Goal: Feedback & Contribution: Submit feedback/report problem

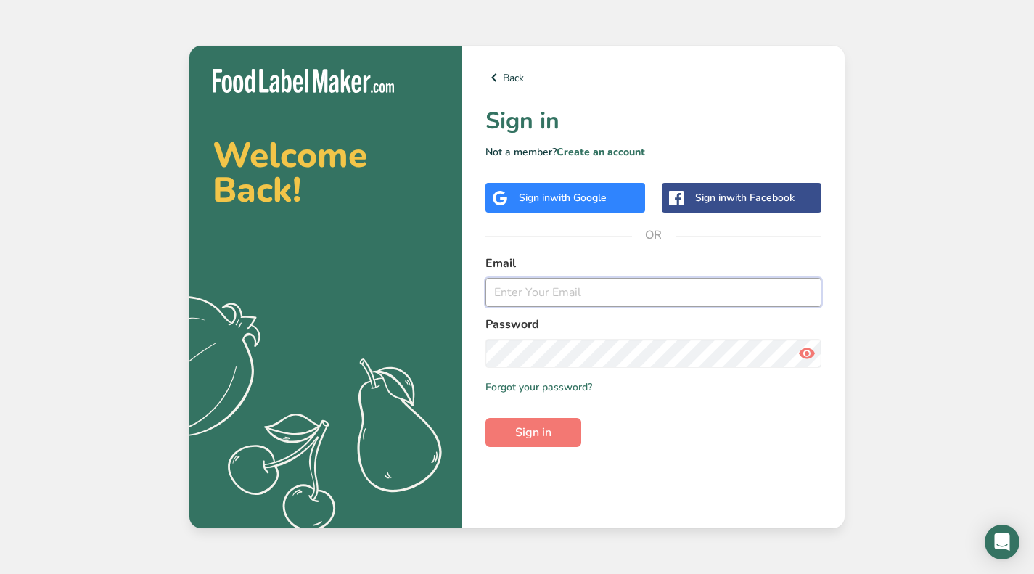
click at [631, 287] on input "email" at bounding box center [653, 292] width 336 height 29
type input "[PERSON_NAME][EMAIL_ADDRESS][DOMAIN_NAME]"
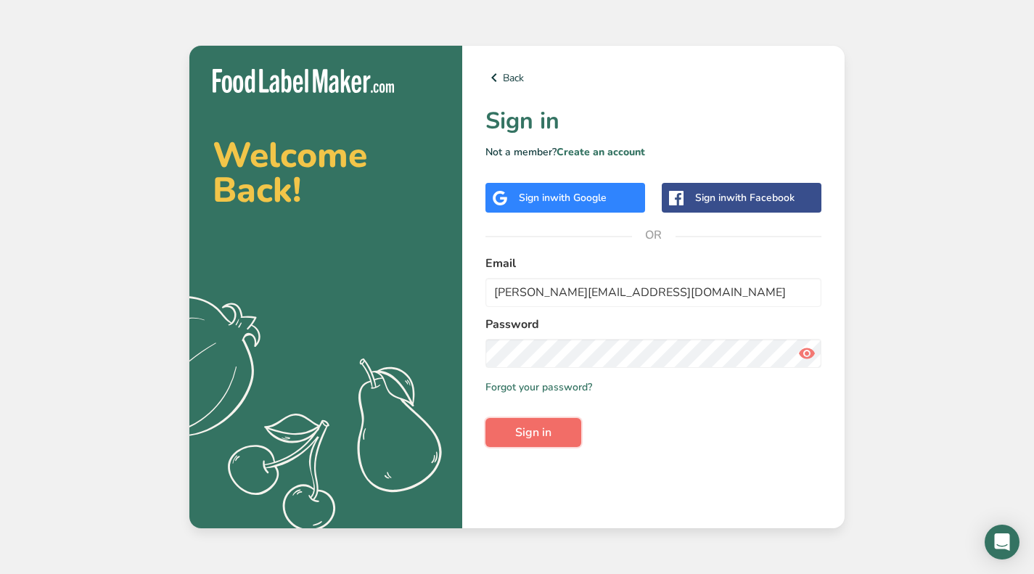
click at [548, 424] on span "Sign in" at bounding box center [533, 432] width 36 height 17
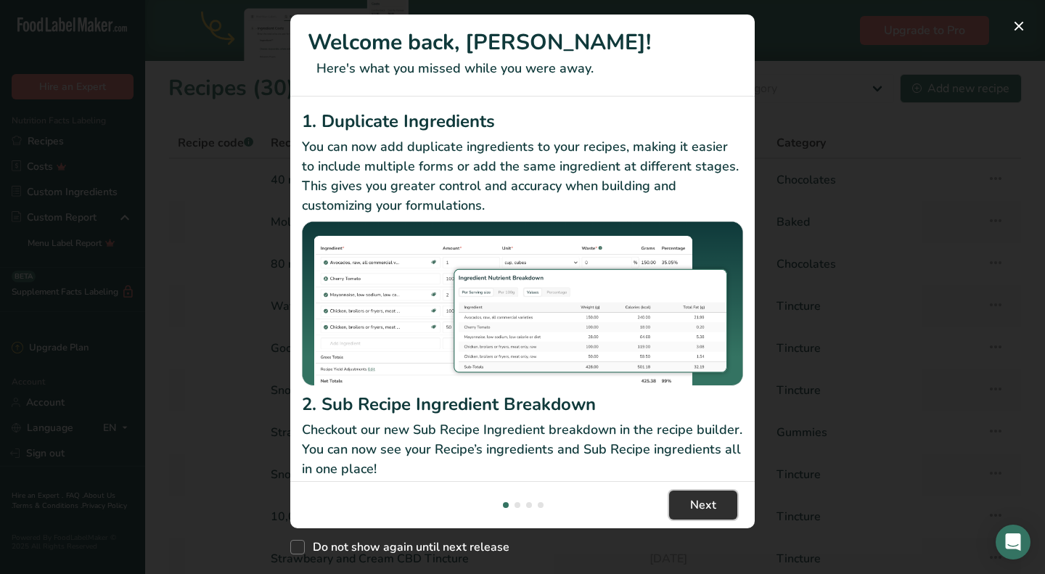
click at [719, 503] on button "Next" at bounding box center [703, 504] width 68 height 29
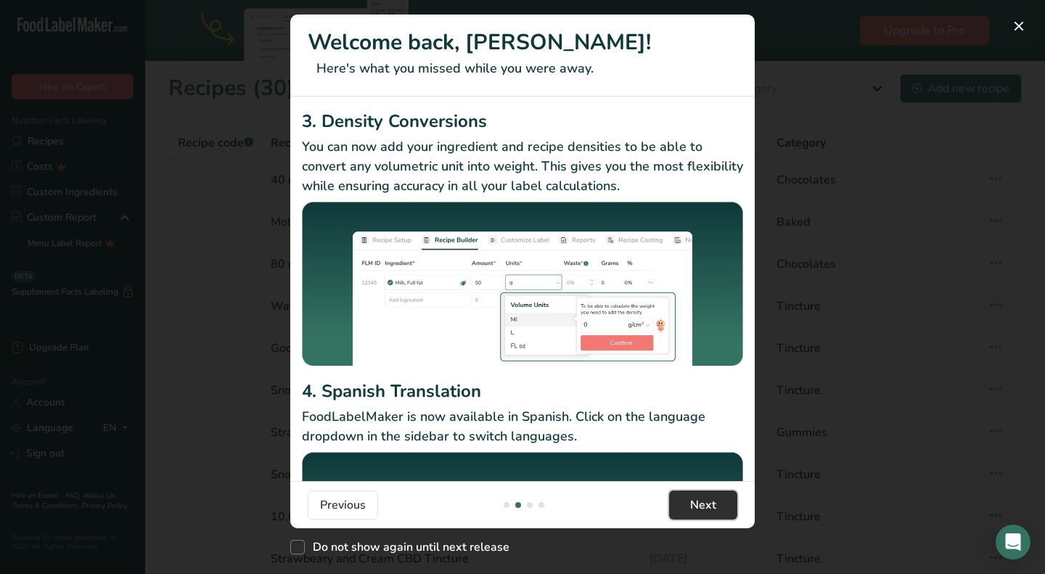
click at [714, 503] on span "Next" at bounding box center [703, 504] width 26 height 17
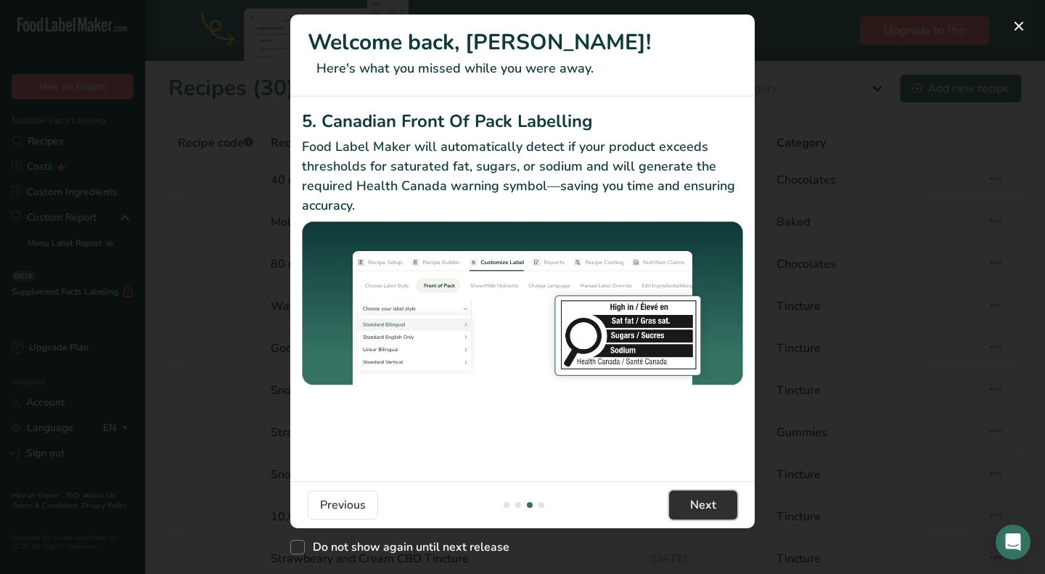
click at [714, 503] on span "Next" at bounding box center [703, 504] width 26 height 17
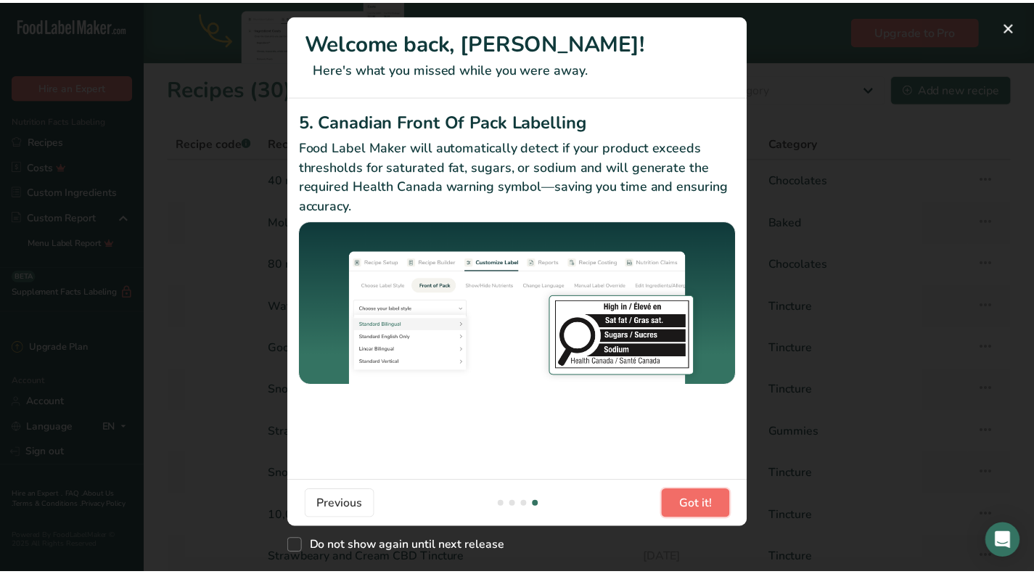
scroll to position [0, 1393]
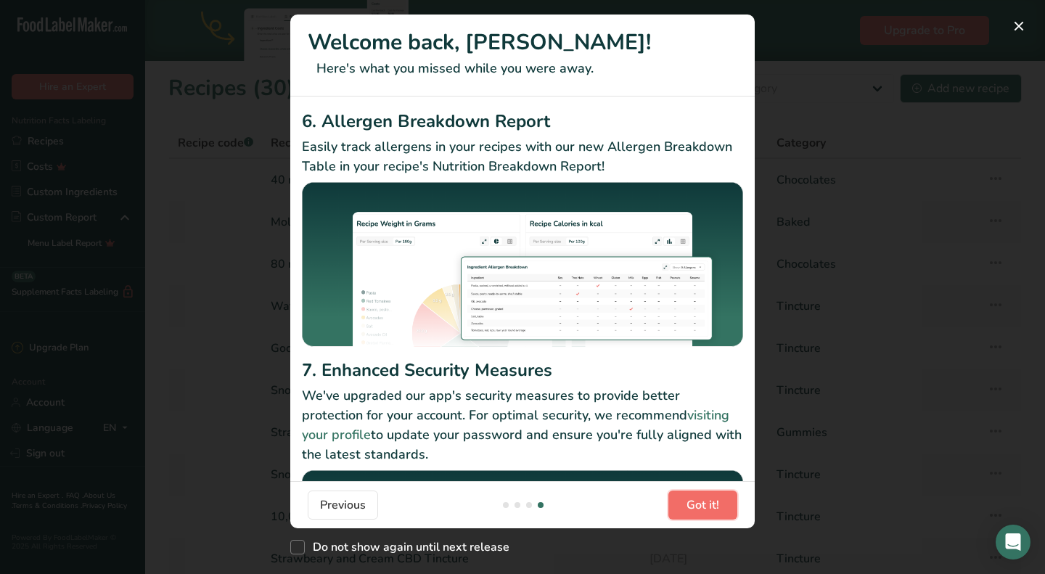
click at [695, 498] on span "Got it!" at bounding box center [702, 504] width 33 height 17
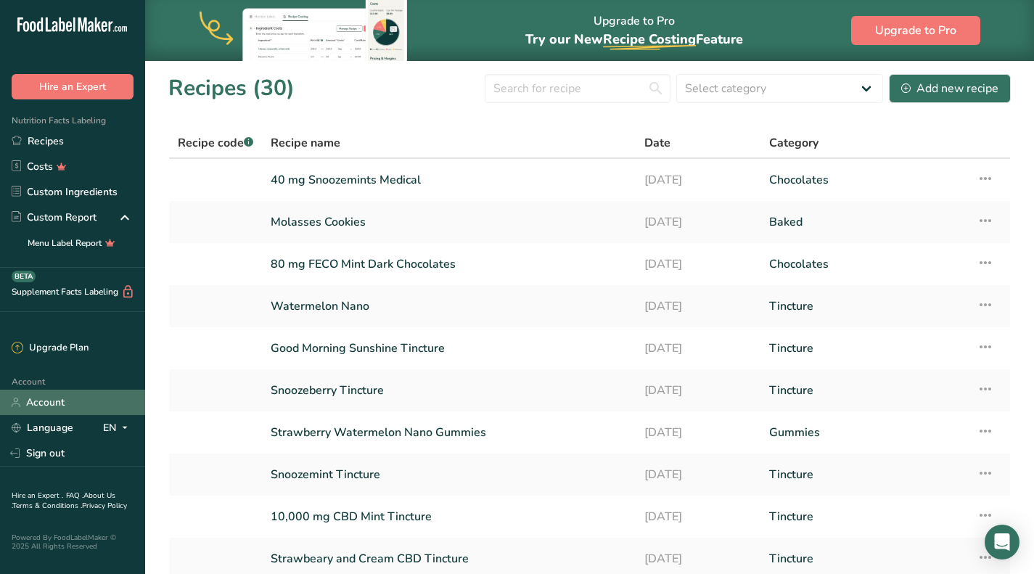
click at [78, 400] on link "Account" at bounding box center [72, 402] width 145 height 25
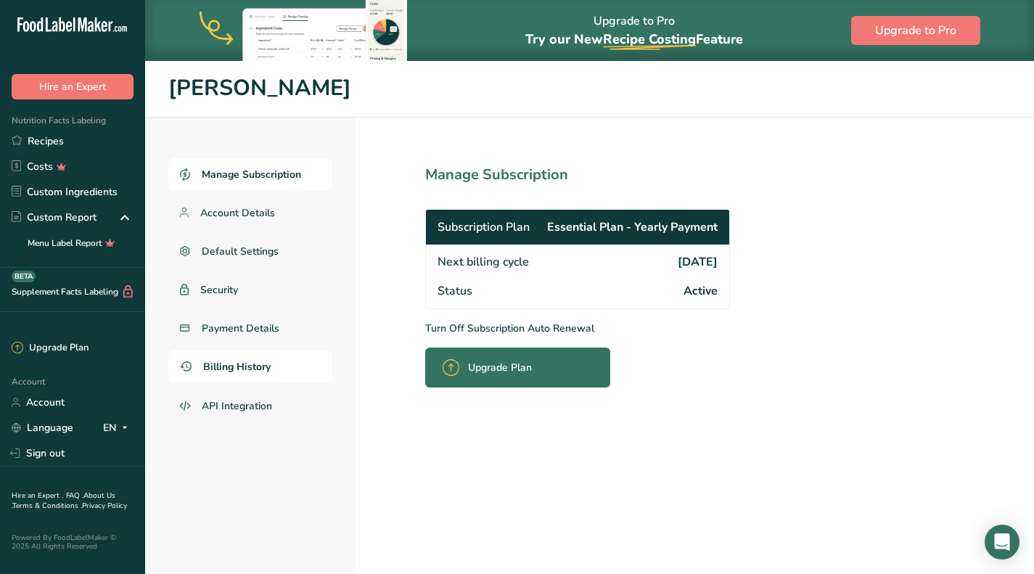
click at [248, 368] on span "Billing History" at bounding box center [236, 366] width 67 height 15
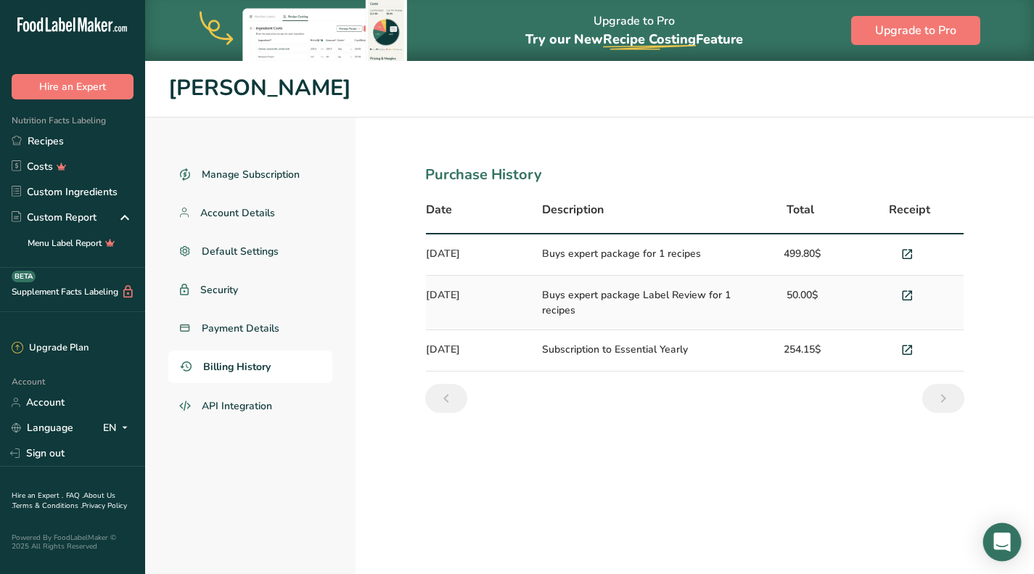
click at [1007, 548] on icon "Open Intercom Messenger" at bounding box center [1001, 541] width 17 height 19
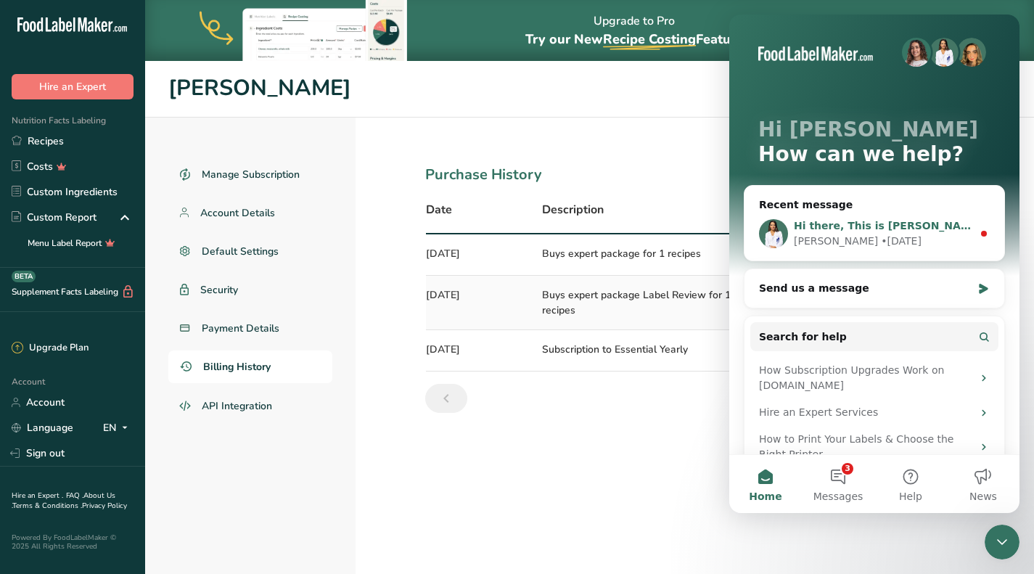
click at [864, 237] on div "Rana • [DATE]" at bounding box center [883, 241] width 178 height 15
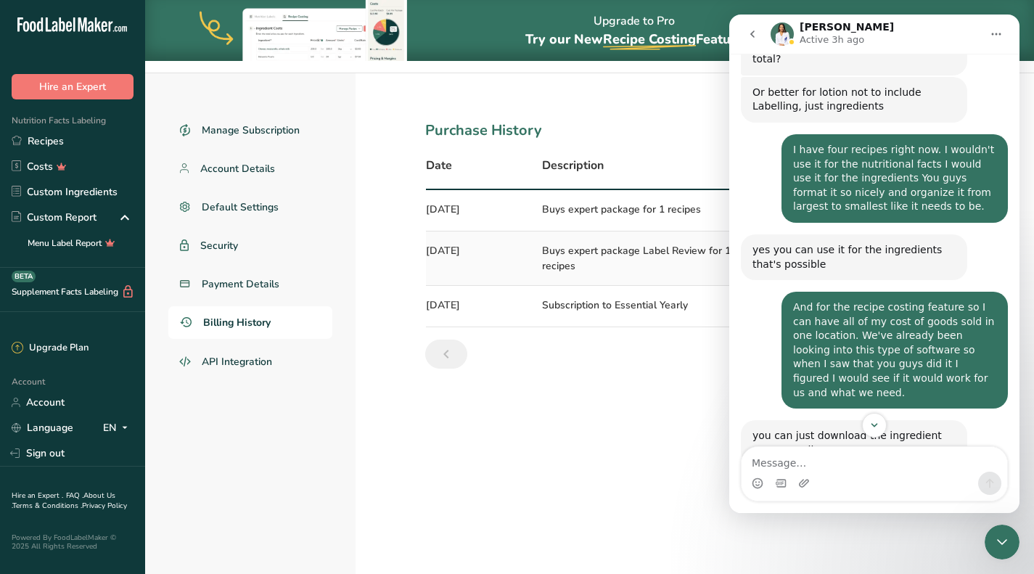
scroll to position [60, 0]
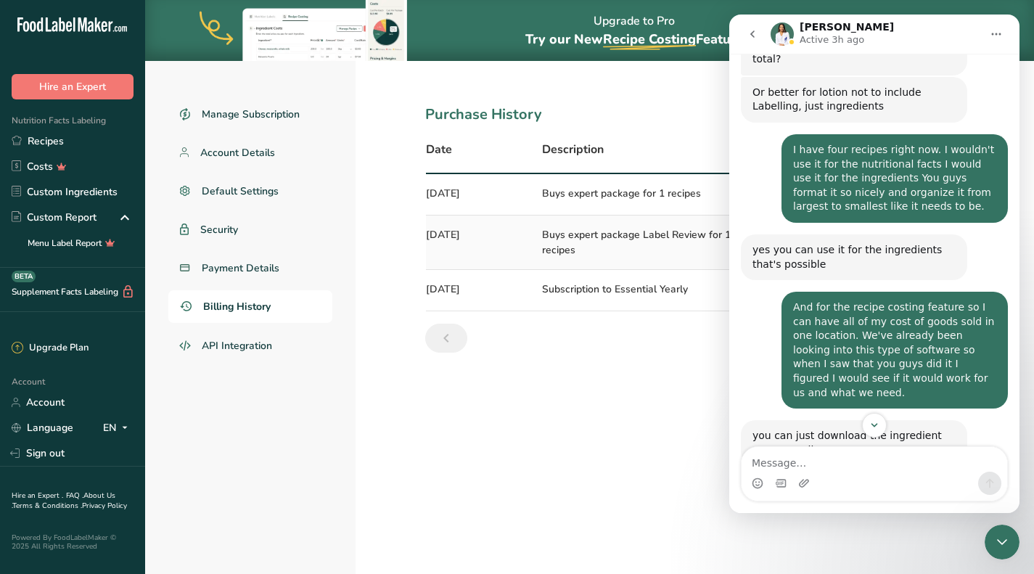
click at [819, 453] on textarea "Message…" at bounding box center [874, 459] width 266 height 25
type textarea "Hello,"
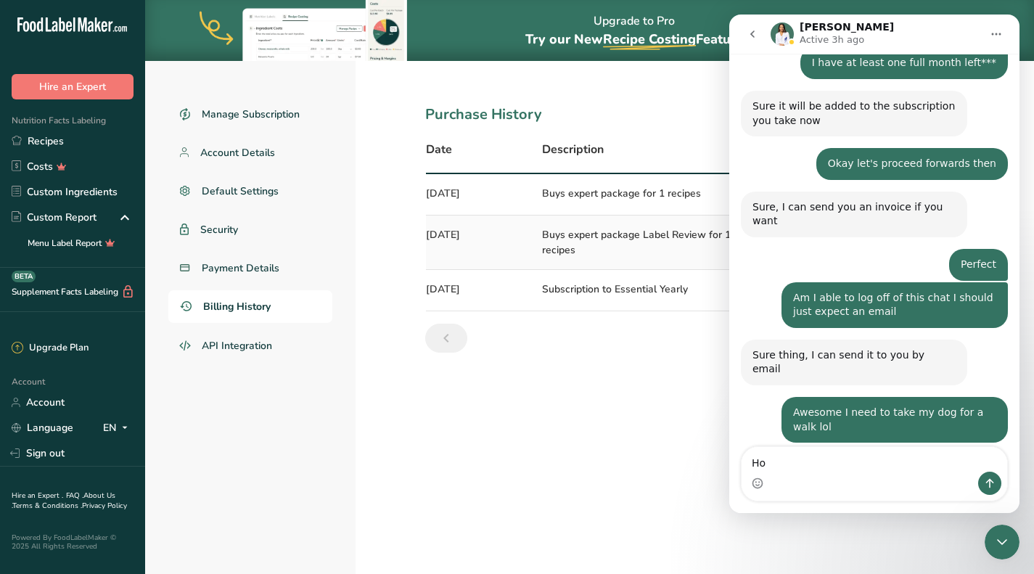
scroll to position [2825, 0]
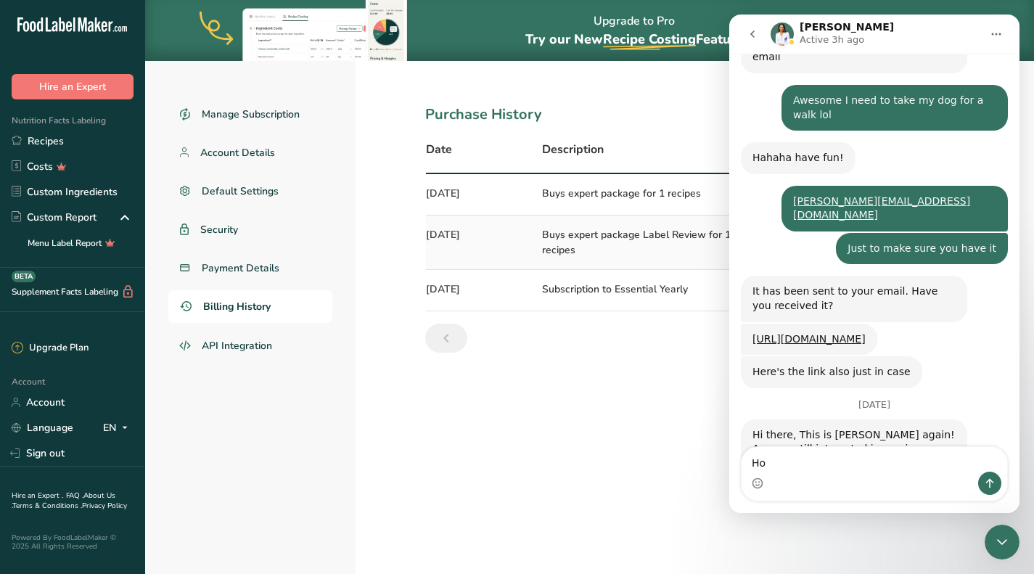
type textarea "H"
click at [912, 463] on textarea "How can i activate the subscription i paid for" at bounding box center [874, 459] width 266 height 25
type textarea "How can i activate the subscription I paid for"
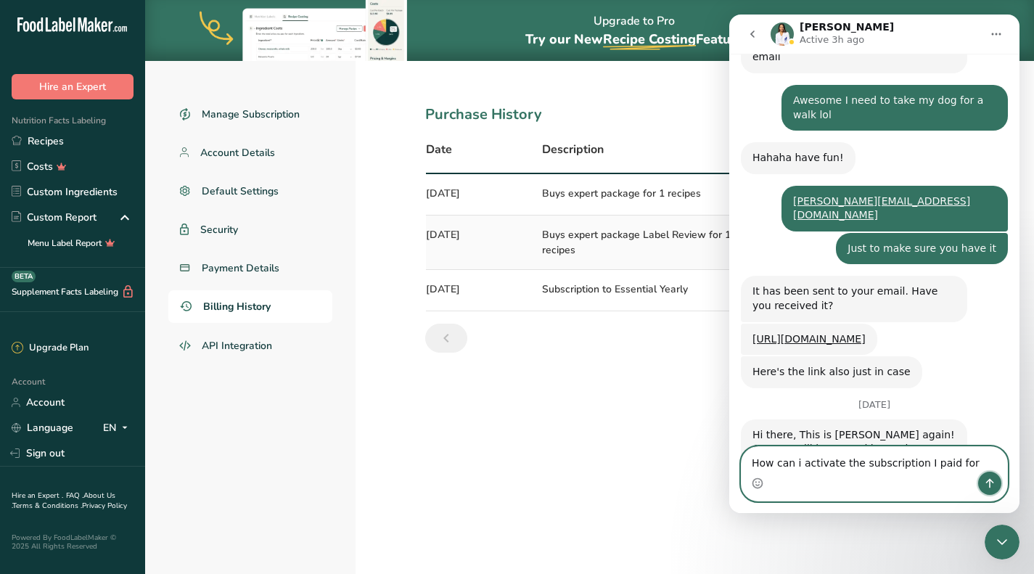
click at [998, 481] on button "Send a message…" at bounding box center [989, 483] width 23 height 23
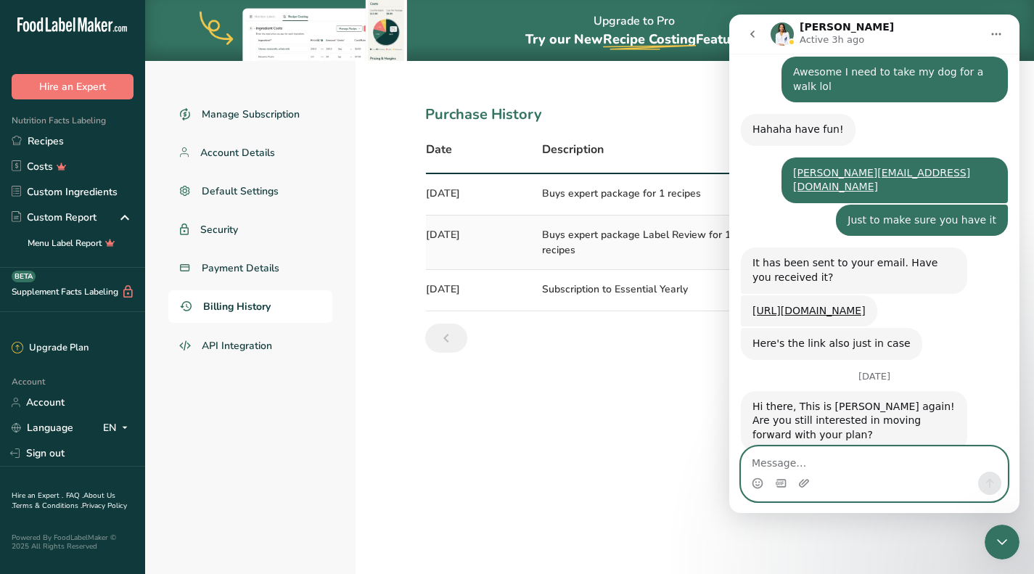
scroll to position [2858, 0]
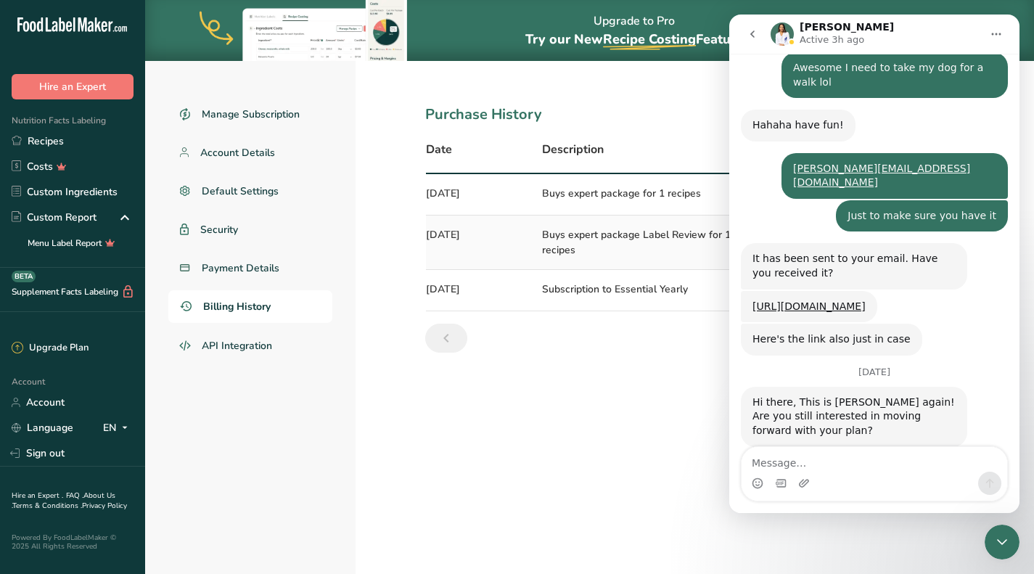
click at [1005, 542] on icon "Close Intercom Messenger" at bounding box center [1001, 541] width 17 height 17
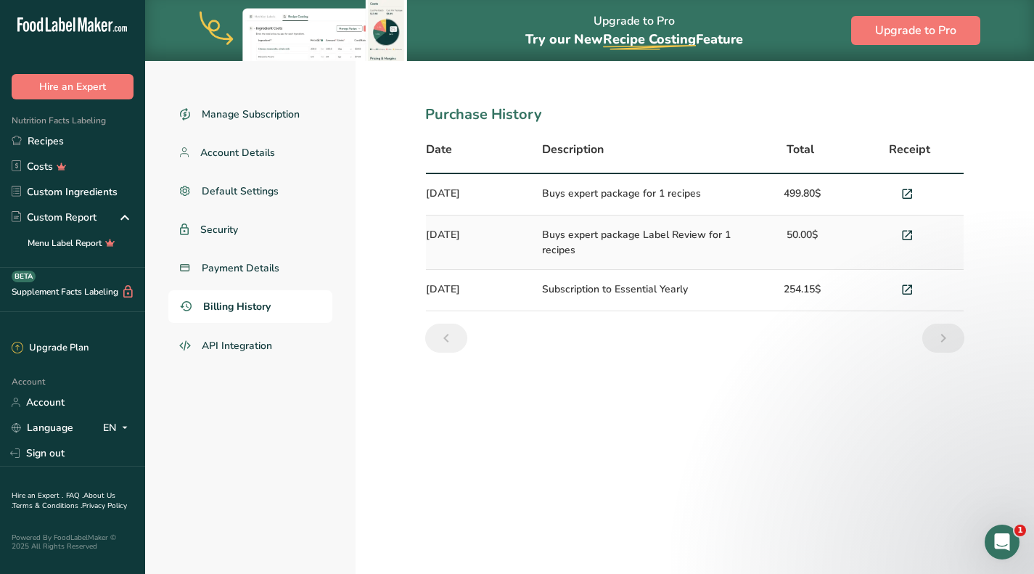
scroll to position [0, 0]
click at [1001, 543] on icon "Open Intercom Messenger" at bounding box center [1002, 542] width 10 height 12
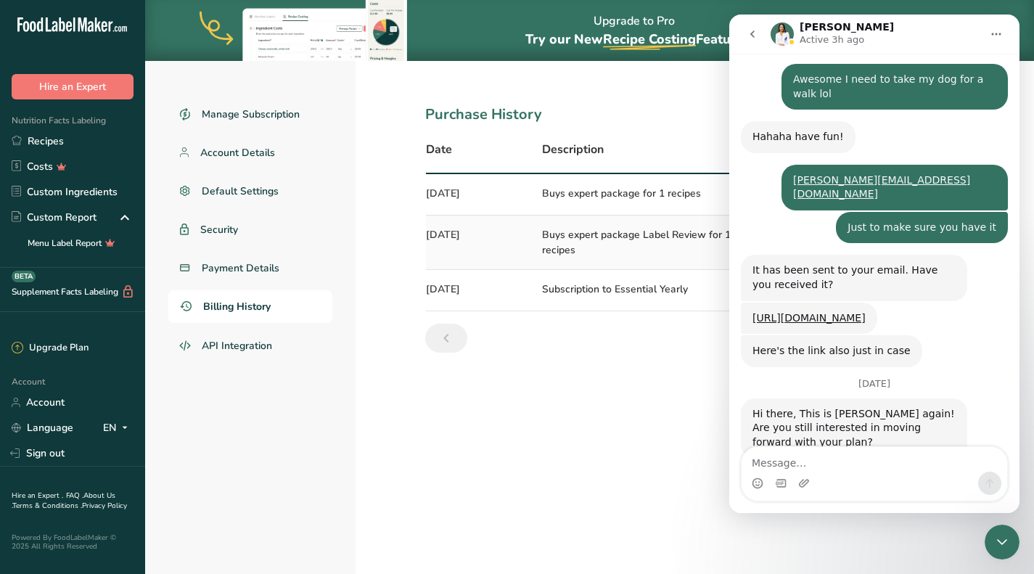
scroll to position [2858, 0]
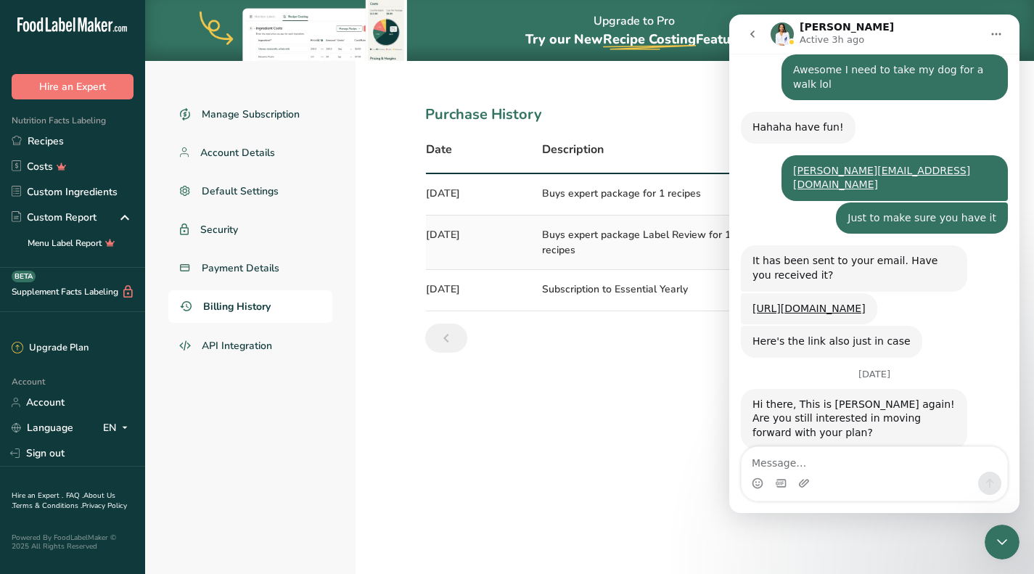
click at [753, 28] on icon "go back" at bounding box center [753, 34] width 12 height 12
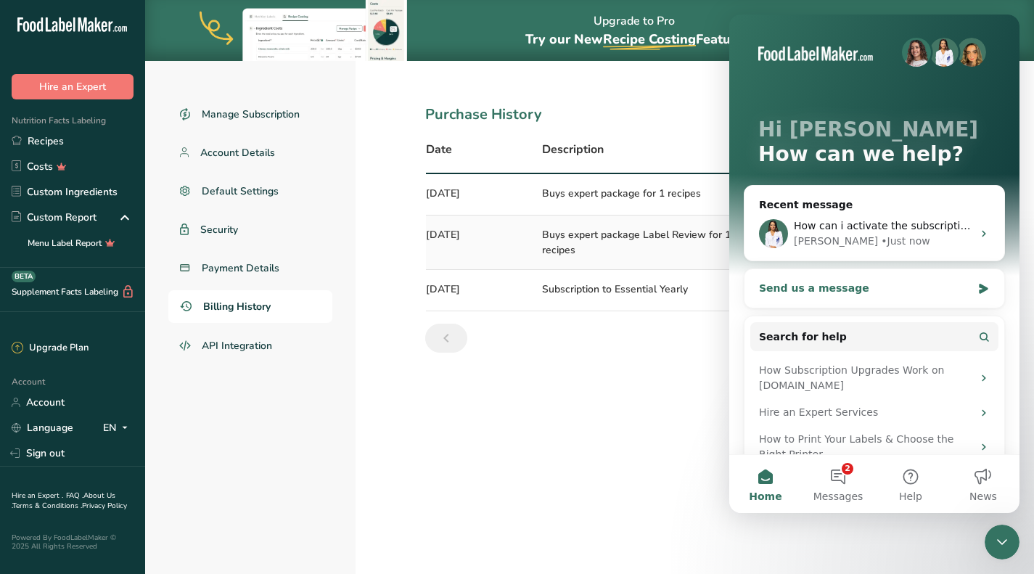
click at [893, 283] on div "Send us a message" at bounding box center [865, 288] width 213 height 15
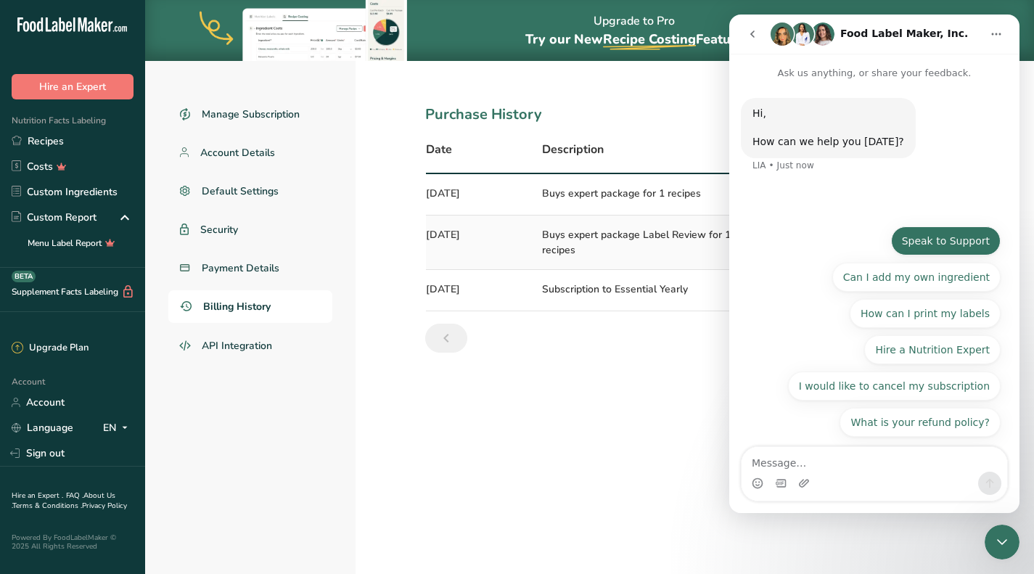
click at [962, 235] on button "Speak to Support" at bounding box center [946, 240] width 110 height 29
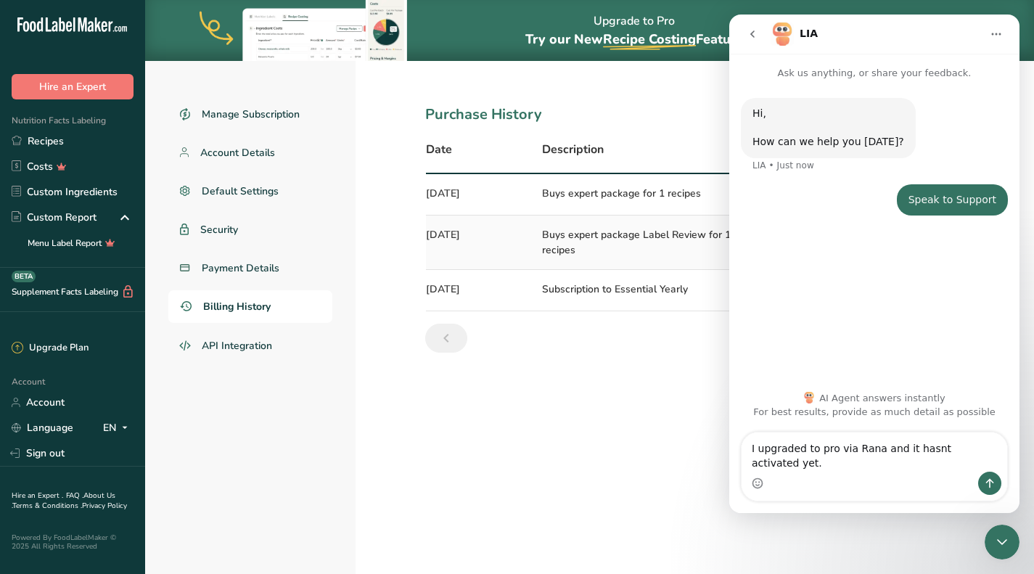
click at [915, 464] on textarea "I upgraded to pro via Rana and it hasnt activated yet." at bounding box center [874, 451] width 266 height 39
type textarea "I upgraded to pro via Rana and it hasn't activated yet."
click at [984, 493] on button "Send a message…" at bounding box center [989, 483] width 23 height 23
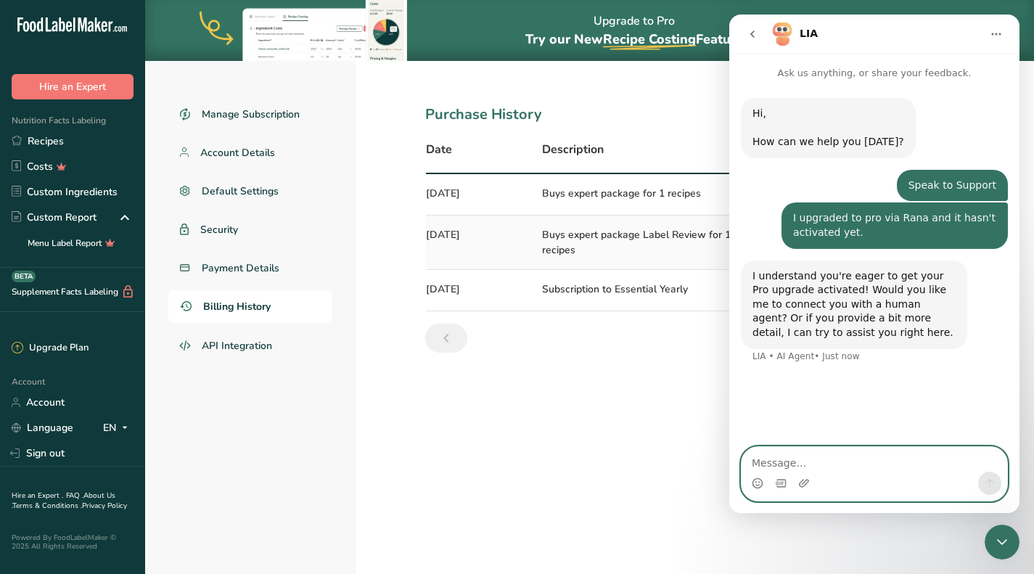
click at [868, 454] on textarea "Message…" at bounding box center [874, 459] width 266 height 25
type textarea "human"
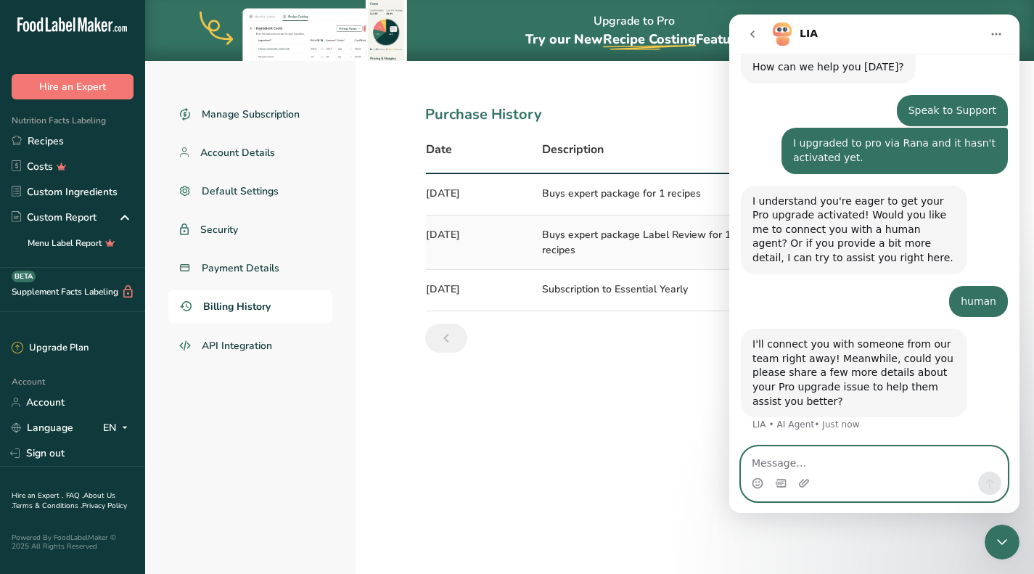
scroll to position [75, 0]
click at [858, 464] on textarea "Message…" at bounding box center [874, 459] width 266 height 25
type textarea "I paid but it is not active"
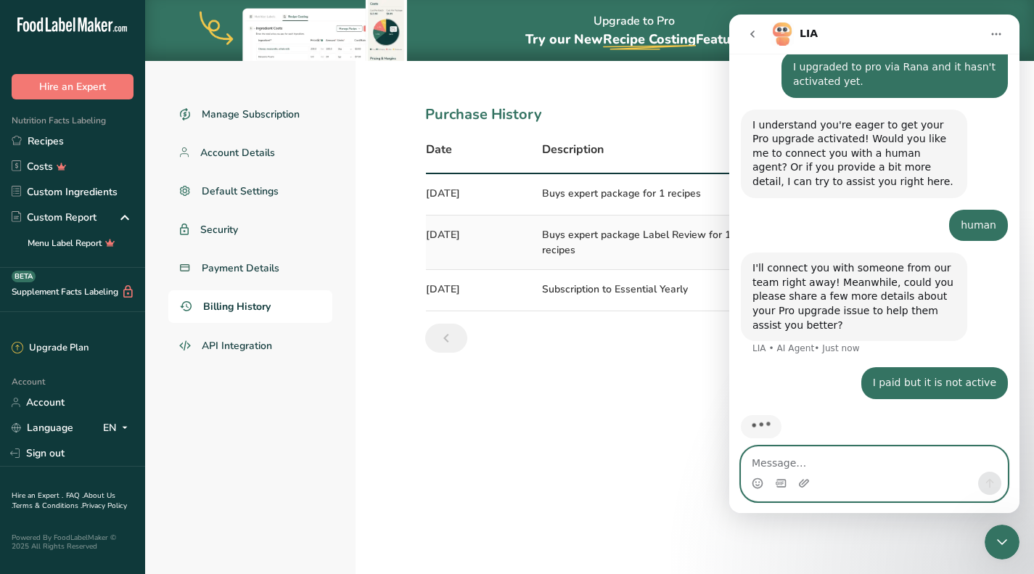
scroll to position [165, 0]
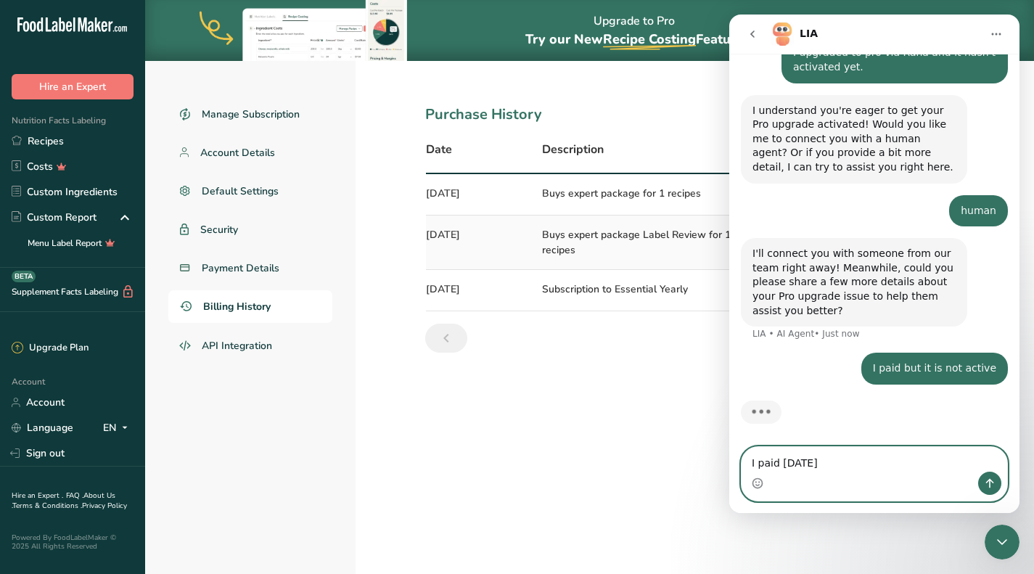
type textarea "I paid [DATE]"
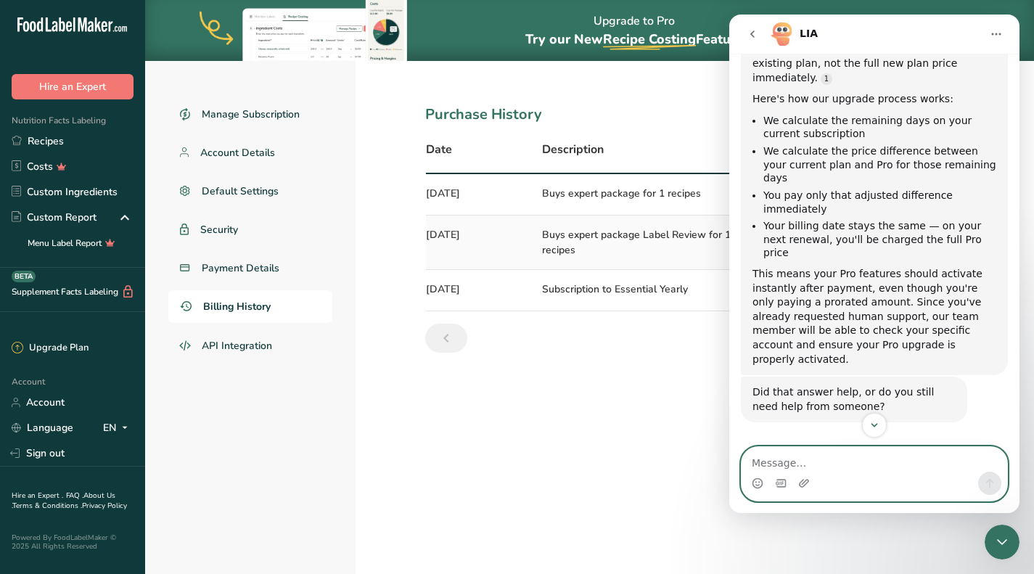
scroll to position [583, 0]
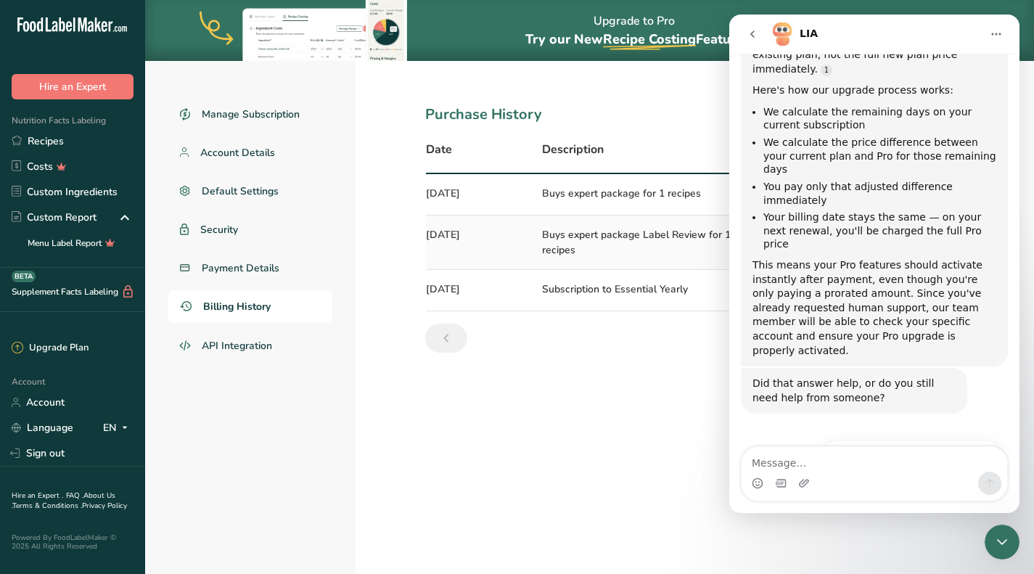
click at [934, 477] on button "No, I still need help 👤" at bounding box center [933, 491] width 136 height 29
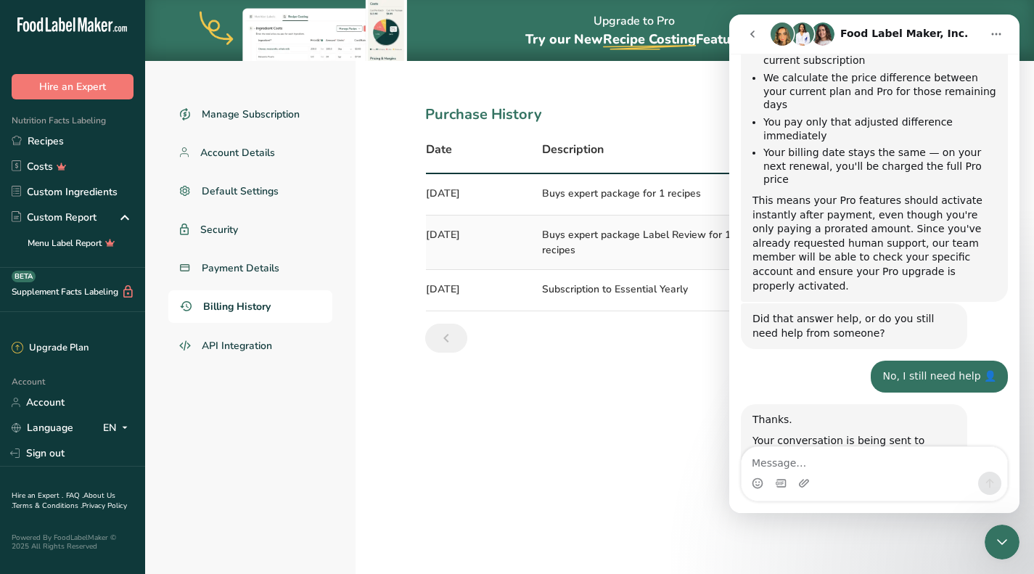
scroll to position [688, 0]
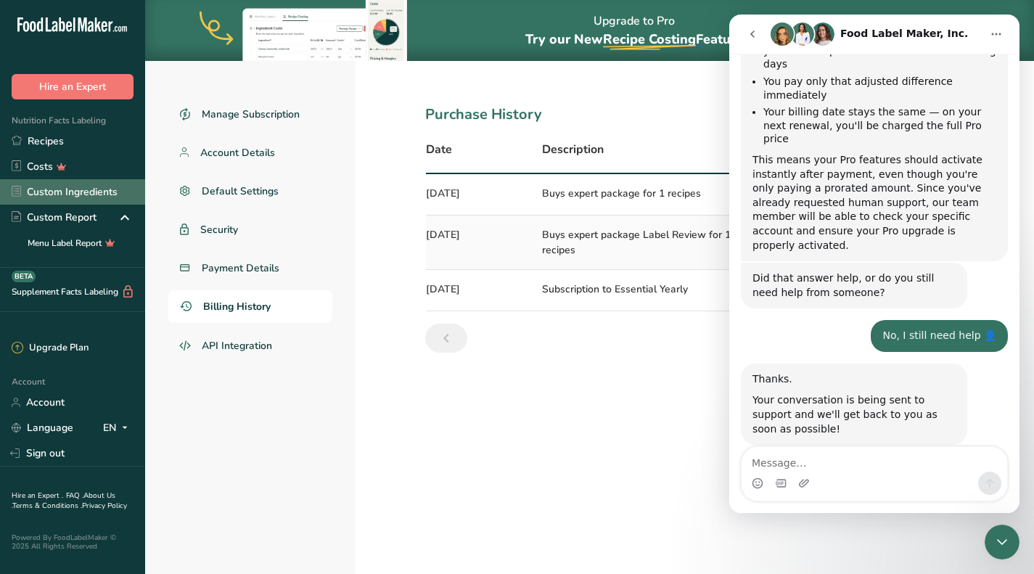
click at [89, 187] on link "Custom Ingredients" at bounding box center [72, 191] width 145 height 25
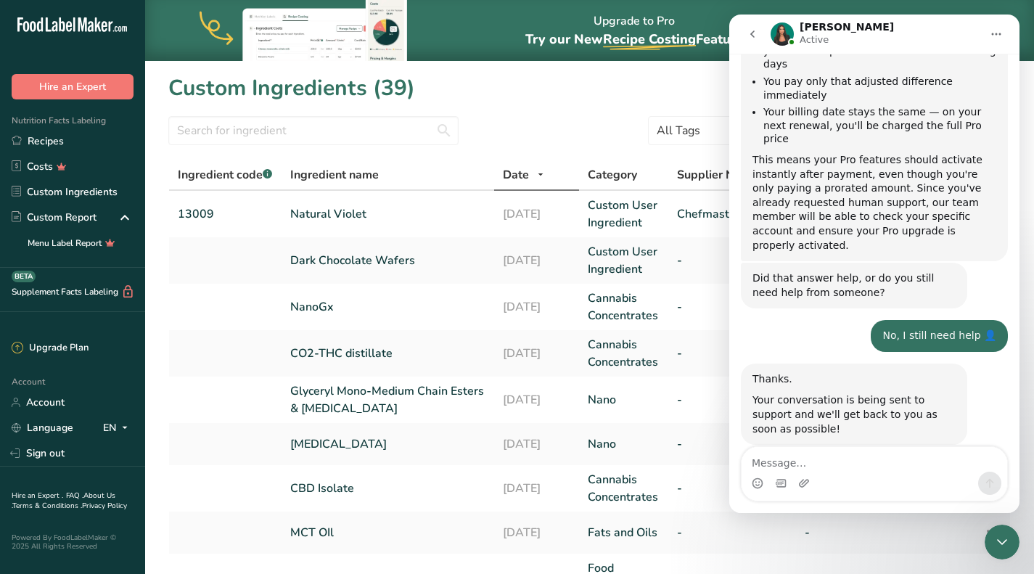
scroll to position [720, 0]
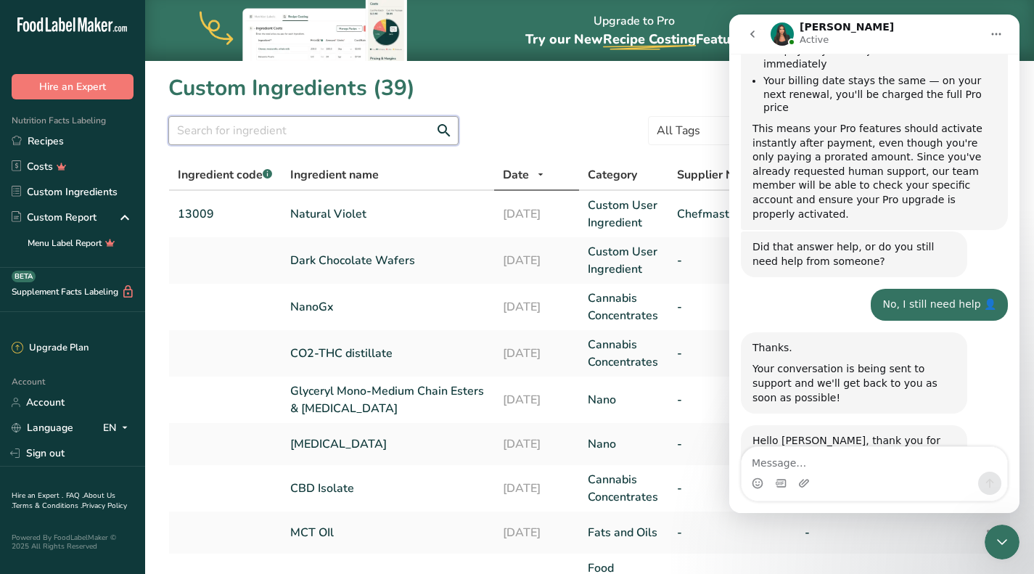
click at [304, 138] on input "text" at bounding box center [313, 130] width 290 height 29
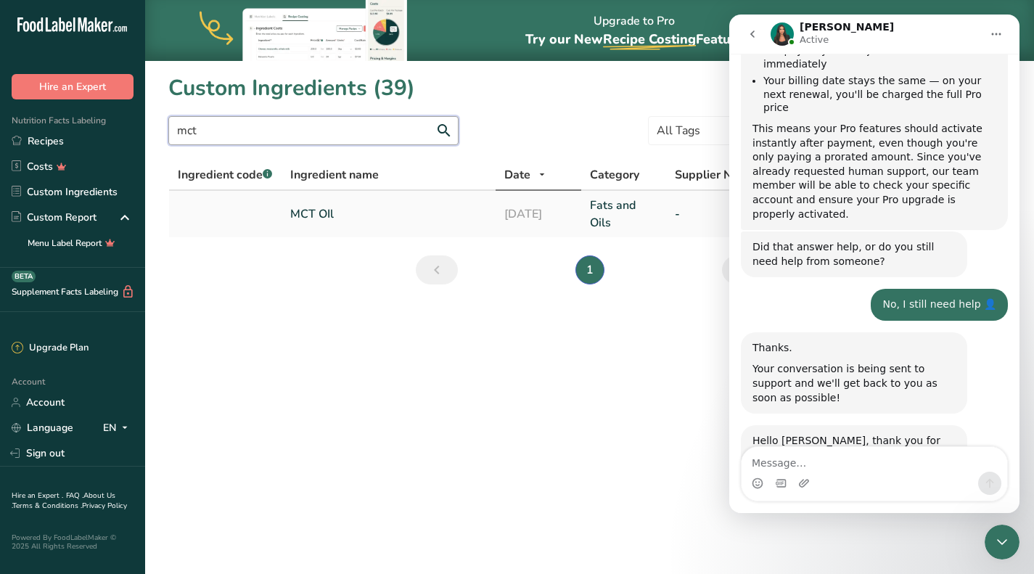
type input "mct"
click at [602, 223] on link "Fats and Oils" at bounding box center [624, 214] width 68 height 35
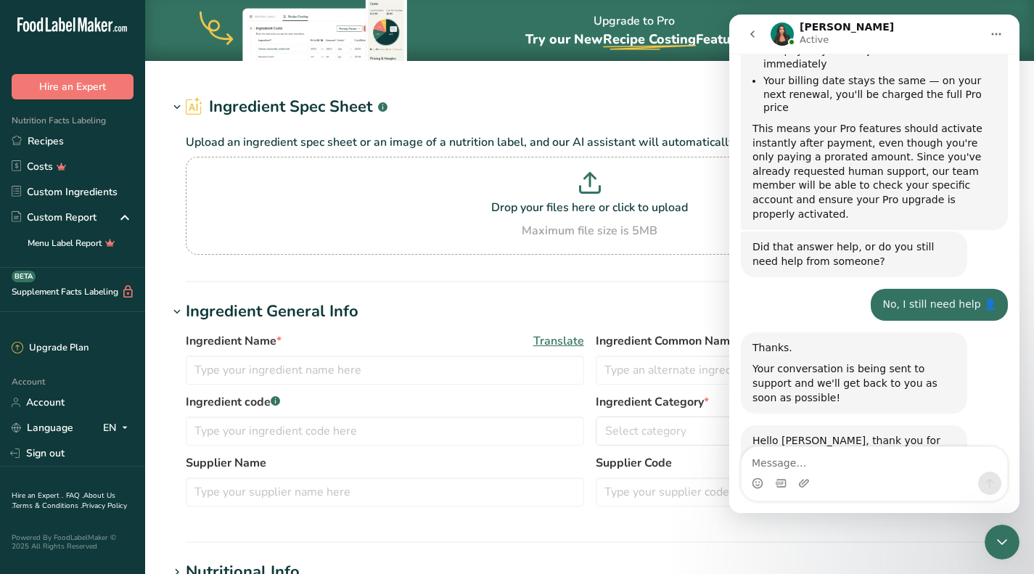
type input "MCT OIl"
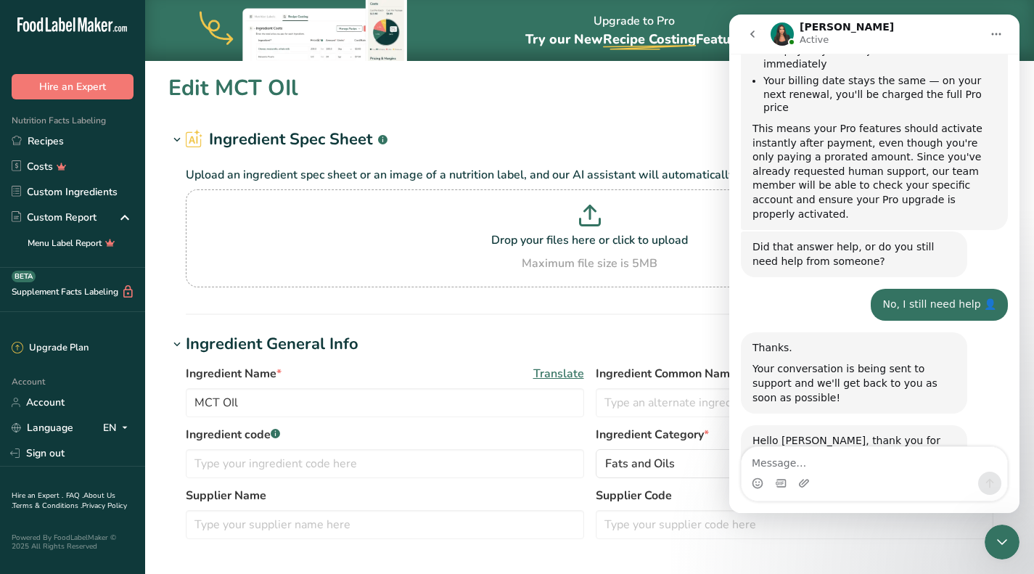
click at [996, 530] on div "Close Intercom Messenger" at bounding box center [1001, 542] width 35 height 35
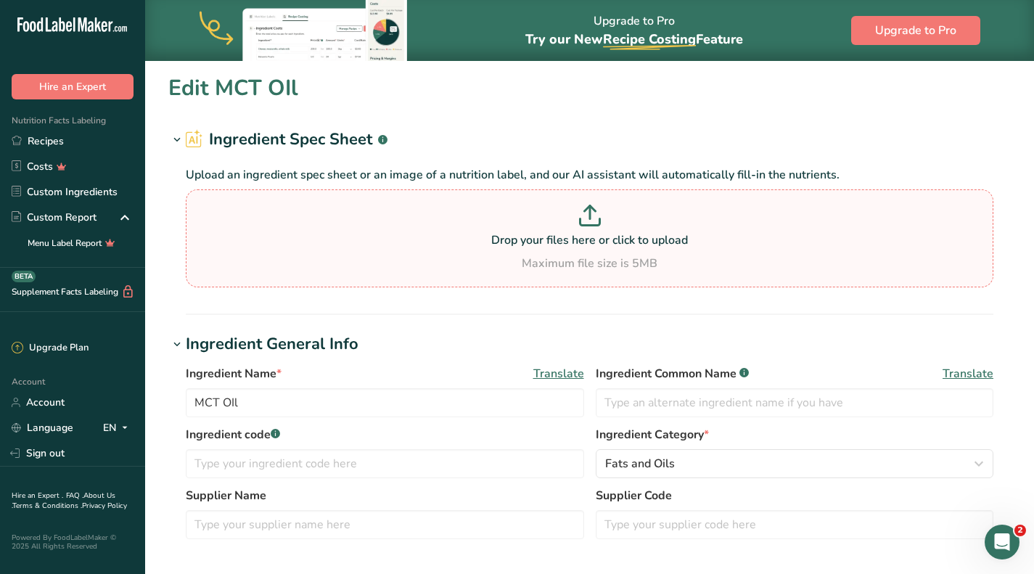
click at [593, 216] on icon at bounding box center [590, 216] width 22 height 22
click at [593, 216] on input "Drop your files here or click to upload Maximum file size is 5MB" at bounding box center [589, 238] width 807 height 98
click at [638, 234] on p "Drop your files here or click to upload" at bounding box center [589, 239] width 800 height 17
click at [638, 234] on input "Drop your files here or click to upload Maximum file size is 5MB" at bounding box center [589, 238] width 807 height 98
type input "C:\fakepath\577e283963304aa2d58ecaf2ec499543c1966bfde0fe5a11183b2df7ab71.pdf"
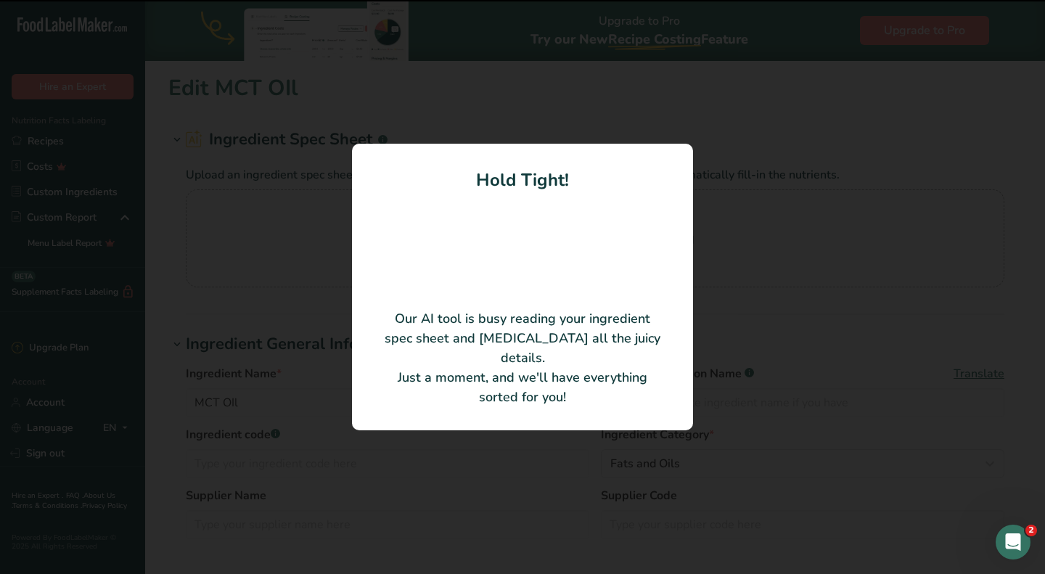
type input "Caprylic/Capric Triglyceride (MCT Oil 60/40)"
type input "Lot # 142144"
type input "Bulk Apothecary"
type input "C-PBS000434"
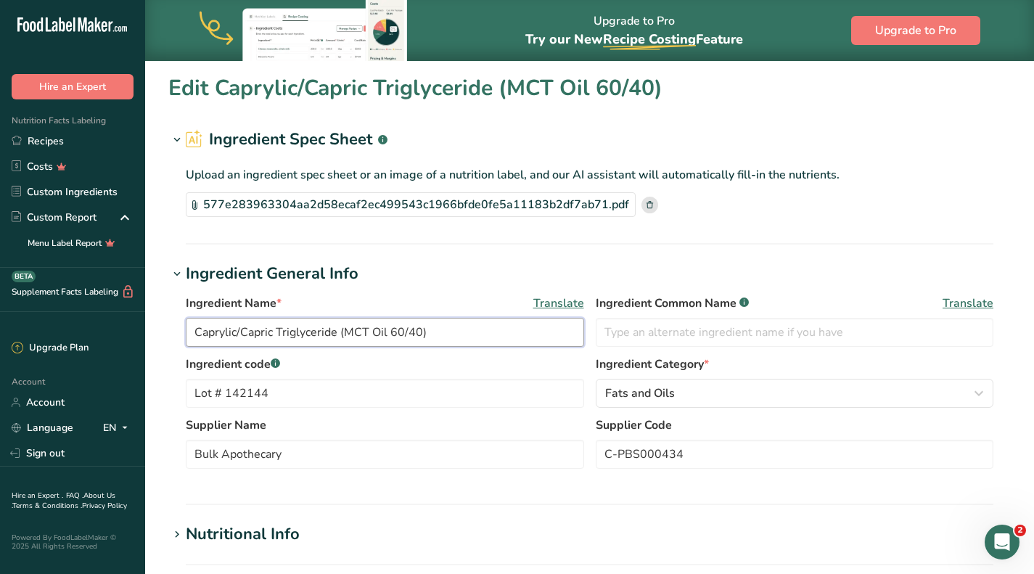
click at [340, 332] on input "Caprylic/Capric Triglyceride (MCT Oil 60/40)" at bounding box center [385, 332] width 398 height 29
drag, startPoint x: 340, startPoint y: 332, endPoint x: 144, endPoint y: 325, distance: 195.3
click at [144, 325] on div ".a-20{fill:#fff;} Hire an Expert Nutrition Facts Labeling Recipes Costs Custom …" at bounding box center [517, 521] width 1034 height 1042
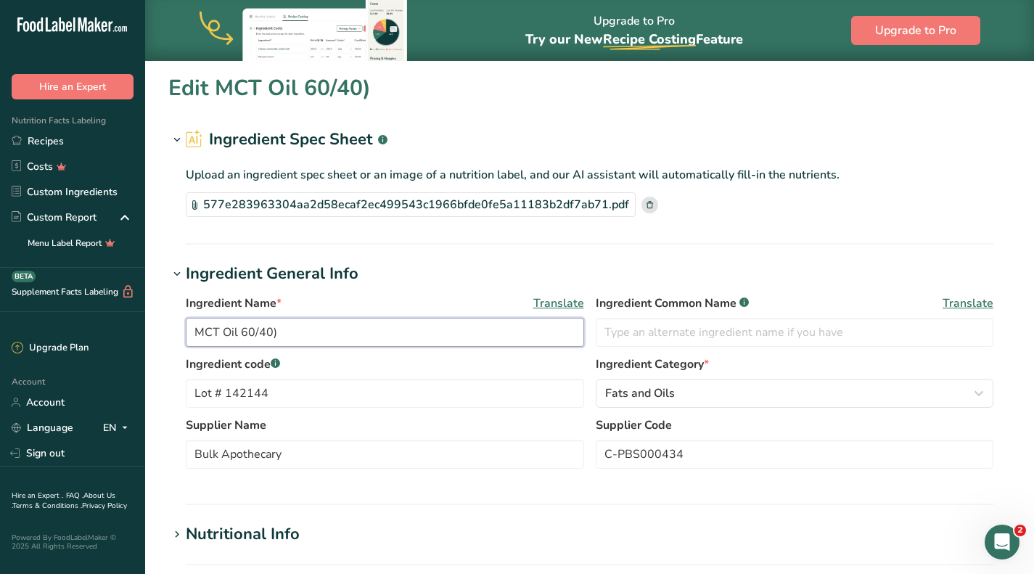
click at [311, 330] on input "MCT Oil 60/40)" at bounding box center [385, 332] width 398 height 29
type input "MCT Oil 60/40"
click at [596, 255] on section "Edit MCT Oil 60/40 Ingredient Spec Sheet .a-a{fill:#347362;}.b-a{fill:#fff;} Up…" at bounding box center [589, 527] width 889 height 935
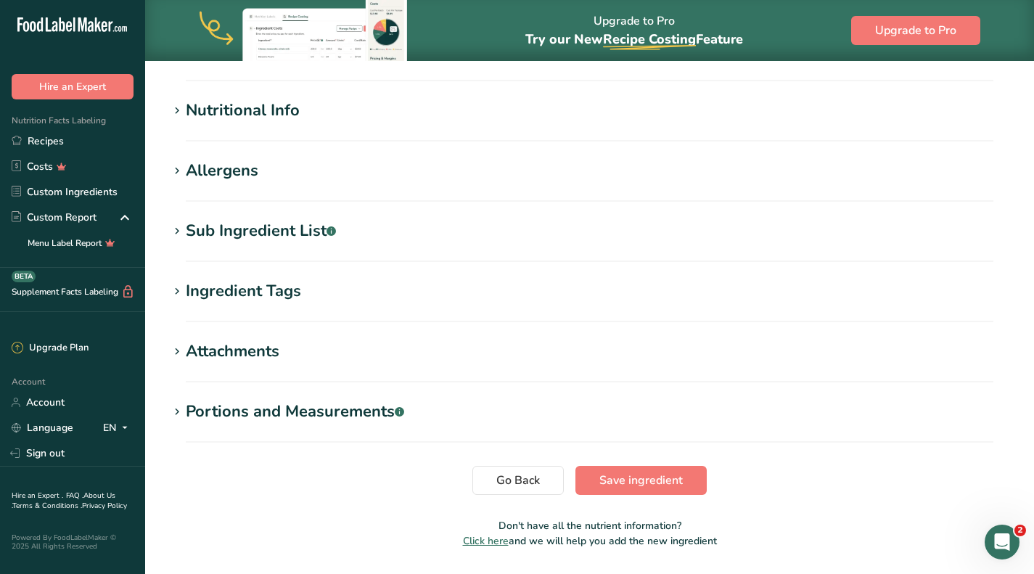
scroll to position [435, 0]
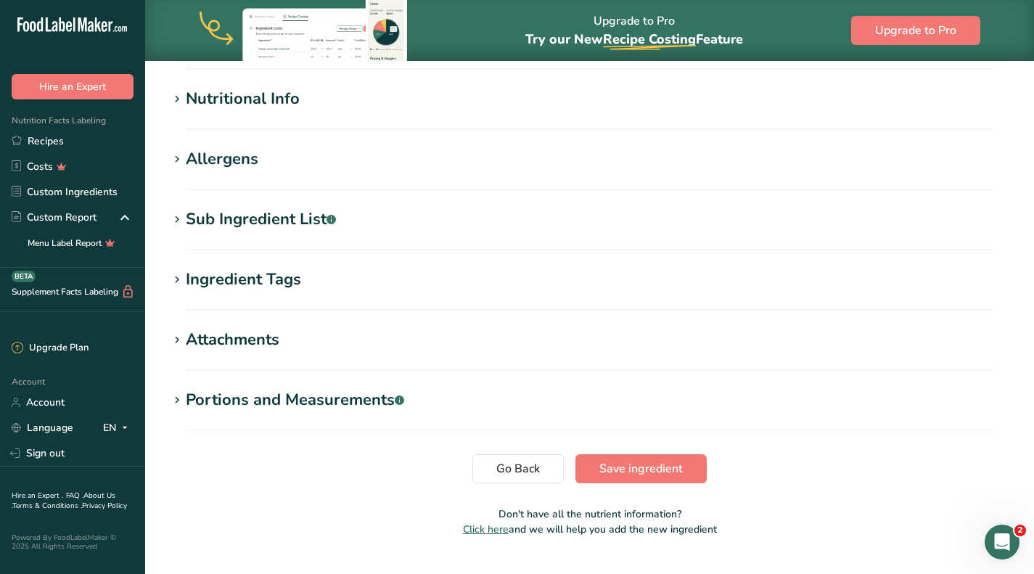
click at [282, 94] on div "Nutritional Info" at bounding box center [243, 99] width 114 height 24
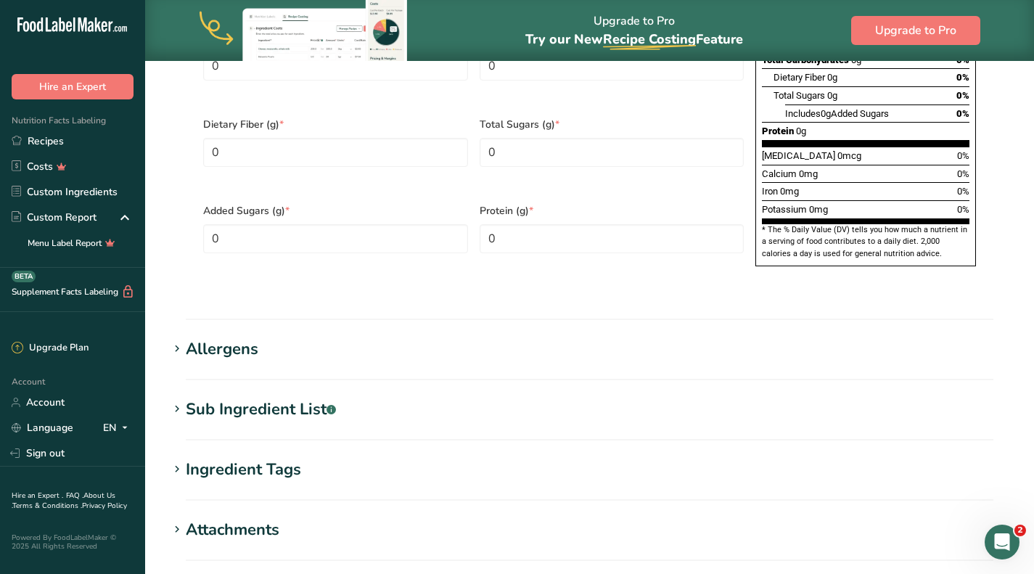
scroll to position [943, 0]
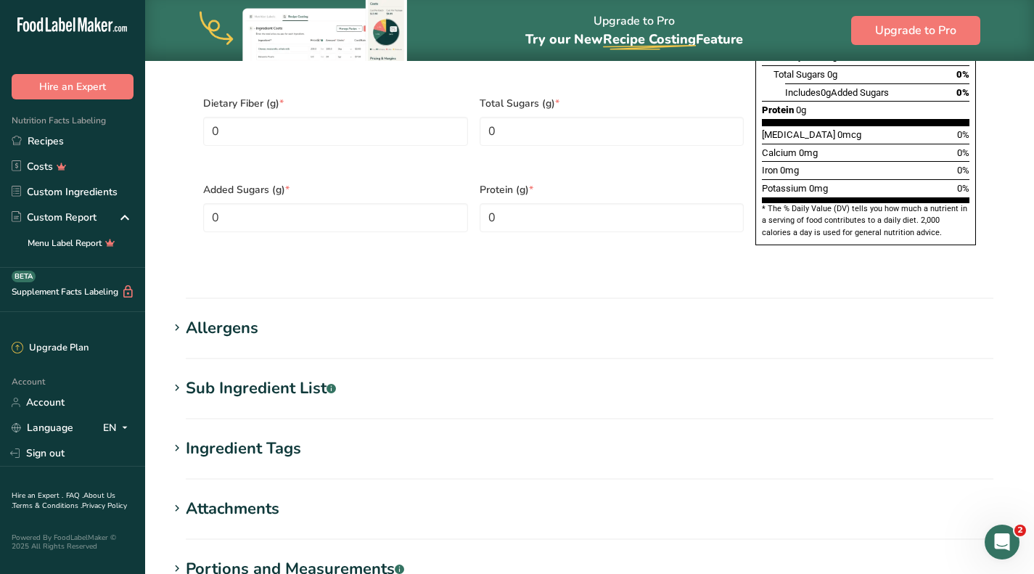
click at [244, 316] on div "Allergens" at bounding box center [222, 328] width 73 height 24
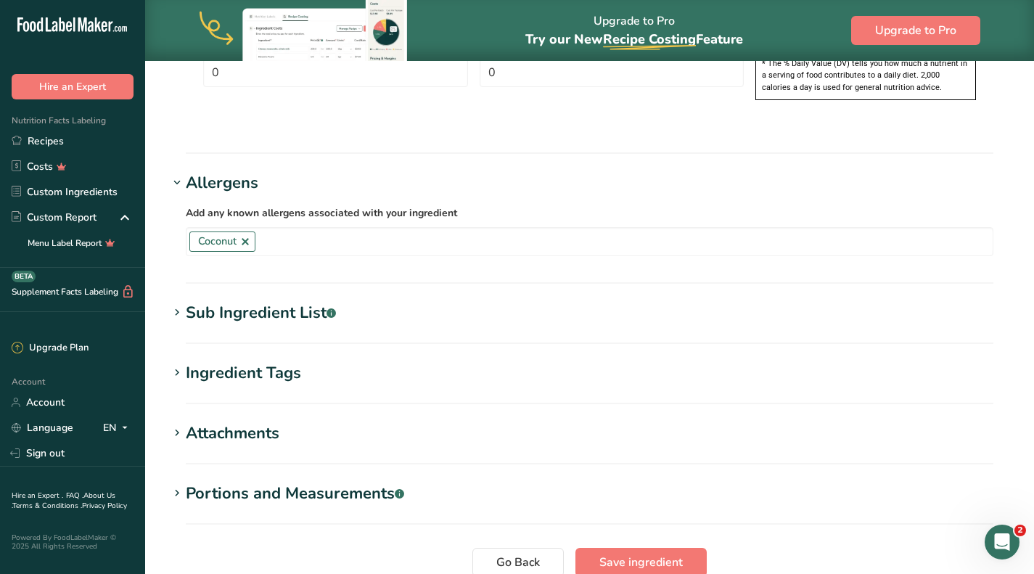
click at [247, 301] on div "Sub Ingredient List .a-a{fill:#347362;}.b-a{fill:#fff;}" at bounding box center [261, 313] width 150 height 24
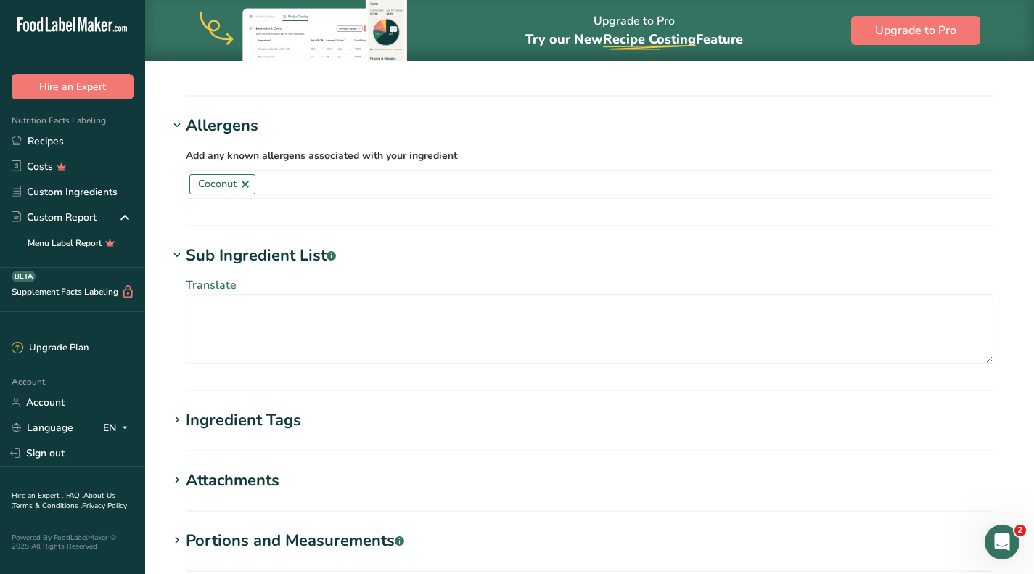
scroll to position [1233, 0]
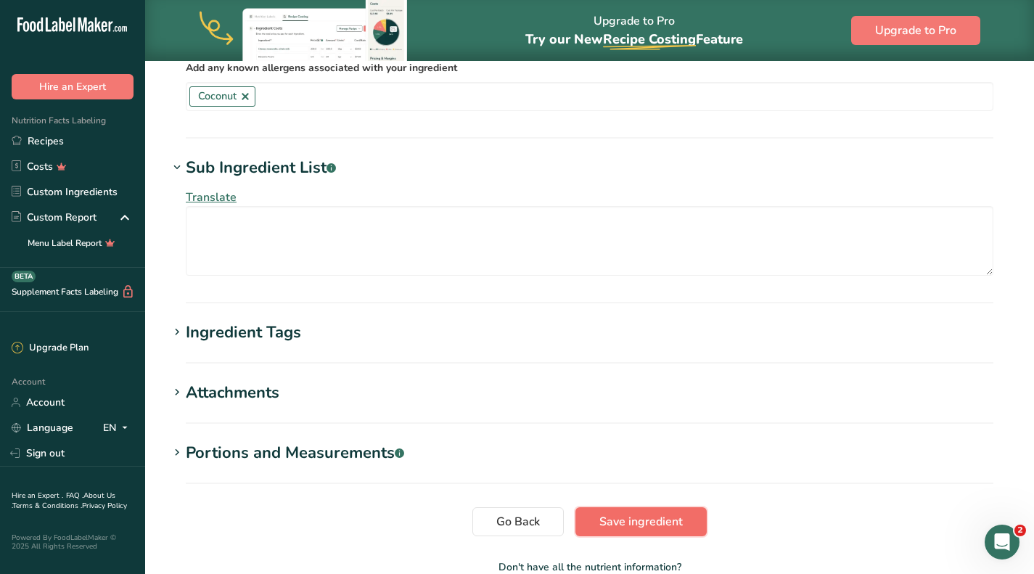
click at [617, 513] on span "Save ingredient" at bounding box center [640, 521] width 83 height 17
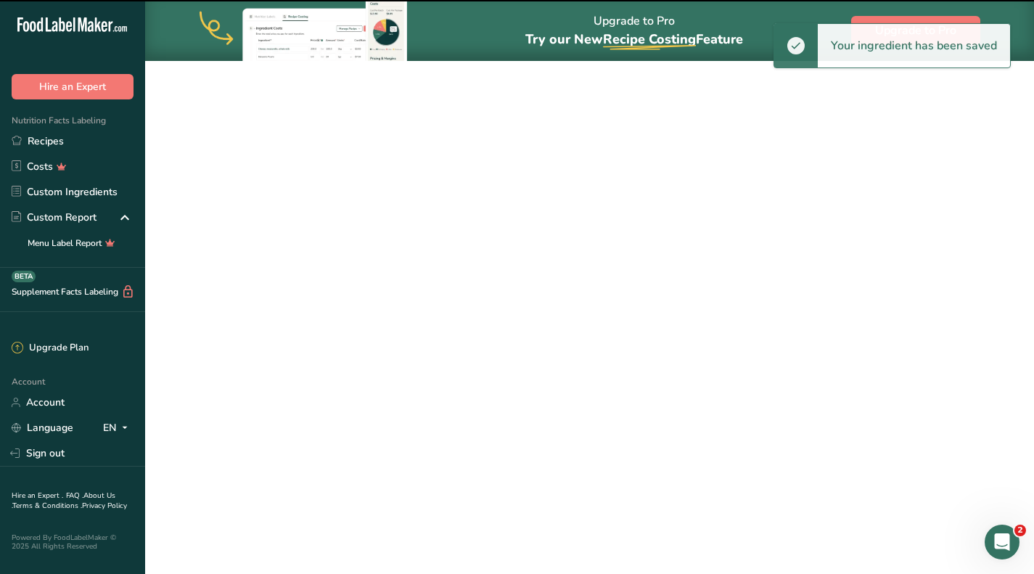
click at [992, 547] on div "Open Intercom Messenger" at bounding box center [1002, 542] width 48 height 48
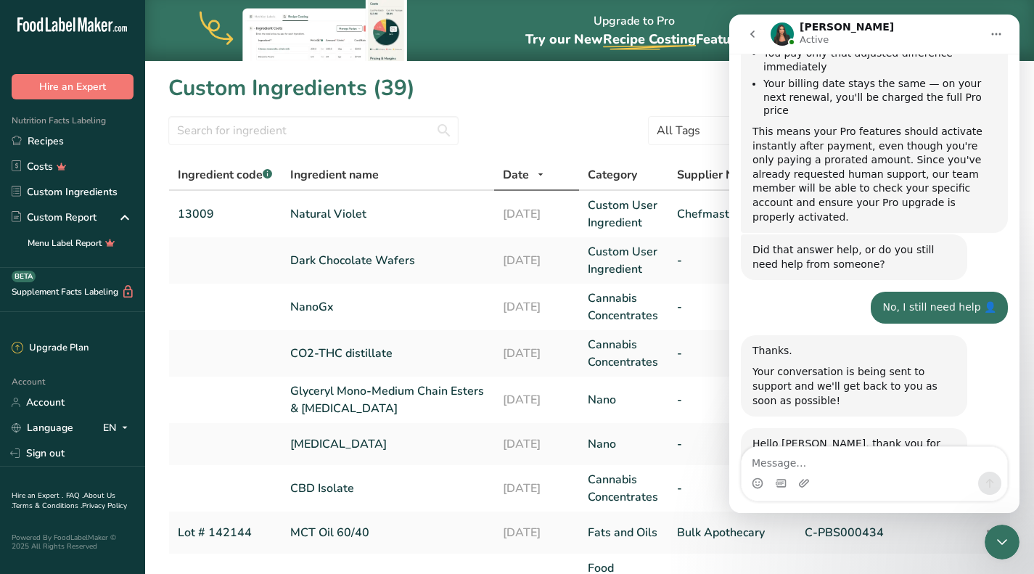
scroll to position [720, 0]
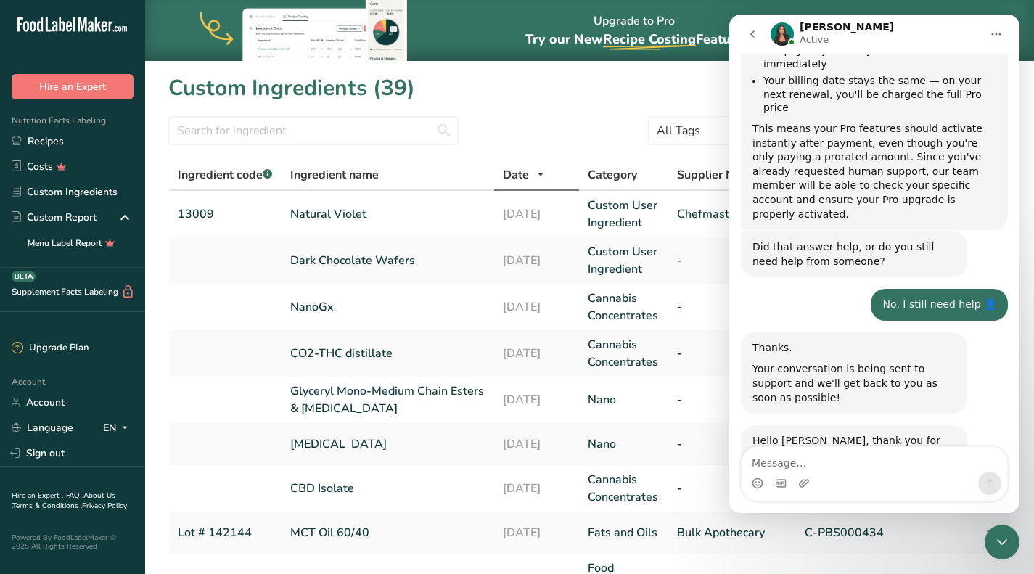
click at [868, 456] on textarea "Message…" at bounding box center [874, 459] width 266 height 25
type textarea "Thank you"
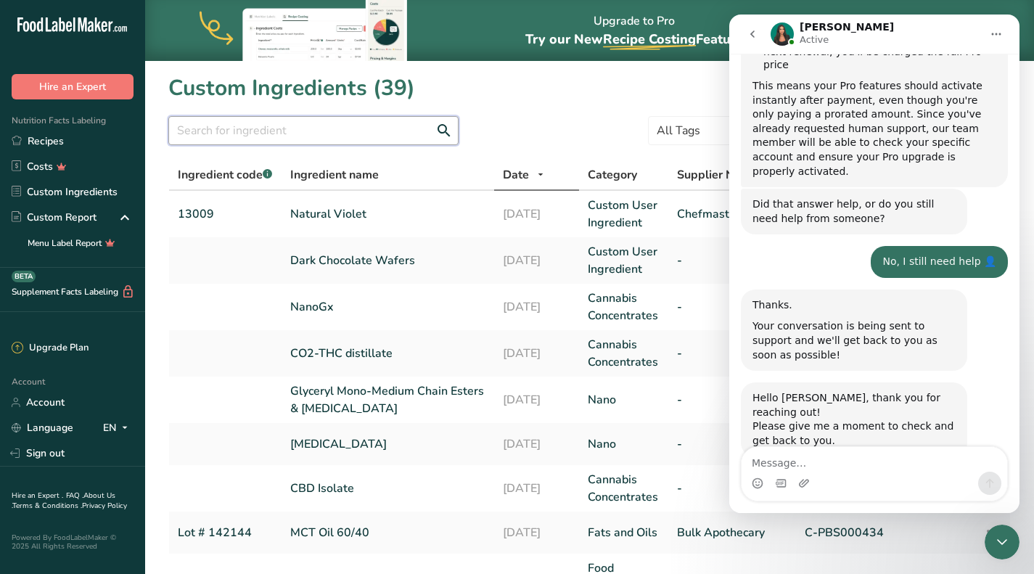
click at [327, 125] on input "text" at bounding box center [313, 130] width 290 height 29
click at [1010, 535] on icon "Close Intercom Messenger" at bounding box center [1001, 541] width 17 height 17
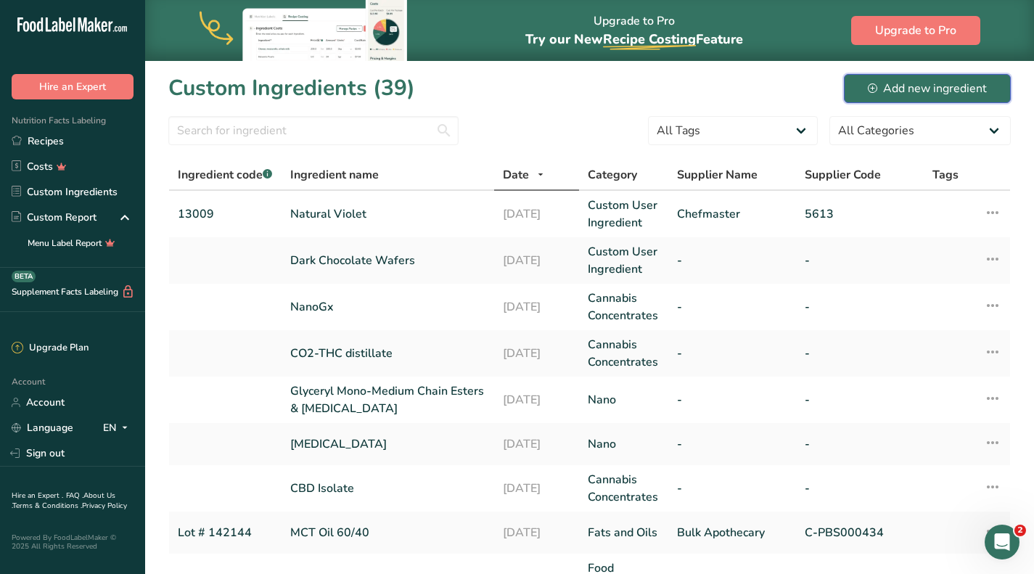
click at [900, 94] on div "Add new ingredient" at bounding box center [927, 88] width 119 height 17
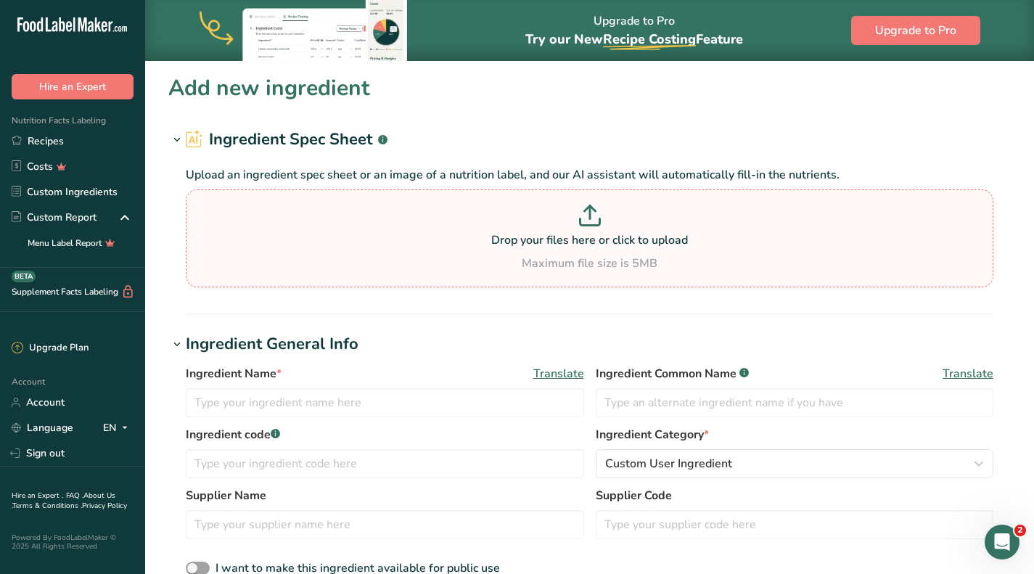
click at [593, 239] on p "Drop your files here or click to upload" at bounding box center [589, 239] width 800 height 17
click at [593, 239] on input "Drop your files here or click to upload Maximum file size is 5MB" at bounding box center [589, 238] width 807 height 98
type input "C:\fakepath\#142854 Jojoba Golden Organic COA -BA.pdf"
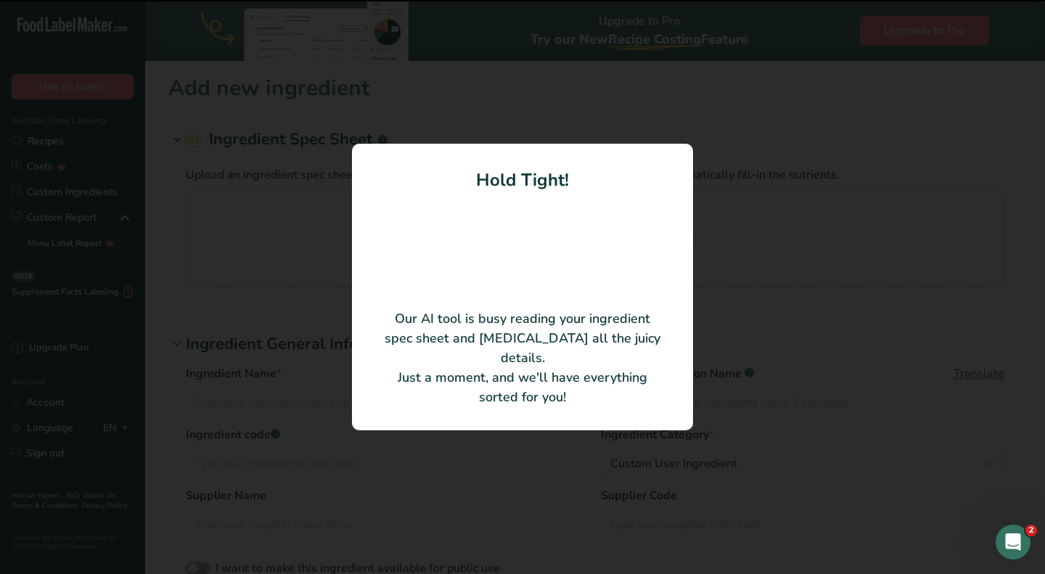
type input "Organic Golden Jojoba Oil"
type input "Bulk Apothecary"
type input "JC372503JV"
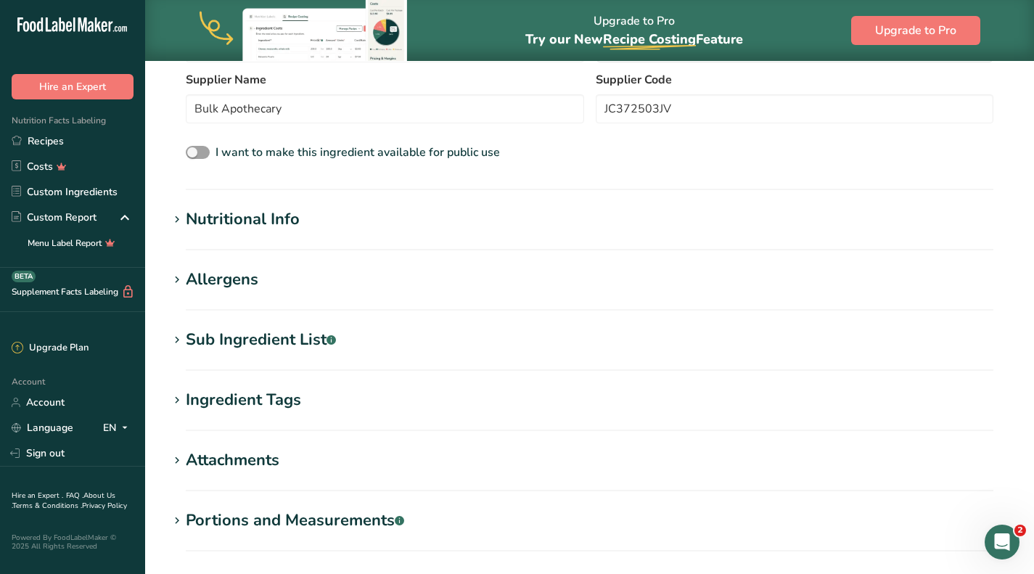
scroll to position [363, 0]
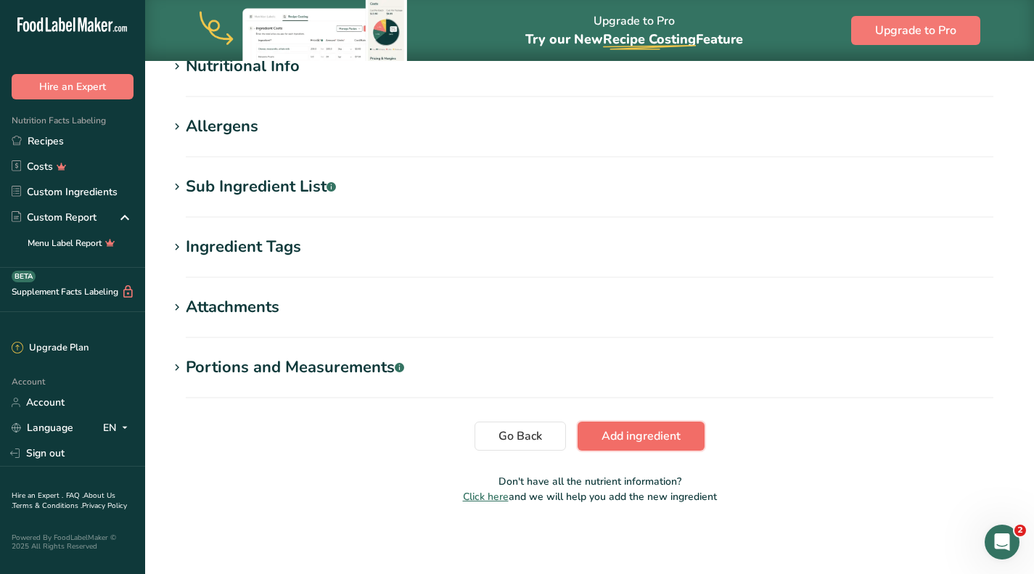
click at [622, 437] on span "Add ingredient" at bounding box center [640, 435] width 79 height 17
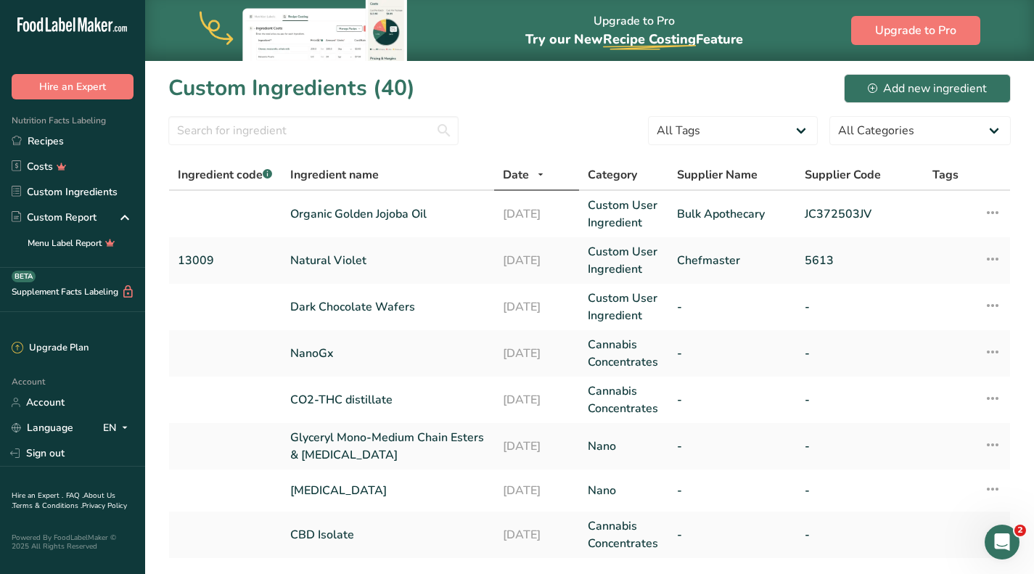
click at [1019, 540] on div "Open Intercom Messenger" at bounding box center [1002, 542] width 48 height 48
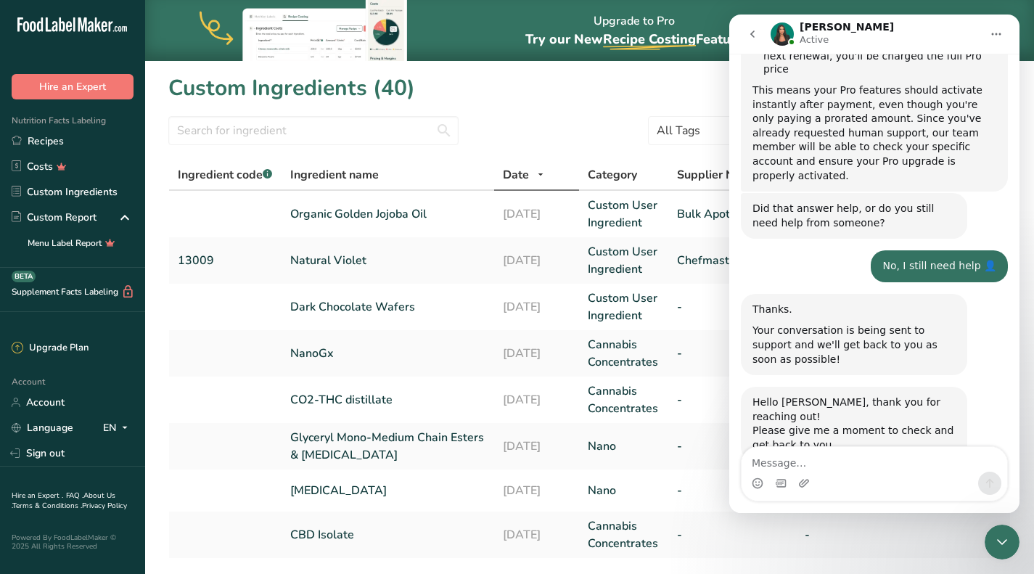
scroll to position [762, 0]
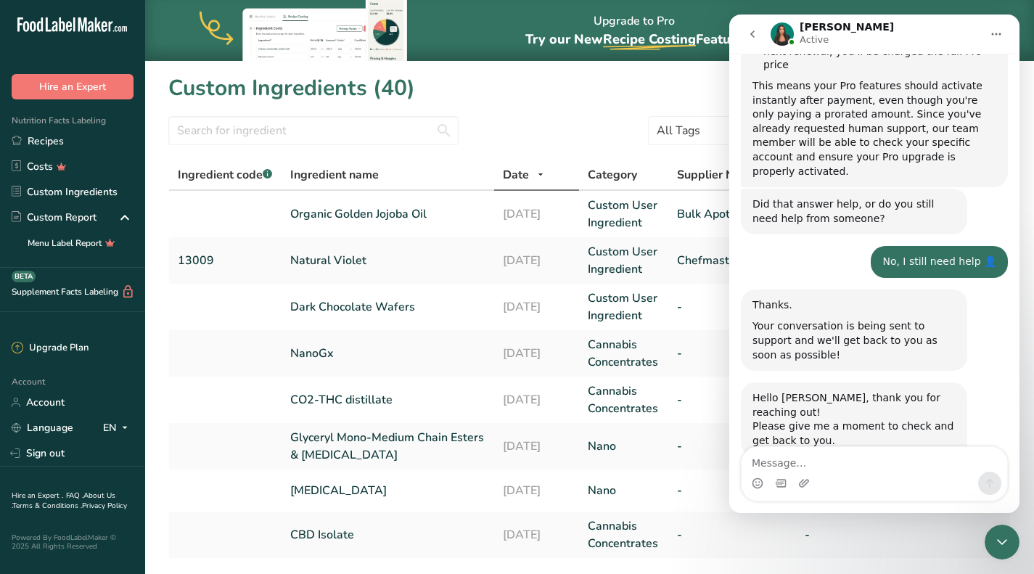
click at [1004, 538] on icon "Close Intercom Messenger" at bounding box center [1001, 541] width 17 height 17
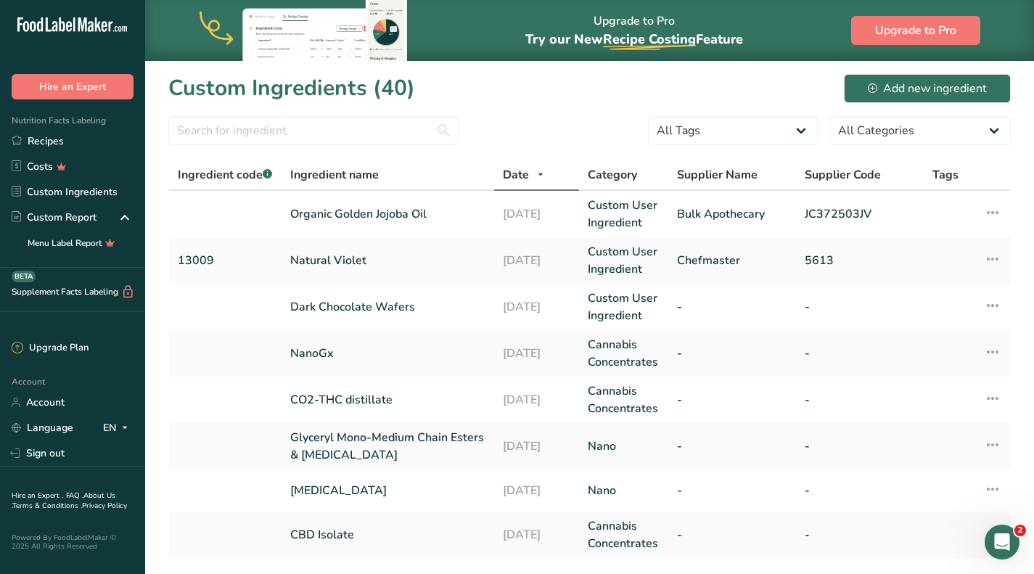
click at [1007, 540] on icon "Open Intercom Messenger" at bounding box center [1002, 542] width 24 height 24
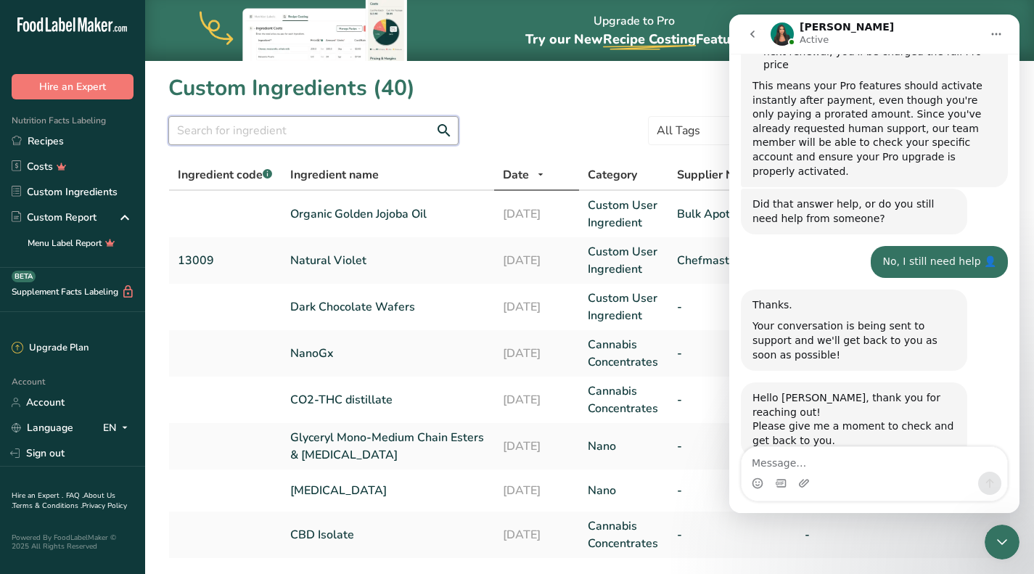
click at [237, 136] on input "text" at bounding box center [313, 130] width 290 height 29
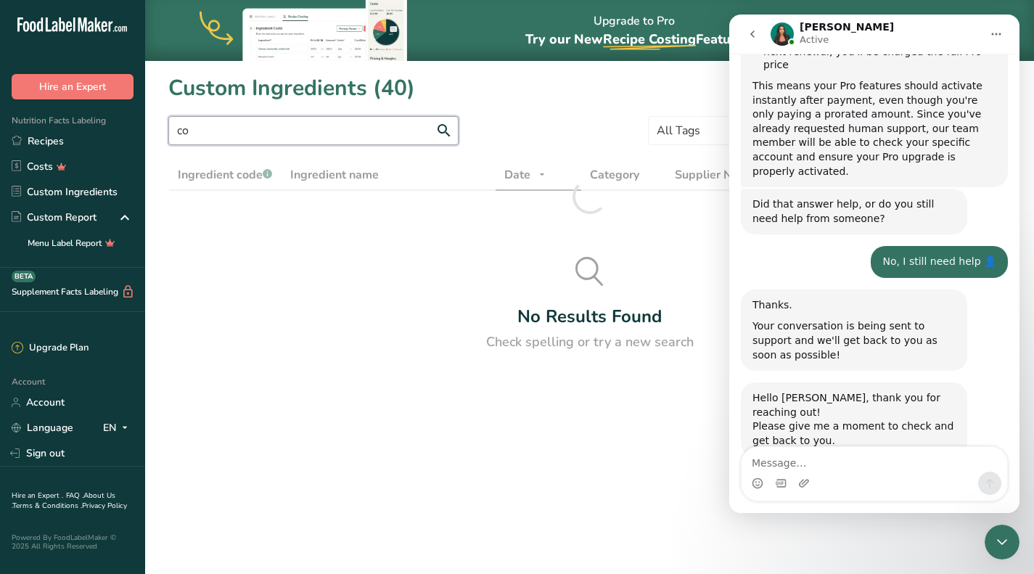
type input "c"
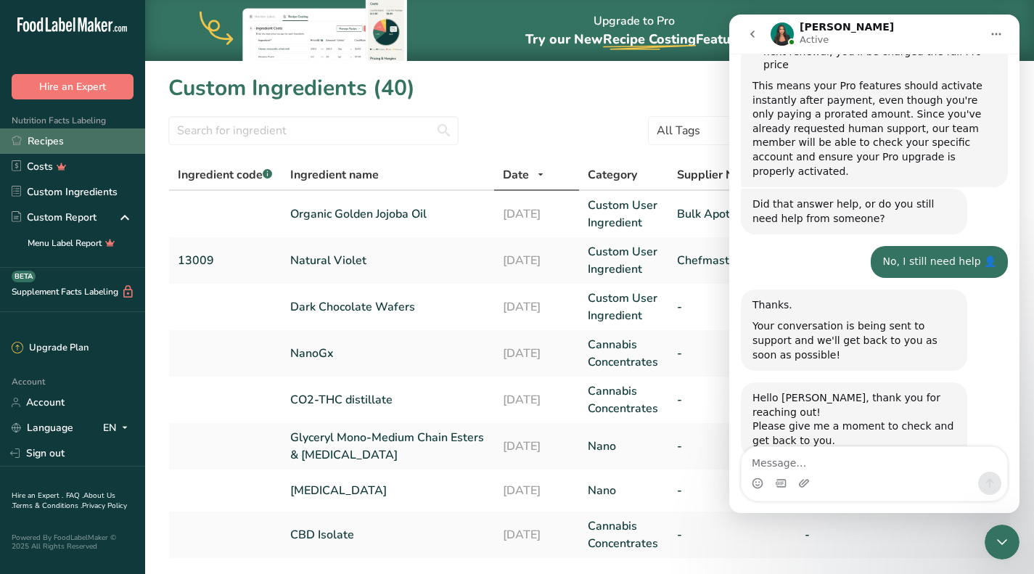
click at [72, 144] on link "Recipes" at bounding box center [72, 140] width 145 height 25
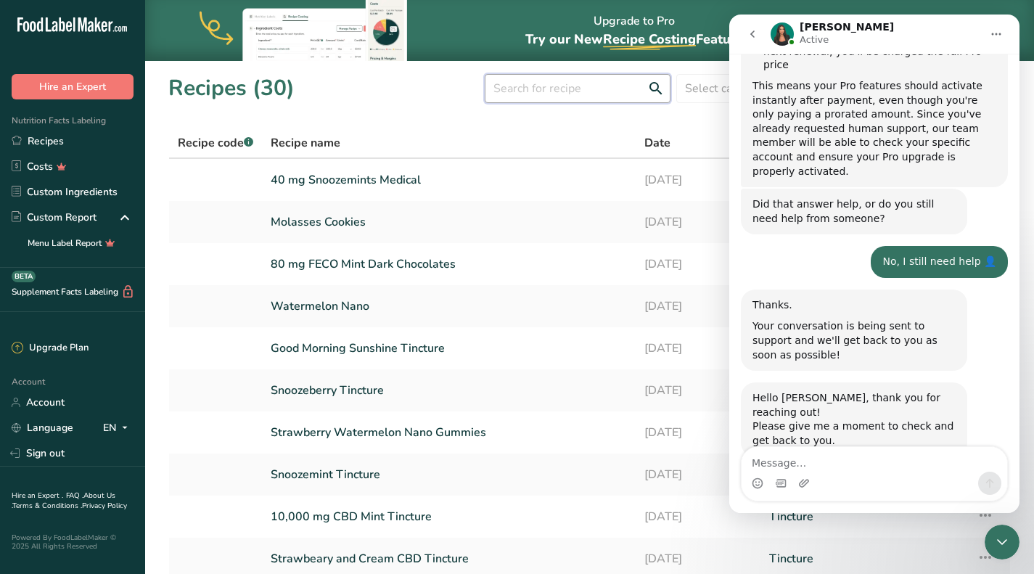
click at [548, 87] on input "text" at bounding box center [578, 88] width 186 height 29
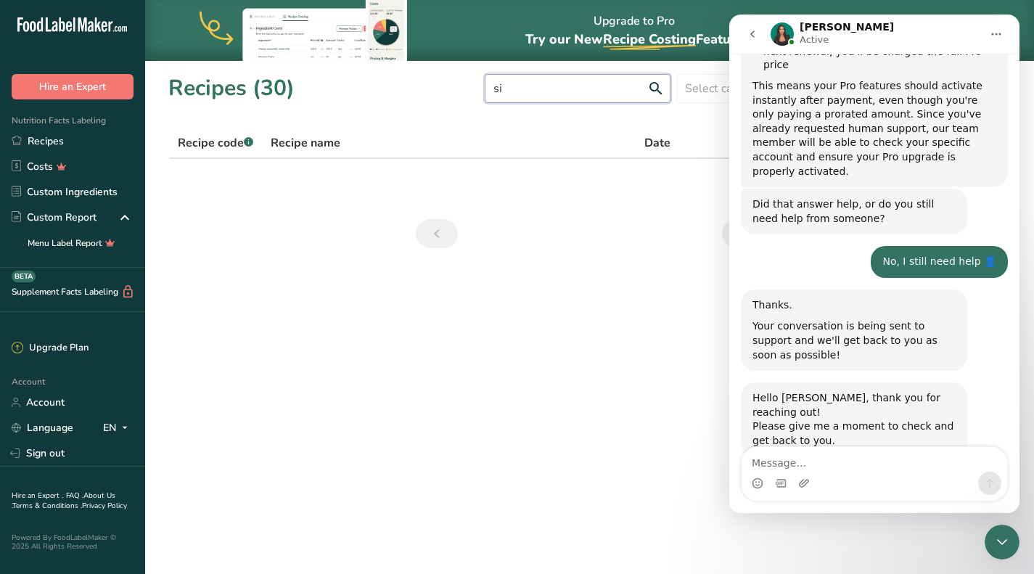
type input "s"
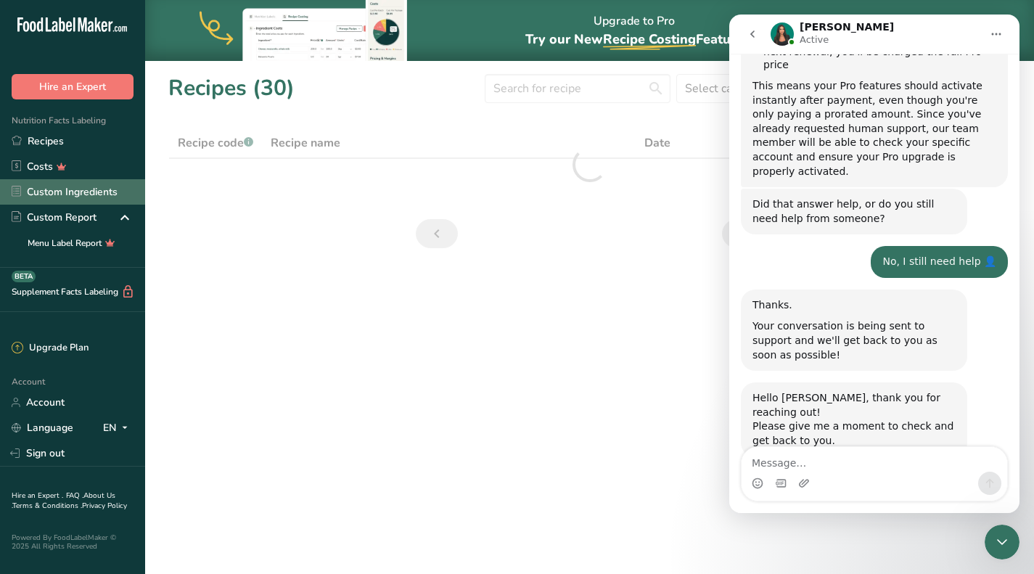
click at [73, 192] on link "Custom Ingredients" at bounding box center [72, 191] width 145 height 25
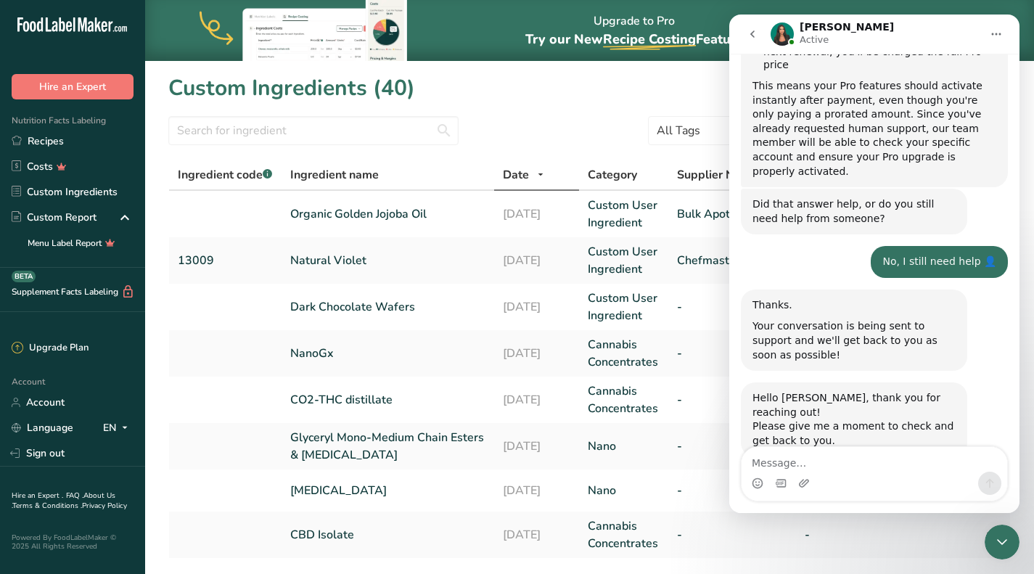
click at [998, 532] on div "Close Intercom Messenger" at bounding box center [1001, 542] width 35 height 35
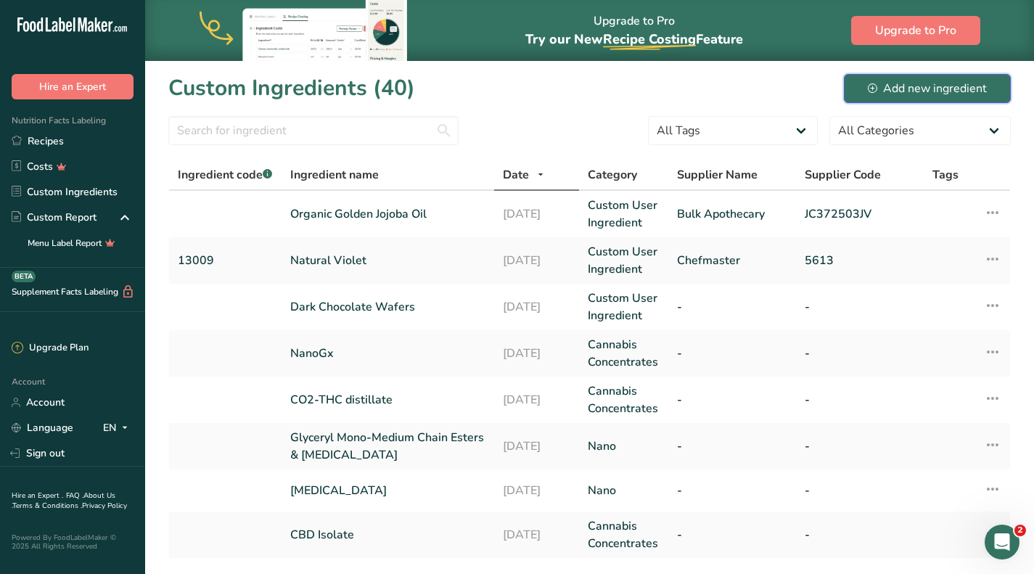
click at [872, 83] on icon at bounding box center [872, 87] width 9 height 9
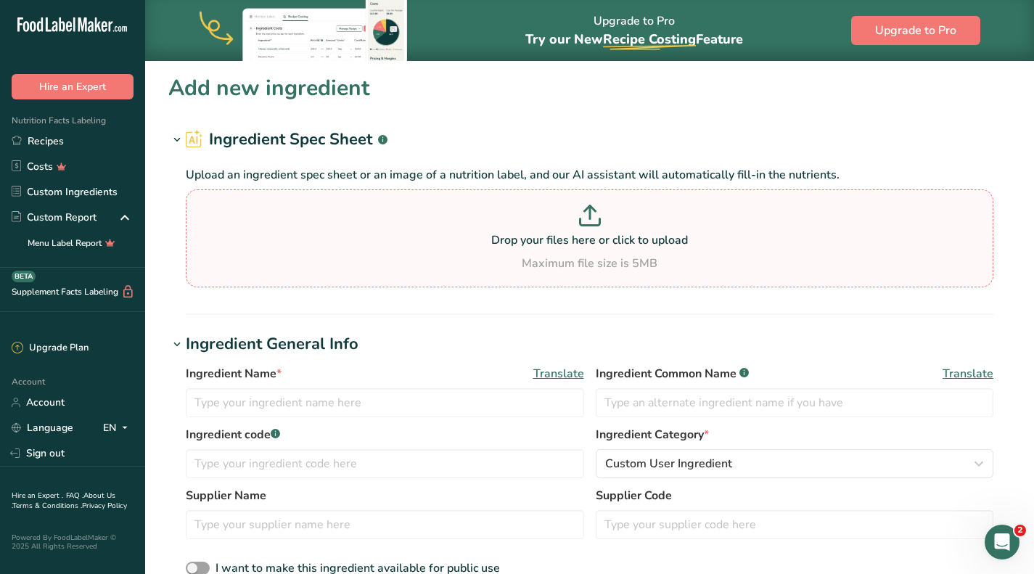
click at [590, 229] on p at bounding box center [589, 218] width 800 height 27
click at [590, 229] on input "Drop your files here or click to upload Maximum file size is 5MB" at bounding box center [589, 238] width 807 height 98
type input "C:\fakepath\catania_coconut_oil_specsheet.pdf"
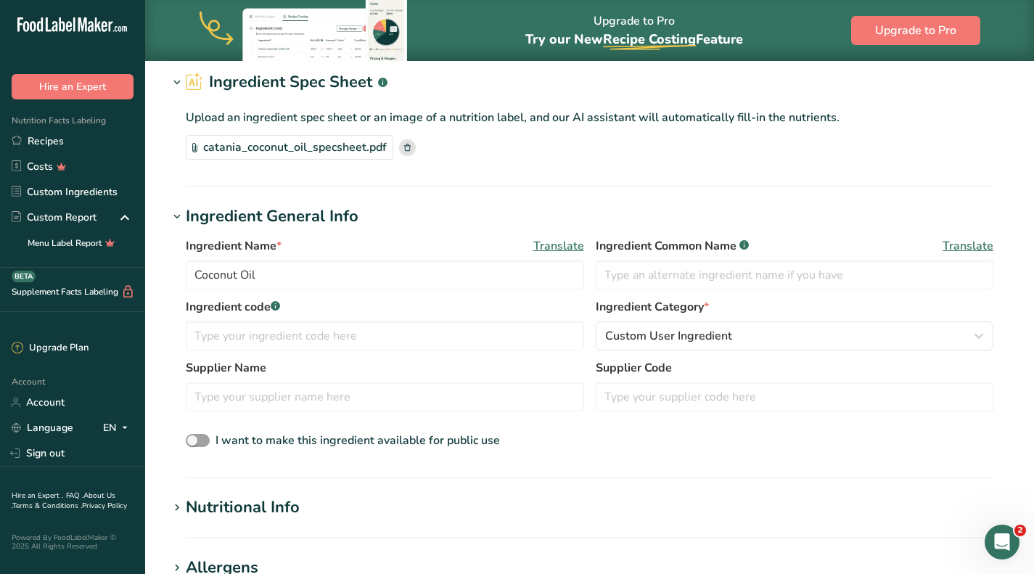
scroll to position [73, 0]
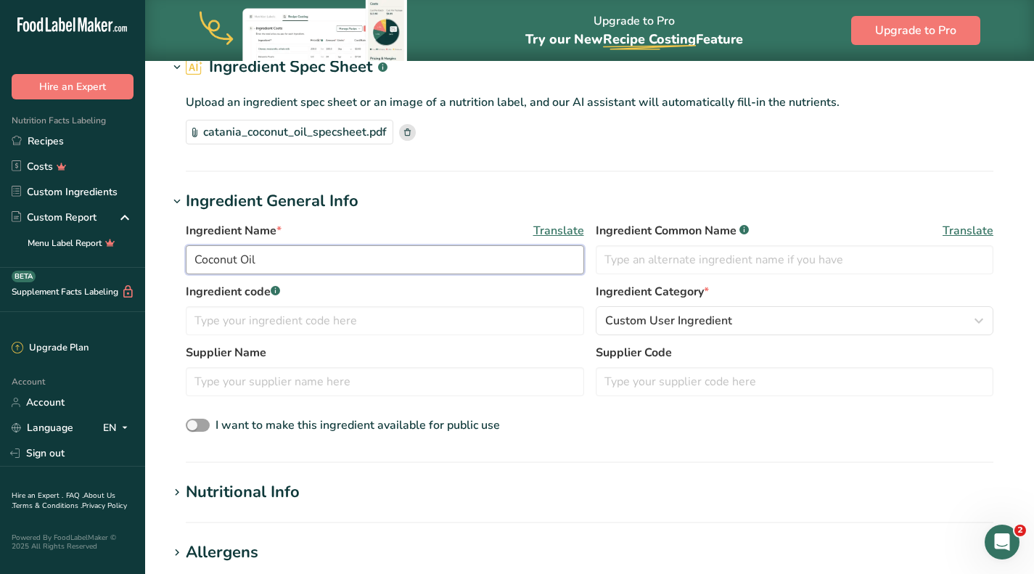
click at [194, 258] on input "Coconut Oil" at bounding box center [385, 259] width 398 height 29
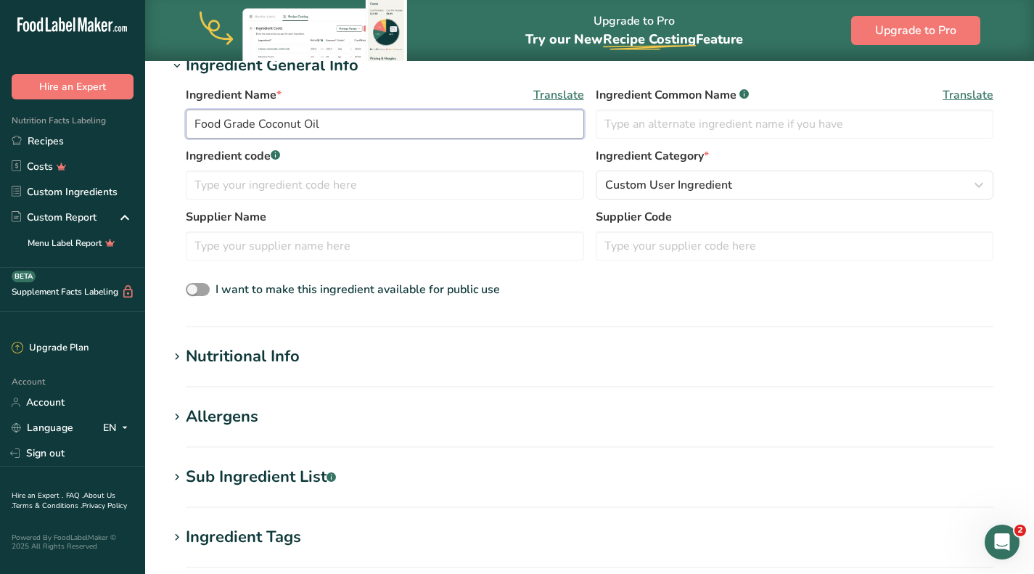
scroll to position [426, 0]
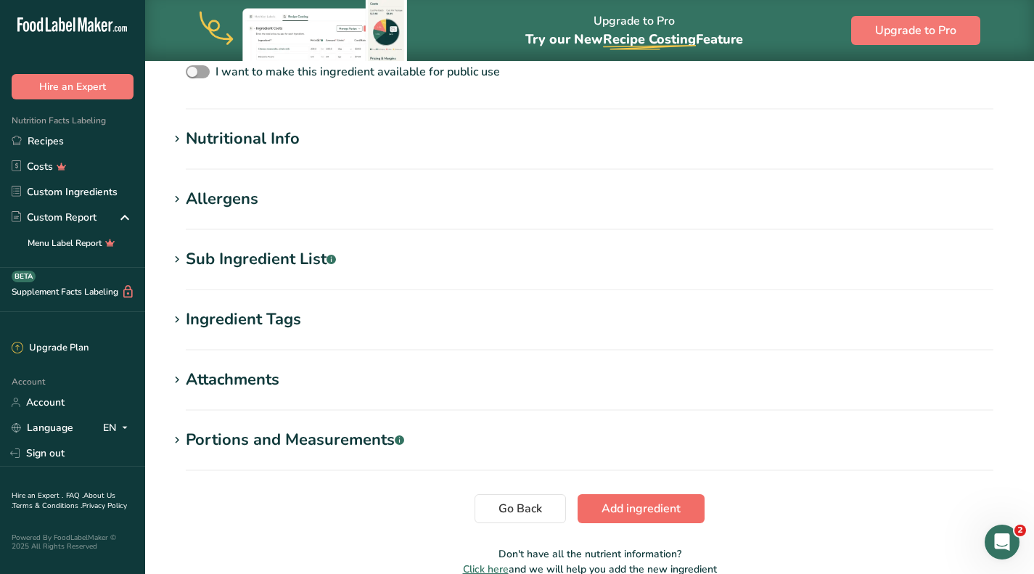
type input "Food Grade Coconut Oil"
click at [643, 506] on span "Add ingredient" at bounding box center [640, 508] width 79 height 17
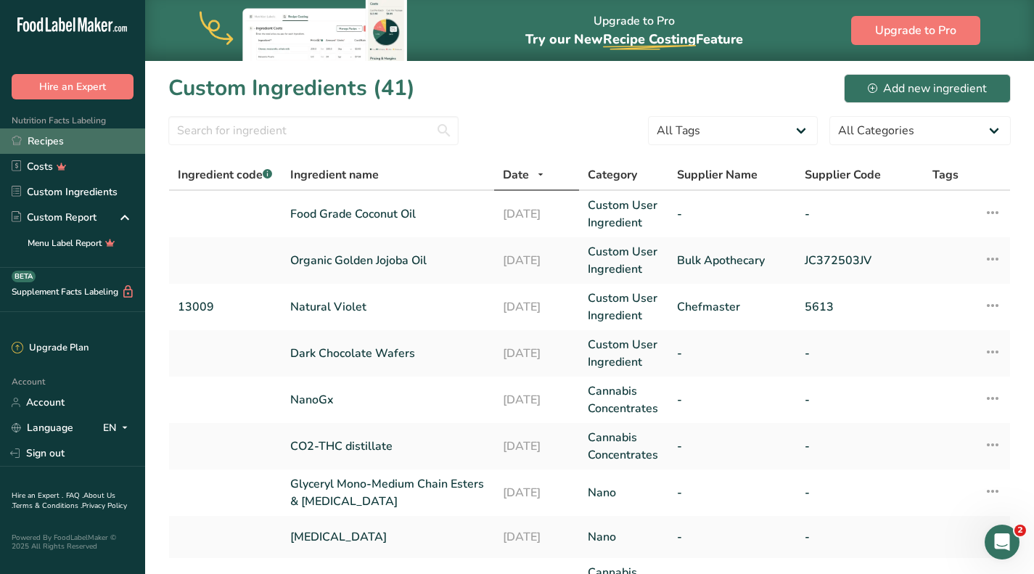
click at [94, 150] on link "Recipes" at bounding box center [72, 140] width 145 height 25
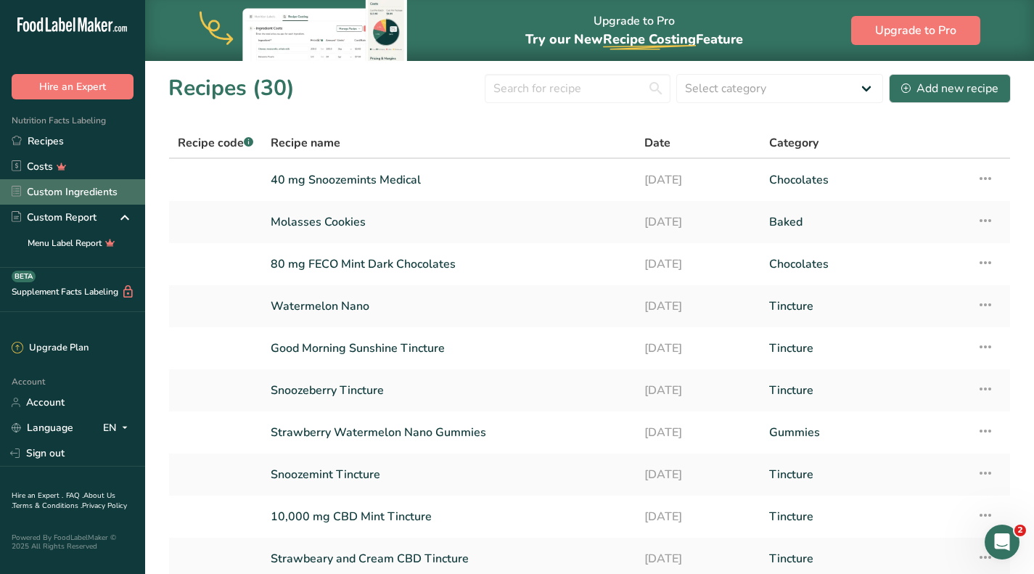
click at [98, 187] on link "Custom Ingredients" at bounding box center [72, 191] width 145 height 25
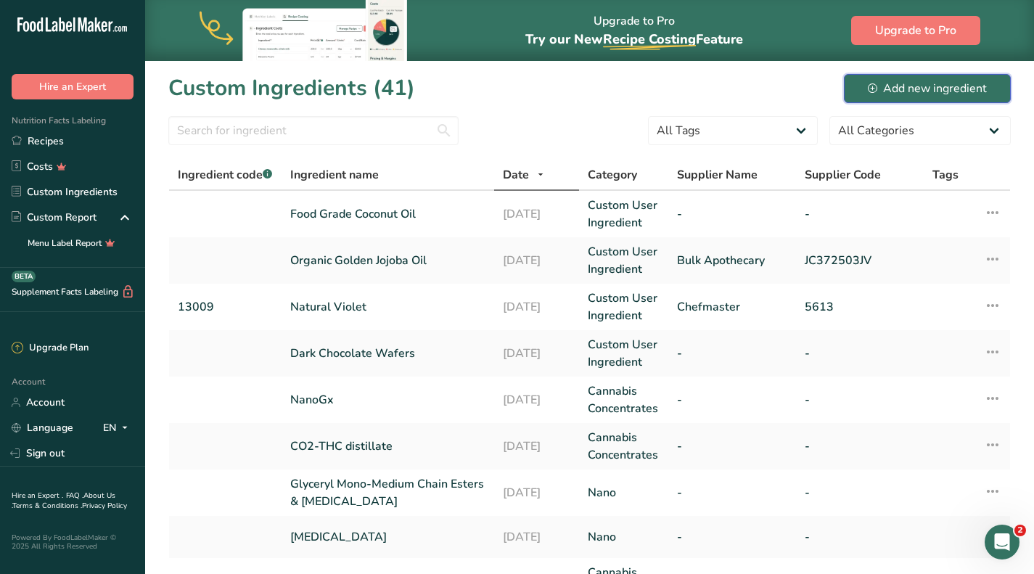
click at [948, 84] on div "Add new ingredient" at bounding box center [927, 88] width 119 height 17
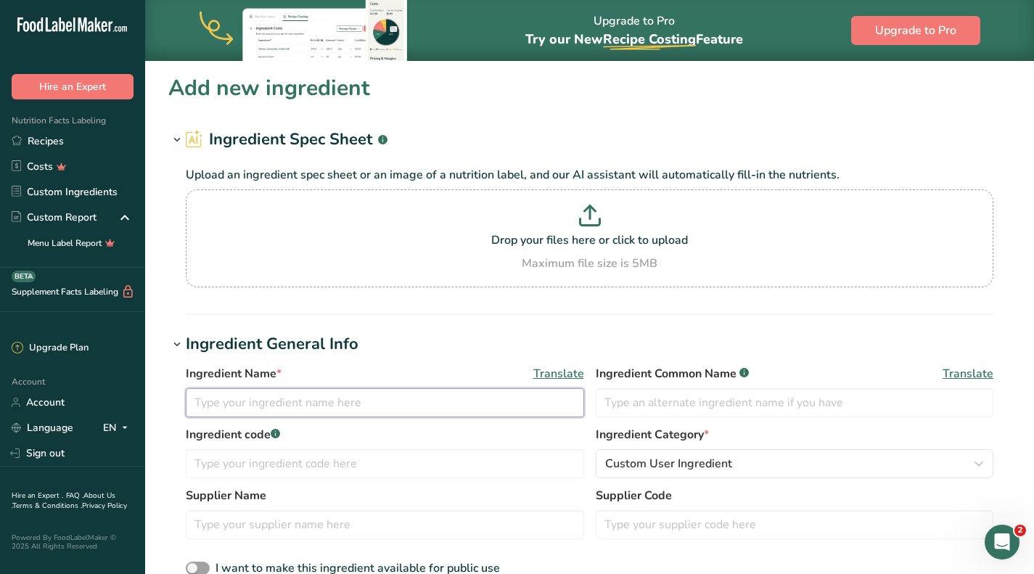
click at [299, 398] on input "text" at bounding box center [385, 402] width 398 height 29
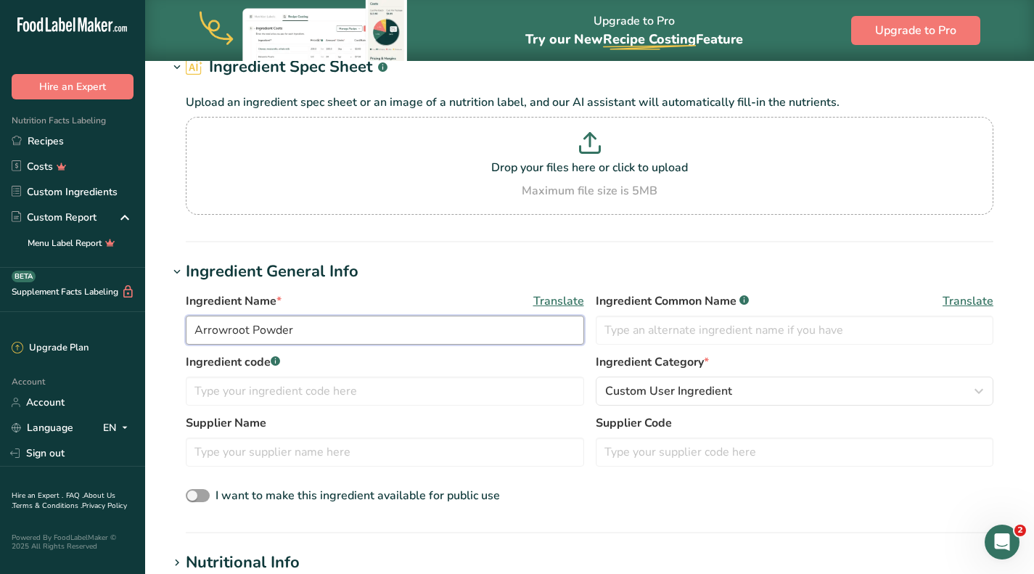
click at [406, 327] on input "Arrowroot Powder" at bounding box center [385, 330] width 398 height 29
click at [718, 335] on input "text" at bounding box center [795, 330] width 398 height 29
click at [362, 329] on input "Arrowroot Powder" at bounding box center [385, 330] width 398 height 29
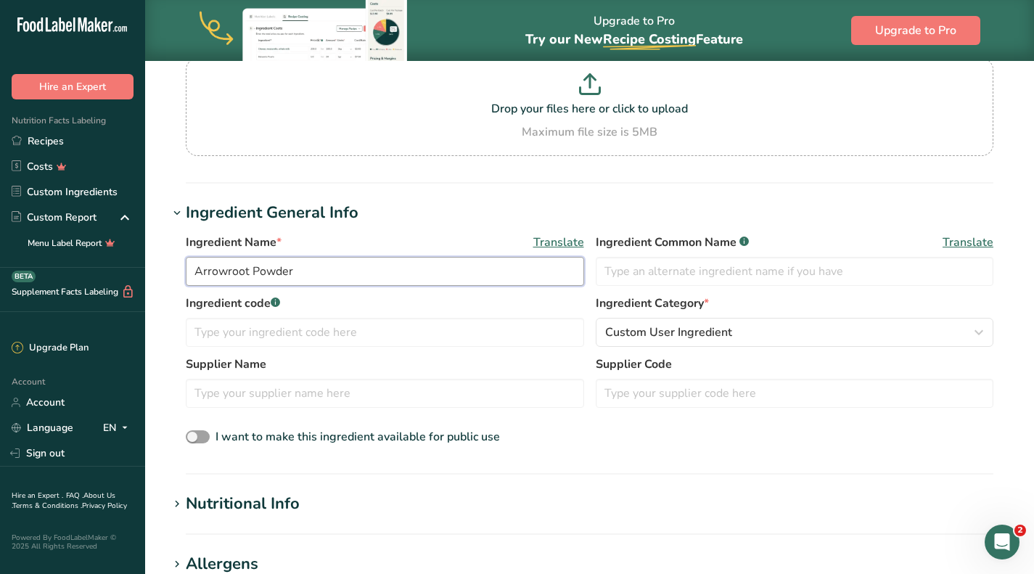
scroll to position [145, 0]
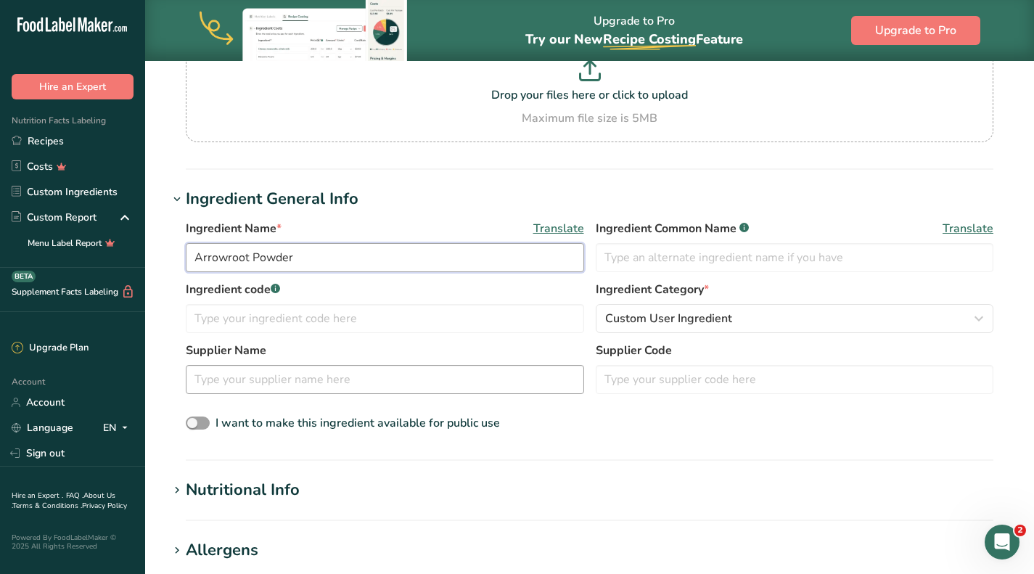
type input "Arrowroot Powder"
click at [340, 385] on input "text" at bounding box center [385, 379] width 398 height 29
type input "Amazon"
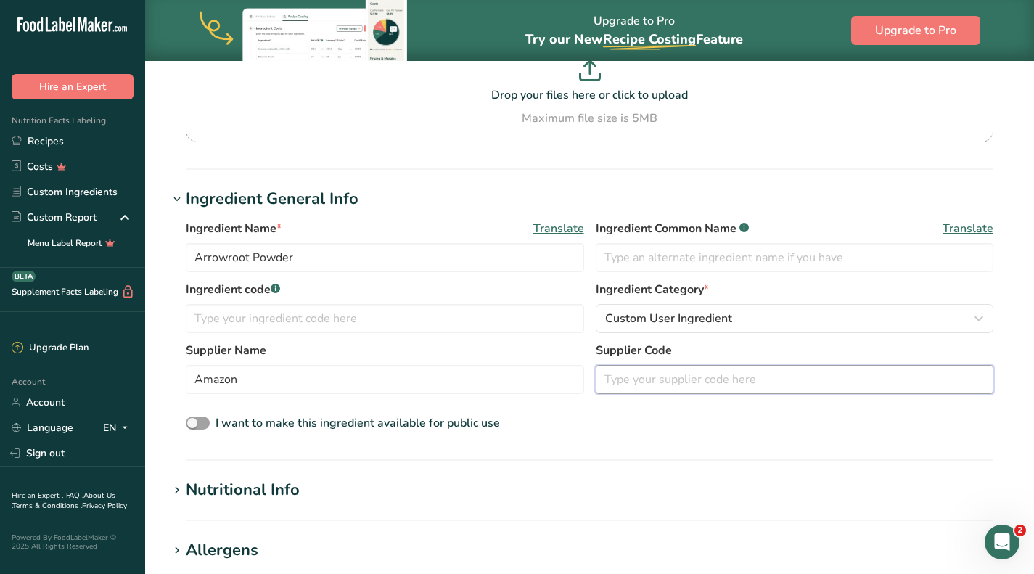
paste input "850005727675"
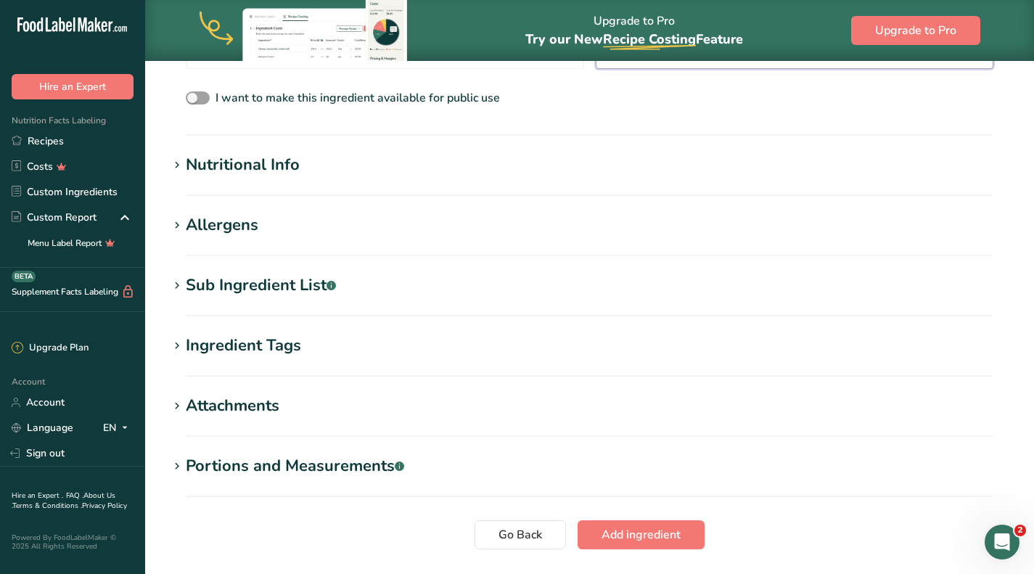
scroll to position [508, 0]
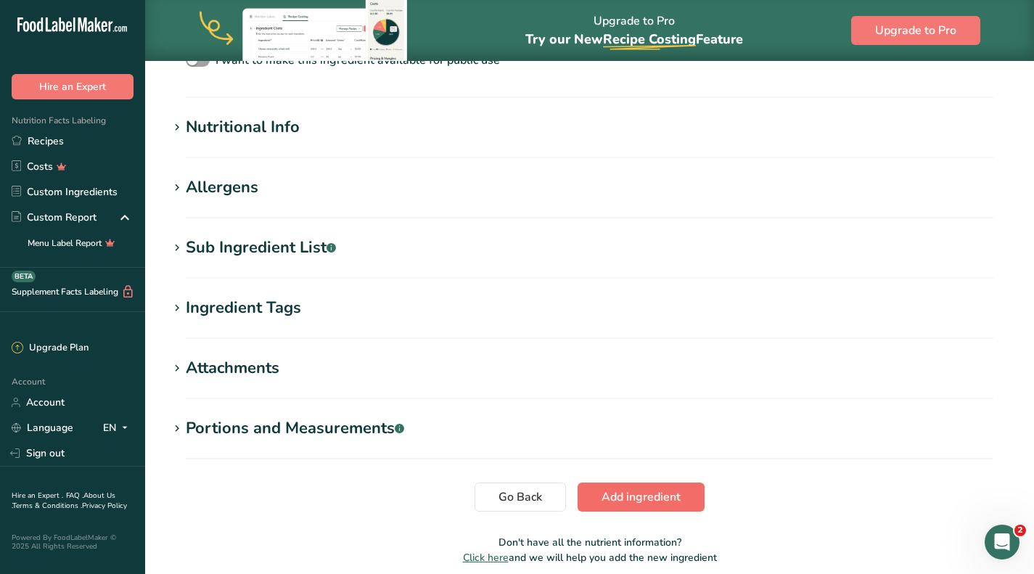
type input "850005727675"
click at [606, 498] on span "Add ingredient" at bounding box center [640, 496] width 79 height 17
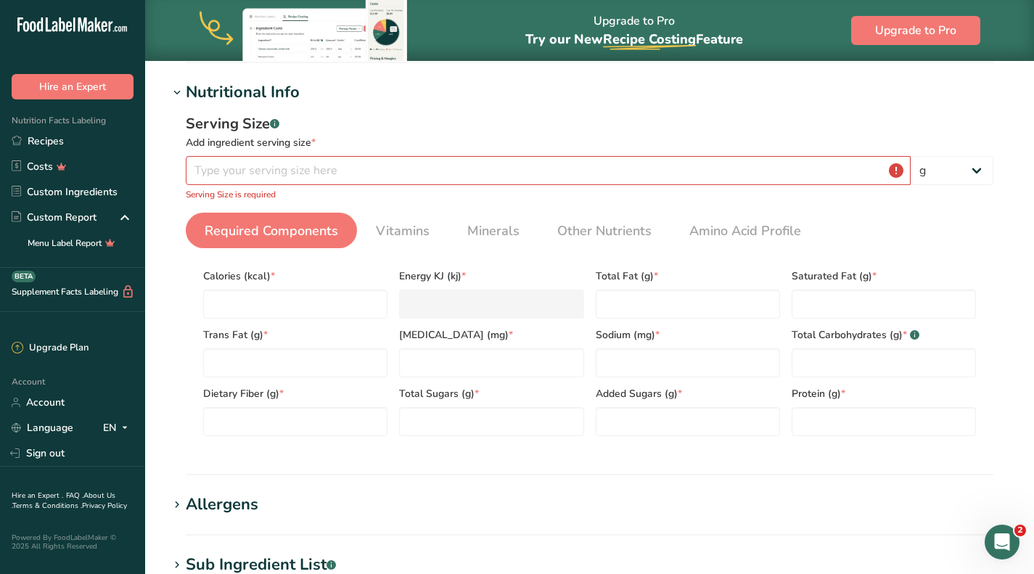
scroll to position [546, 0]
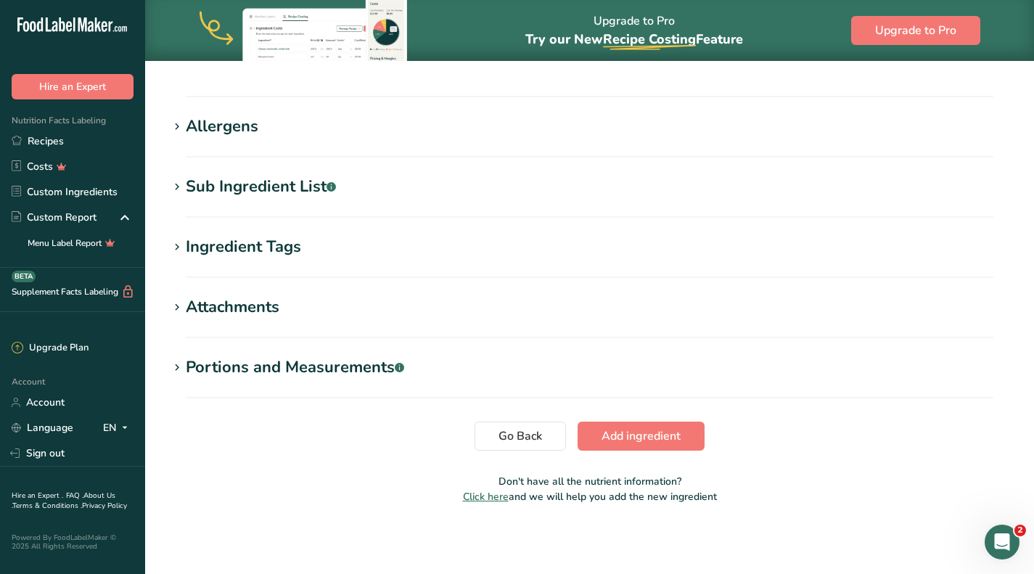
click at [1000, 530] on icon "Open Intercom Messenger" at bounding box center [1002, 542] width 24 height 24
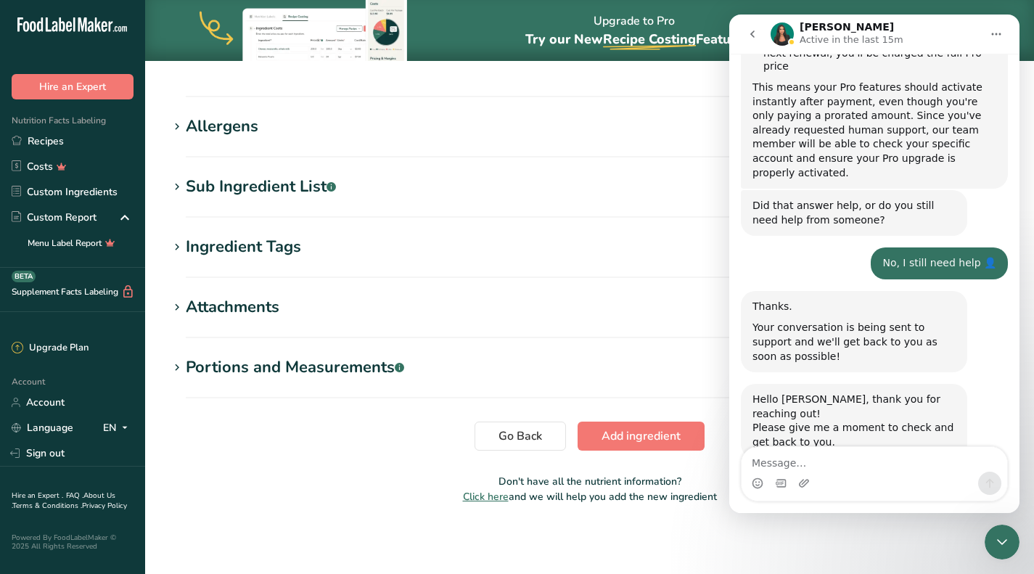
scroll to position [762, 0]
click at [876, 464] on textarea "Message…" at bounding box center [874, 459] width 266 height 25
type textarea "did i loose you?"
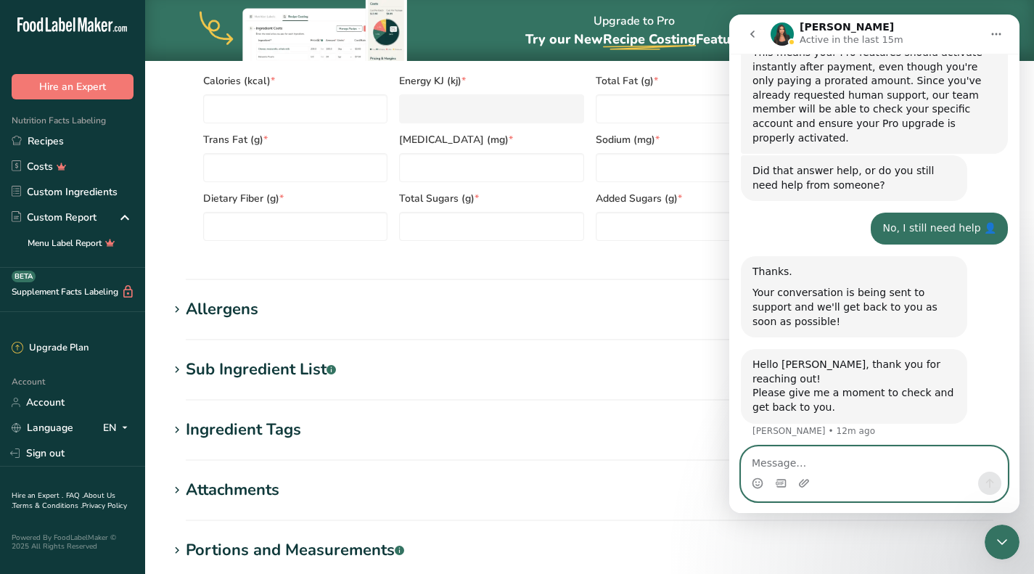
scroll to position [0, 0]
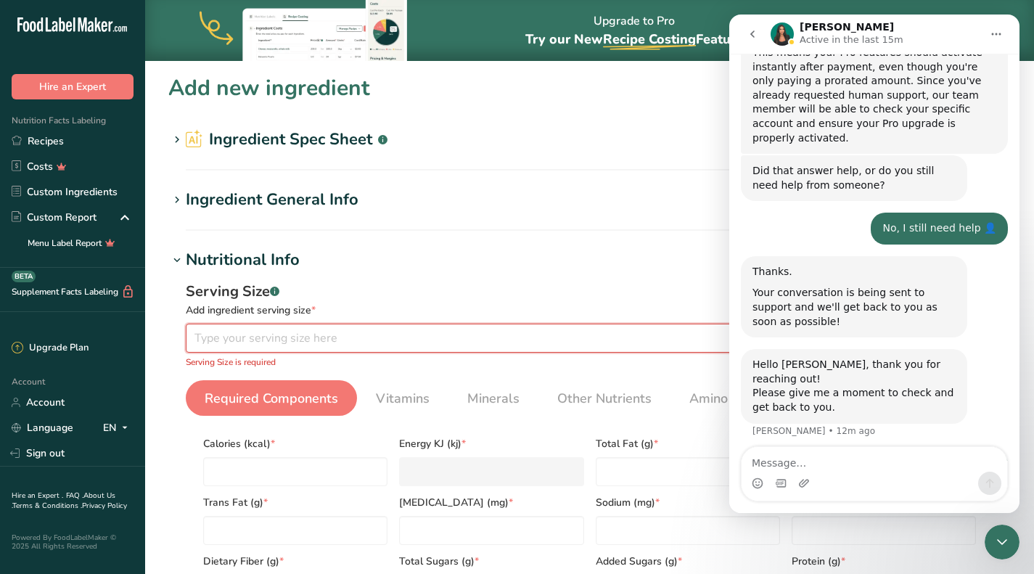
click at [501, 343] on input "number" at bounding box center [548, 338] width 725 height 29
click at [1009, 538] on icon "Close Intercom Messenger" at bounding box center [1001, 541] width 17 height 17
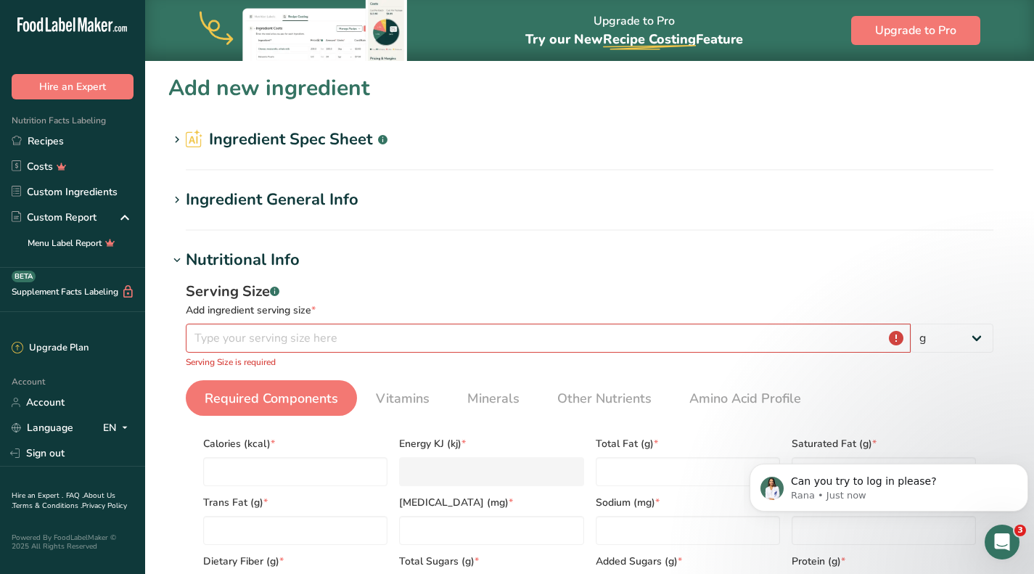
click at [599, 356] on p "Serving Size is required" at bounding box center [589, 361] width 807 height 13
click at [600, 347] on input "number" at bounding box center [548, 338] width 725 height 29
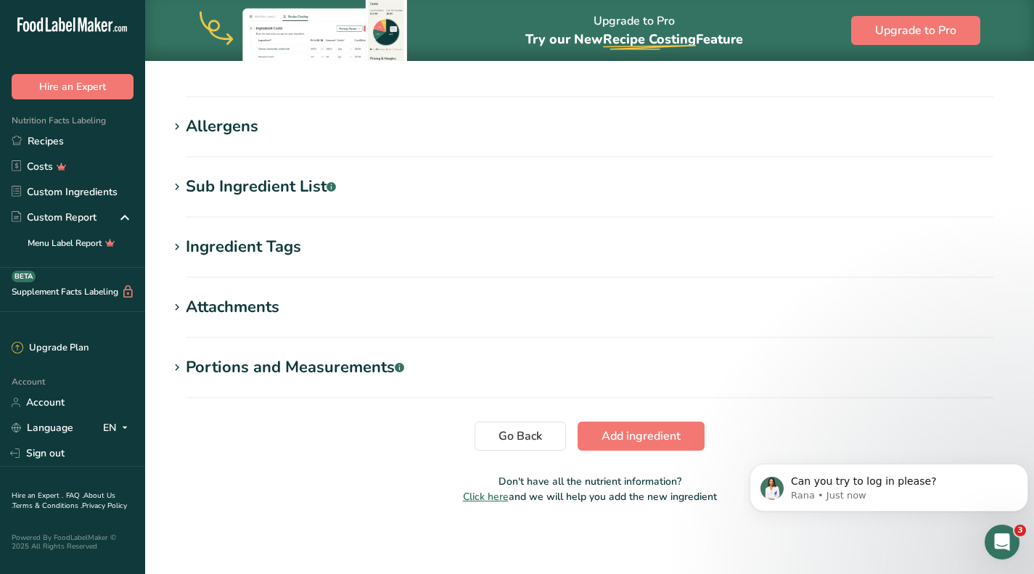
scroll to position [167, 0]
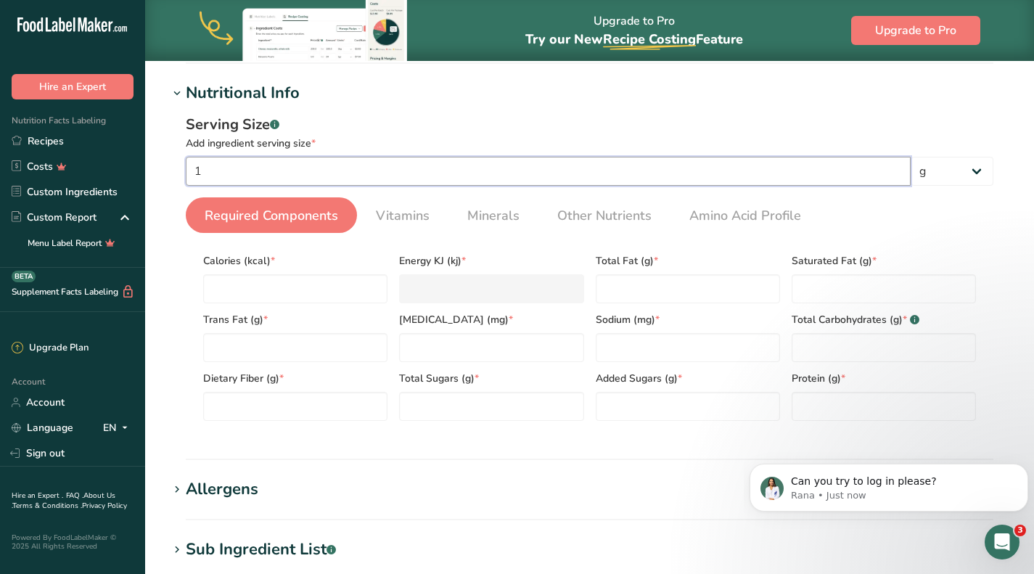
type input "1"
click at [266, 285] on input "number" at bounding box center [295, 288] width 184 height 29
type input "0"
type KJ "0"
type input "0"
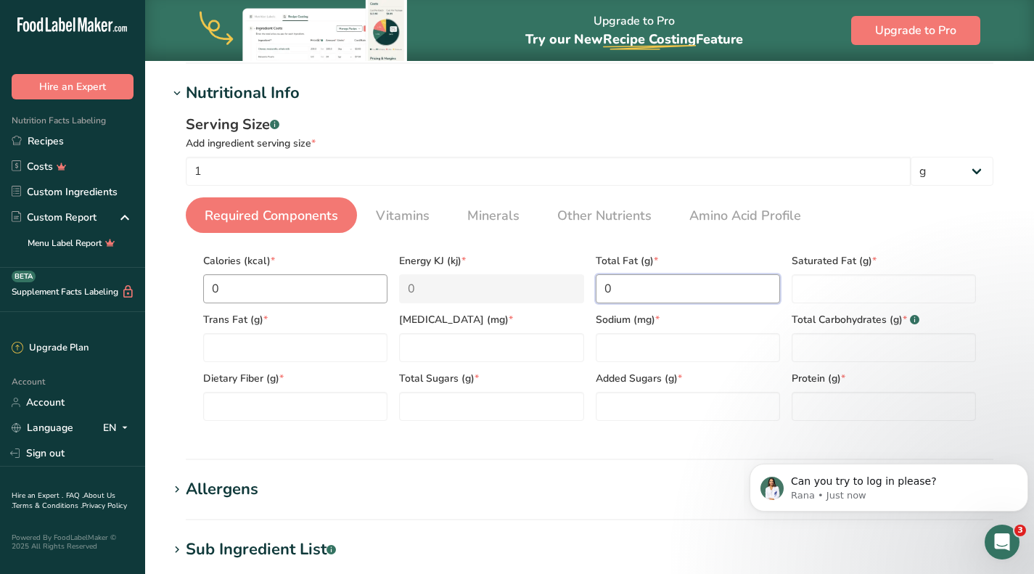
type Fat "0"
type input "0"
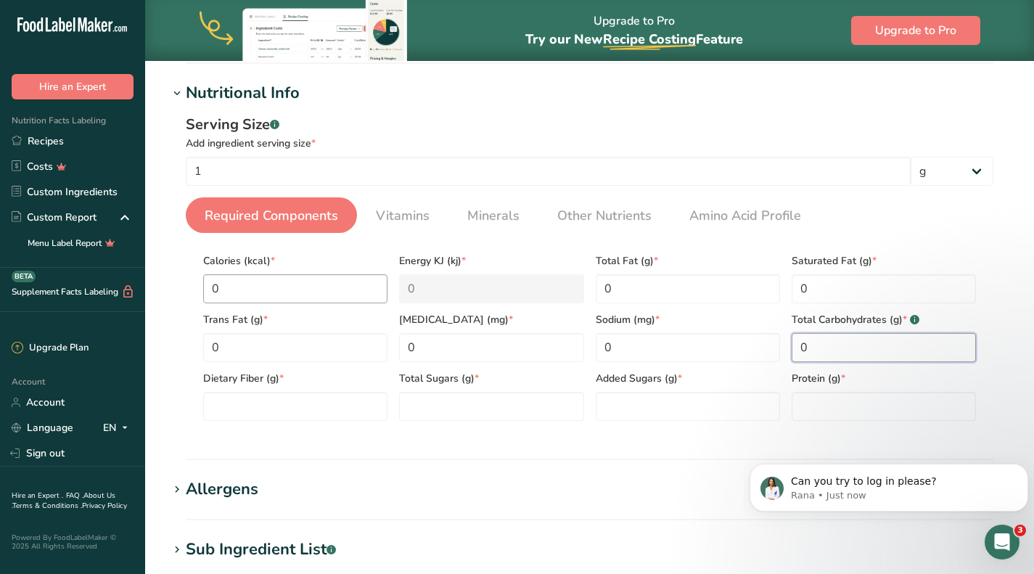
type Carbohydrates "0"
type Fiber "0"
type Sugars "0"
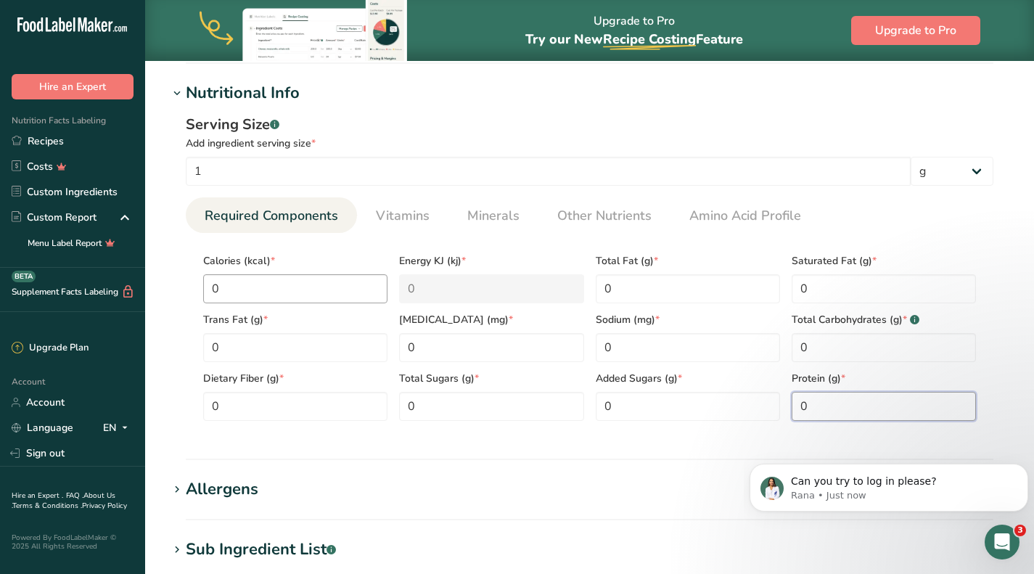
type input "0"
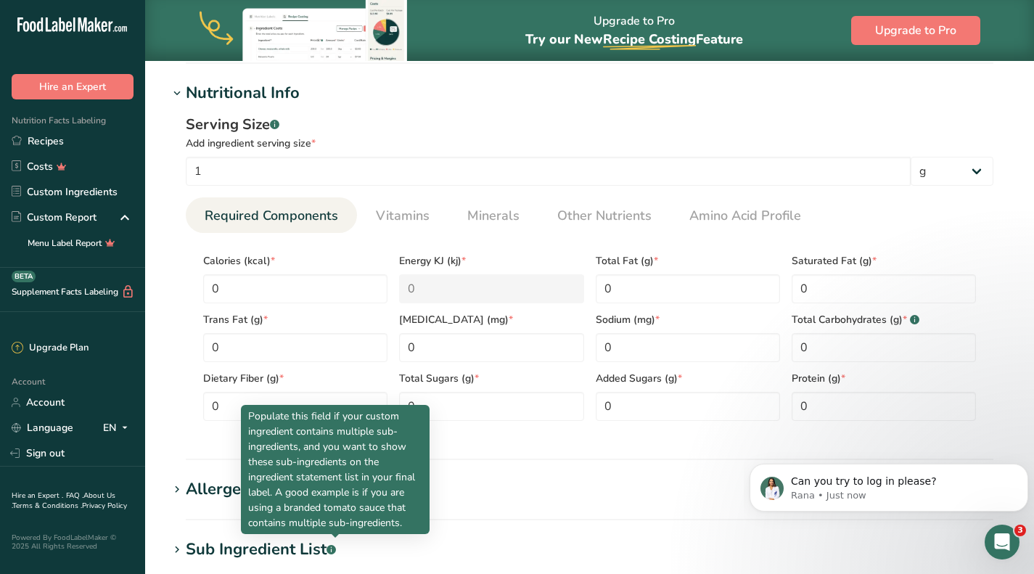
click at [553, 105] on div "Serving Size .a-a{fill:#347362;}.b-a{fill:#fff;} Add ingredient serving size * …" at bounding box center [589, 273] width 842 height 336
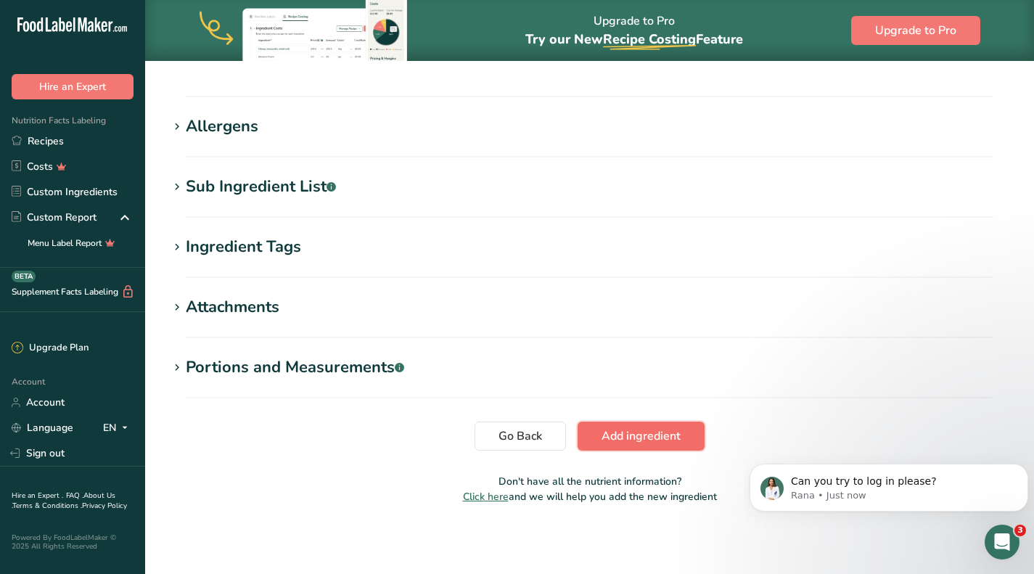
click at [637, 443] on span "Add ingredient" at bounding box center [640, 435] width 79 height 17
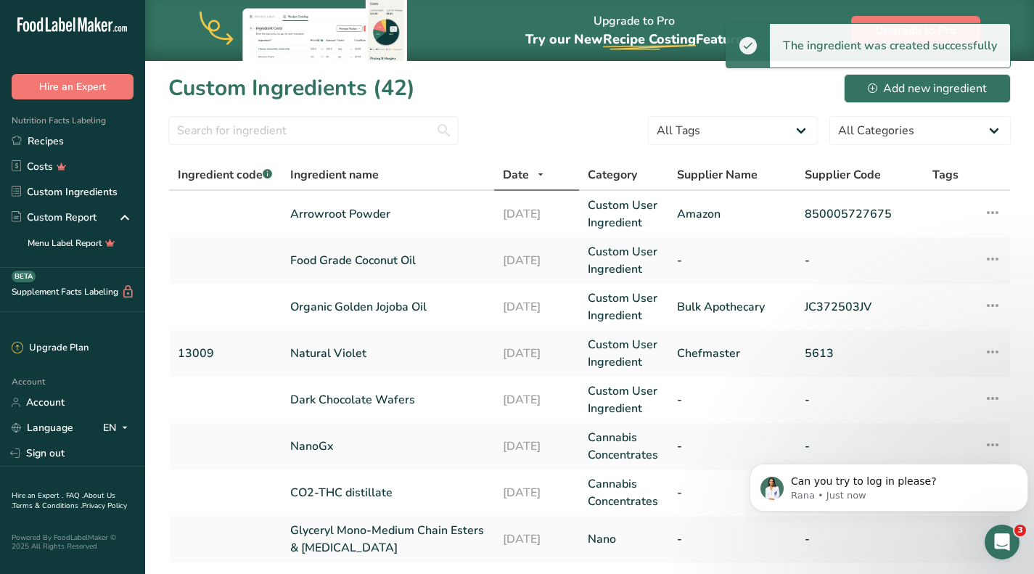
click at [1002, 532] on icon "Open Intercom Messenger" at bounding box center [1002, 542] width 24 height 24
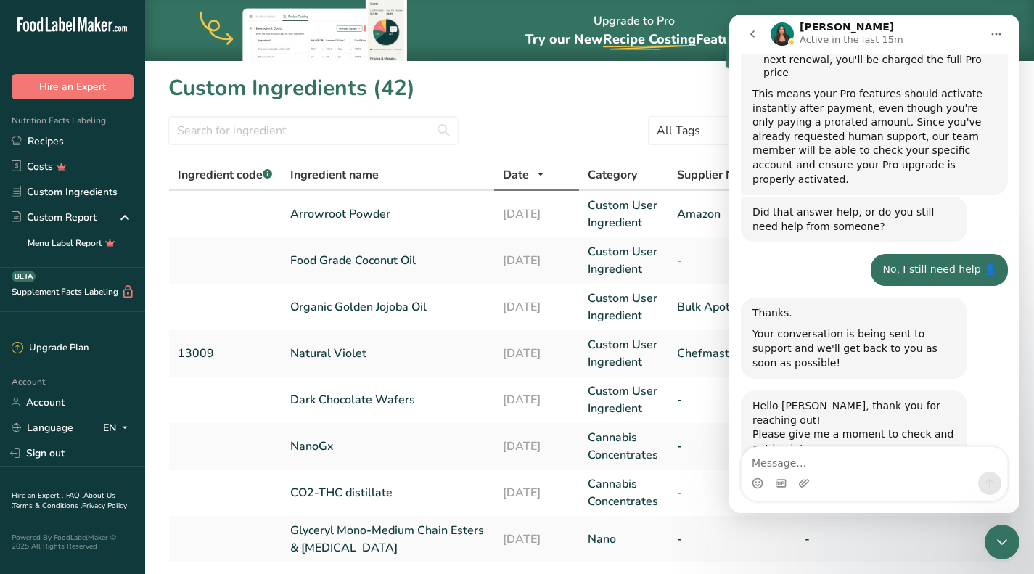
scroll to position [796, 0]
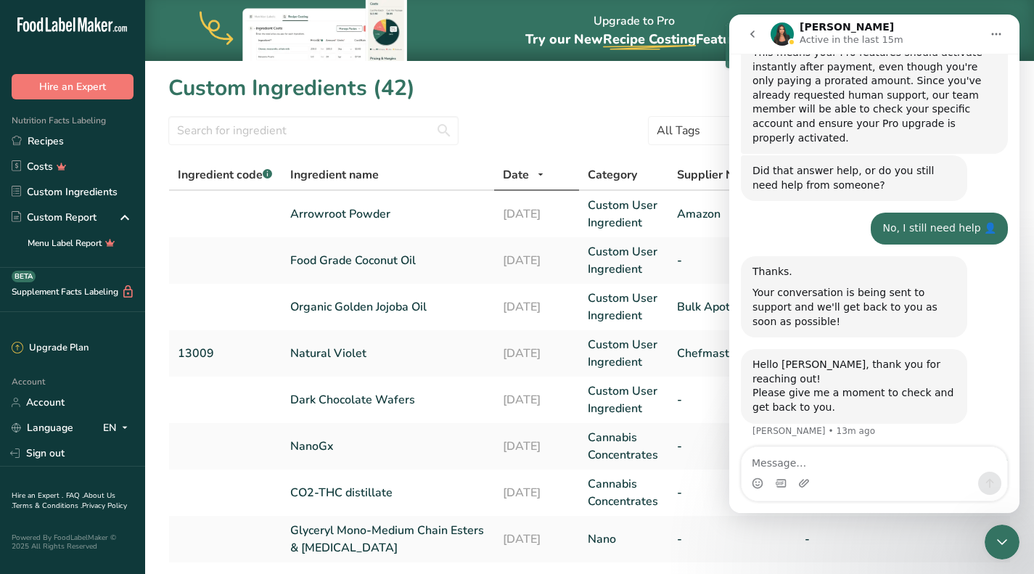
click at [866, 459] on textarea "Message…" at bounding box center [874, 459] width 266 height 25
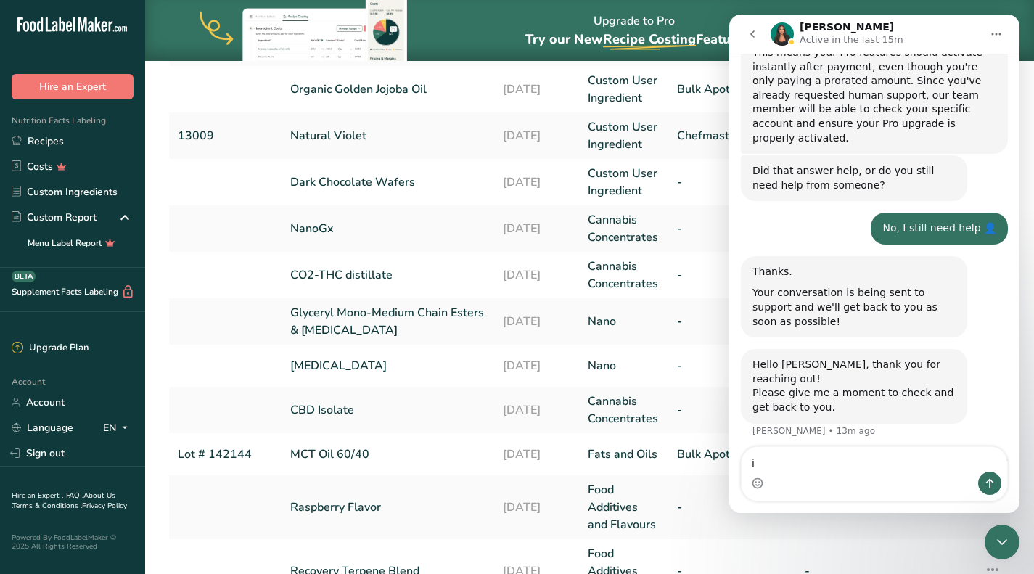
type textarea "i"
click at [749, 33] on icon "go back" at bounding box center [753, 34] width 12 height 12
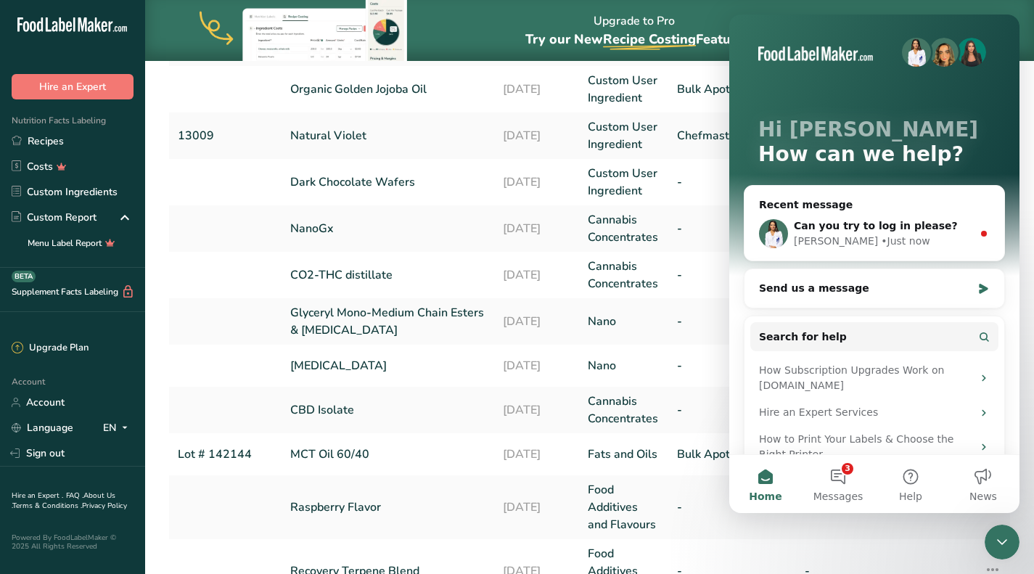
scroll to position [0, 0]
click at [858, 225] on span "Can you try to log in please?" at bounding box center [876, 226] width 164 height 12
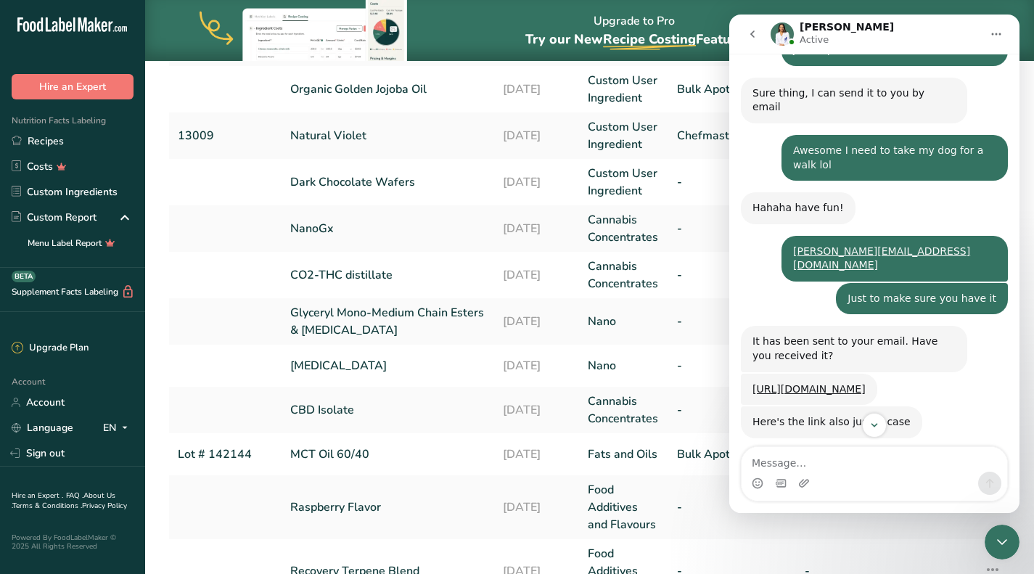
scroll to position [2991, 0]
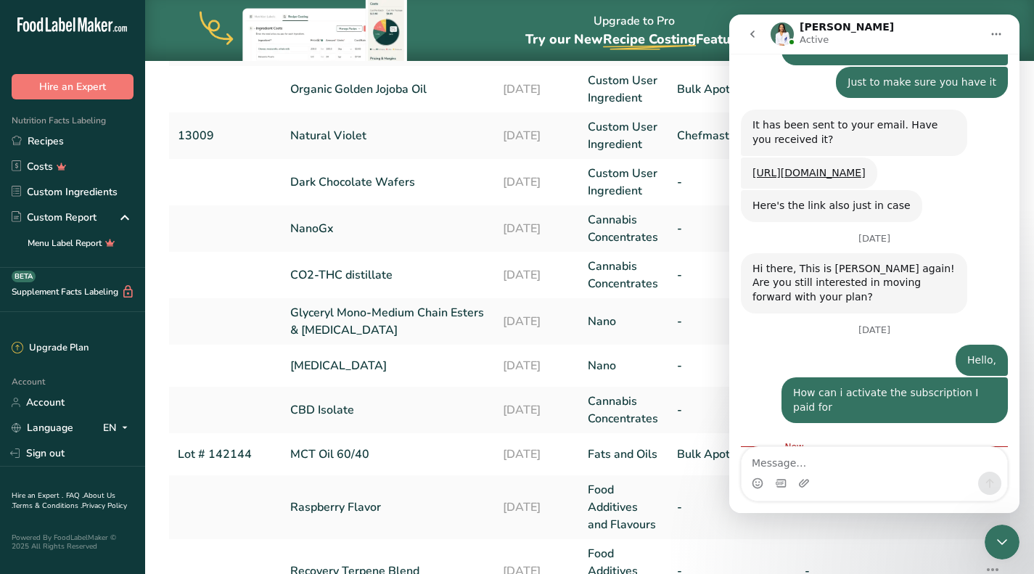
type textarea "o"
type textarea "i am logged in"
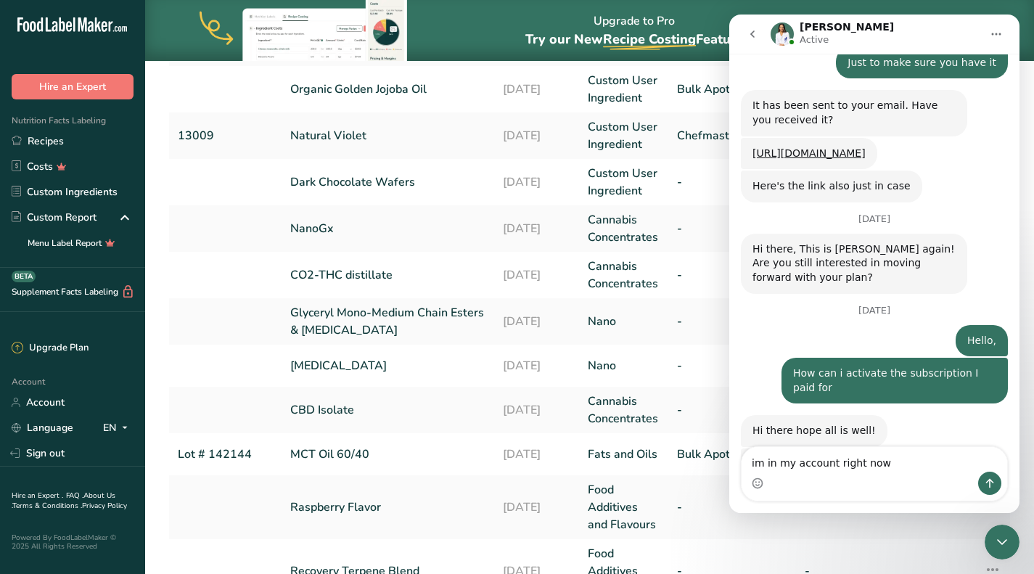
type textarea "im in my account right now"
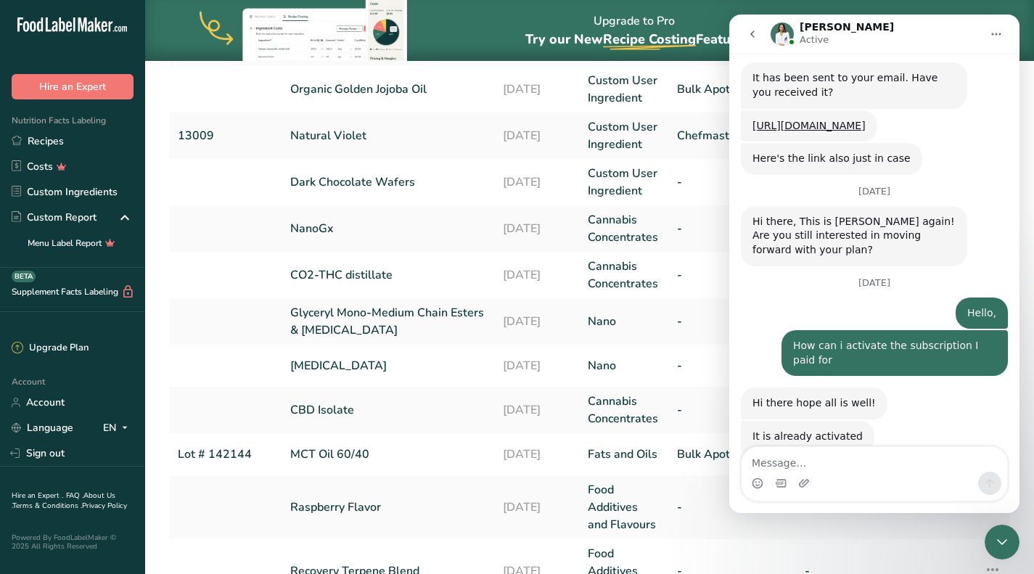
scroll to position [3043, 0]
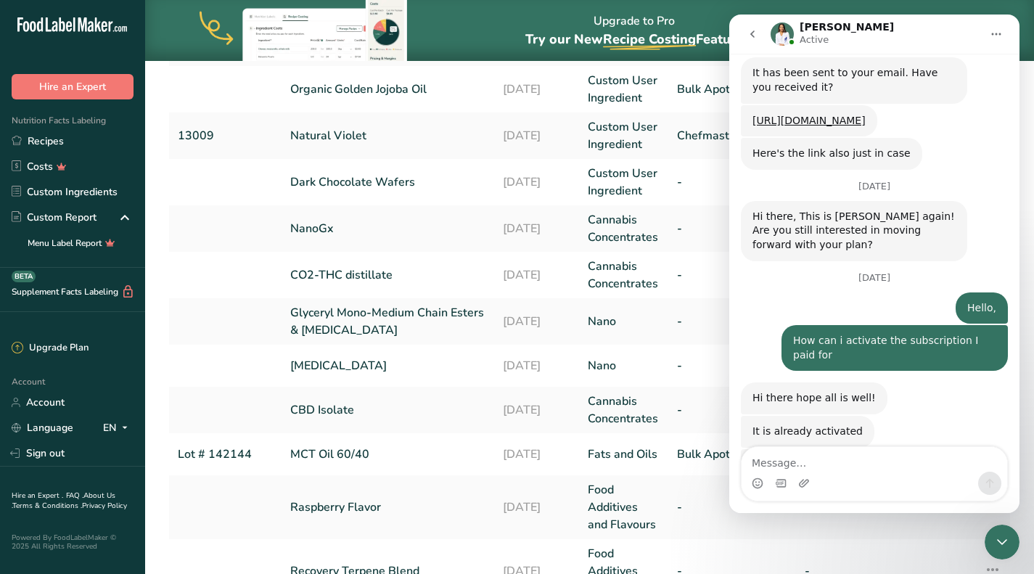
click at [1002, 547] on icon "Close Intercom Messenger" at bounding box center [1001, 541] width 17 height 17
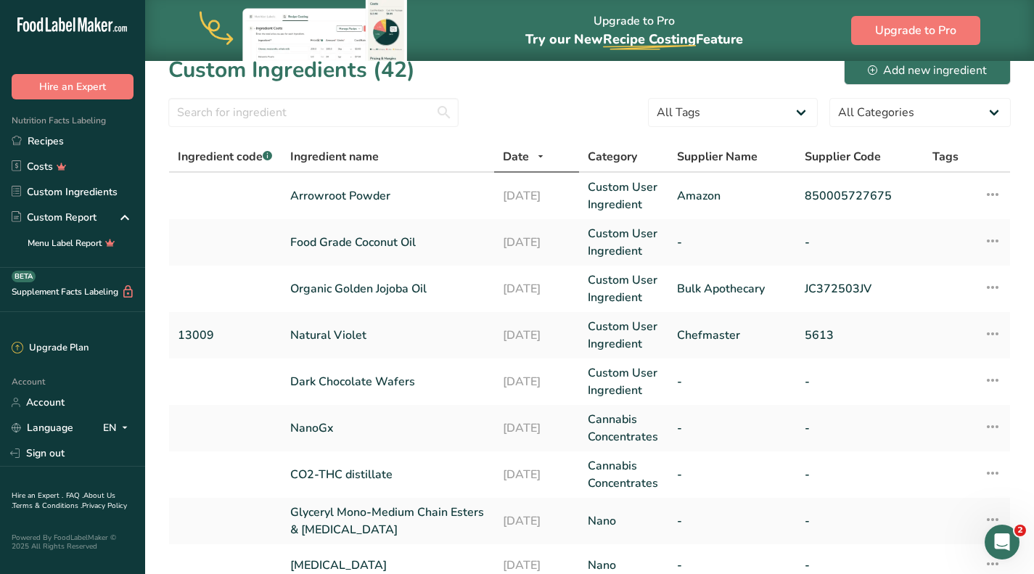
scroll to position [0, 0]
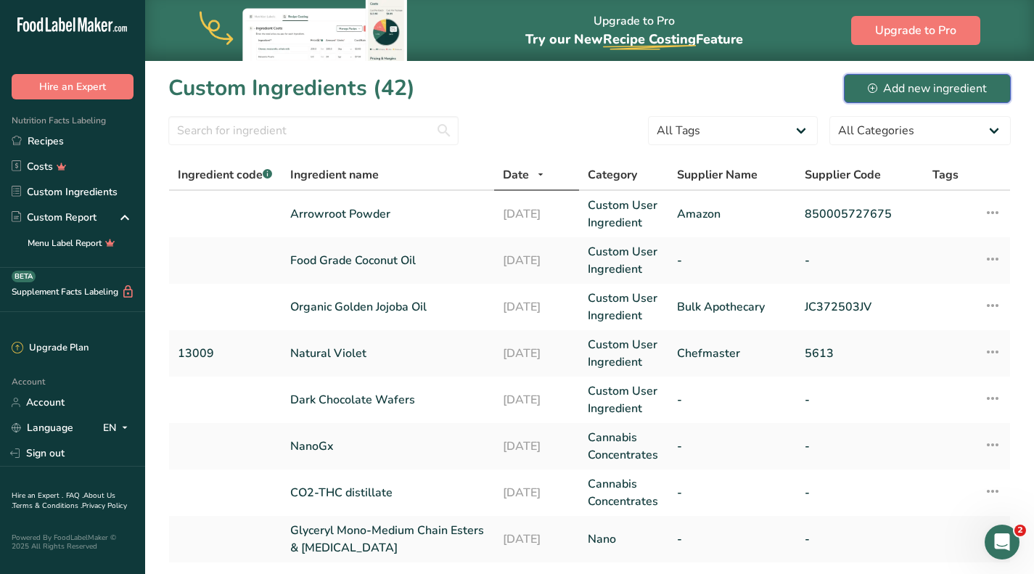
click at [887, 91] on div "Add new ingredient" at bounding box center [927, 88] width 119 height 17
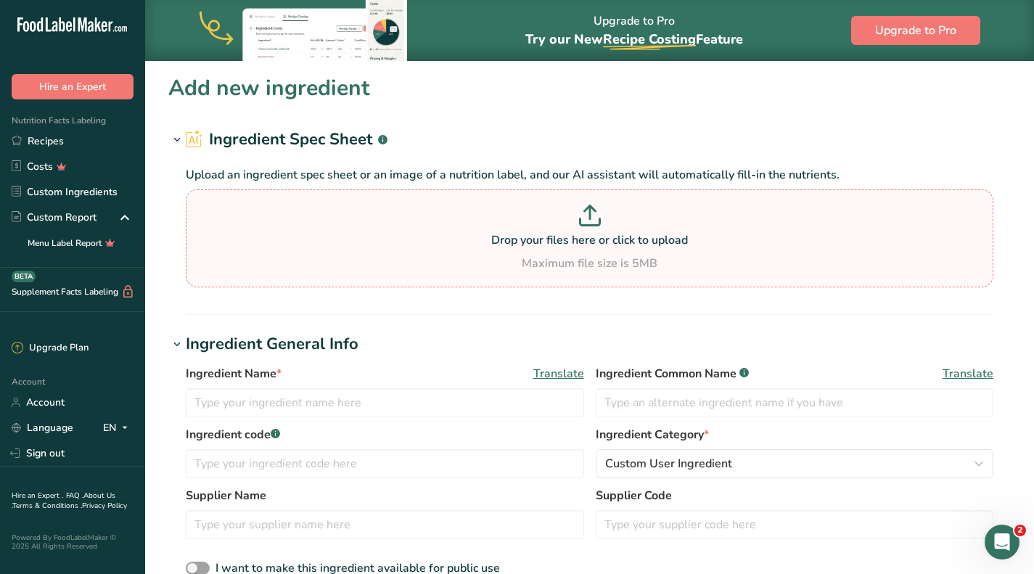
click at [570, 218] on p at bounding box center [589, 218] width 800 height 27
click at [570, 218] on input "Drop your files here or click to upload Maximum file size is 5MB" at bounding box center [589, 238] width 807 height 98
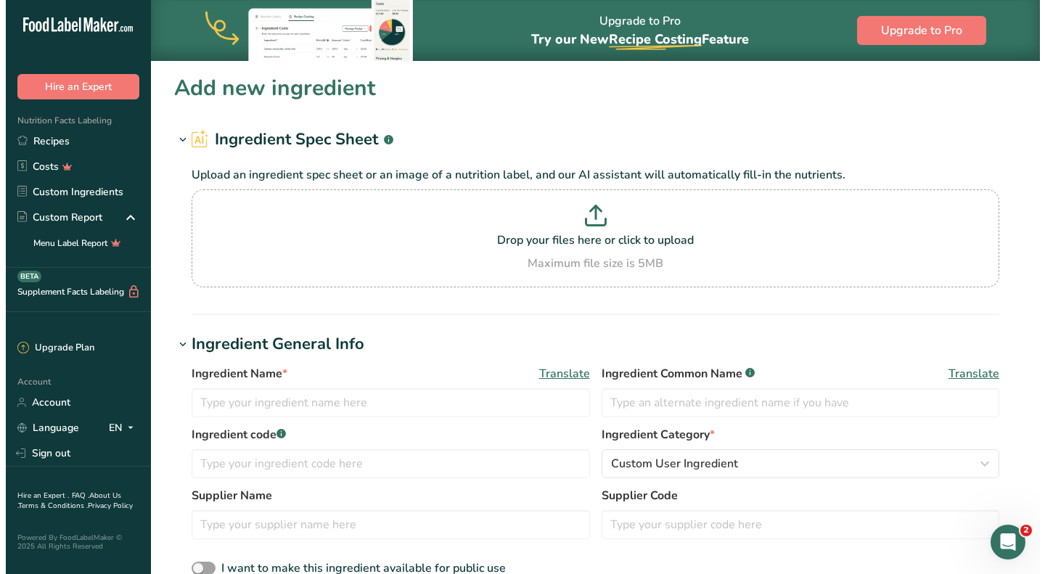
scroll to position [3099, 0]
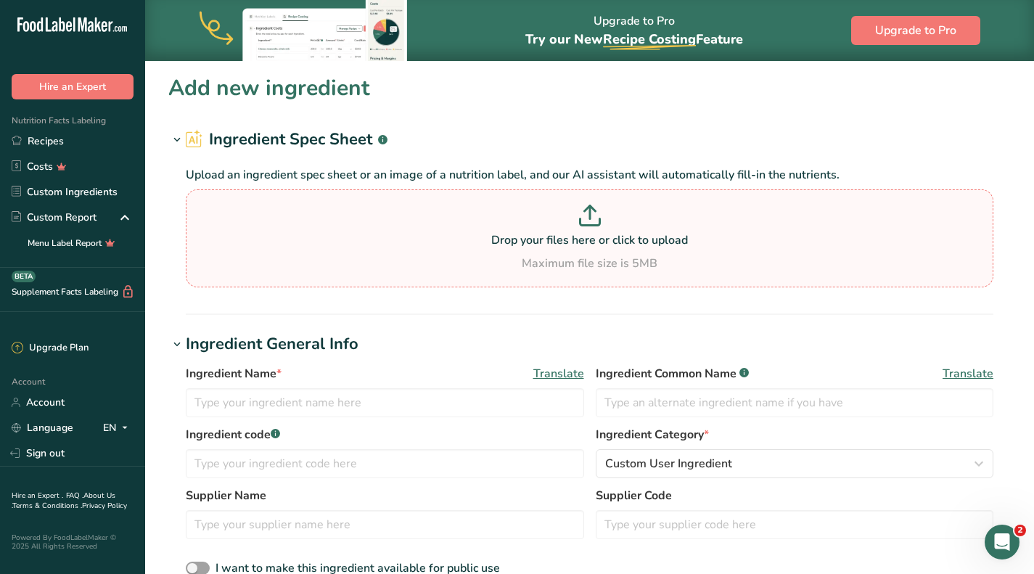
click at [593, 209] on icon at bounding box center [589, 209] width 11 height 6
click at [593, 209] on input "Drop your files here or click to upload Maximum file size is 5MB" at bounding box center [589, 238] width 807 height 98
type input "C:\fakepath\Screenshot [DATE] 142522.png"
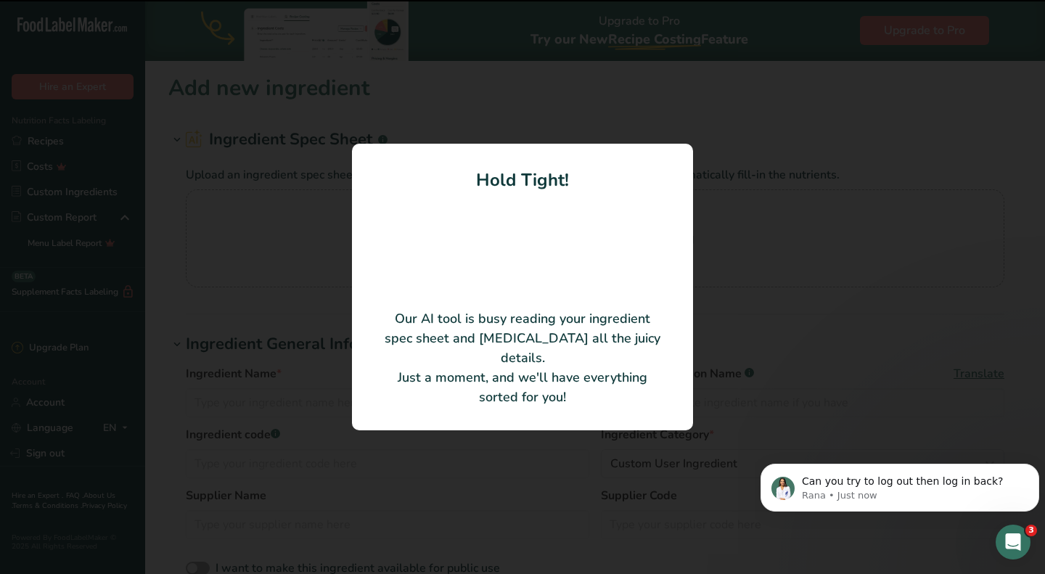
scroll to position [3087, 0]
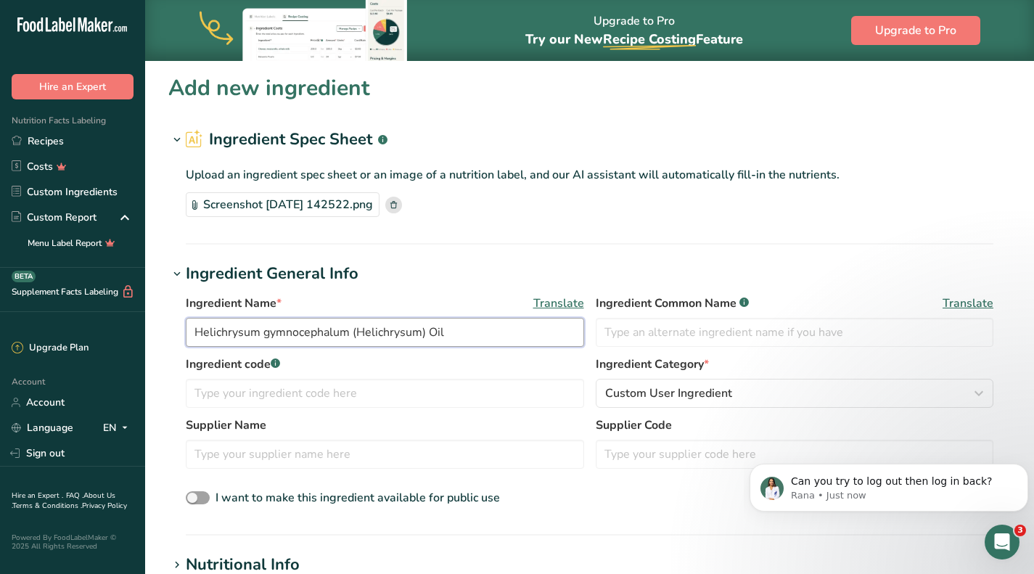
click at [356, 332] on input "Helichrysum gymnocephalum (Helichrysum) Oil" at bounding box center [385, 332] width 398 height 29
drag, startPoint x: 356, startPoint y: 332, endPoint x: 196, endPoint y: 334, distance: 160.4
click at [196, 334] on input "Helichrysum gymnocephalum (Helichrysum) Oil" at bounding box center [385, 332] width 398 height 29
type input "Helichrysum Oil"
click at [591, 199] on div "Screenshot [DATE] 142522.png" at bounding box center [589, 204] width 807 height 25
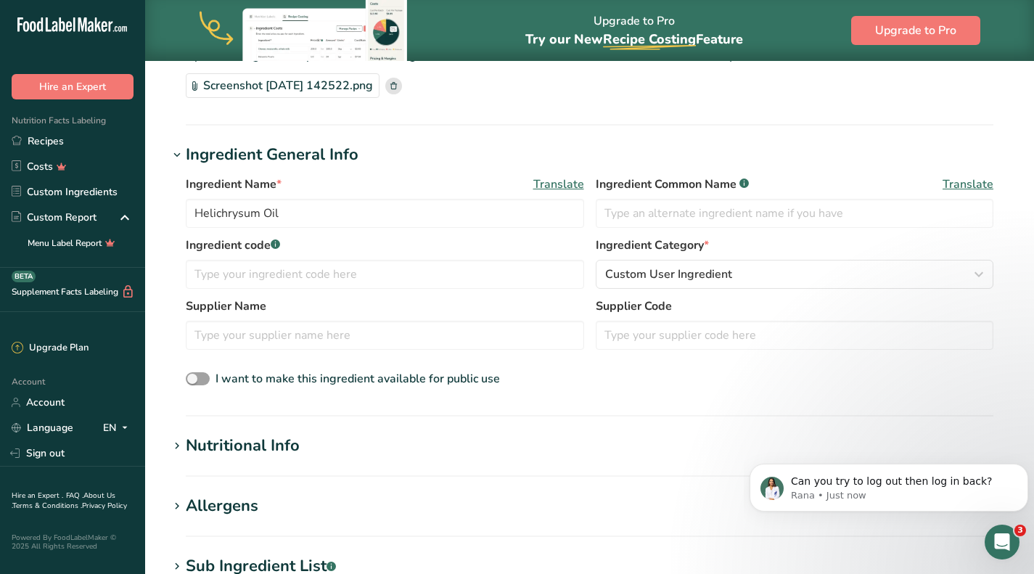
scroll to position [145, 0]
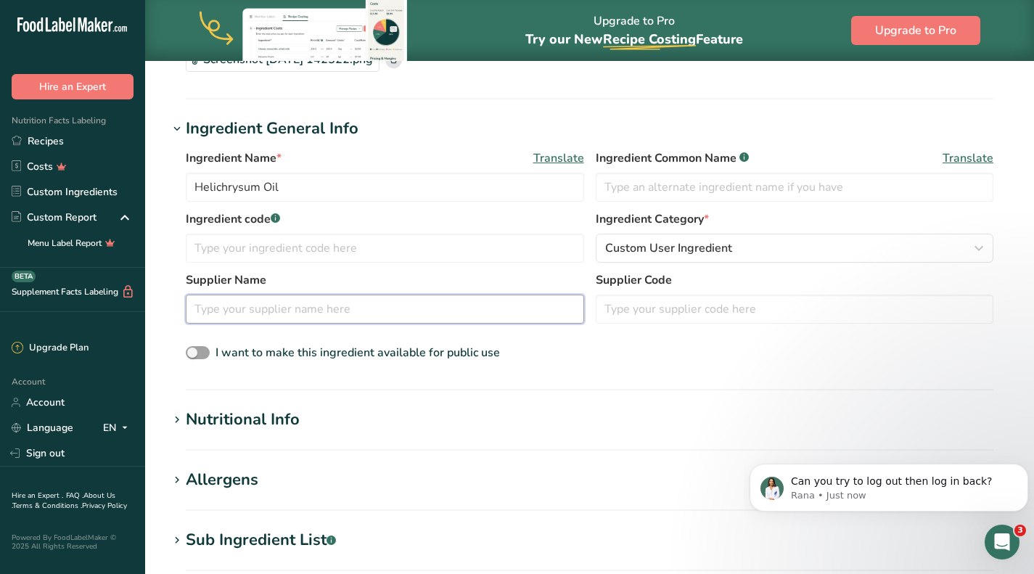
click at [369, 304] on input "text" at bounding box center [385, 309] width 398 height 29
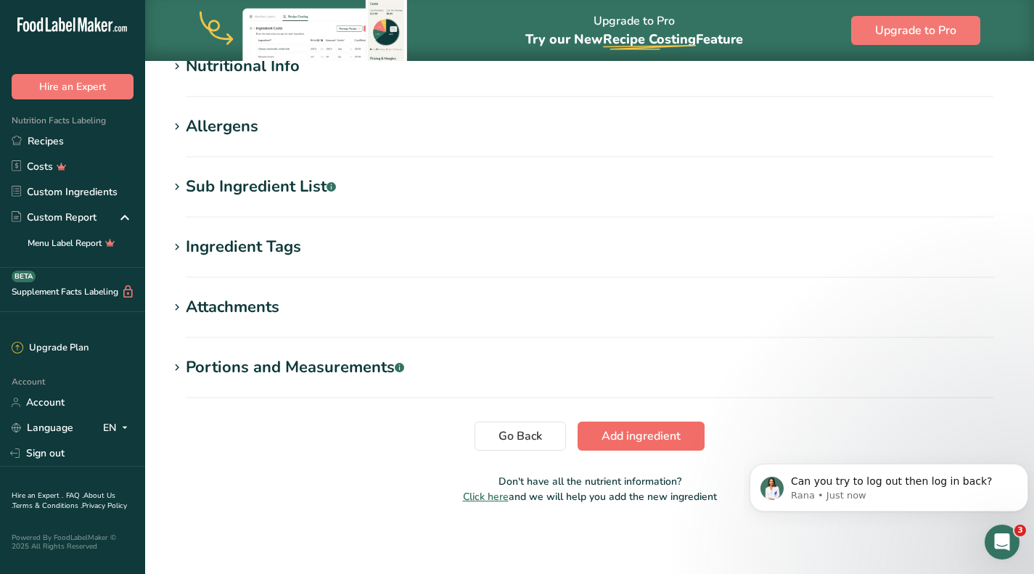
type input "Amazon"
click at [670, 445] on button "Add ingredient" at bounding box center [640, 435] width 127 height 29
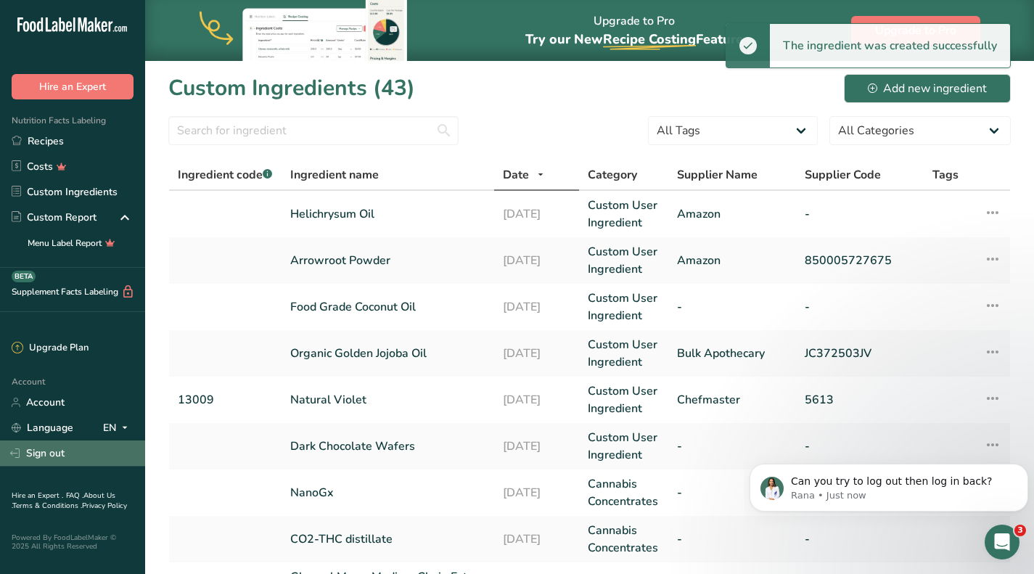
click at [45, 446] on link "Sign out" at bounding box center [72, 452] width 145 height 25
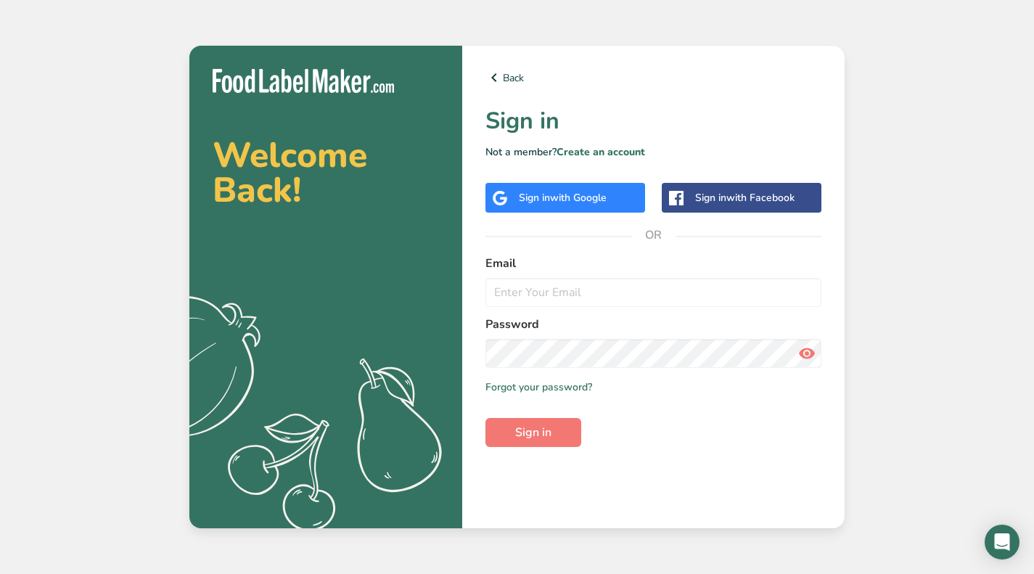
click at [548, 293] on input "email" at bounding box center [653, 292] width 336 height 29
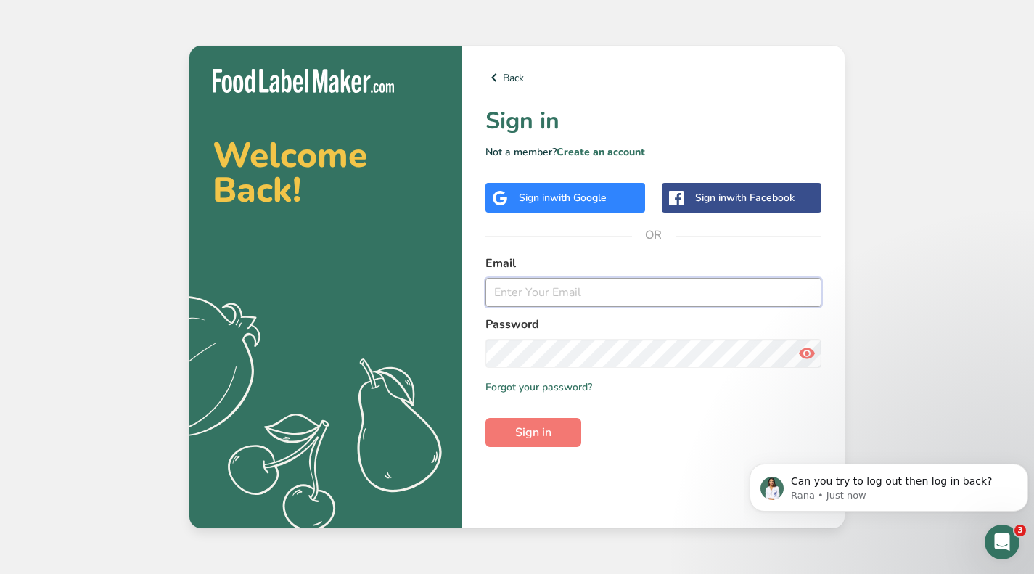
type input "[PERSON_NAME][EMAIL_ADDRESS][DOMAIN_NAME]"
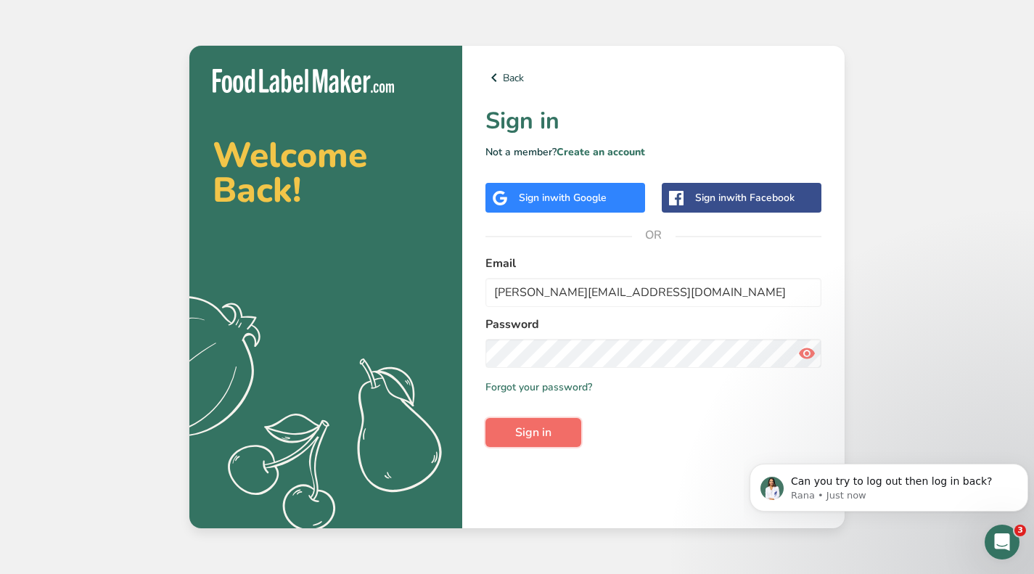
click at [556, 424] on button "Sign in" at bounding box center [533, 432] width 96 height 29
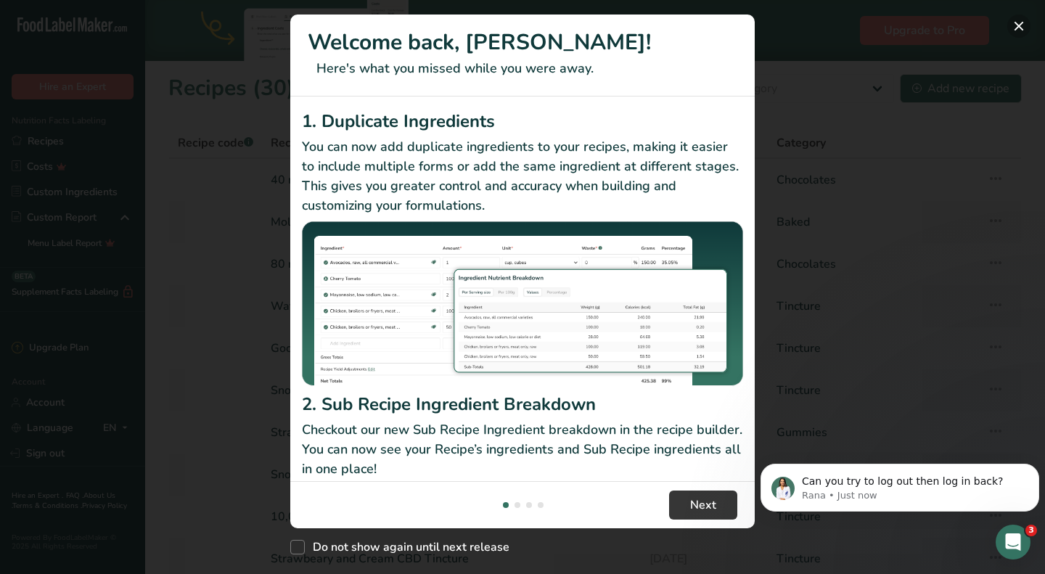
click at [1014, 30] on button "New Features" at bounding box center [1018, 26] width 23 height 23
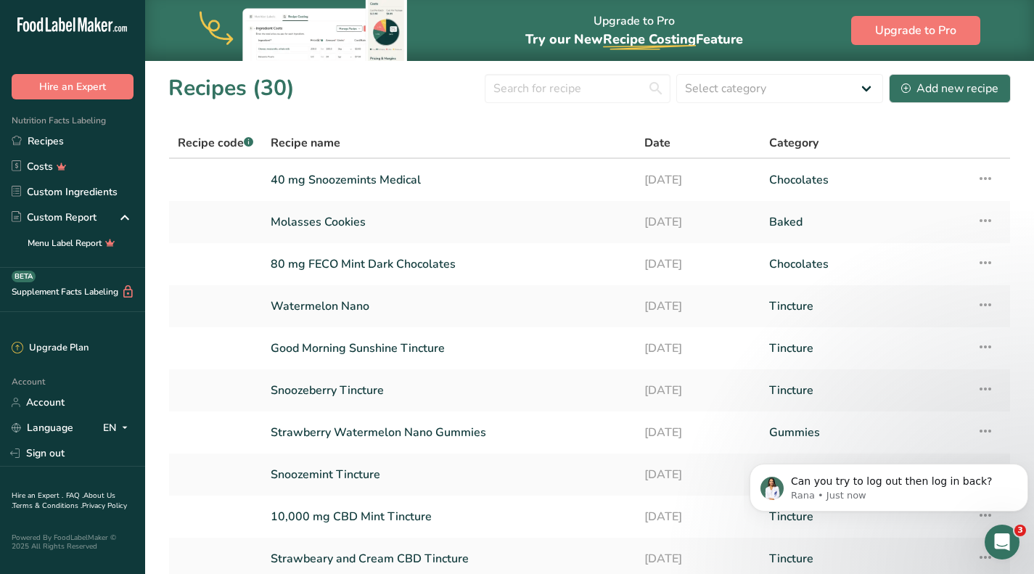
click at [1007, 532] on div "Open Intercom Messenger" at bounding box center [1002, 542] width 48 height 48
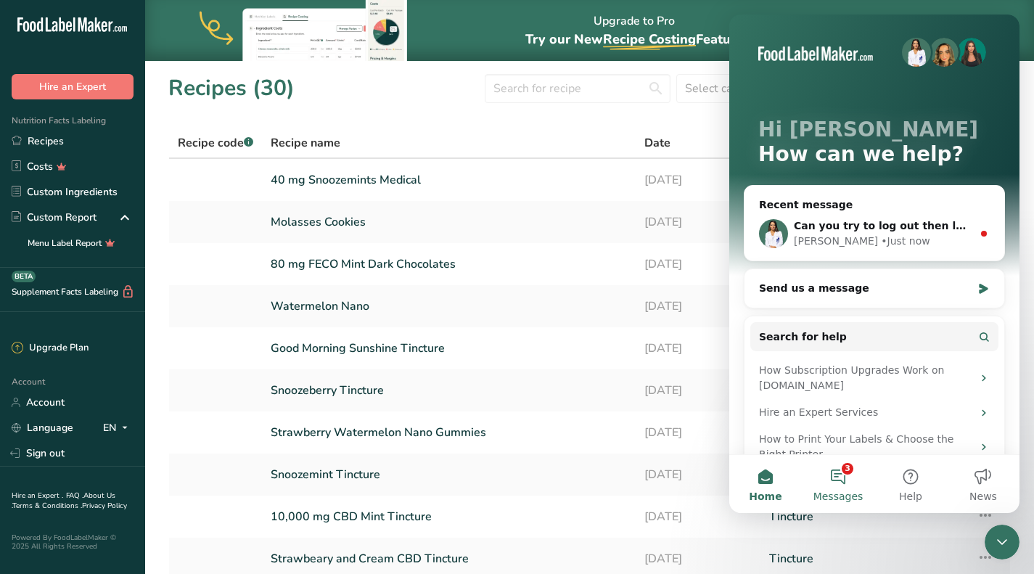
click at [839, 472] on button "3 Messages" at bounding box center [838, 484] width 73 height 58
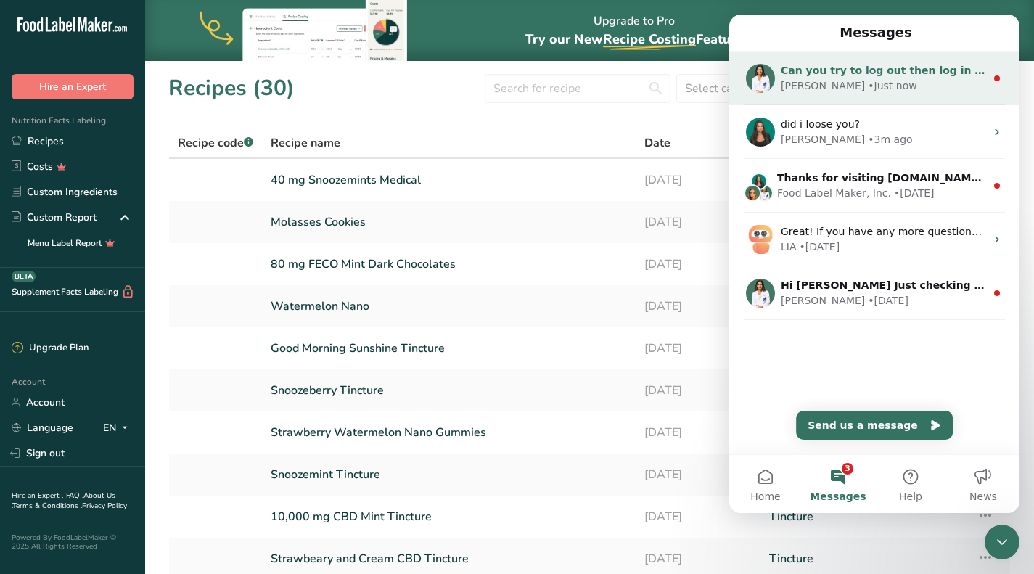
click at [868, 82] on div "• Just now" at bounding box center [892, 85] width 49 height 15
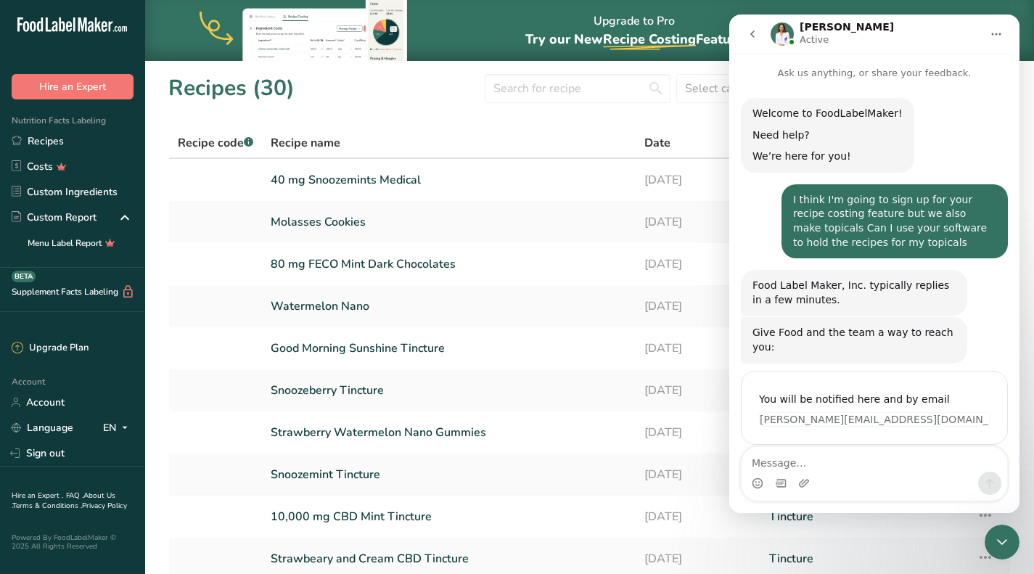
scroll to position [44, 0]
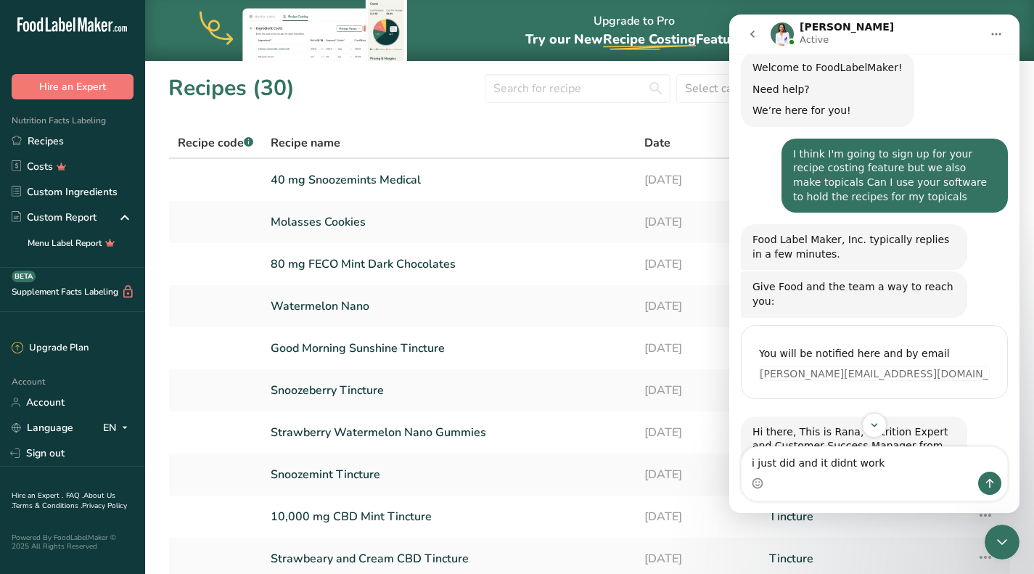
type textarea "i just did and it didnt work"
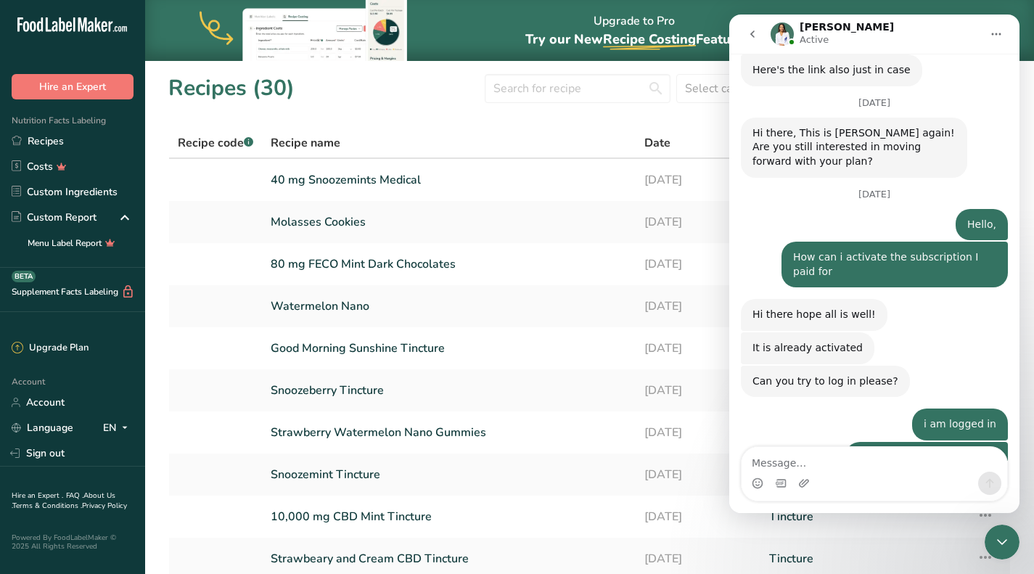
scroll to position [3130, 0]
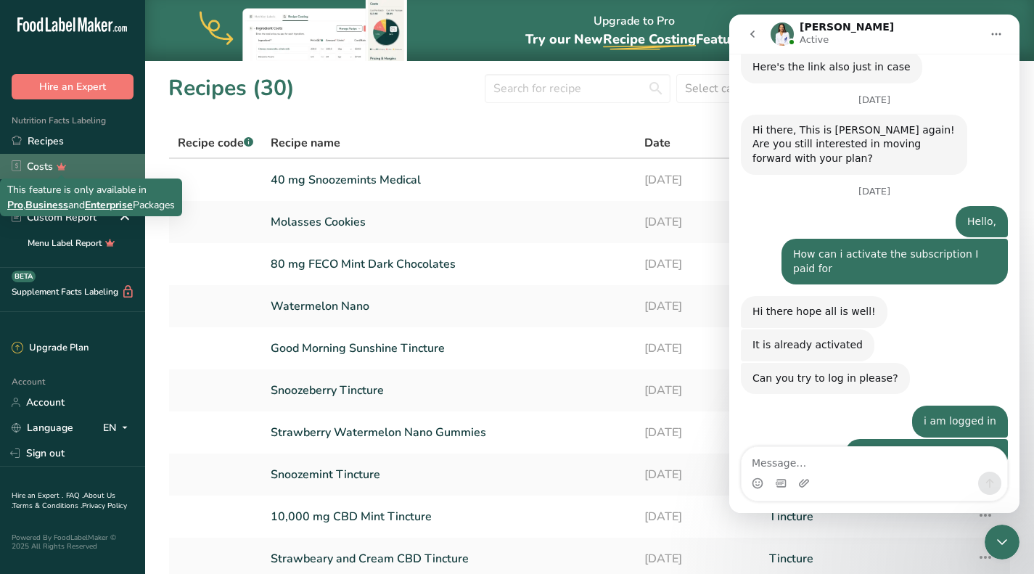
click at [67, 170] on icon at bounding box center [62, 166] width 21 height 15
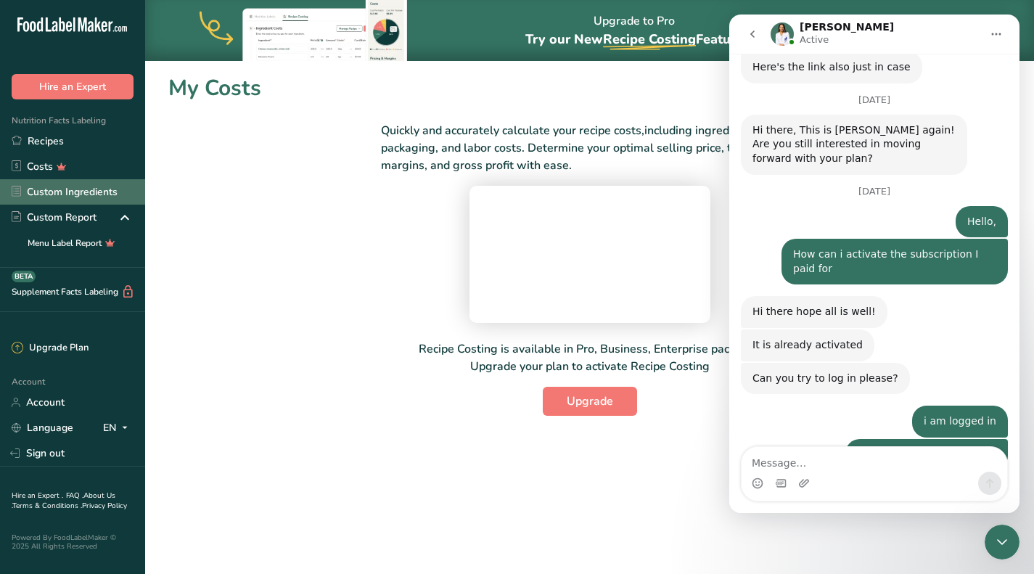
click at [111, 191] on link "Custom Ingredients" at bounding box center [72, 191] width 145 height 25
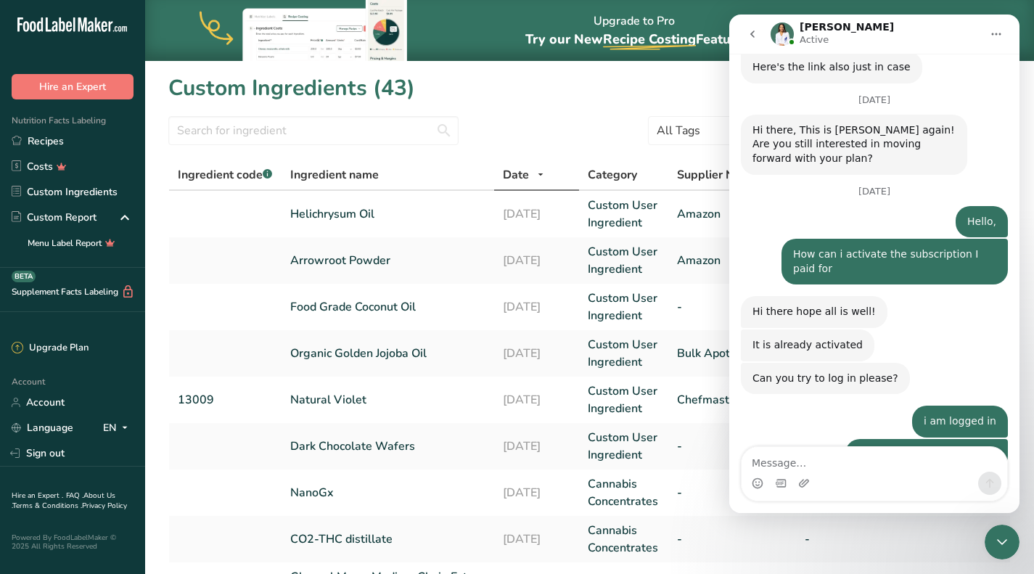
click at [1011, 542] on div "Close Intercom Messenger" at bounding box center [1001, 542] width 35 height 35
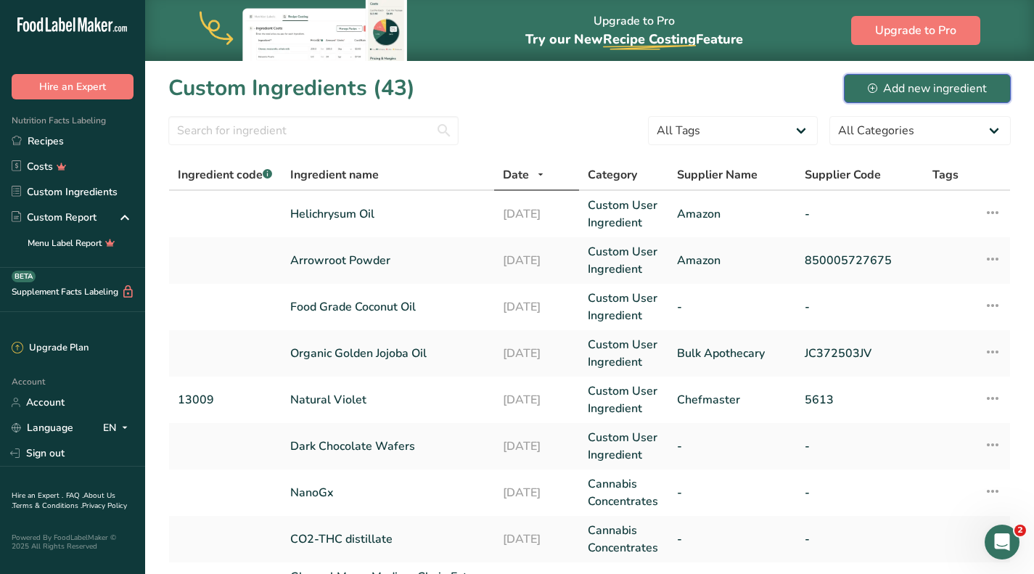
click at [912, 80] on div "Add new ingredient" at bounding box center [927, 88] width 119 height 17
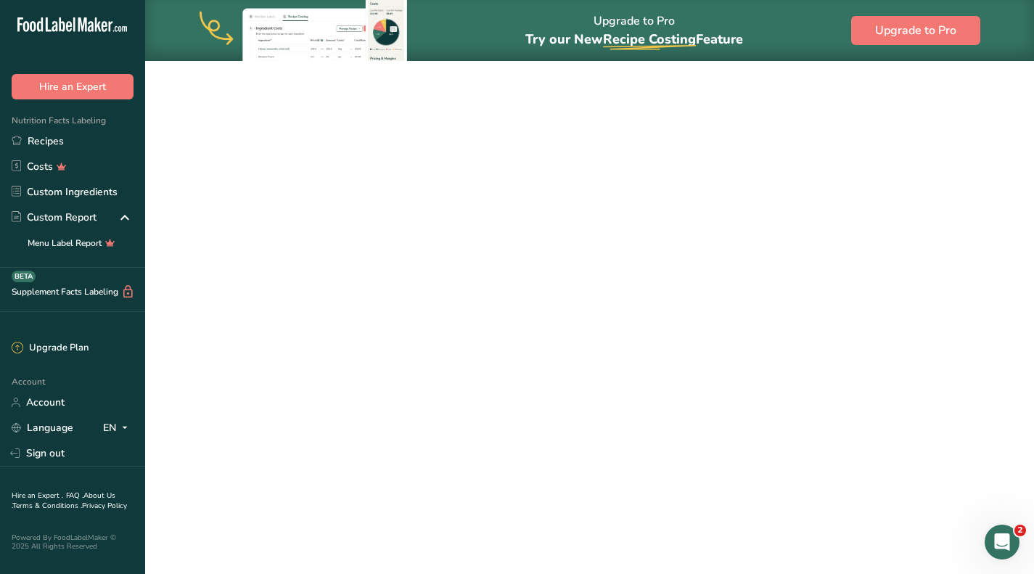
scroll to position [3130, 0]
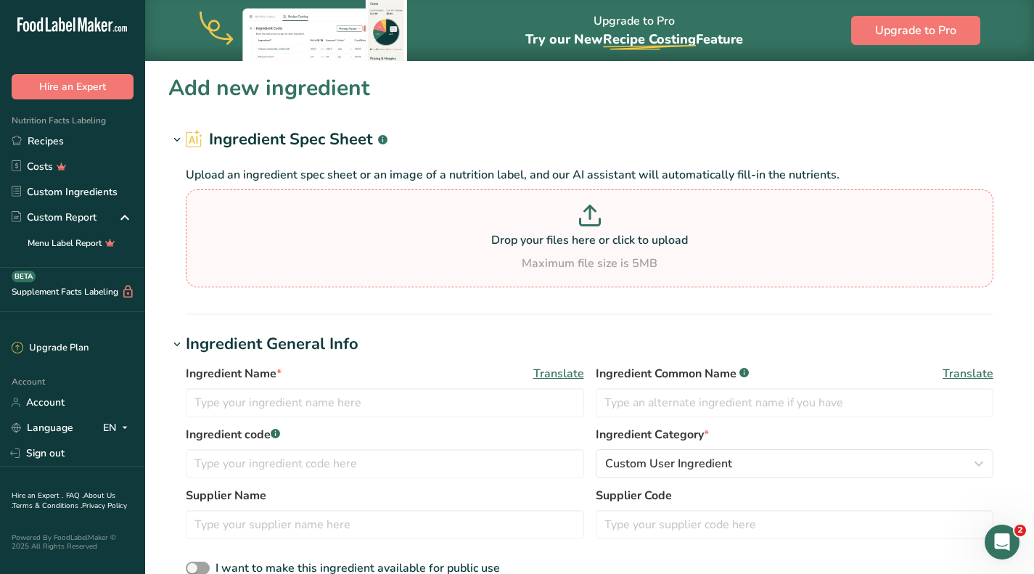
click at [592, 236] on p "Drop your files here or click to upload" at bounding box center [589, 239] width 800 height 17
click at [592, 236] on input "Drop your files here or click to upload Maximum file size is 5MB" at bounding box center [589, 238] width 807 height 98
type input "C:\fakepath\Screenshot 2025-08-12 142747.png"
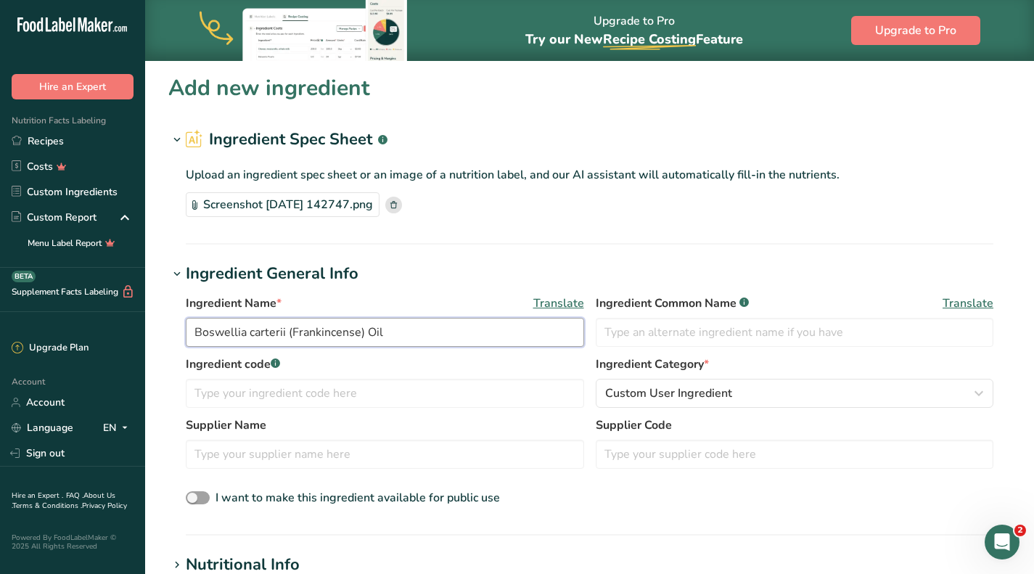
click at [295, 333] on input "Boswellia carterii (Frankincense) Oil" at bounding box center [385, 332] width 398 height 29
click at [293, 333] on input "Boswellia carterii (Frankincense) Oil" at bounding box center [385, 332] width 398 height 29
drag, startPoint x: 293, startPoint y: 333, endPoint x: 195, endPoint y: 343, distance: 98.5
click at [195, 343] on input "Boswellia carterii (Frankincense) Oil" at bounding box center [385, 332] width 398 height 29
click at [291, 335] on input "Boswellia carterii (Frankincense) Oil" at bounding box center [385, 332] width 398 height 29
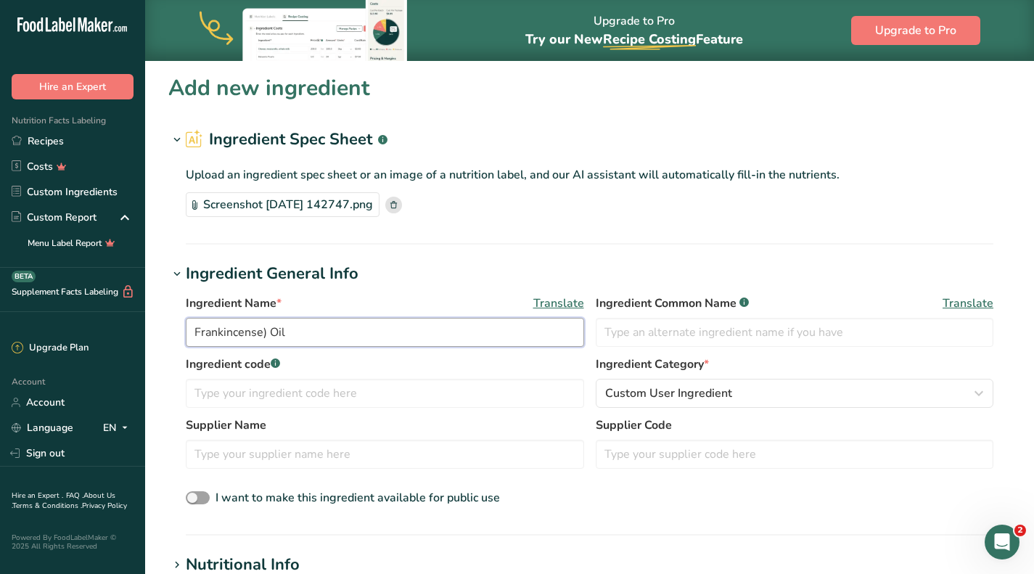
click at [270, 335] on input "Frankincense) Oil" at bounding box center [385, 332] width 398 height 29
type input "Frankincense Oil"
click at [538, 107] on section "Add new ingredient Ingredient Spec Sheet .a-a{fill:#347362;}.b-a{fill:#fff;} Up…" at bounding box center [589, 543] width 889 height 966
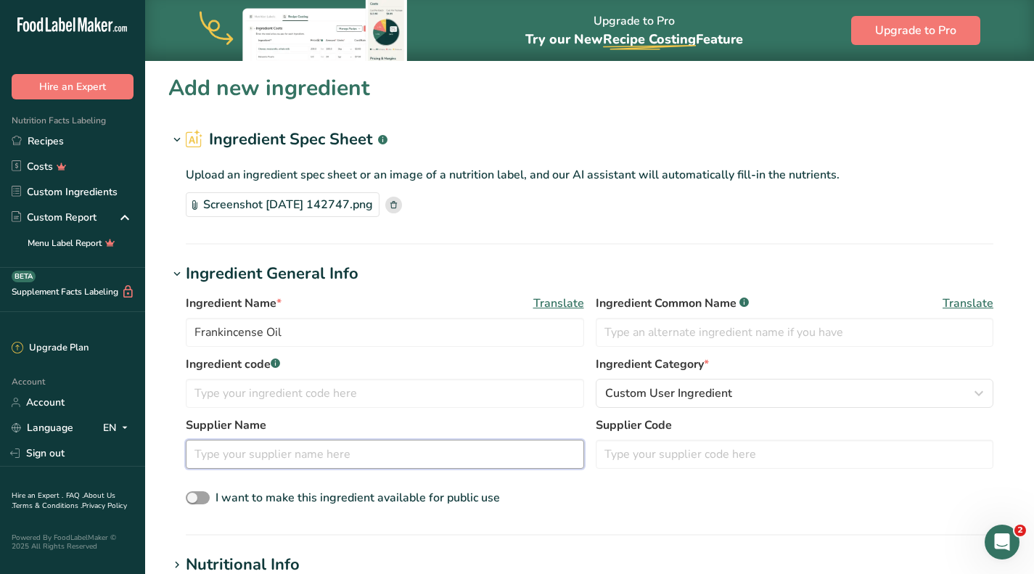
click at [406, 450] on input "text" at bounding box center [385, 454] width 398 height 29
type input "Amazon"
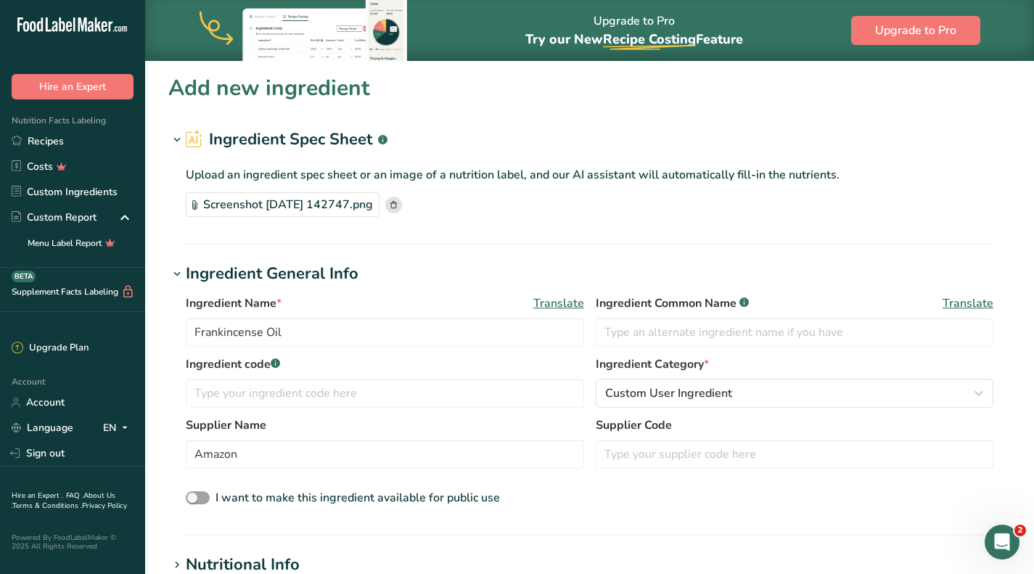
click at [554, 114] on section "Add new ingredient Ingredient Spec Sheet .a-a{fill:#347362;}.b-a{fill:#fff;} Up…" at bounding box center [589, 543] width 889 height 966
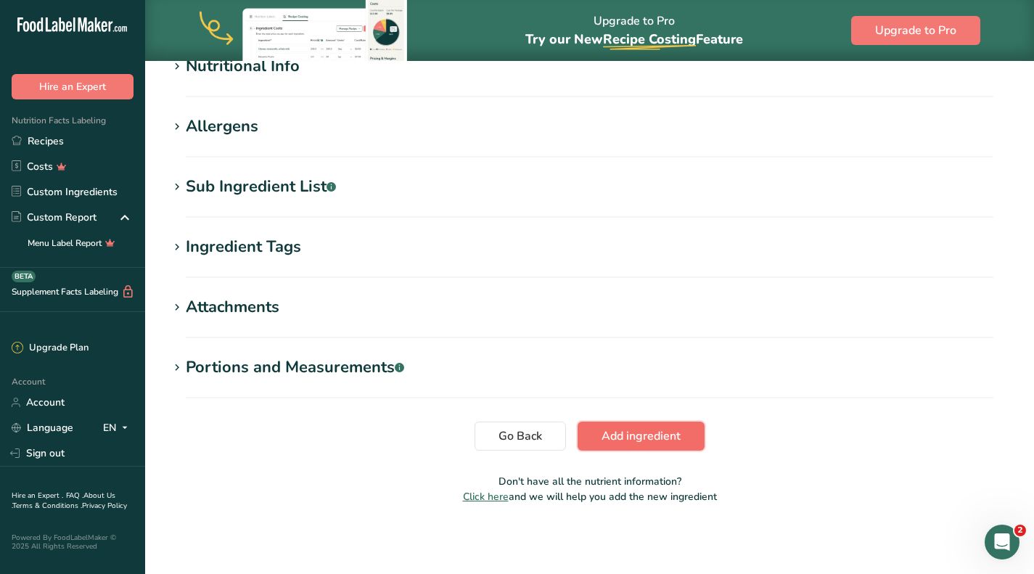
click at [662, 429] on span "Add ingredient" at bounding box center [640, 435] width 79 height 17
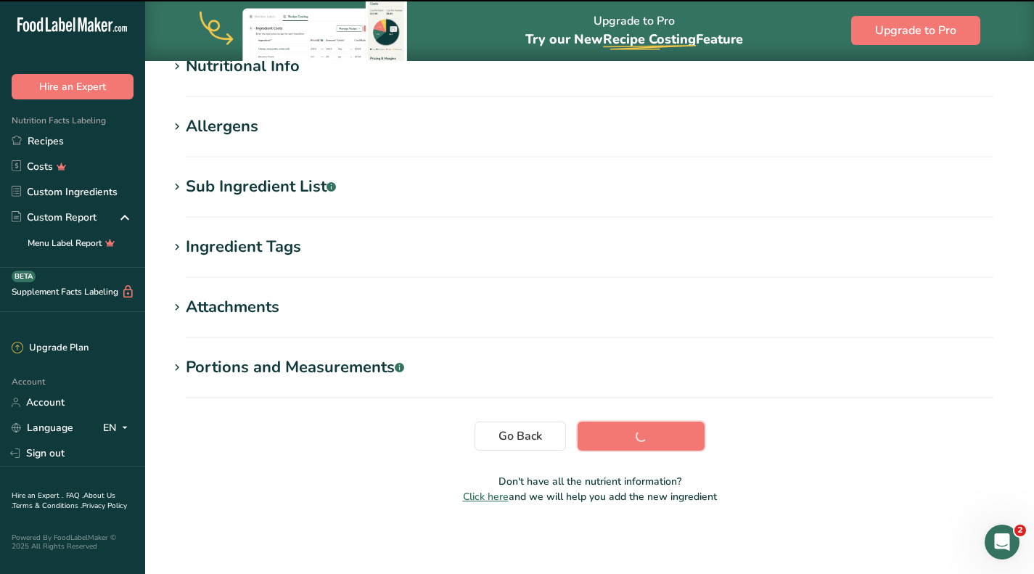
scroll to position [194, 0]
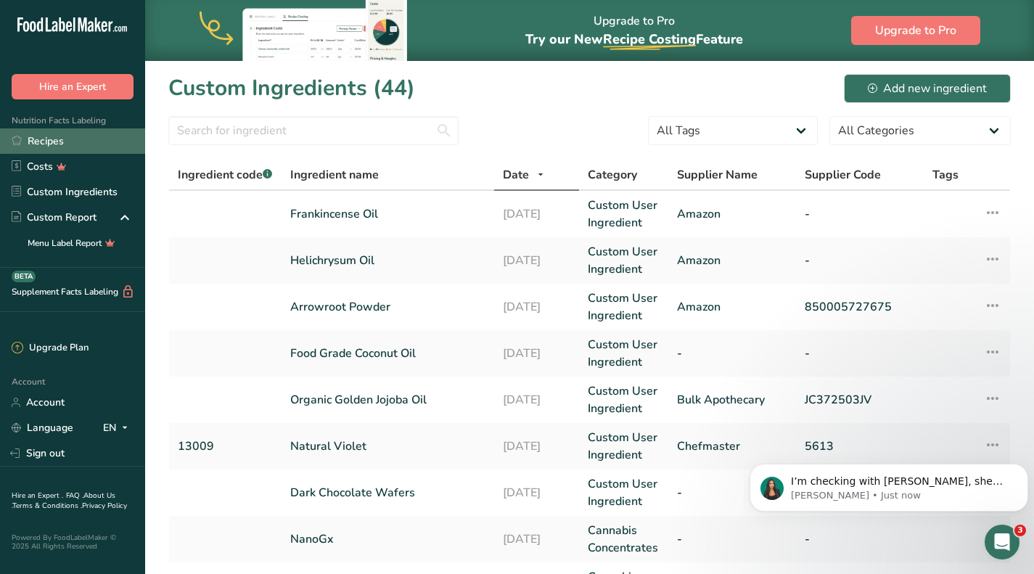
click at [73, 138] on link "Recipes" at bounding box center [72, 140] width 145 height 25
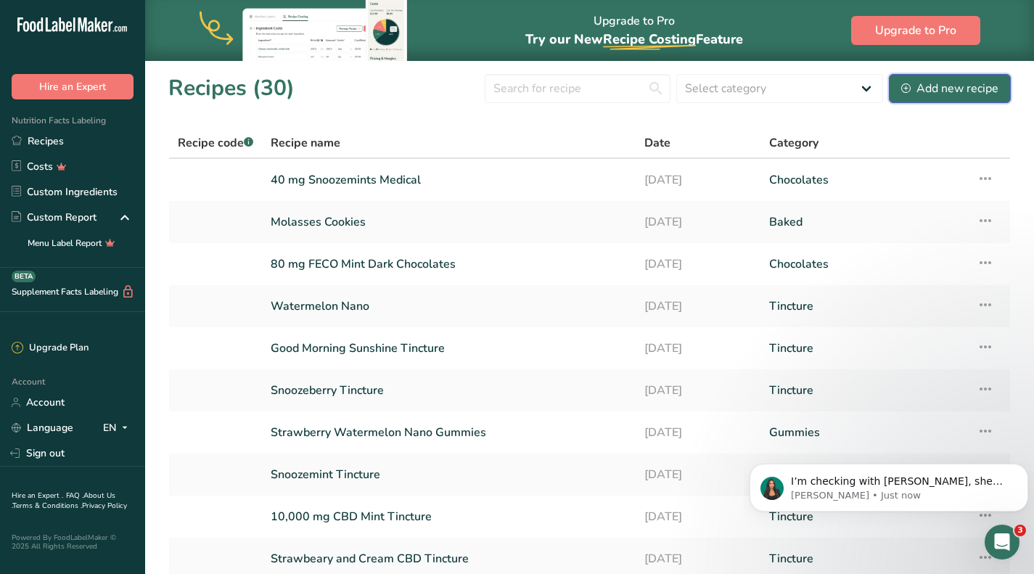
click at [923, 94] on div "Add new recipe" at bounding box center [949, 88] width 97 height 17
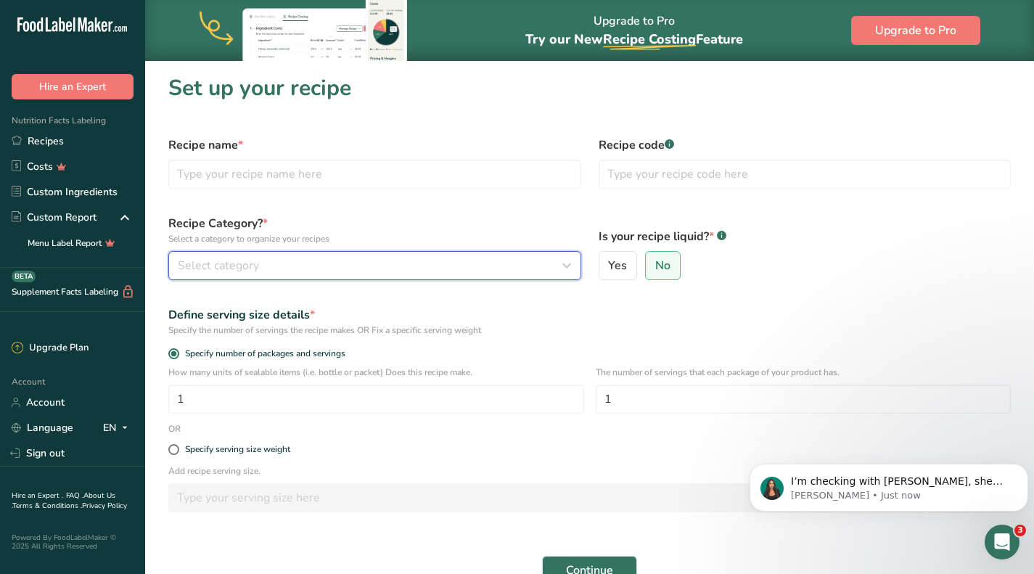
click at [286, 263] on div "Select category" at bounding box center [370, 265] width 385 height 17
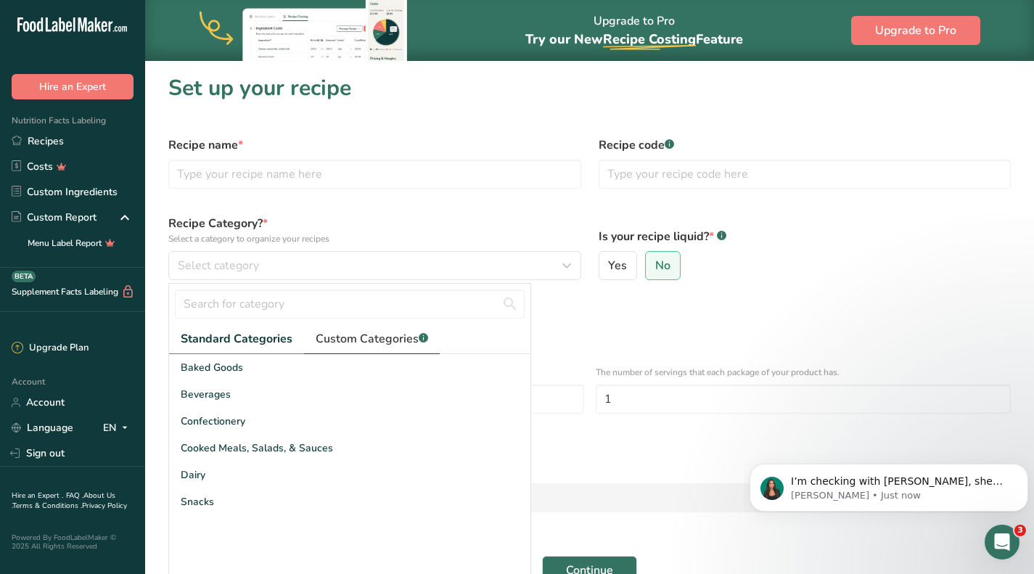
click at [358, 337] on span "Custom Categories .a-a{fill:#347362;}.b-a{fill:#fff;}" at bounding box center [372, 338] width 112 height 17
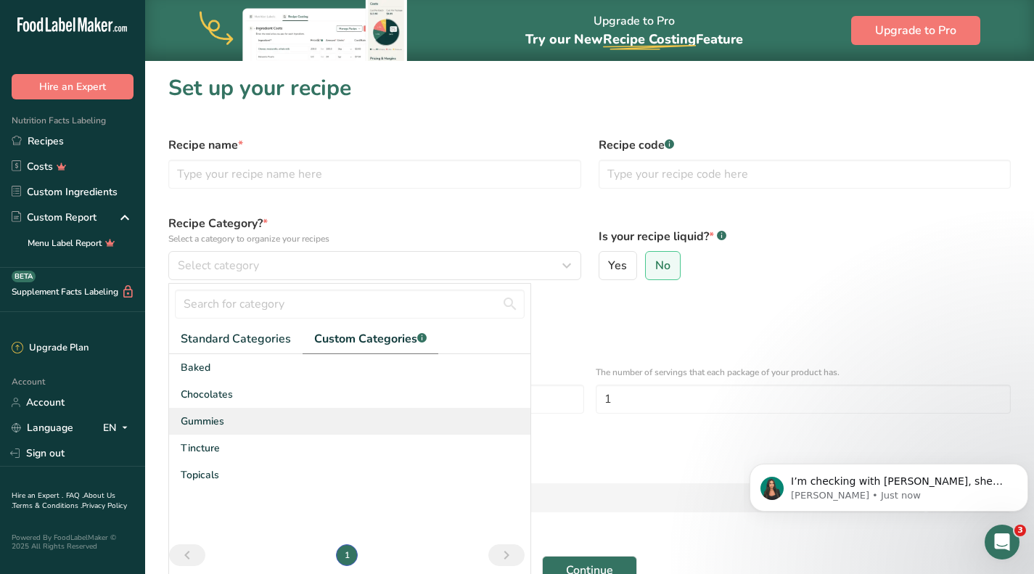
click at [228, 424] on div "Gummies" at bounding box center [349, 421] width 361 height 27
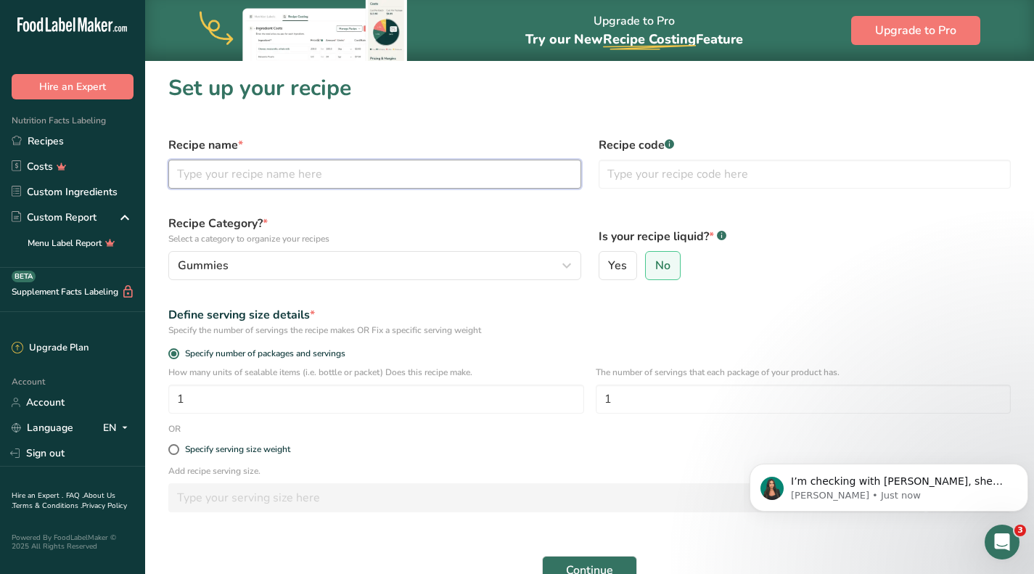
click at [351, 181] on input "text" at bounding box center [374, 174] width 413 height 29
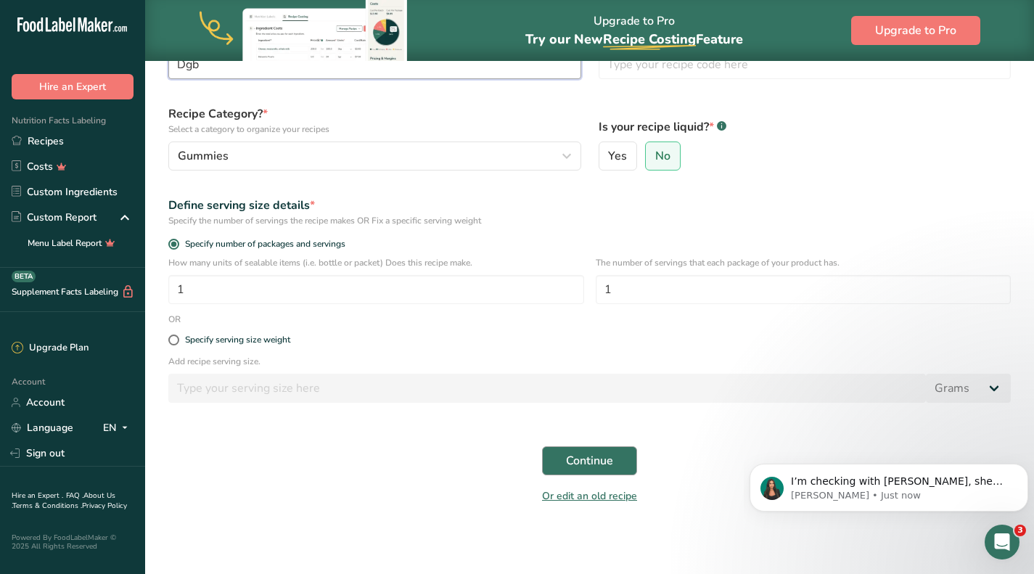
type input "Dgb"
click at [572, 463] on span "Continue" at bounding box center [589, 460] width 47 height 17
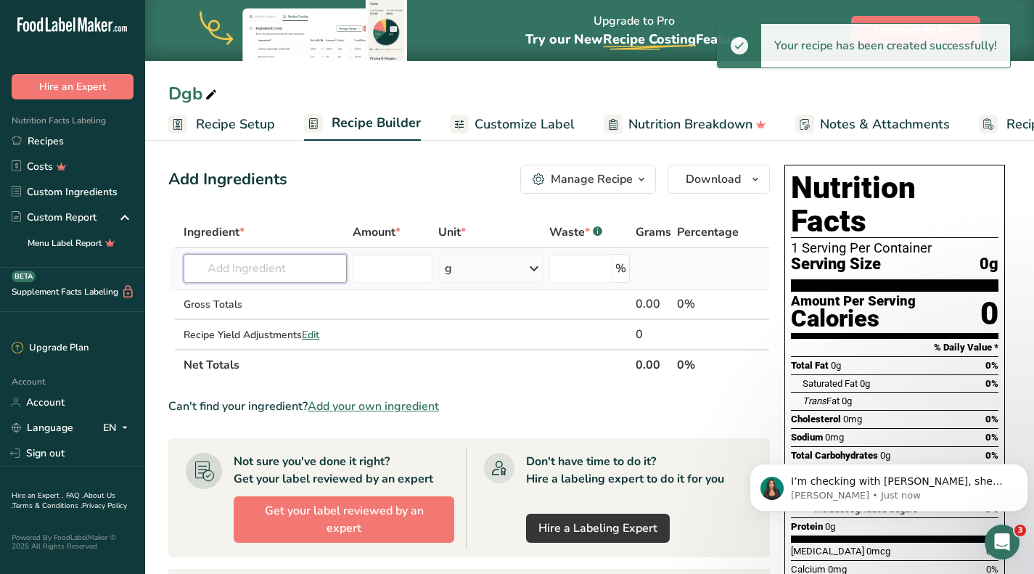
click at [219, 271] on input "text" at bounding box center [265, 268] width 163 height 29
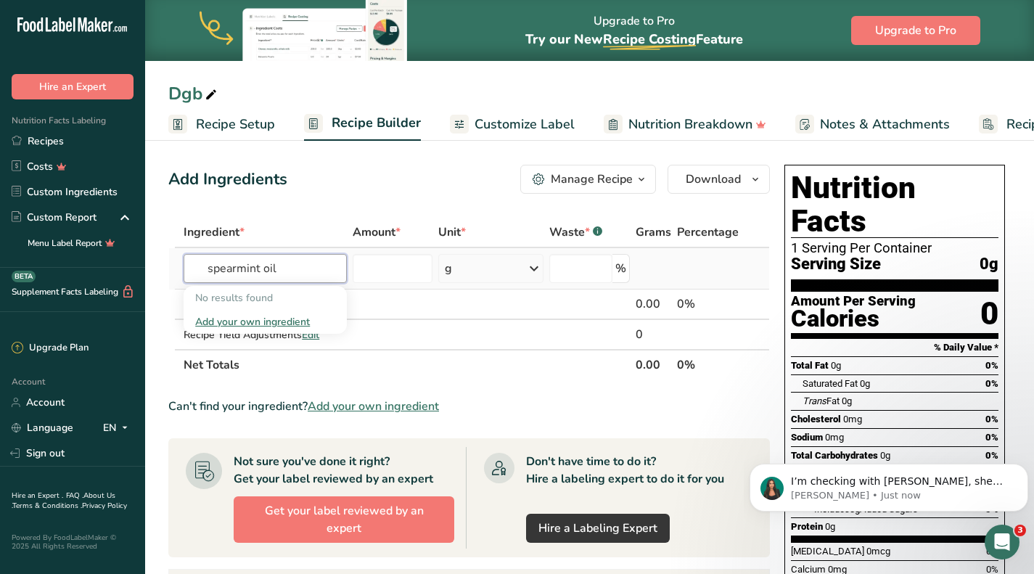
type input "spearmint oil"
click at [302, 326] on div "Add your own ingredient" at bounding box center [265, 321] width 140 height 15
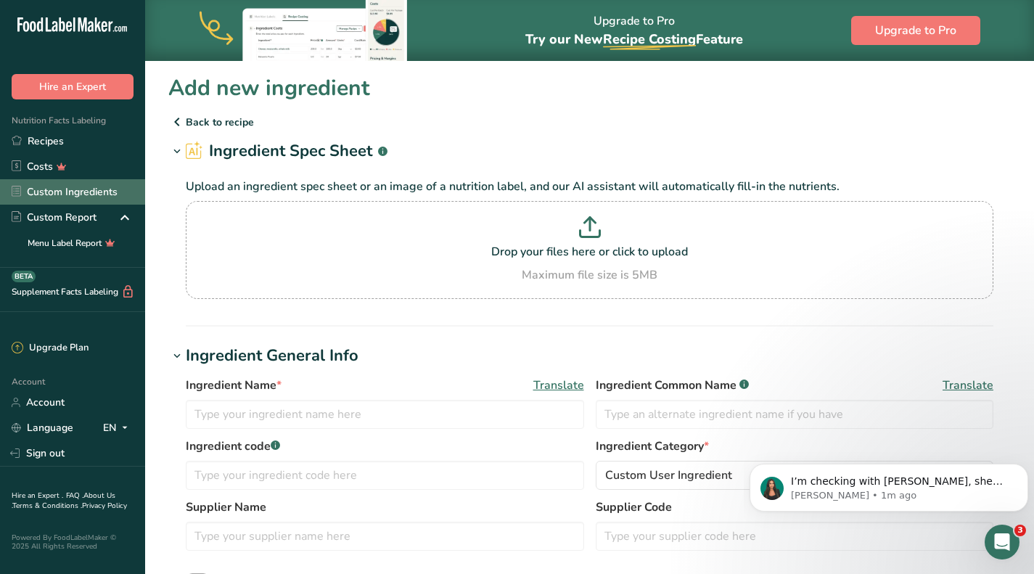
click at [100, 200] on link "Custom Ingredients" at bounding box center [72, 191] width 145 height 25
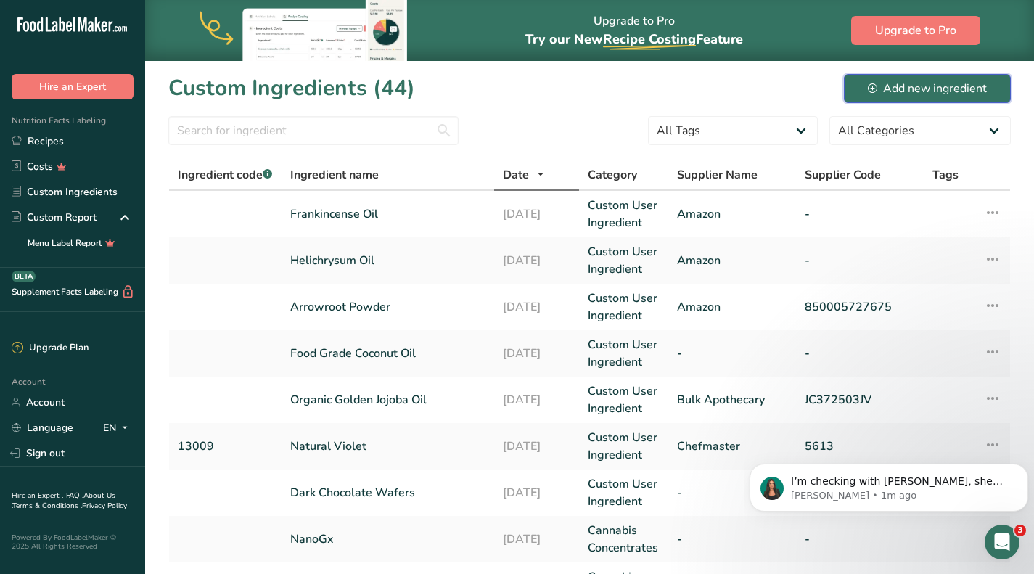
click at [895, 86] on div "Add new ingredient" at bounding box center [927, 88] width 119 height 17
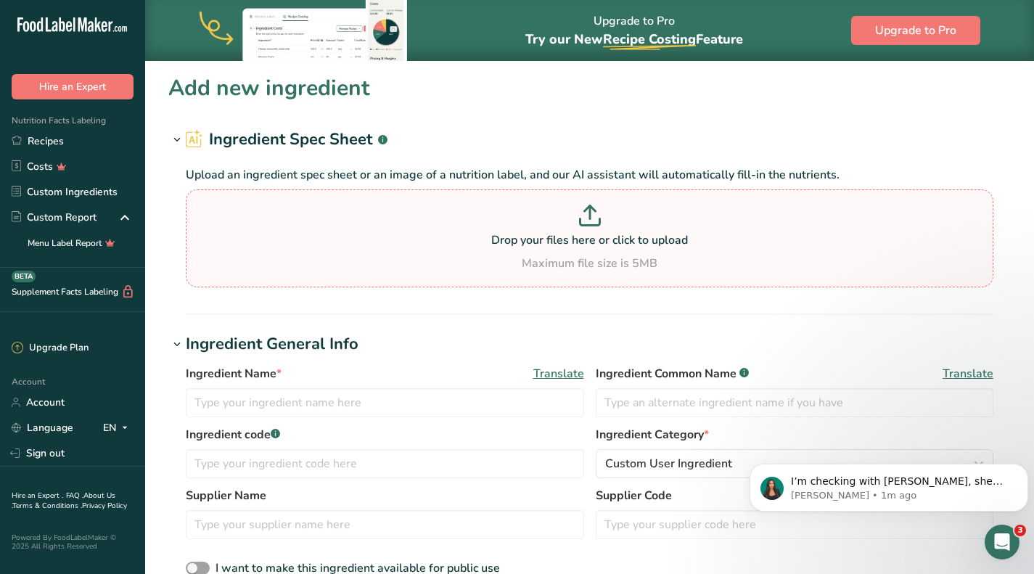
click at [585, 244] on p "Drop your files here or click to upload" at bounding box center [589, 239] width 800 height 17
click at [585, 244] on input "Drop your files here or click to upload Maximum file size is 5MB" at bounding box center [589, 238] width 807 height 98
type input "C:\fakepath\Screenshot 2025-08-12 142747.png"
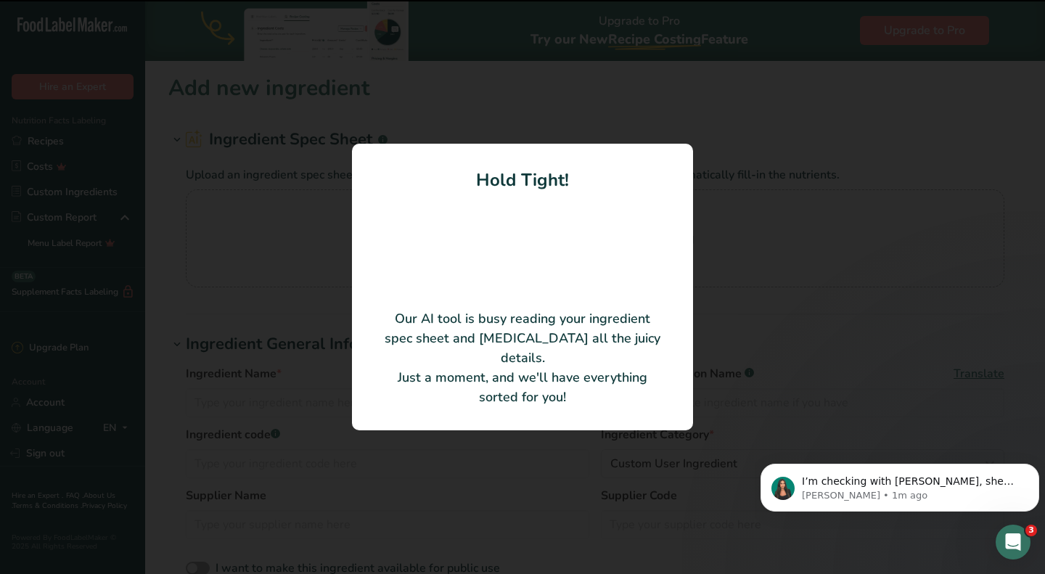
type input "Boswellia carterii (Frankincense) Oil"
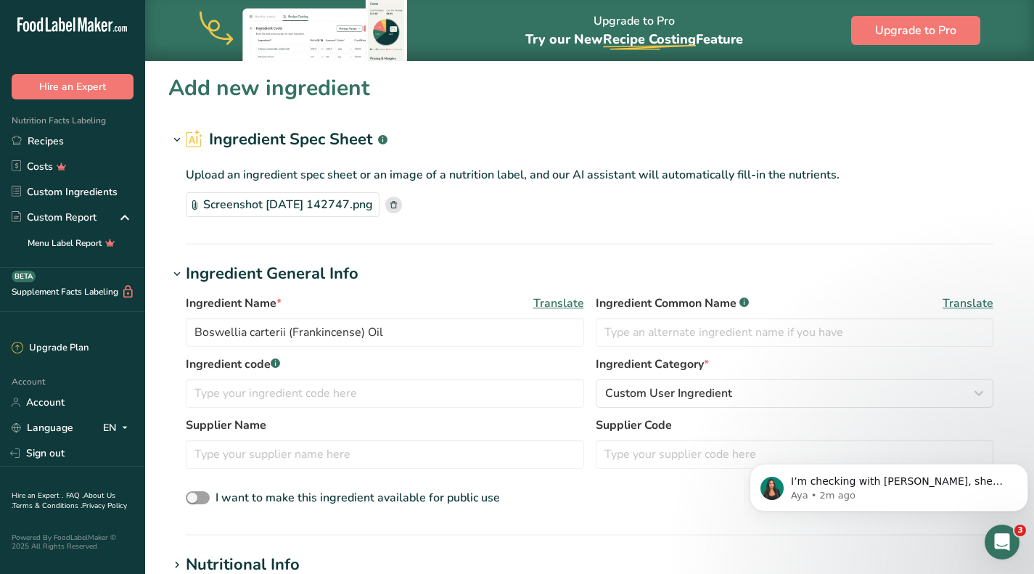
click at [402, 204] on rect at bounding box center [393, 205] width 17 height 17
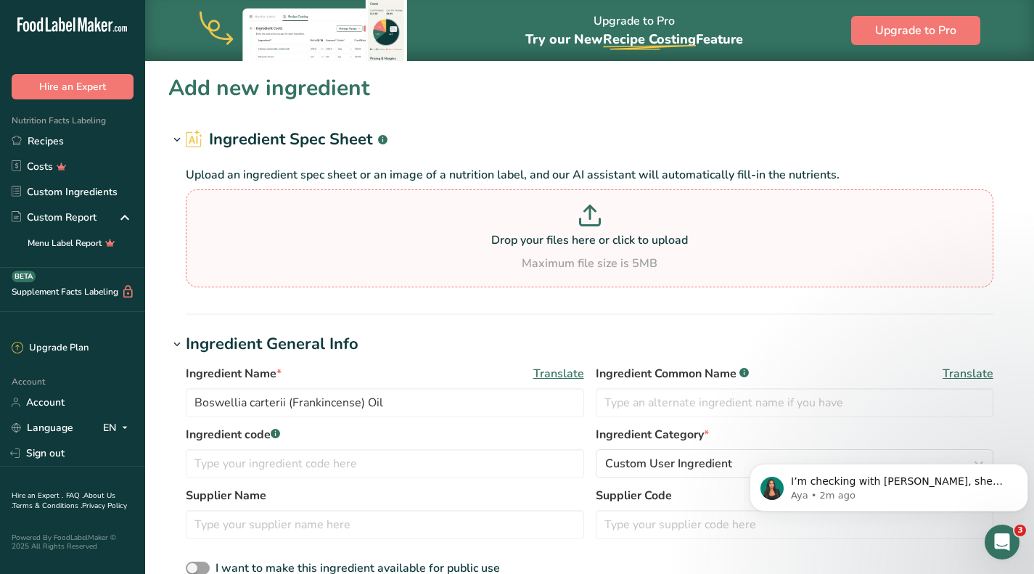
click at [572, 239] on p "Drop your files here or click to upload" at bounding box center [589, 239] width 800 height 17
click at [572, 239] on input "Drop your files here or click to upload Maximum file size is 5MB" at bounding box center [589, 238] width 807 height 98
type input "C:\fakepath\Screenshot 2025-08-12 143125.png"
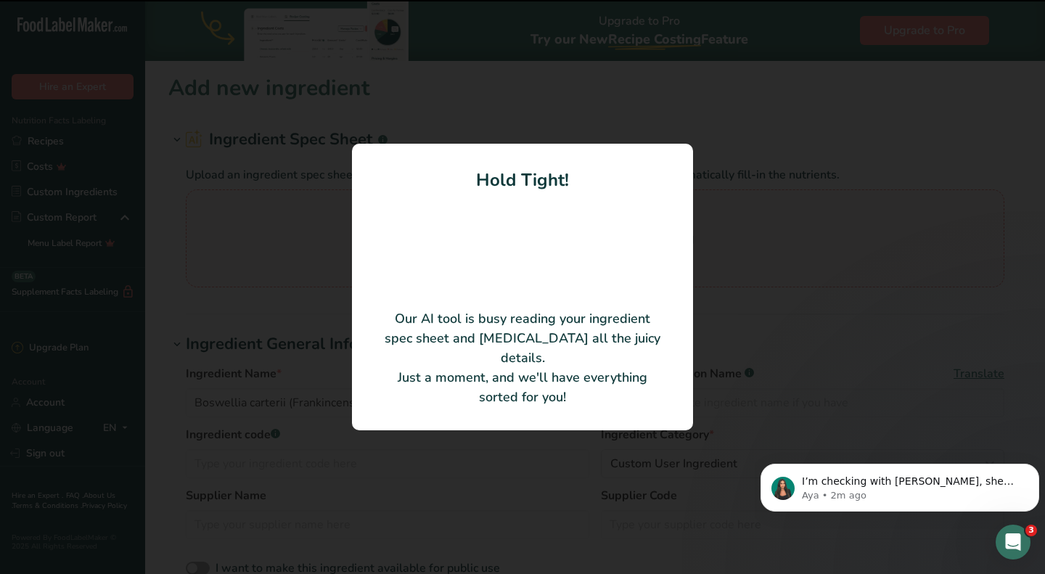
type input "Spearmint Oil"
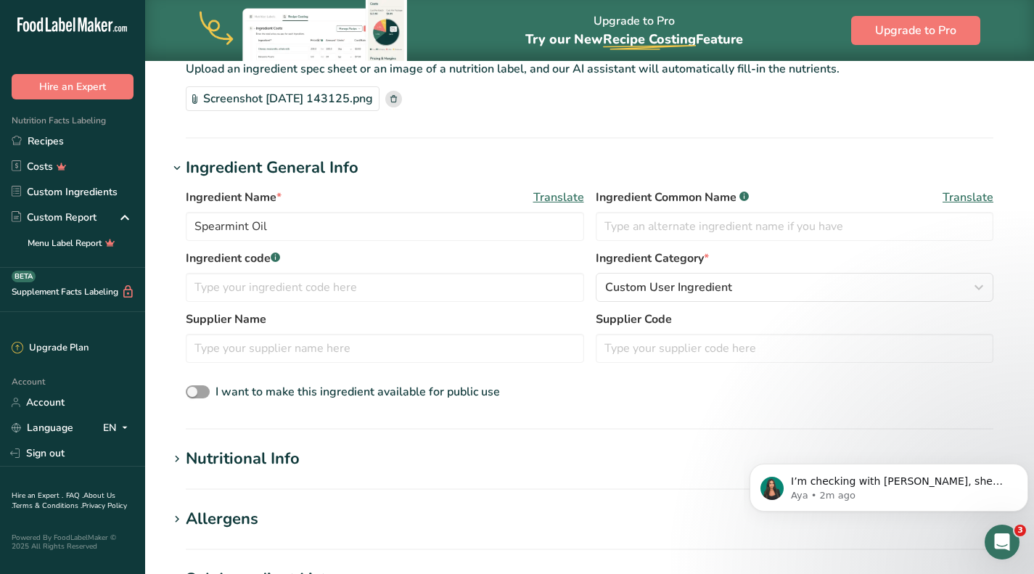
scroll to position [218, 0]
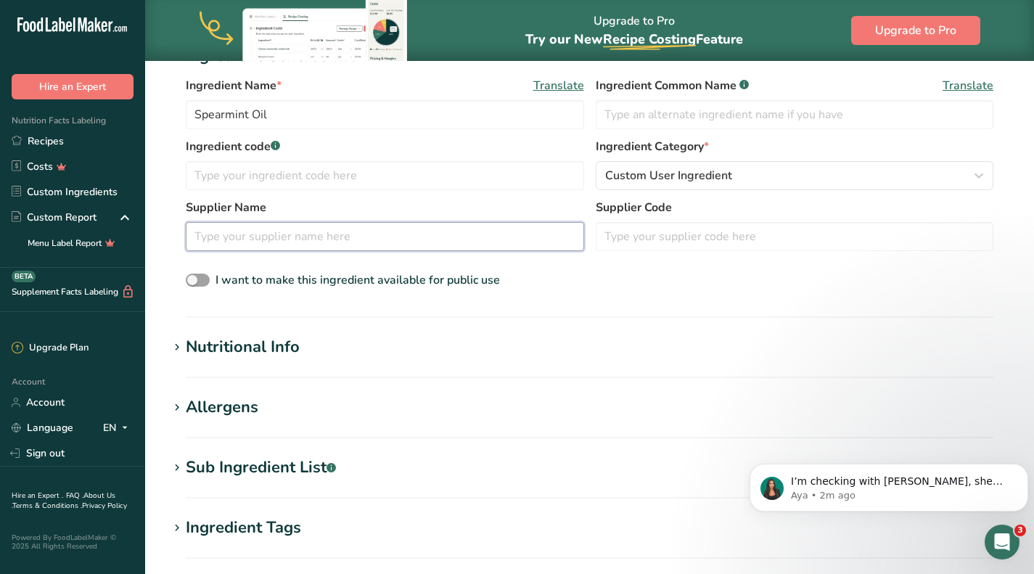
click at [330, 247] on input "text" at bounding box center [385, 236] width 398 height 29
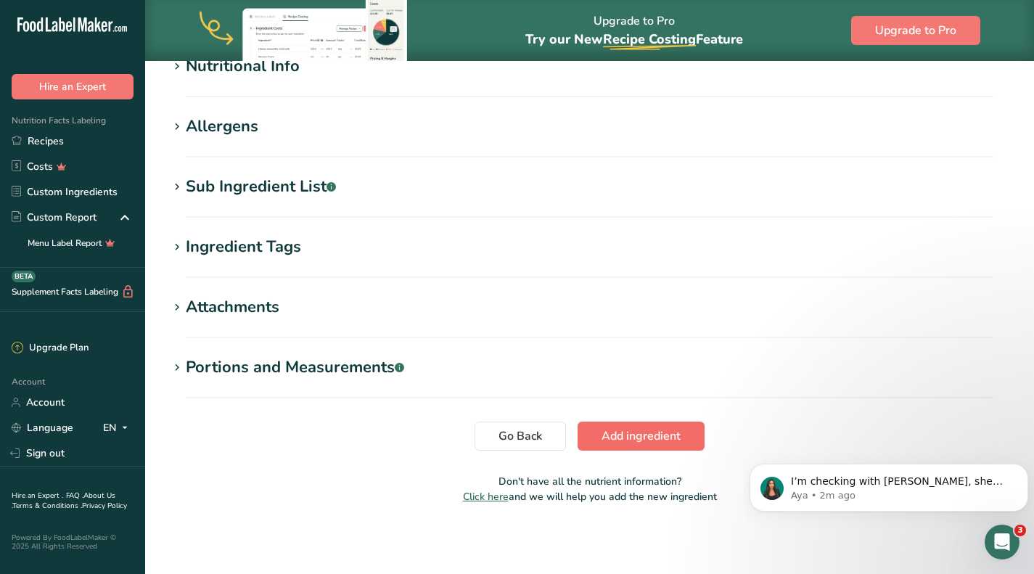
type input "Amazon"
click at [645, 446] on button "Add ingredient" at bounding box center [640, 435] width 127 height 29
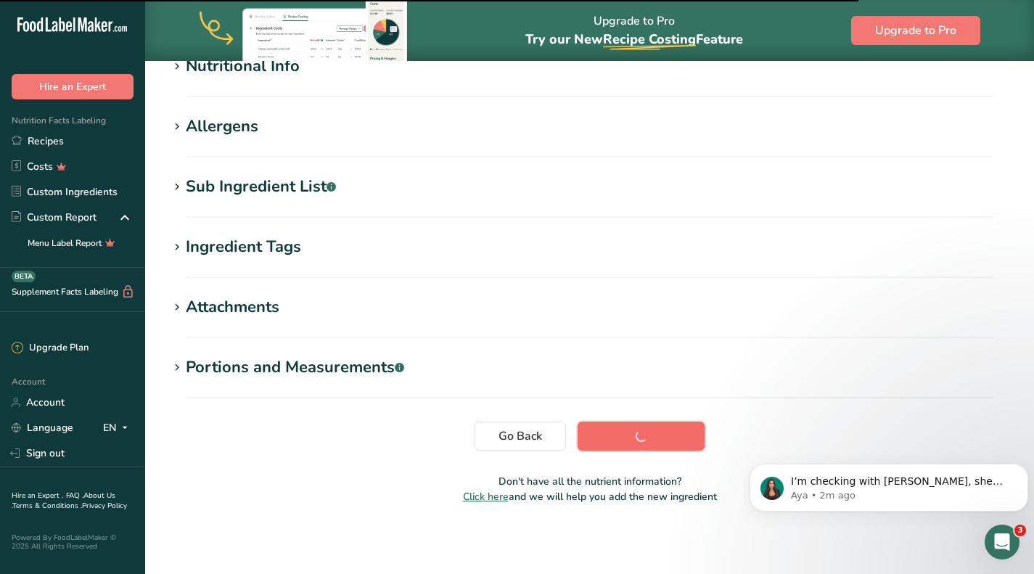
scroll to position [194, 0]
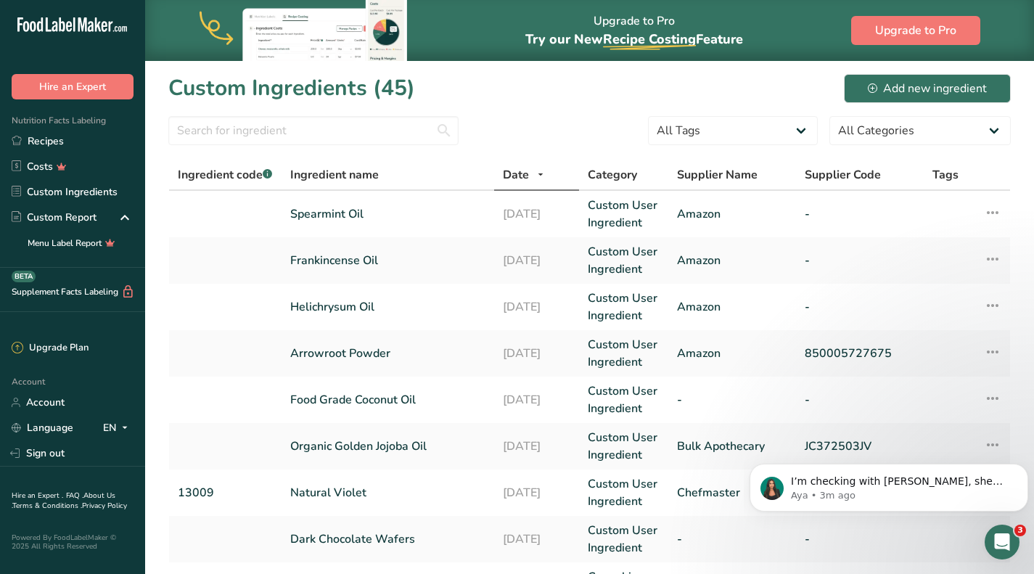
click at [990, 538] on div "Open Intercom Messenger" at bounding box center [1002, 542] width 48 height 48
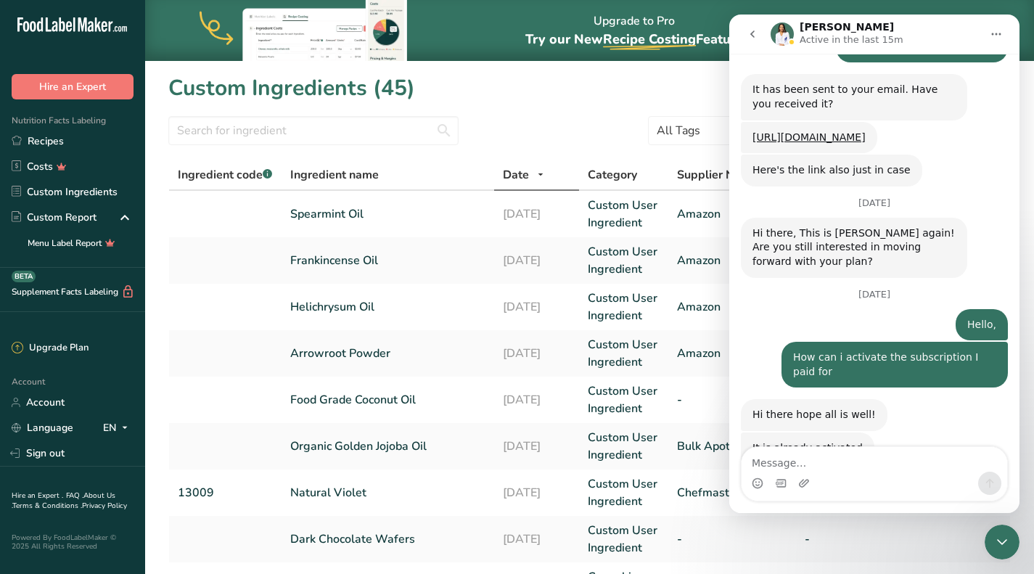
scroll to position [3130, 0]
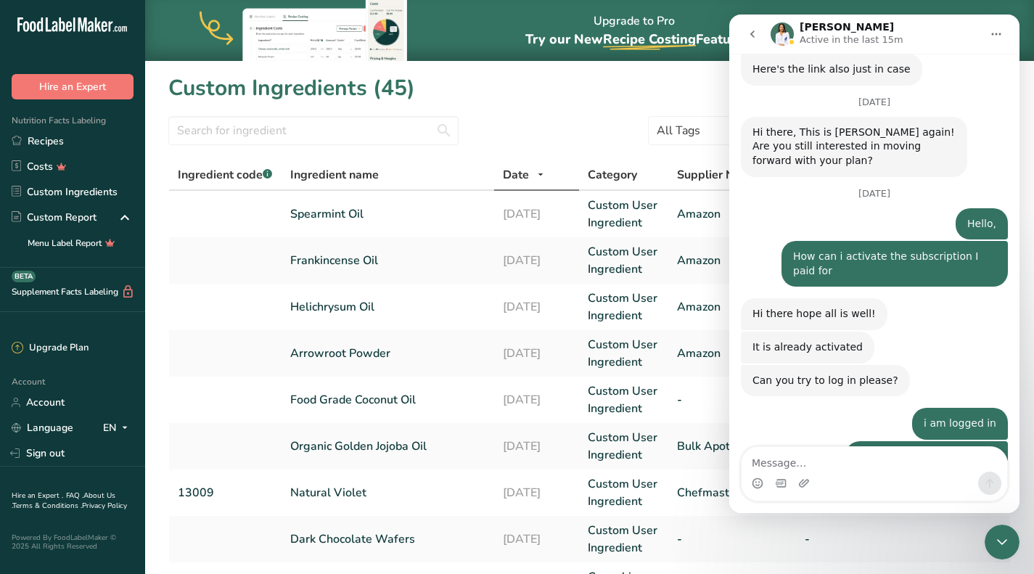
click at [1002, 542] on icon "Close Intercom Messenger" at bounding box center [1001, 541] width 17 height 17
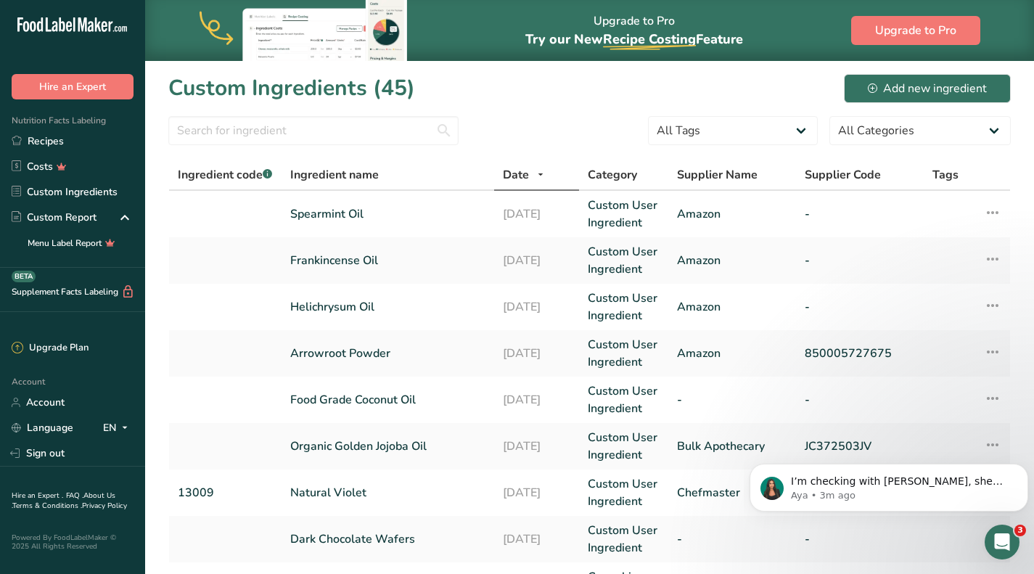
scroll to position [0, 0]
click at [897, 89] on div "Add new ingredient" at bounding box center [927, 88] width 119 height 17
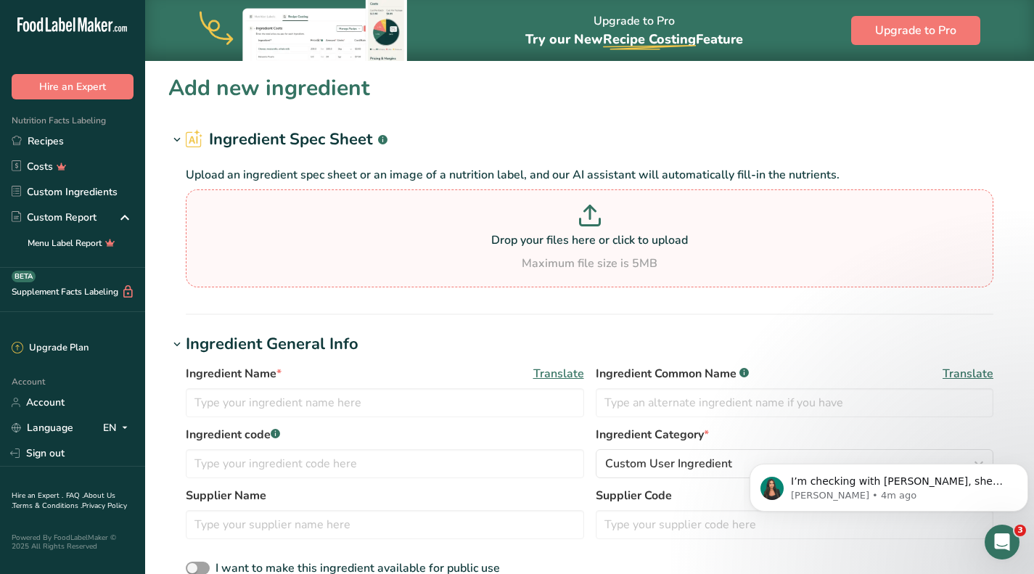
click at [596, 215] on icon at bounding box center [590, 216] width 22 height 22
click at [596, 215] on input "Drop your files here or click to upload Maximum file size is 5MB" at bounding box center [589, 238] width 807 height 98
type input "C:\fakepath\Screenshot 2025-08-12 143304.png"
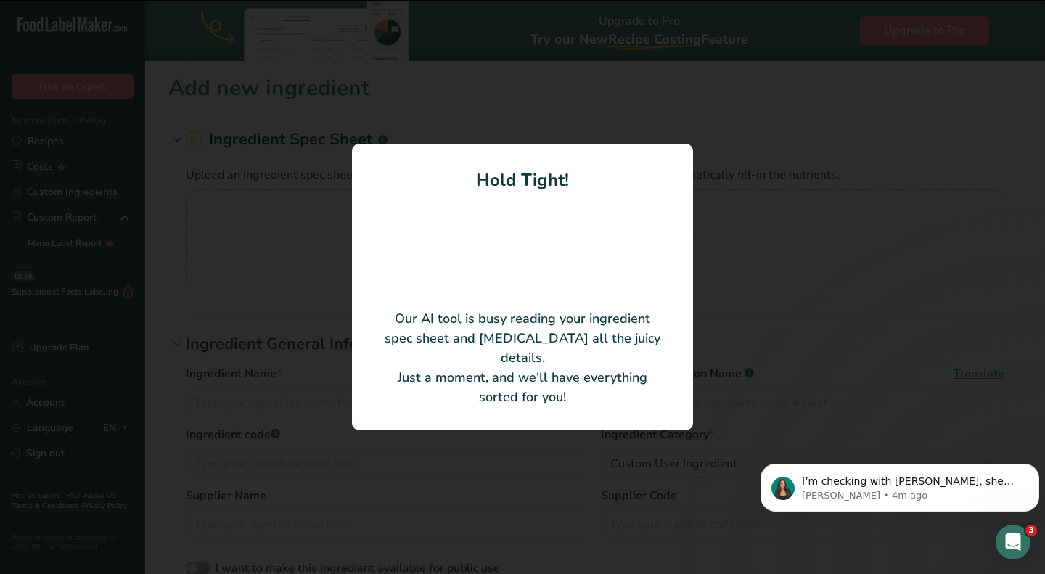
type input "Peppermint essential oil"
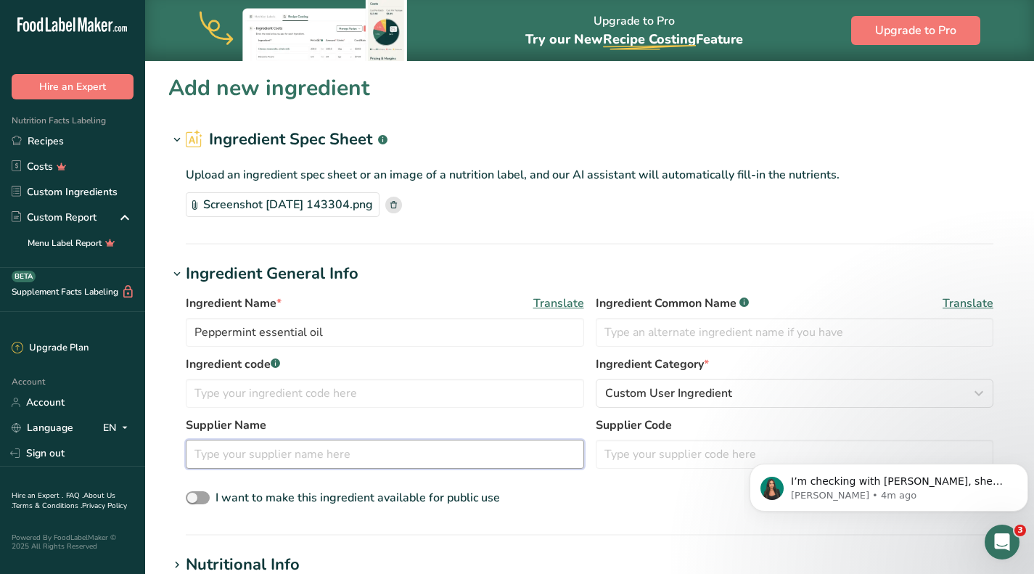
click at [300, 447] on input "text" at bounding box center [385, 454] width 398 height 29
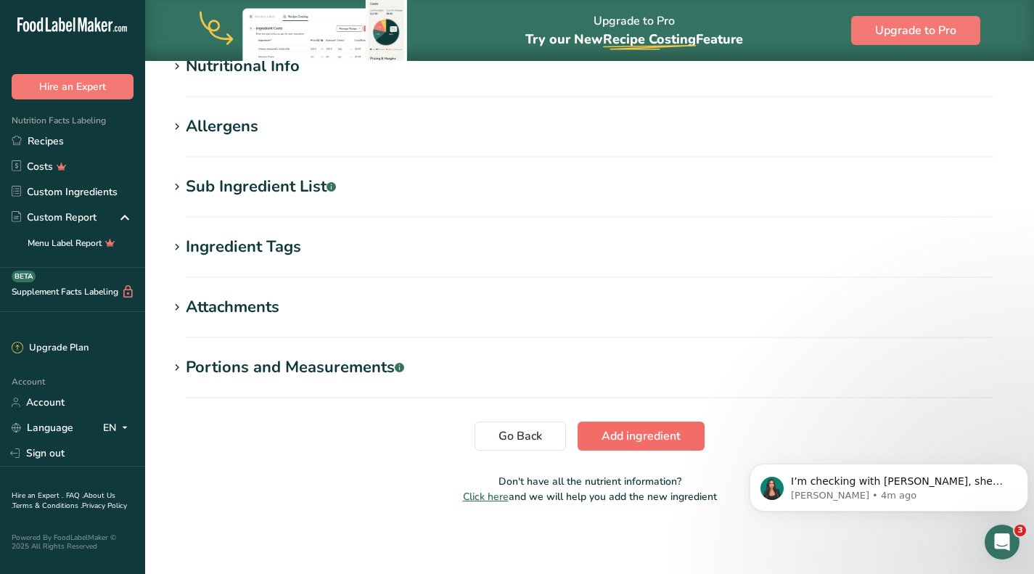
type input "Amazon"
click at [658, 434] on span "Add ingredient" at bounding box center [640, 435] width 79 height 17
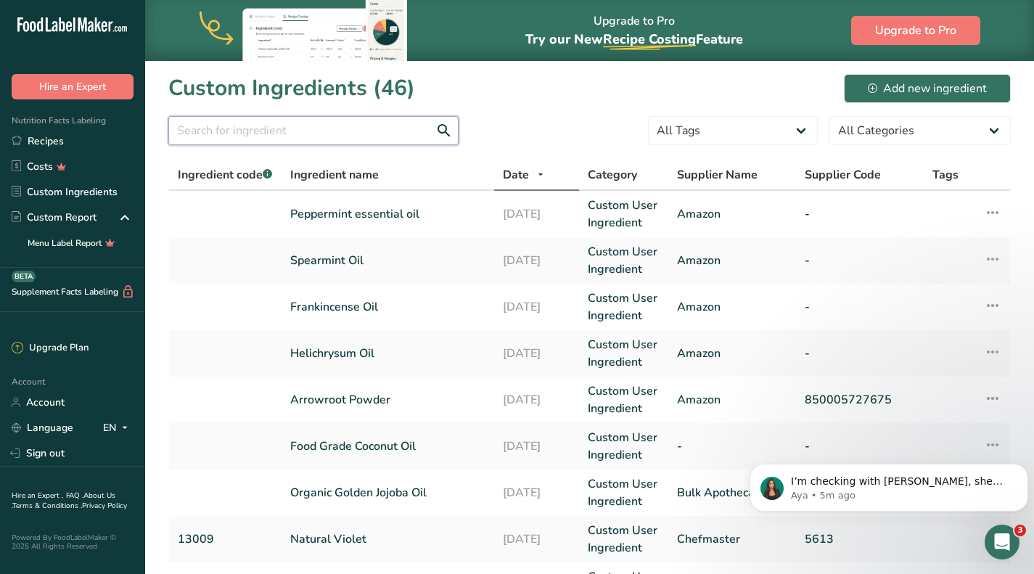
click at [314, 120] on input "text" at bounding box center [313, 130] width 290 height 29
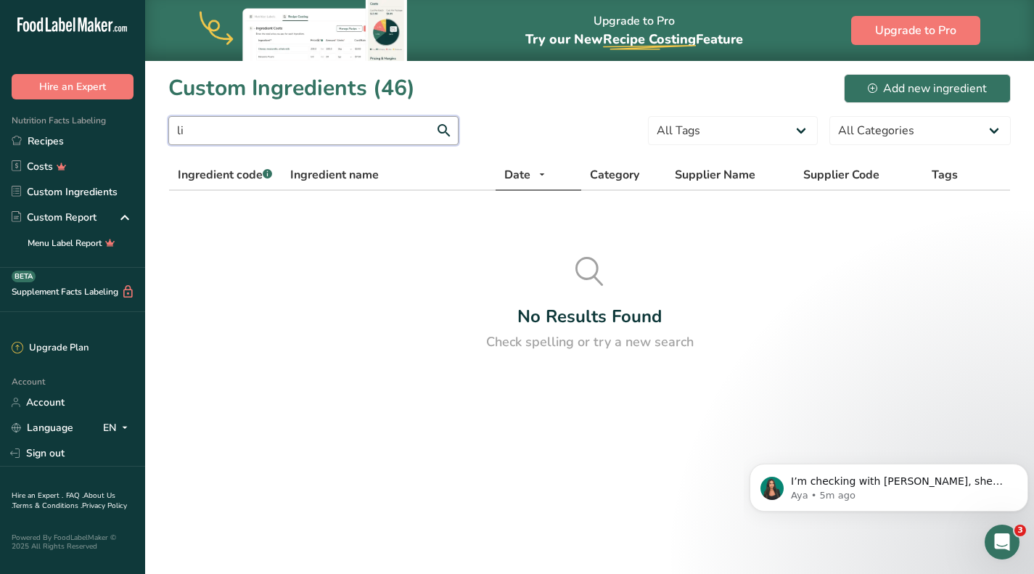
type input "l"
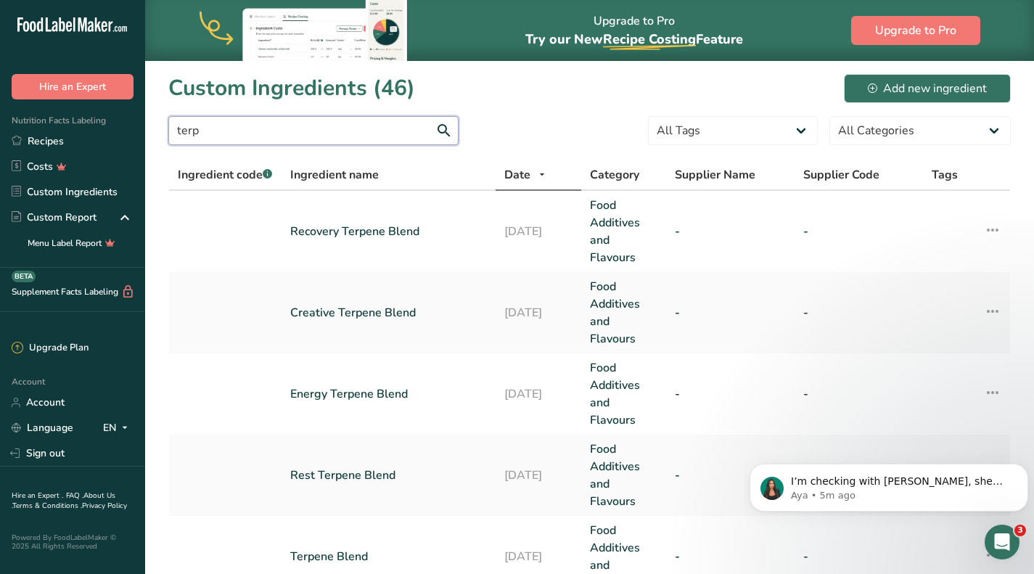
type input "terp"
click at [411, 229] on link "Recovery Terpene Blend" at bounding box center [388, 231] width 197 height 17
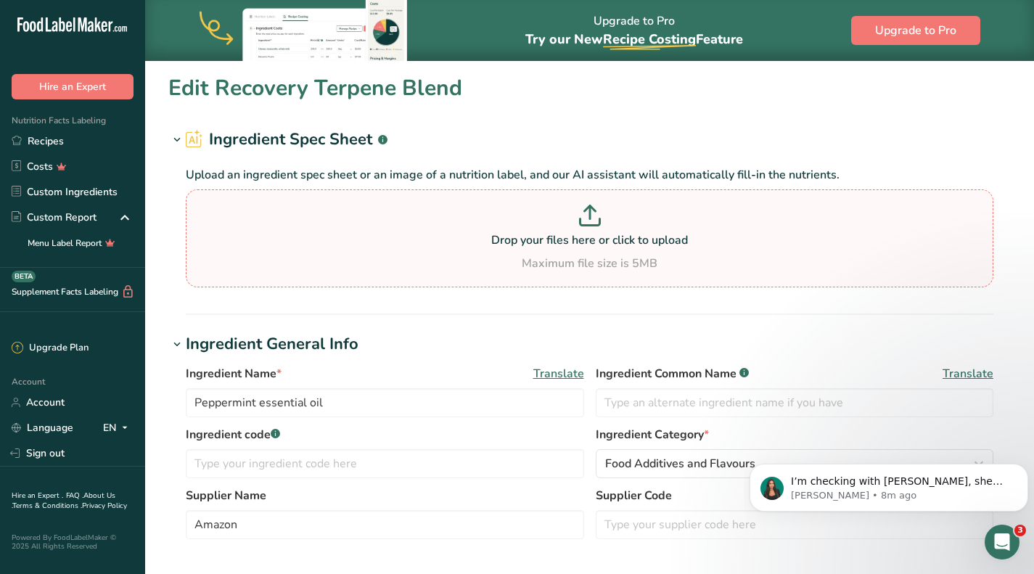
type input "Recovery Terpene Blend"
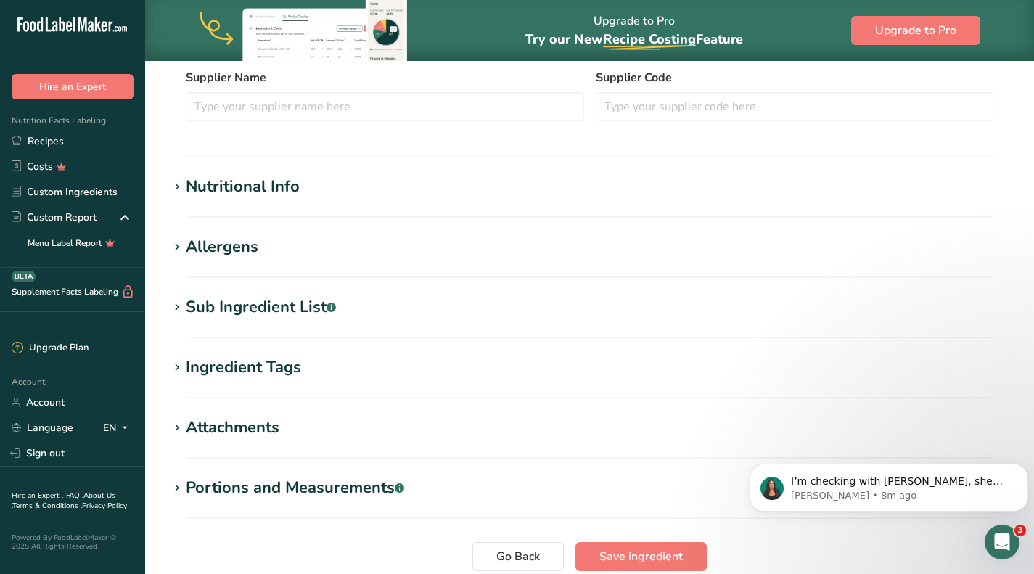
scroll to position [435, 0]
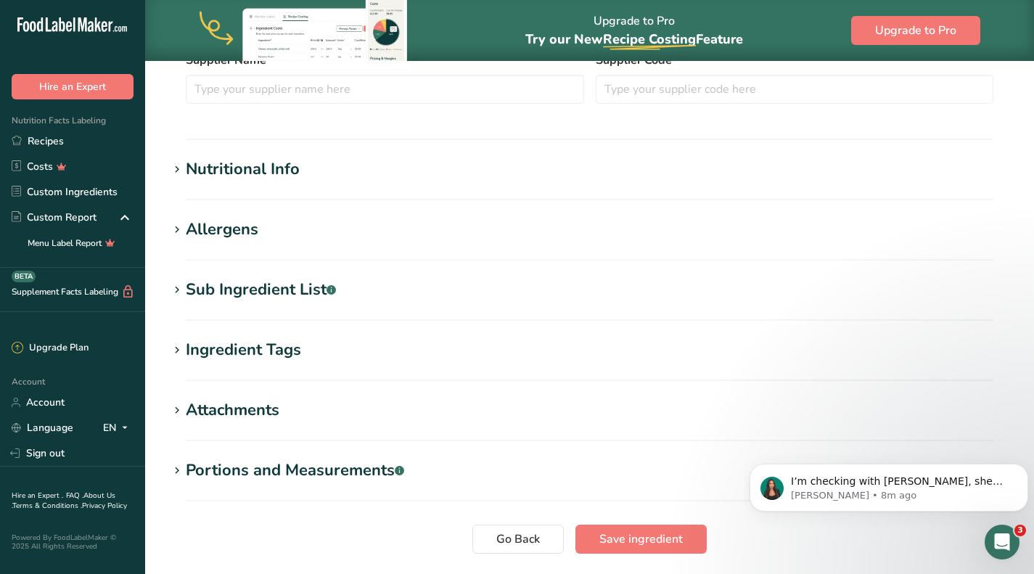
click at [258, 403] on div "Attachments" at bounding box center [233, 410] width 94 height 24
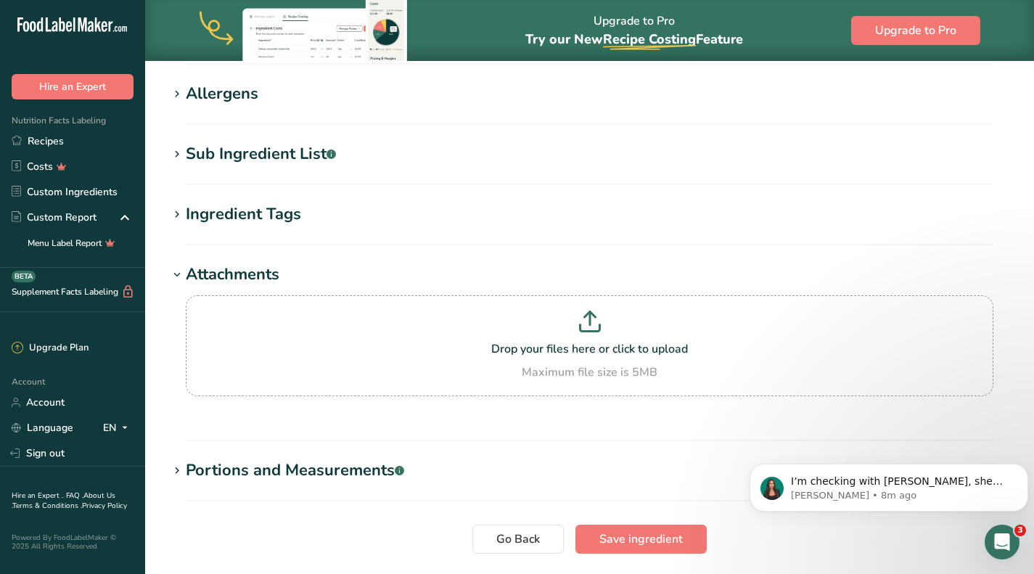
scroll to position [580, 0]
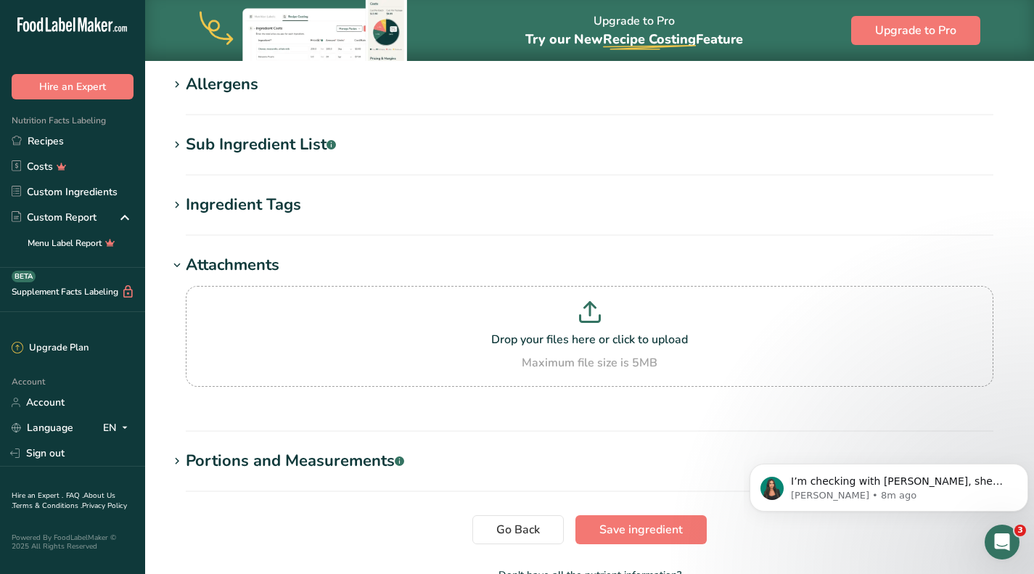
click at [271, 210] on div "Ingredient Tags" at bounding box center [243, 205] width 115 height 24
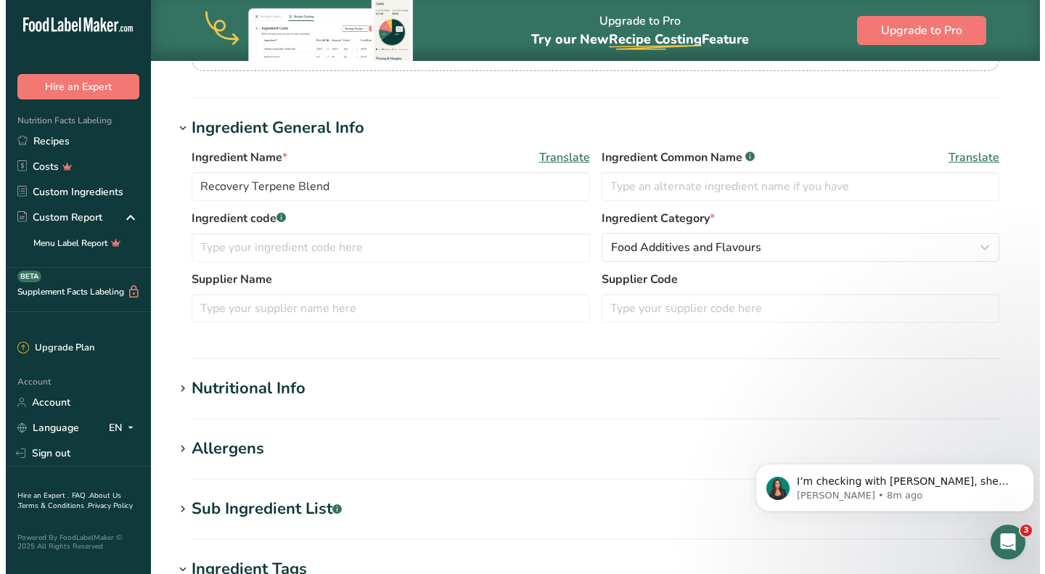
scroll to position [0, 0]
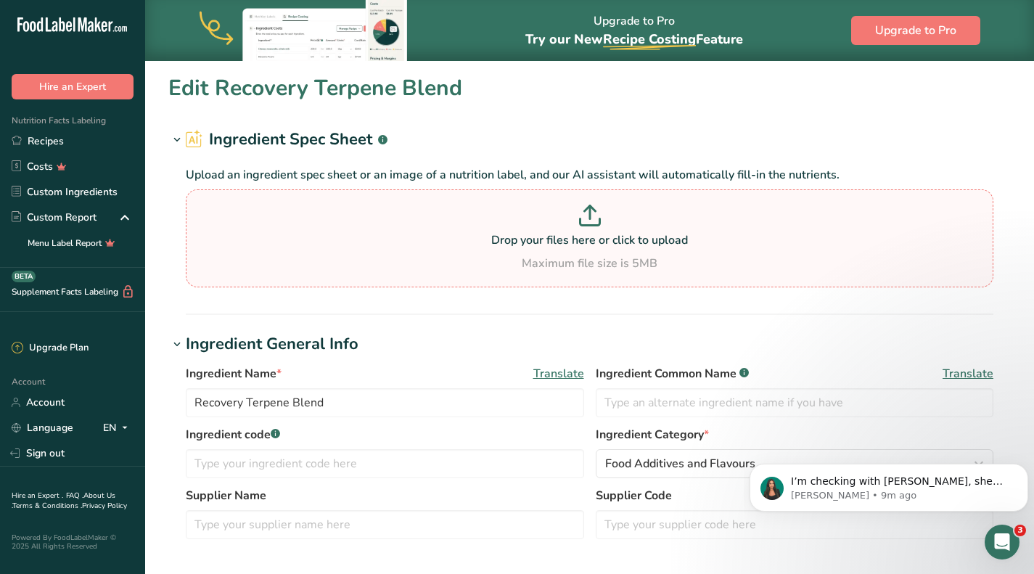
click at [583, 224] on icon at bounding box center [590, 222] width 20 height 7
click at [583, 224] on input "Drop your files here or click to upload Maximum file size is 5MB" at bounding box center [589, 238] width 807 height 98
click at [583, 239] on p "Drop your files here or click to upload" at bounding box center [589, 239] width 800 height 17
click at [583, 239] on input "Drop your files here or click to upload Maximum file size is 5MB" at bounding box center [589, 238] width 807 height 98
type input "C:\fakepath\True Terpenes _ Ingredient Declarations [ thread__Z6uWsLfGO7aM5CQSf…"
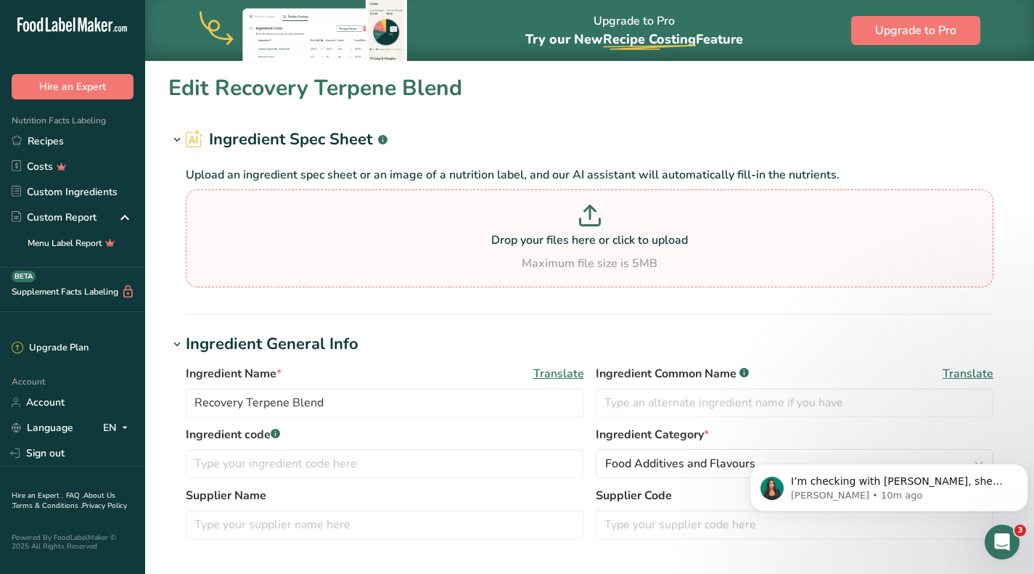
click at [500, 266] on div "Maximum file size is 5MB" at bounding box center [589, 263] width 800 height 17
click at [500, 266] on input "Drop your files here or click to upload Maximum file size is 5MB" at bounding box center [589, 238] width 807 height 98
type input "C:\fakepath\ID-Recovery.pdf"
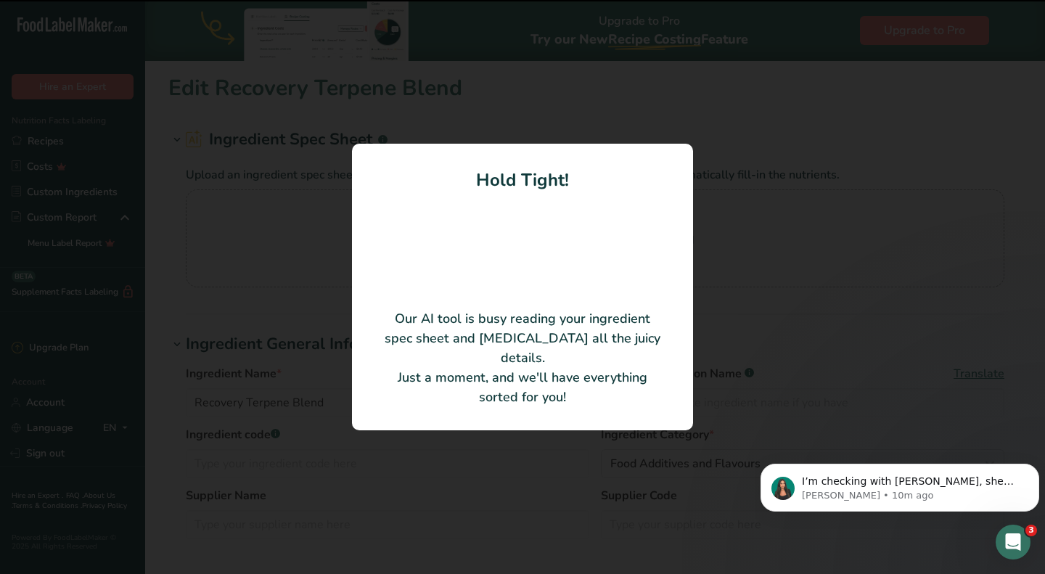
click at [1019, 545] on icon "Open Intercom Messenger" at bounding box center [1013, 542] width 24 height 24
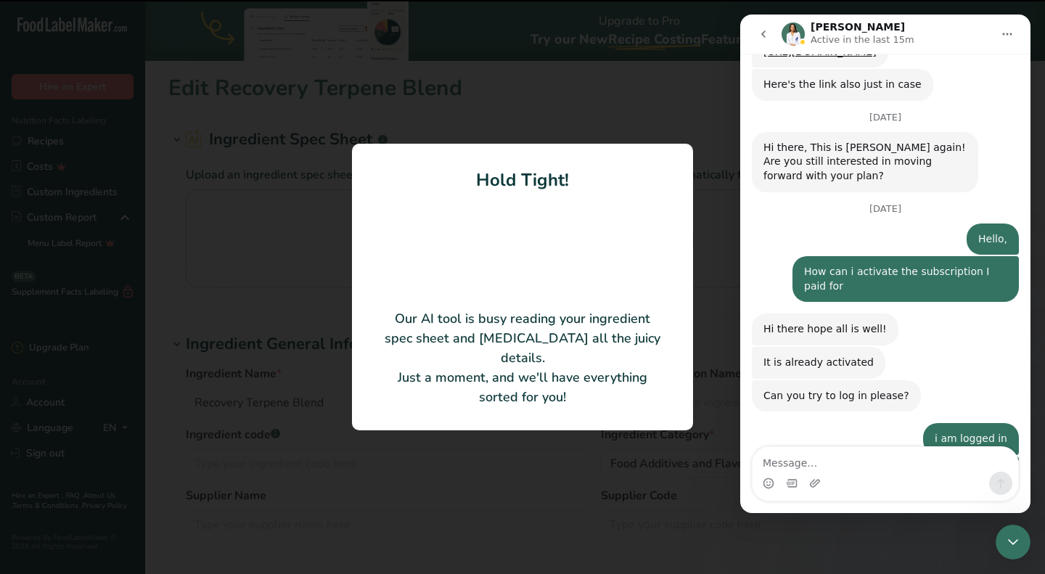
scroll to position [3130, 0]
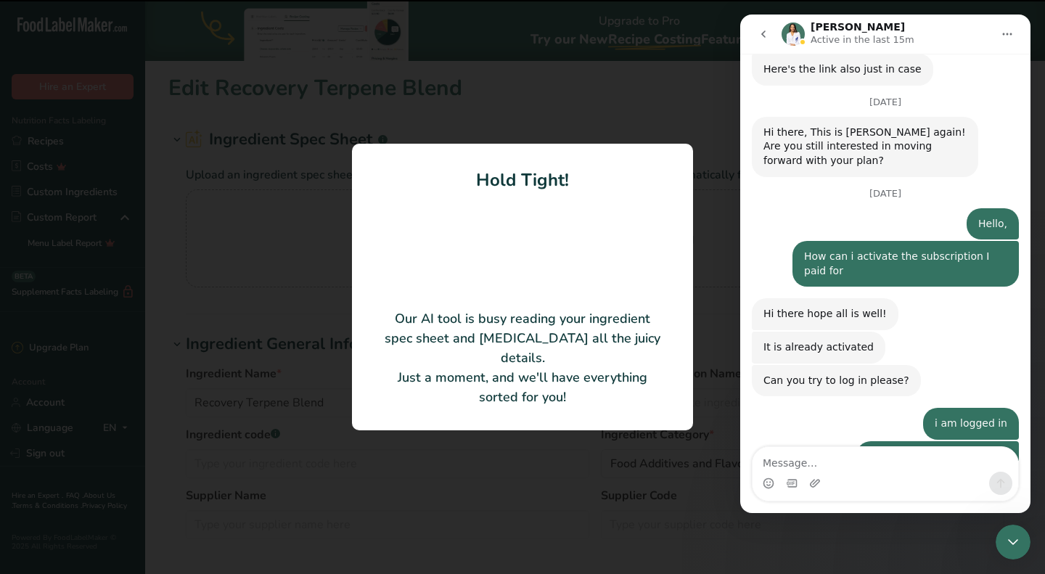
click at [1019, 551] on div "Close Intercom Messenger" at bounding box center [1012, 542] width 35 height 35
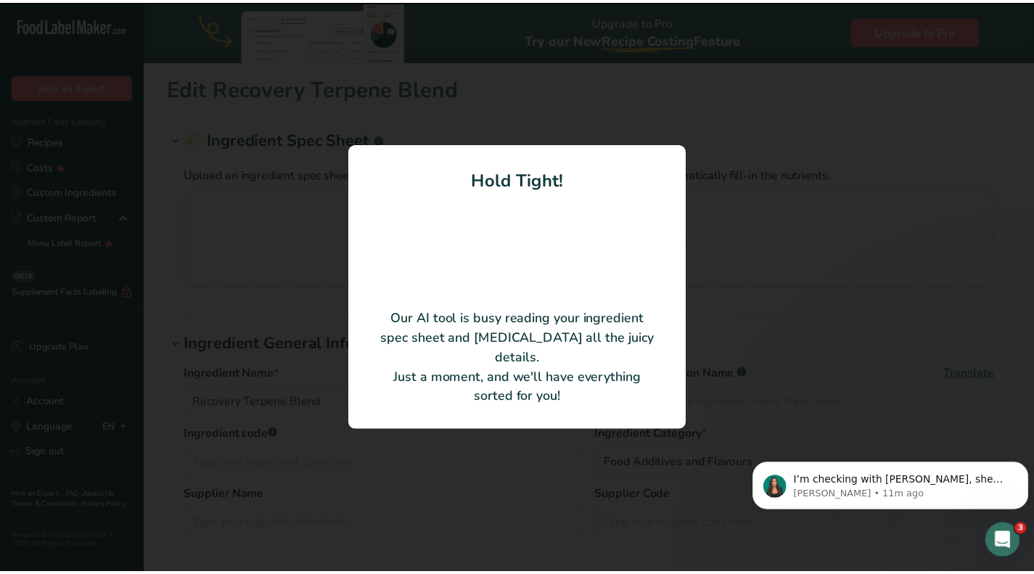
scroll to position [0, 0]
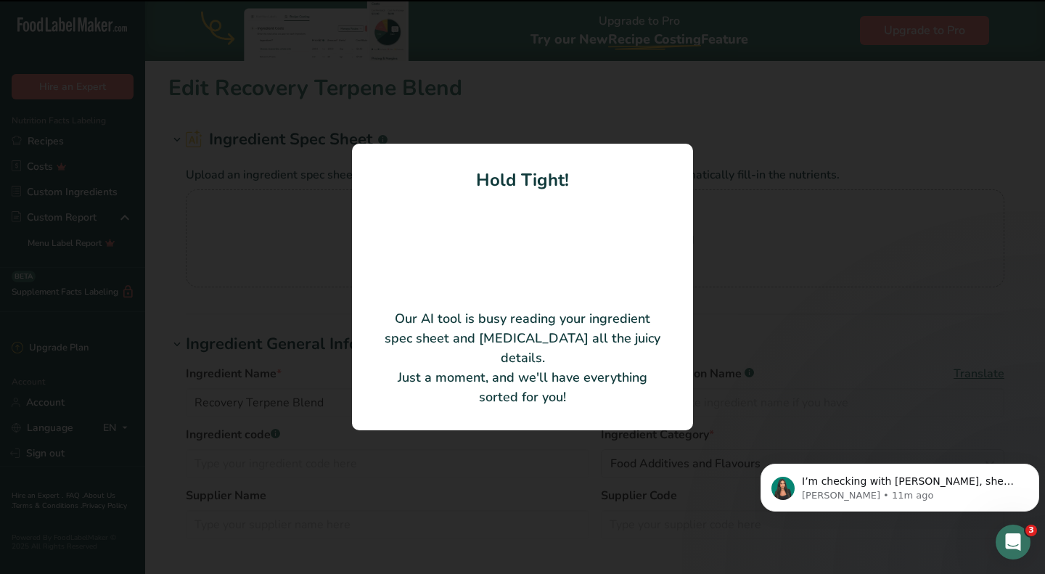
type input "Beta Caryophyllene"
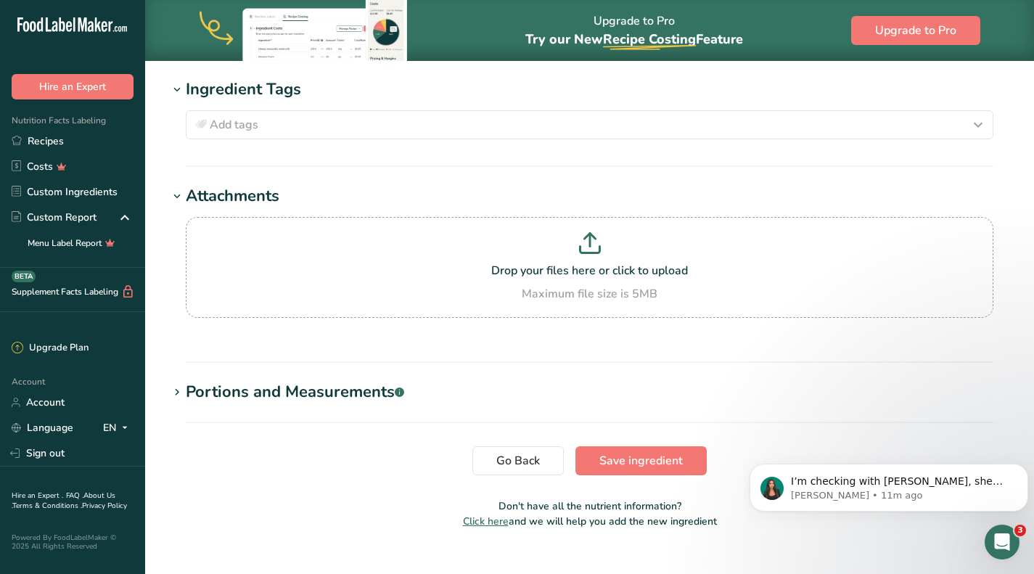
scroll to position [650, 0]
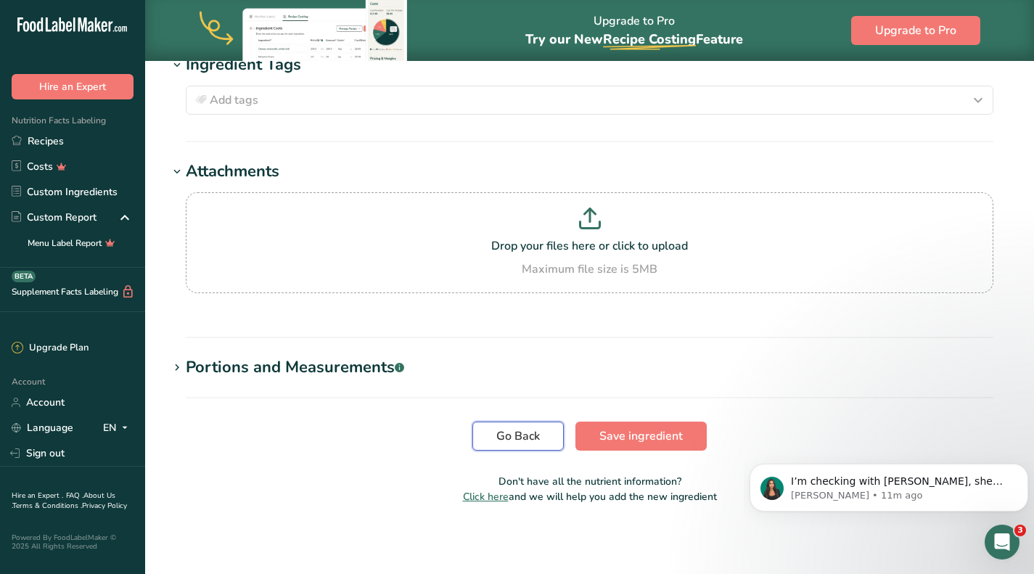
click at [538, 440] on span "Go Back" at bounding box center [518, 435] width 44 height 17
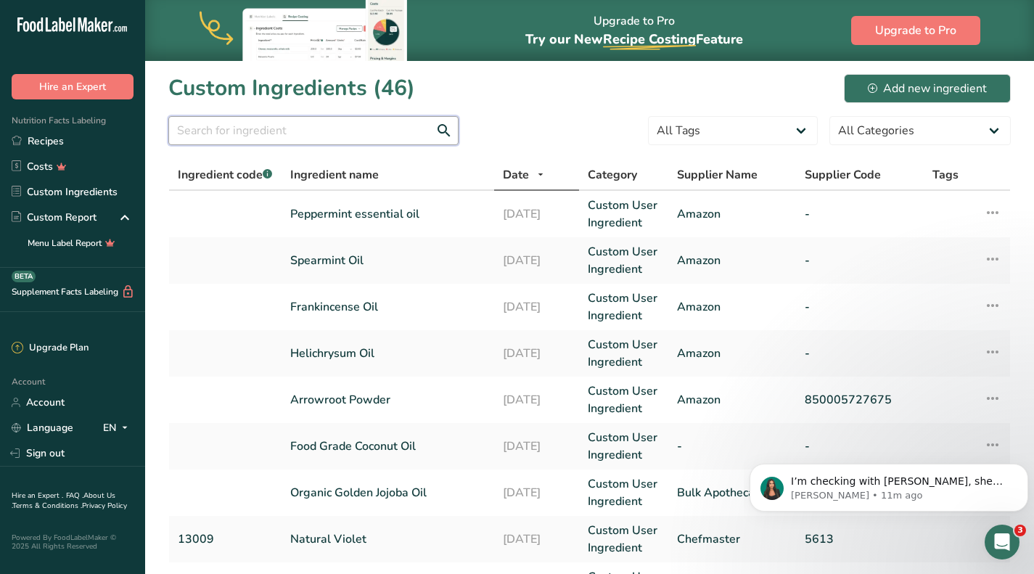
click at [329, 132] on input "text" at bounding box center [313, 130] width 290 height 29
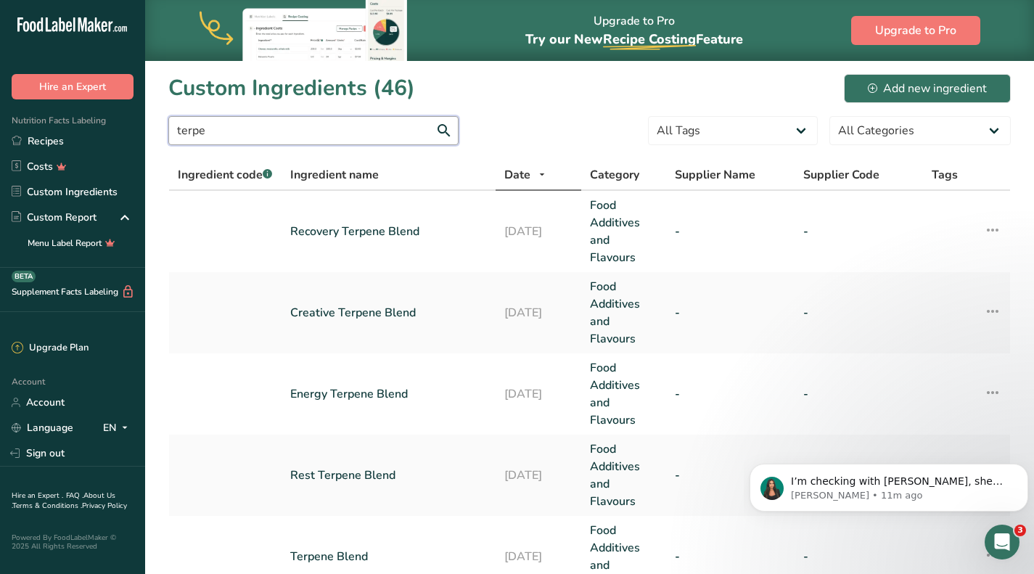
type input "terpe"
click at [592, 81] on div "Custom Ingredients (46) Add new ingredient" at bounding box center [589, 88] width 842 height 33
click at [389, 229] on link "Recovery Terpene Blend" at bounding box center [388, 231] width 197 height 17
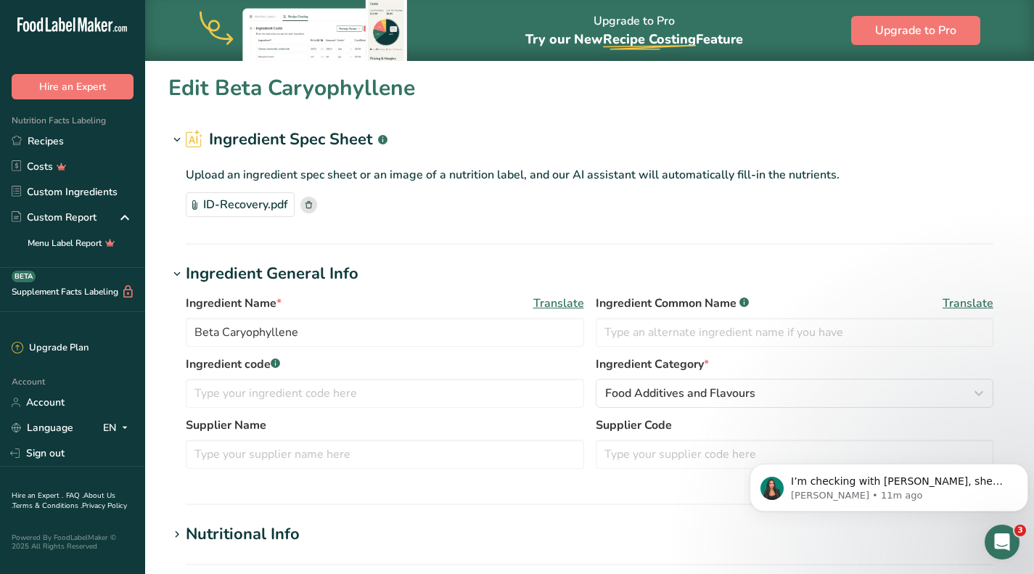
type input "Recovery Terpene Blend"
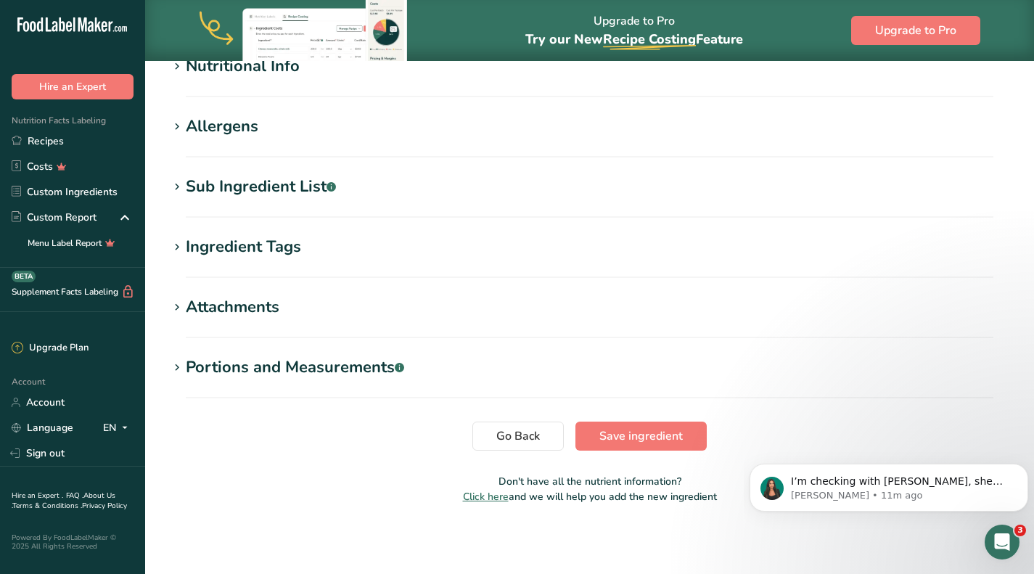
scroll to position [393, 0]
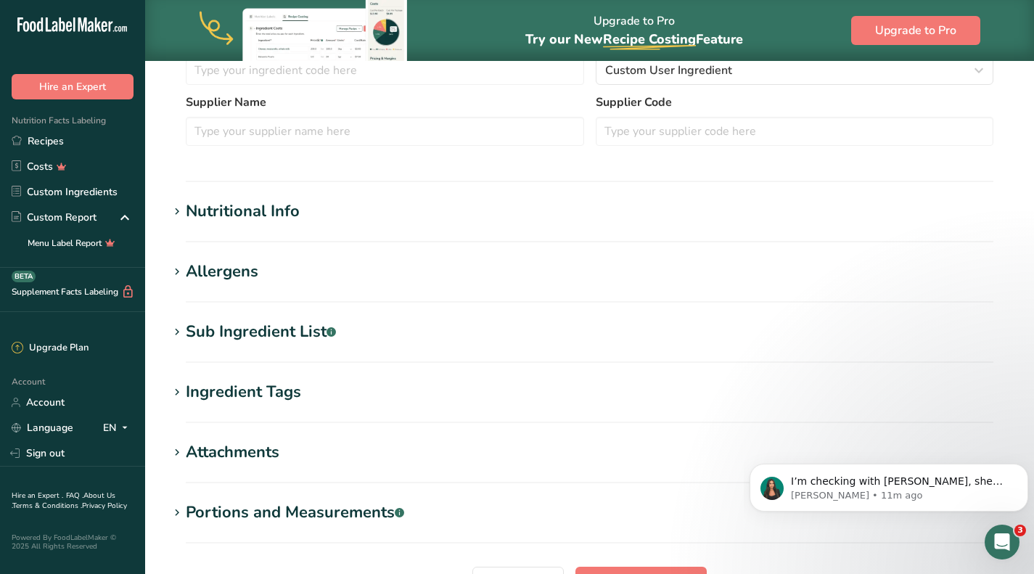
click at [240, 329] on div "Sub Ingredient List .a-a{fill:#347362;}.b-a{fill:#fff;}" at bounding box center [261, 332] width 150 height 24
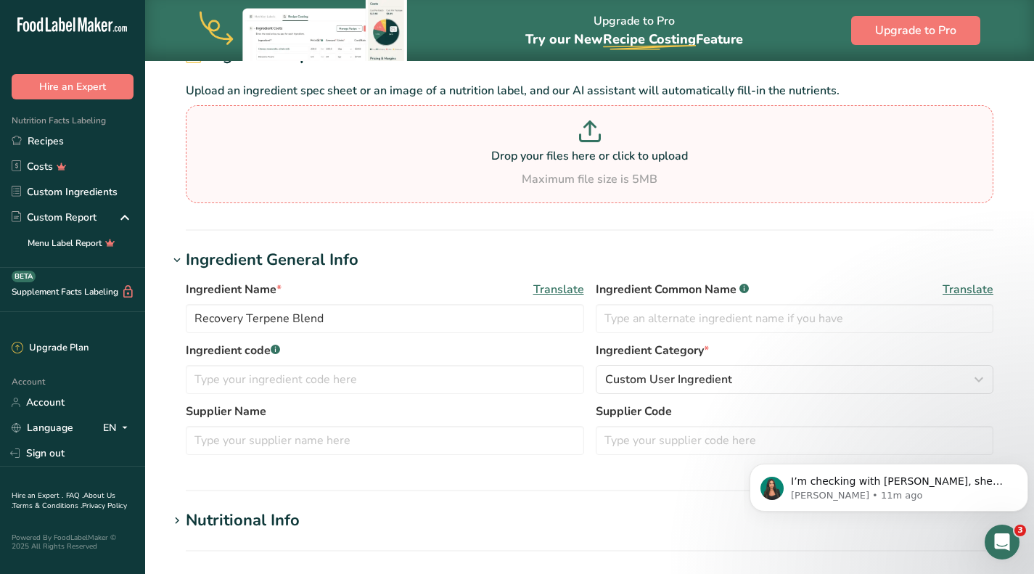
scroll to position [0, 0]
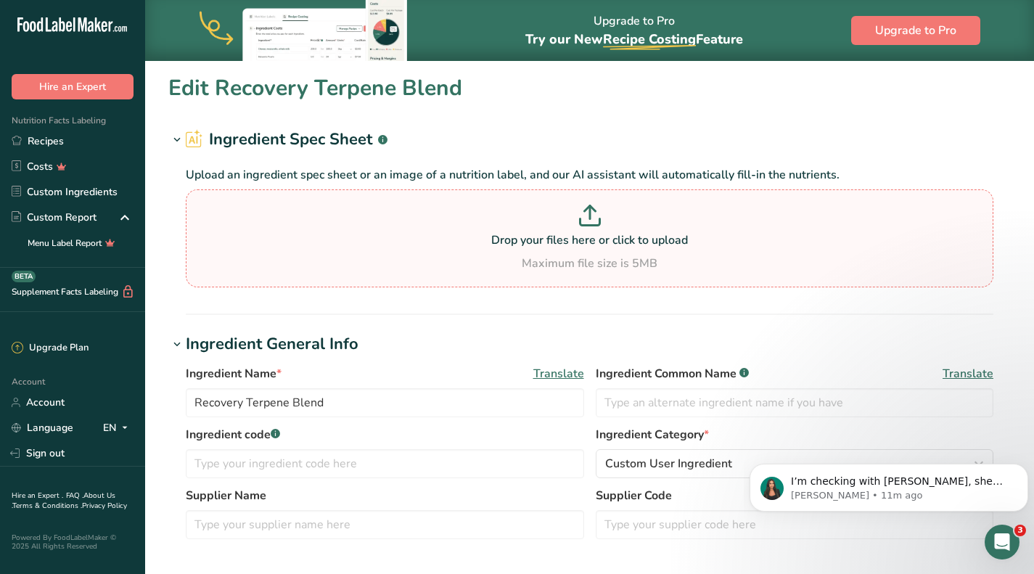
click at [622, 244] on p "Drop your files here or click to upload" at bounding box center [589, 239] width 800 height 17
click at [622, 244] on input "Drop your files here or click to upload Maximum file size is 5MB" at bounding box center [589, 238] width 807 height 98
type input "C:\fakepath\ID-Recovery.pdf"
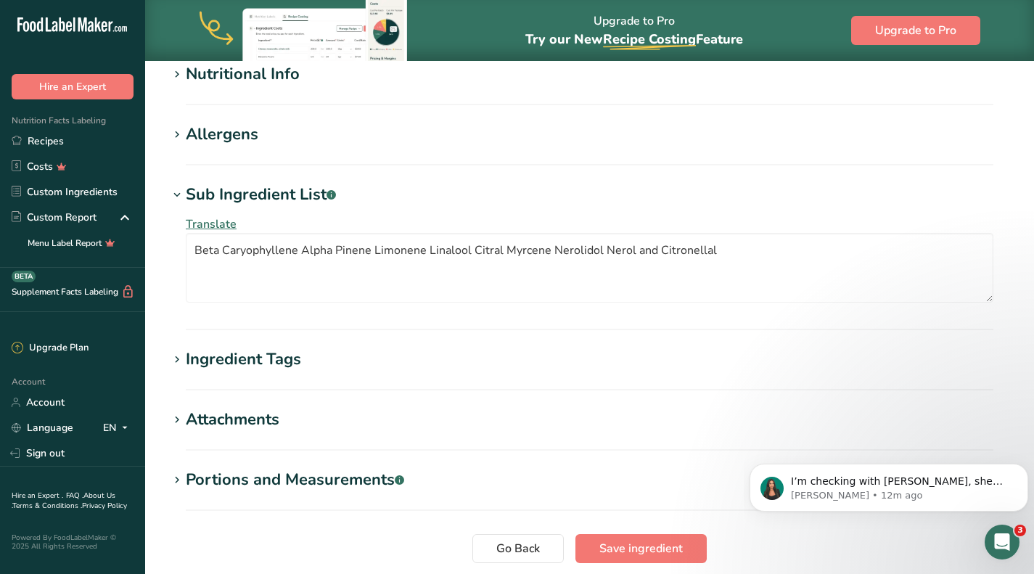
scroll to position [643, 0]
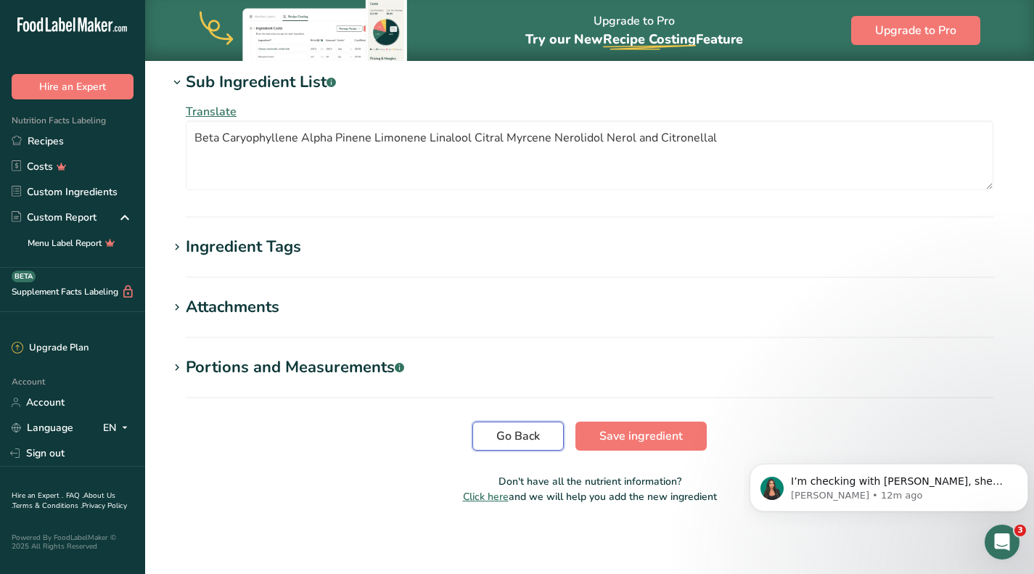
click at [533, 433] on span "Go Back" at bounding box center [518, 435] width 44 height 17
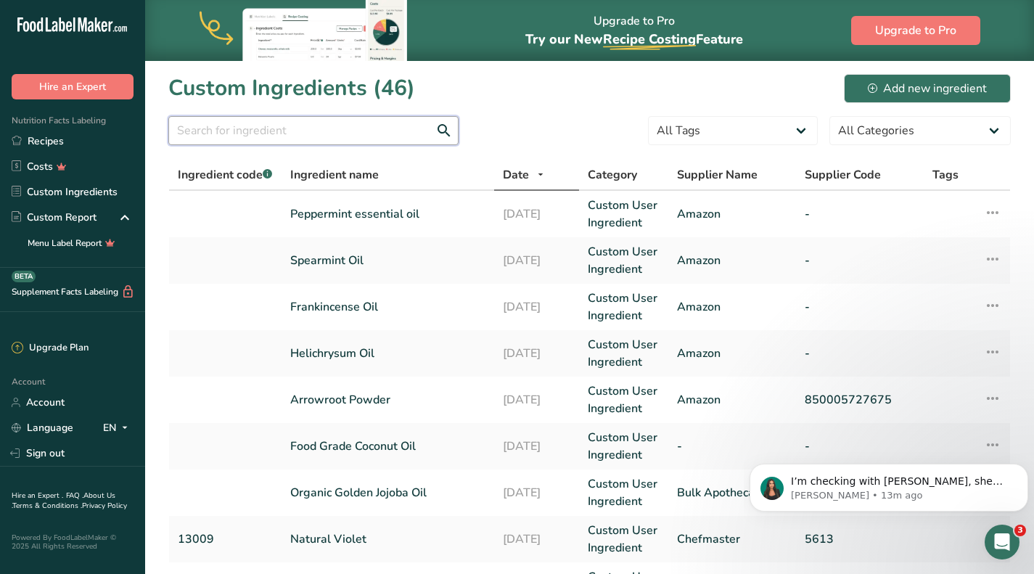
click at [379, 122] on input "text" at bounding box center [313, 130] width 290 height 29
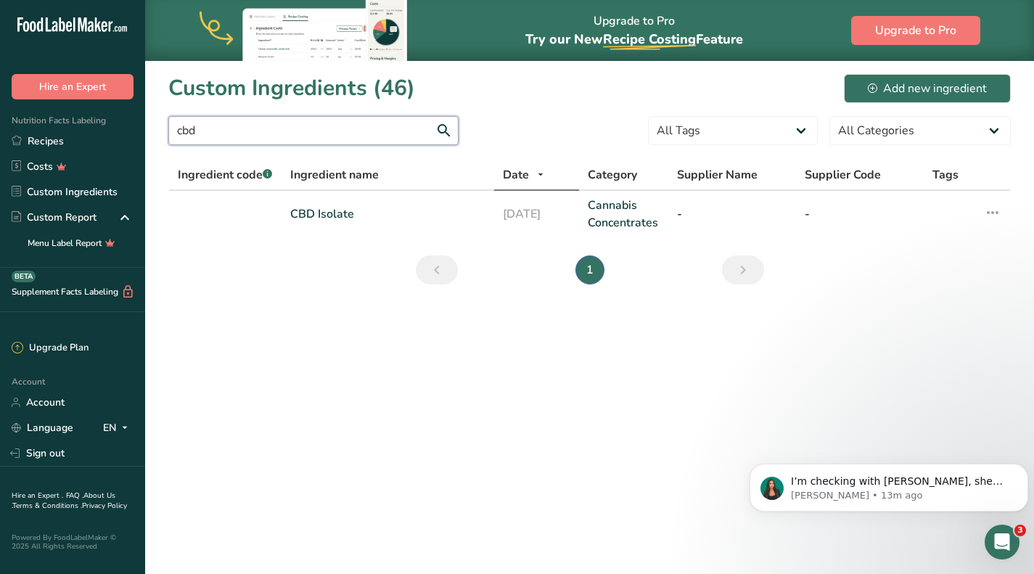
type input "cbd"
click at [388, 205] on td "CBD Isolate" at bounding box center [387, 214] width 213 height 46
click at [326, 216] on link "CBD Isolate" at bounding box center [387, 213] width 195 height 17
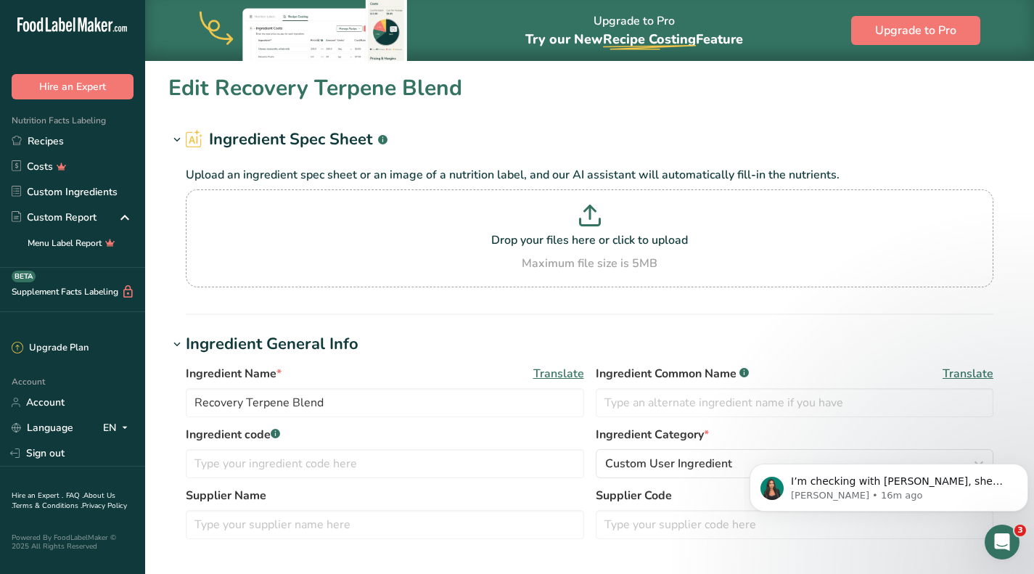
type input "CBD Isolate"
click at [584, 234] on p "Drop your files here or click to upload" at bounding box center [589, 239] width 800 height 17
click at [584, 234] on input "Drop your files here or click to upload Maximum file size is 5MB" at bounding box center [589, 238] width 807 height 98
type input "C:\fakepath\R250303MS07MS08_COA.pdf"
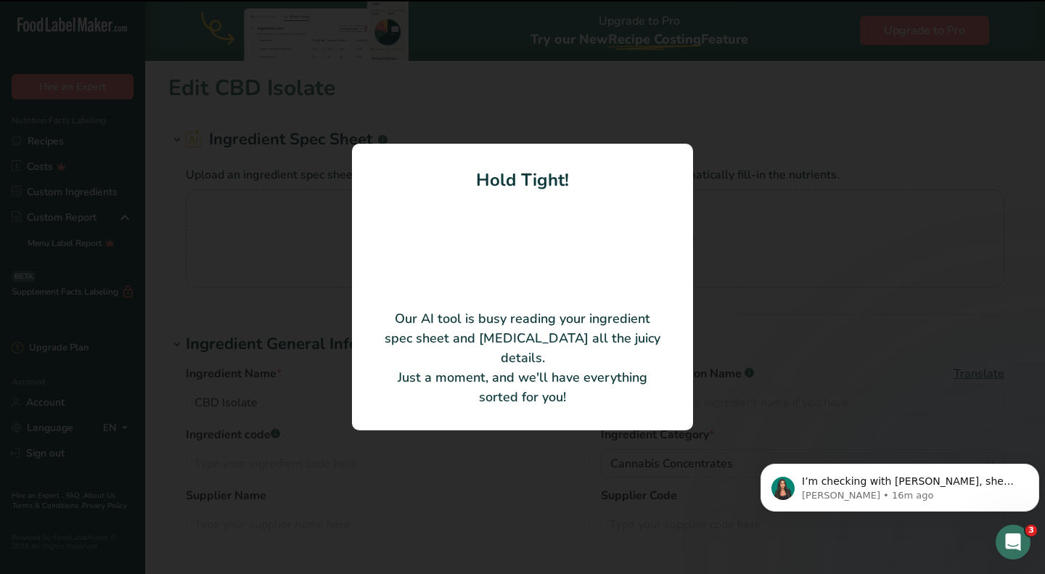
type input "R250303MS07MS08"
type input "Red Mesa Science and Refining"
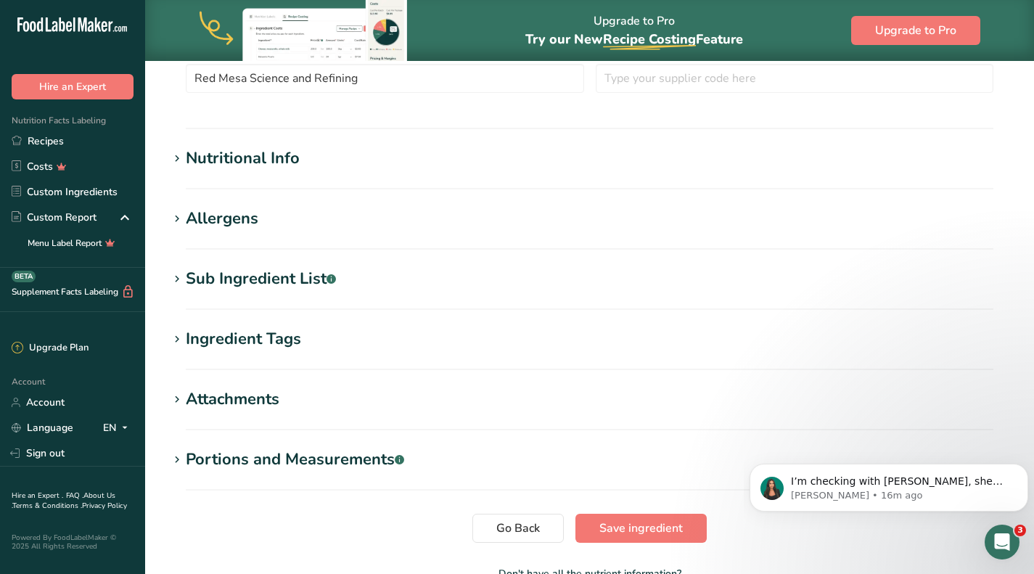
scroll to position [363, 0]
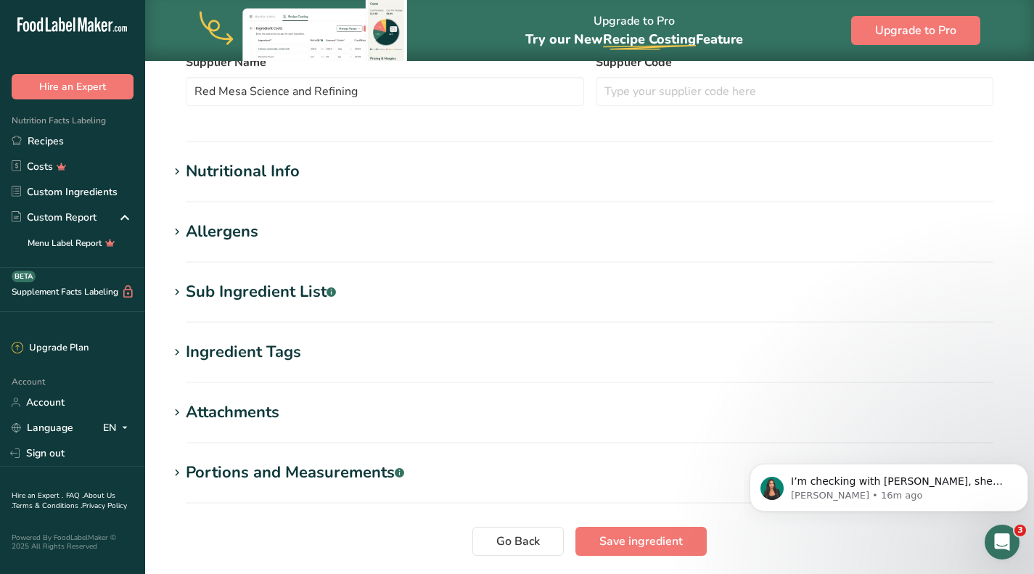
click at [250, 417] on div "Attachments" at bounding box center [233, 412] width 94 height 24
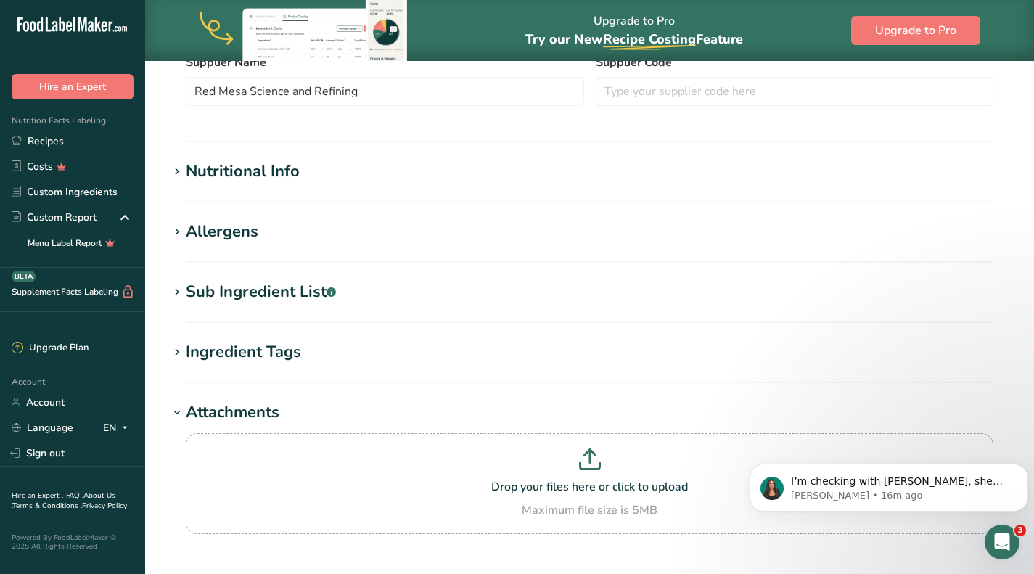
scroll to position [508, 0]
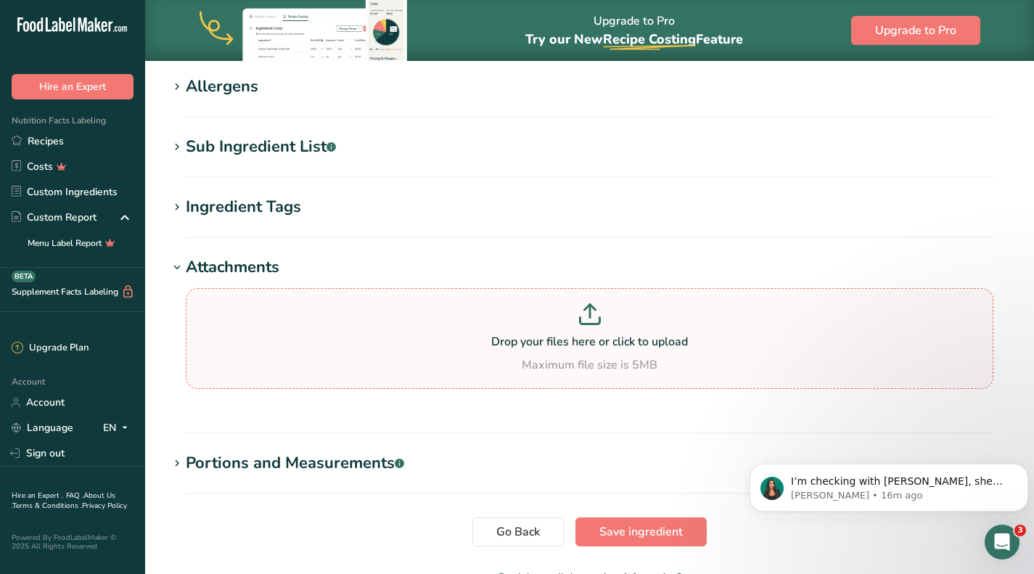
click at [557, 342] on p "Drop your files here or click to upload" at bounding box center [589, 341] width 800 height 17
click at [557, 342] on input "Drop your files here or click to upload Maximum file size is 5MB" at bounding box center [589, 338] width 807 height 101
type input "C:\fakepath\R250303MS07MS08_COA.pdf"
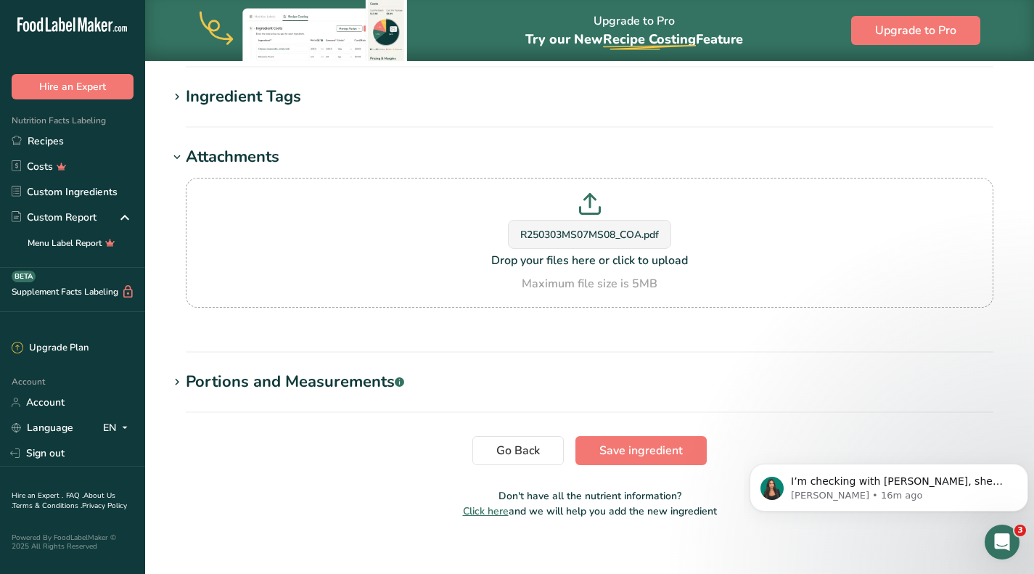
scroll to position [633, 0]
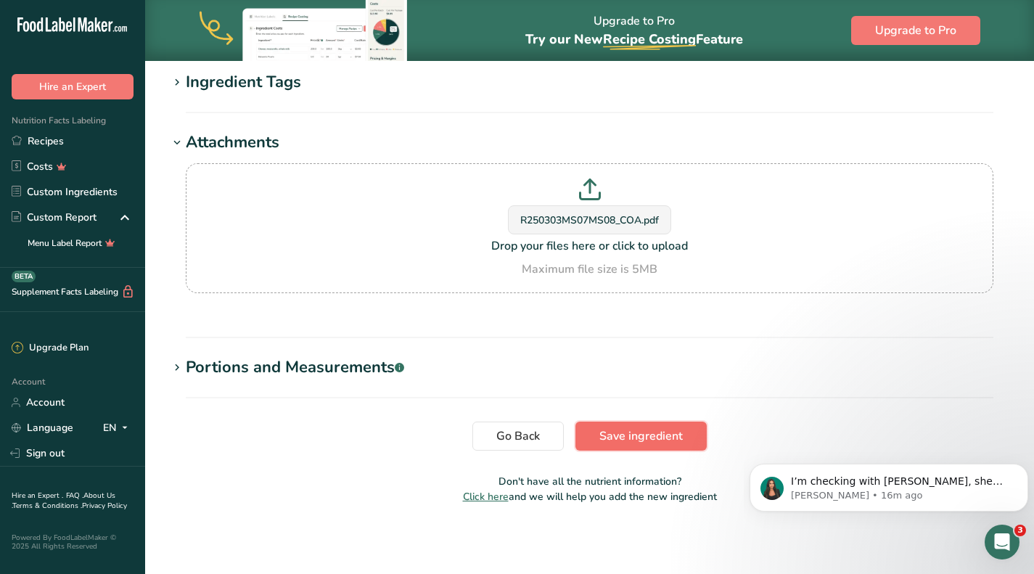
click at [641, 443] on span "Save ingredient" at bounding box center [640, 435] width 83 height 17
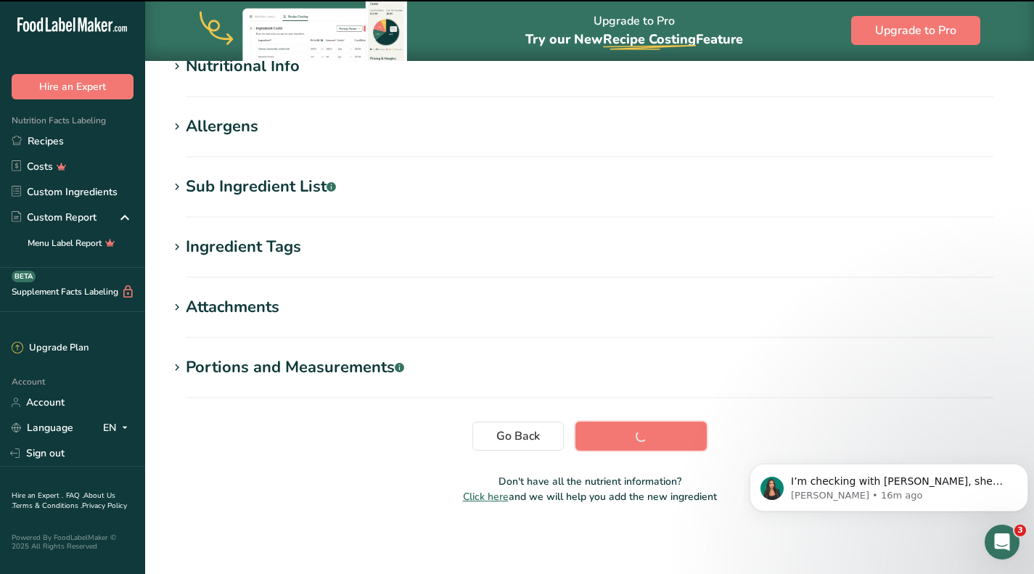
scroll to position [0, 0]
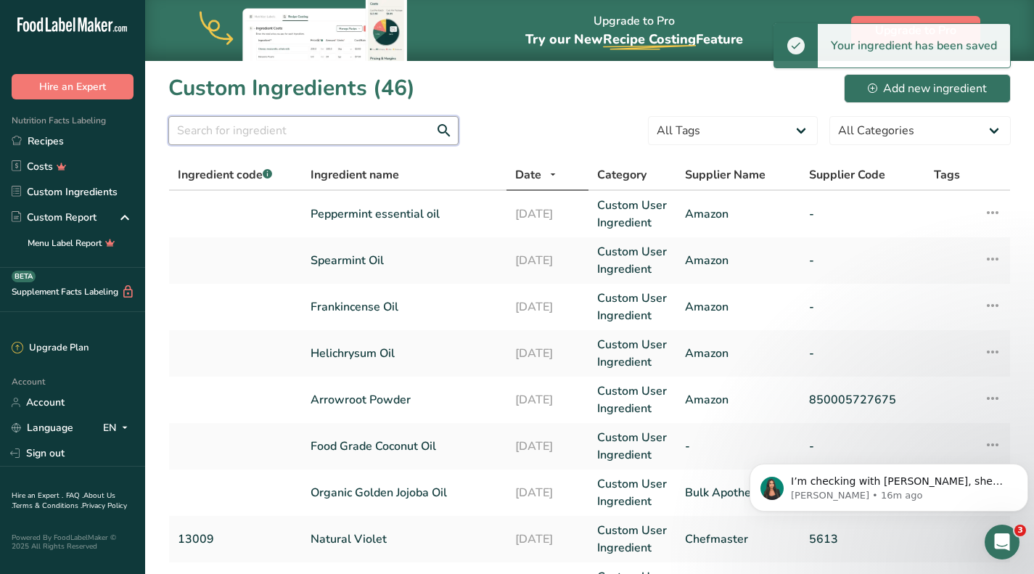
click at [379, 132] on input "text" at bounding box center [313, 130] width 290 height 29
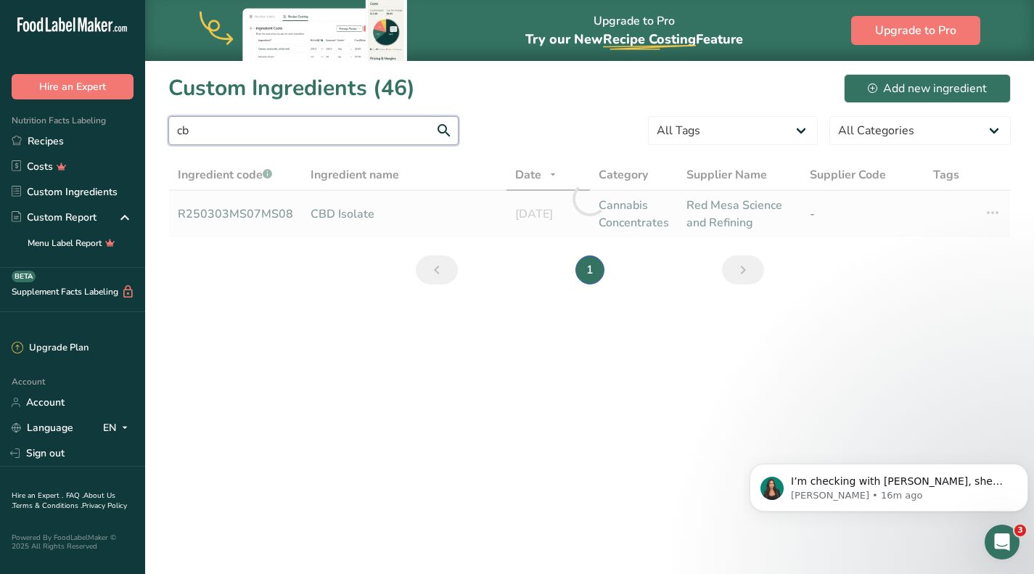
type input "c"
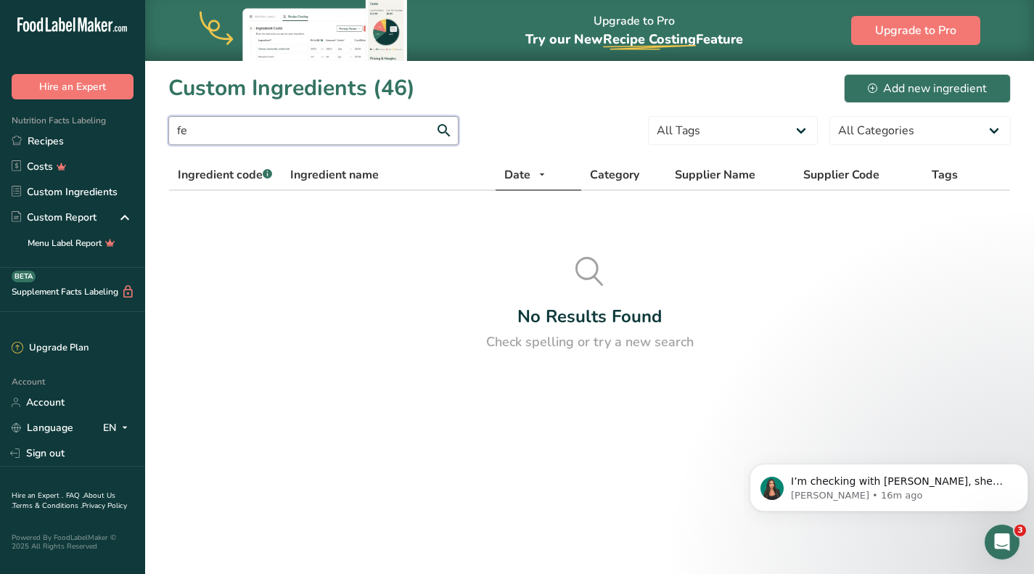
type input "f"
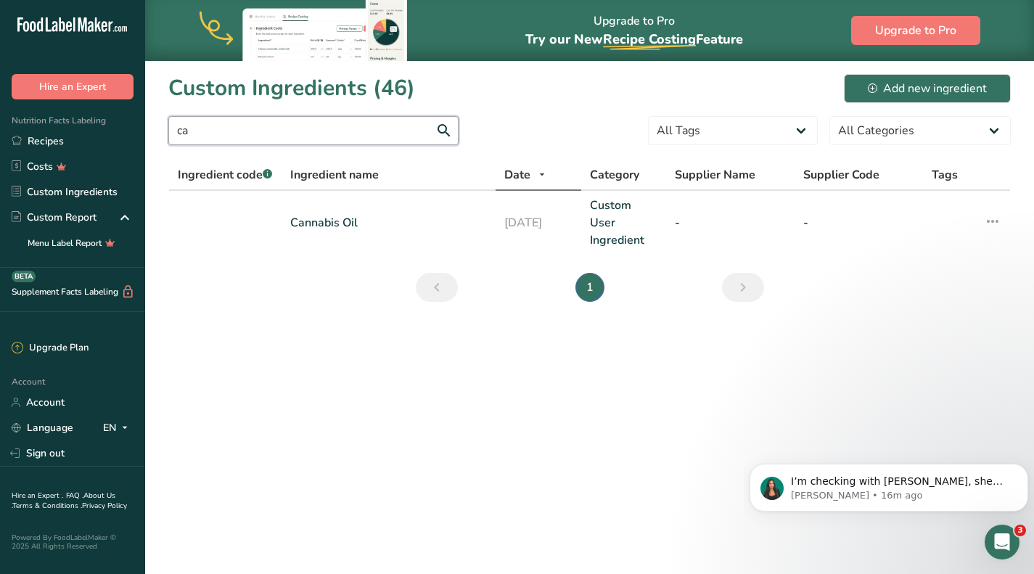
type input "c"
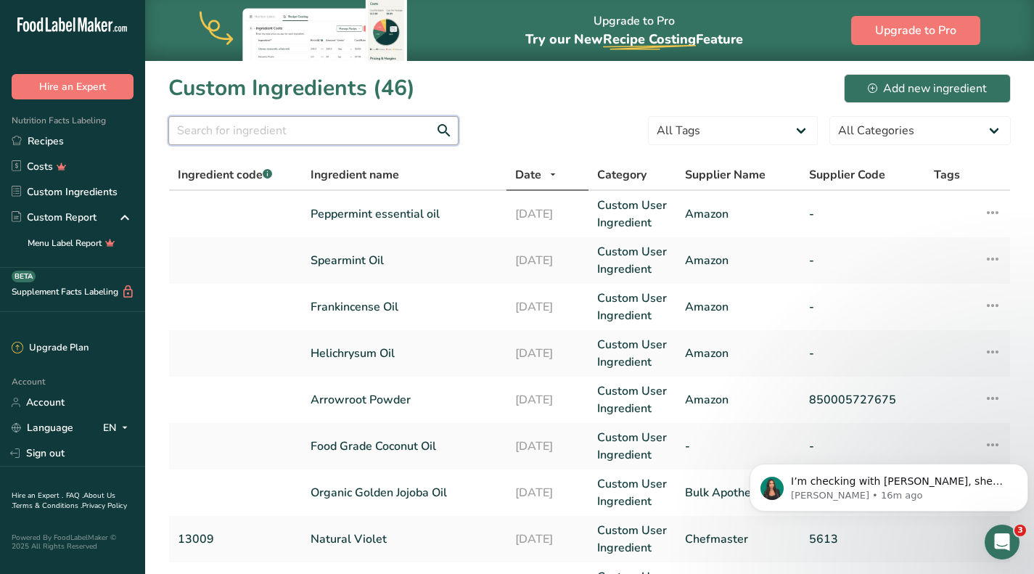
click at [308, 133] on input "text" at bounding box center [313, 130] width 290 height 29
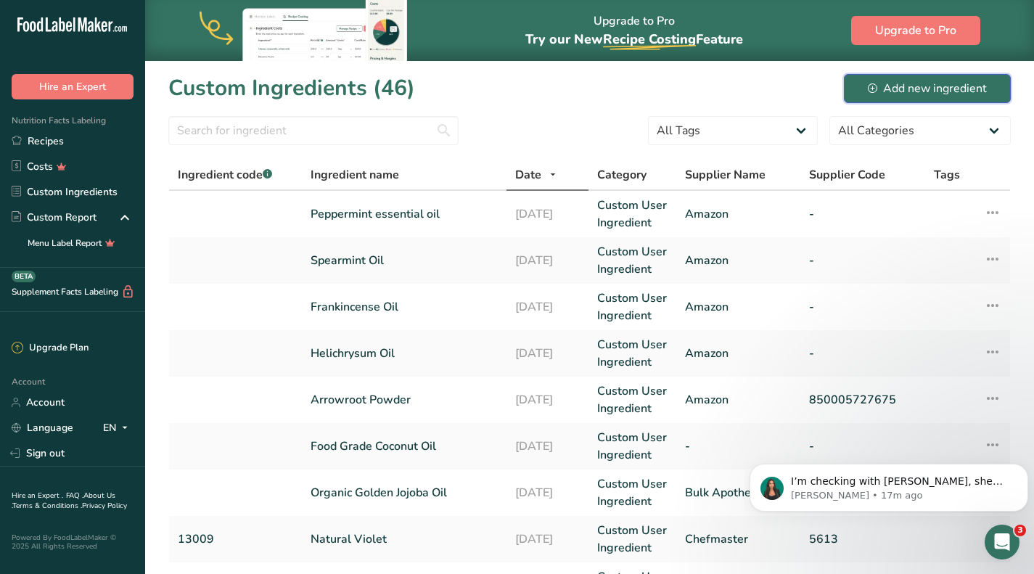
click at [874, 84] on icon at bounding box center [872, 87] width 9 height 9
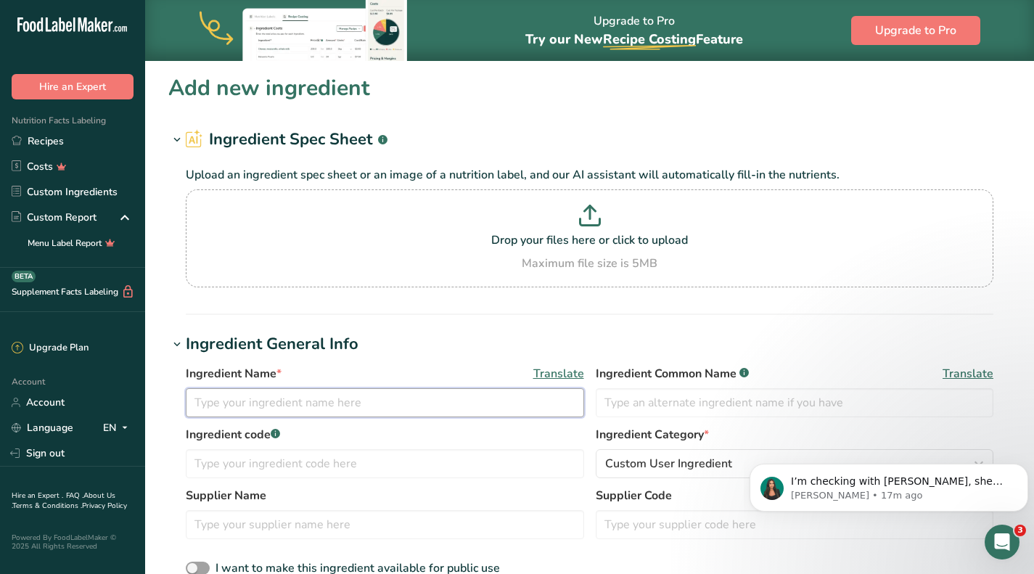
click at [478, 410] on input "text" at bounding box center [385, 402] width 398 height 29
type input "Full Extract Cannabis Oil"
click at [608, 236] on p "Drop your files here or click to upload" at bounding box center [589, 239] width 800 height 17
click at [608, 236] on input "Drop your files here or click to upload Maximum file size is 5MB" at bounding box center [589, 238] width 807 height 98
type input "C:\fakepath\MANU0005-24-T-SOTM-THCMIX1-E1.pdf"
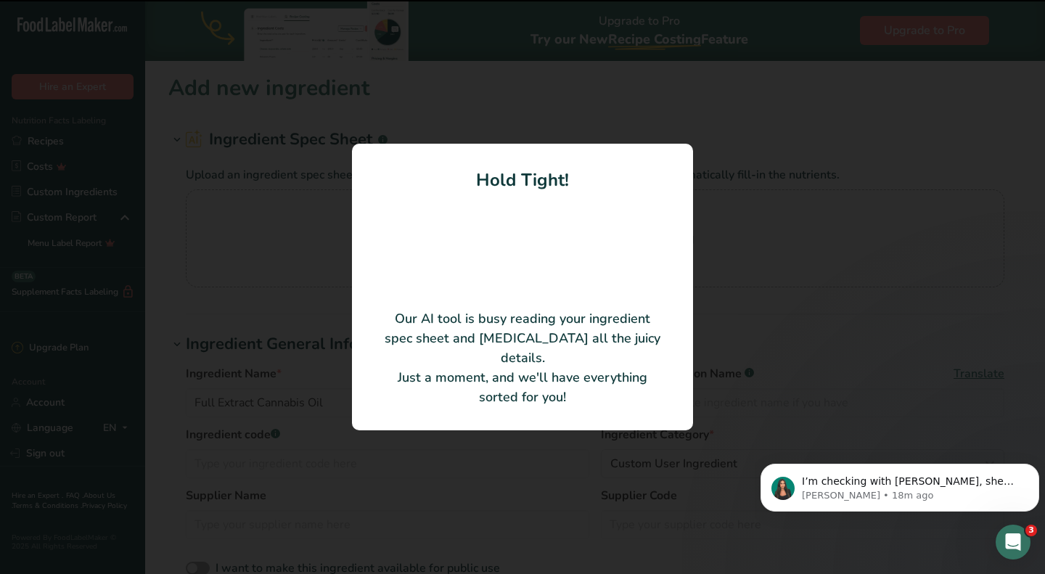
type input "RSO (SOTM)"
type input "VT8700"
type input "Kria Commons"
type input "MANU-0005"
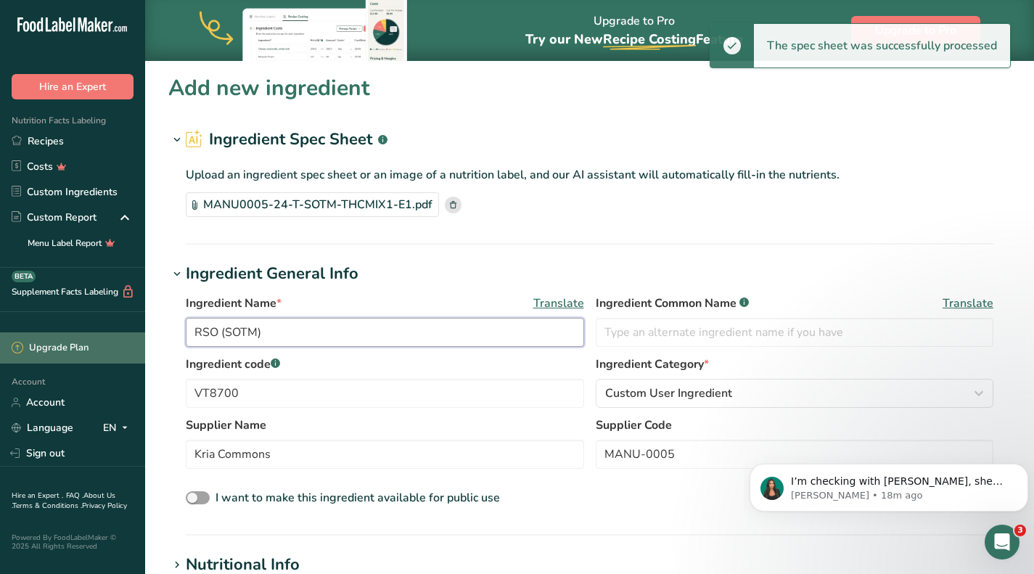
drag, startPoint x: 297, startPoint y: 333, endPoint x: 124, endPoint y: 344, distance: 173.0
click at [124, 344] on div ".a-20{fill:#fff;} Hire an Expert Nutrition Facts Labeling Recipes Costs Custom …" at bounding box center [517, 536] width 1034 height 1072
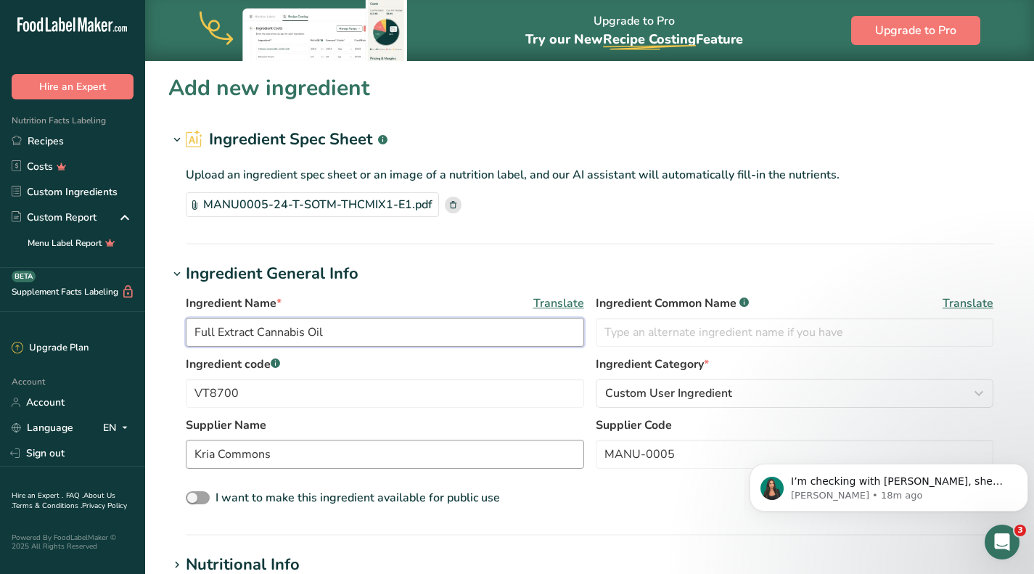
type input "Full Extract Cannabis Oil"
drag, startPoint x: 327, startPoint y: 464, endPoint x: 152, endPoint y: 466, distance: 175.6
click at [152, 466] on section "Add new ingredient Ingredient Spec Sheet .a-a{fill:#347362;}.b-a{fill:#fff;} Up…" at bounding box center [589, 543] width 889 height 966
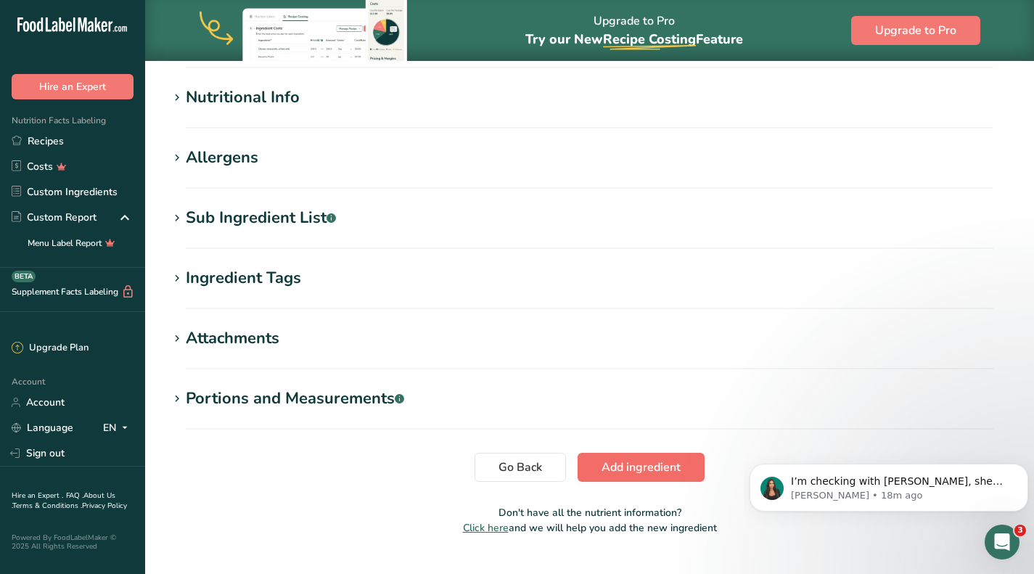
scroll to position [498, 0]
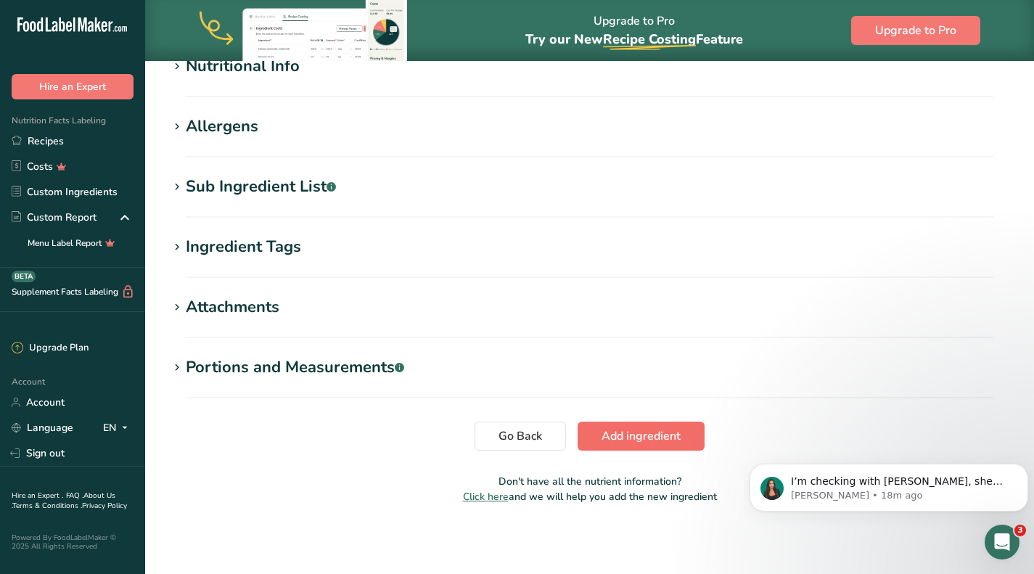
type input "SOTM"
click at [659, 437] on span "Add ingredient" at bounding box center [640, 435] width 79 height 17
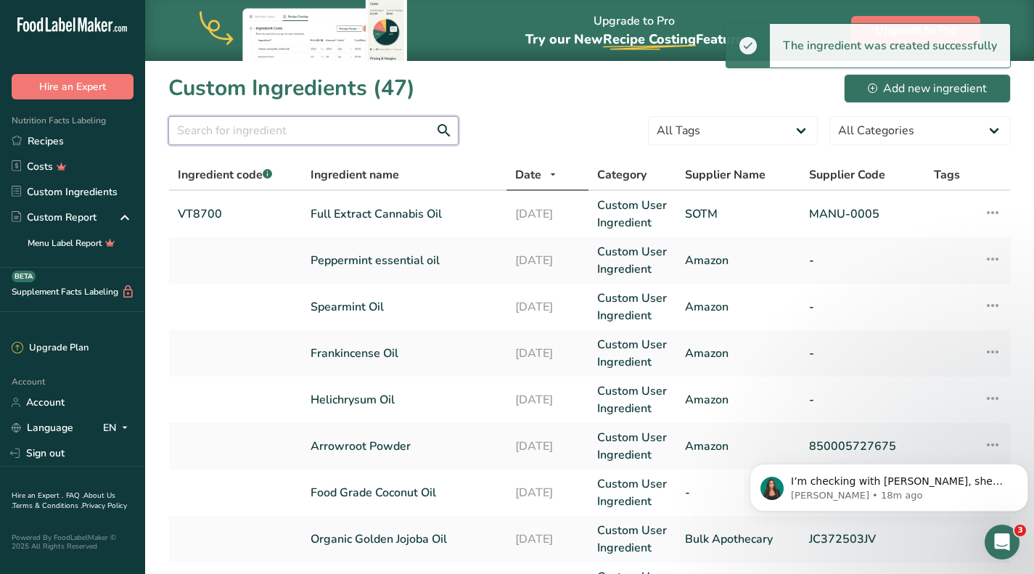
click at [250, 132] on input "text" at bounding box center [313, 130] width 290 height 29
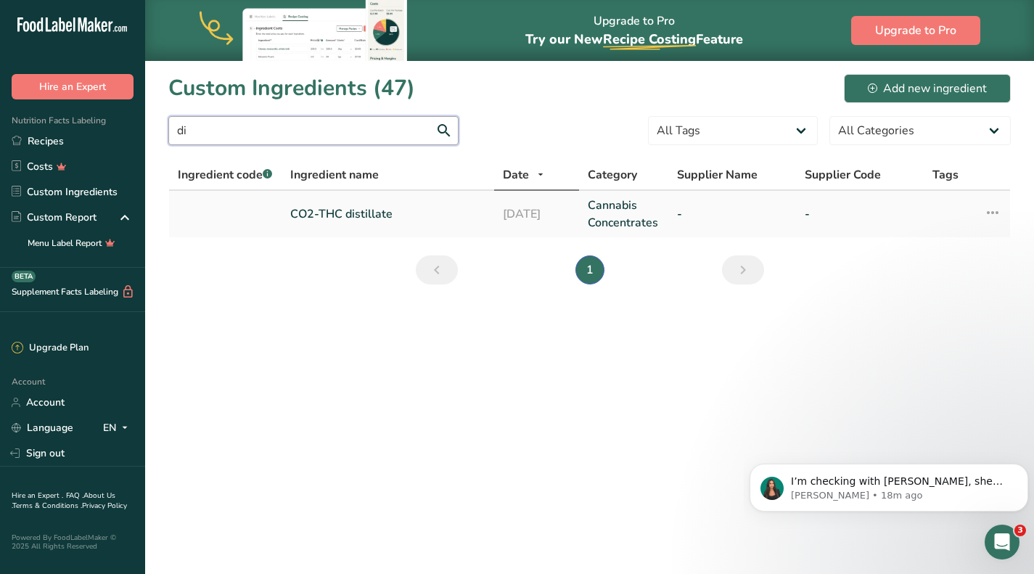
type input "d"
type input "t"
type input "d"
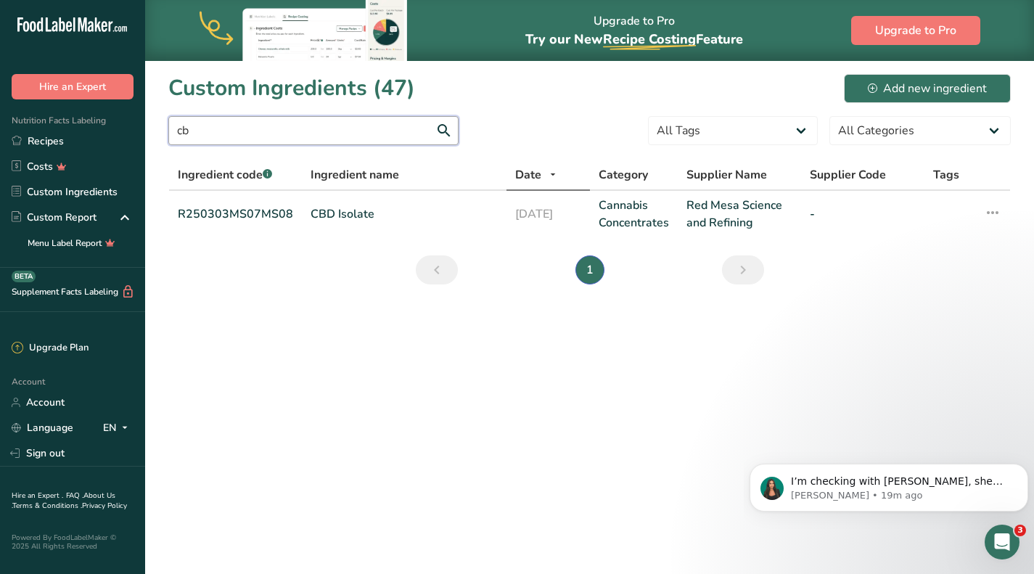
type input "c"
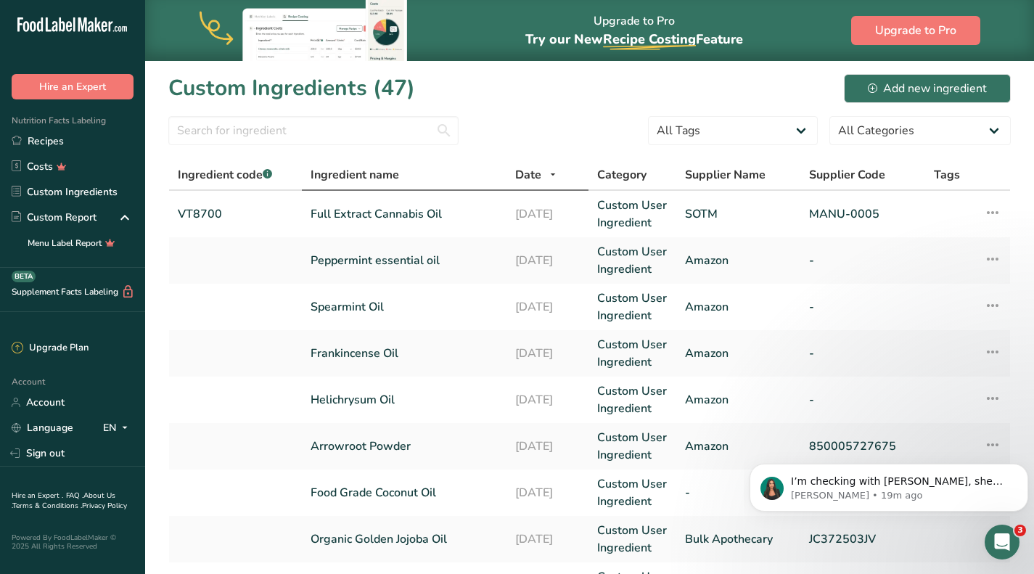
click at [403, 173] on div "Ingredient name" at bounding box center [404, 174] width 187 height 17
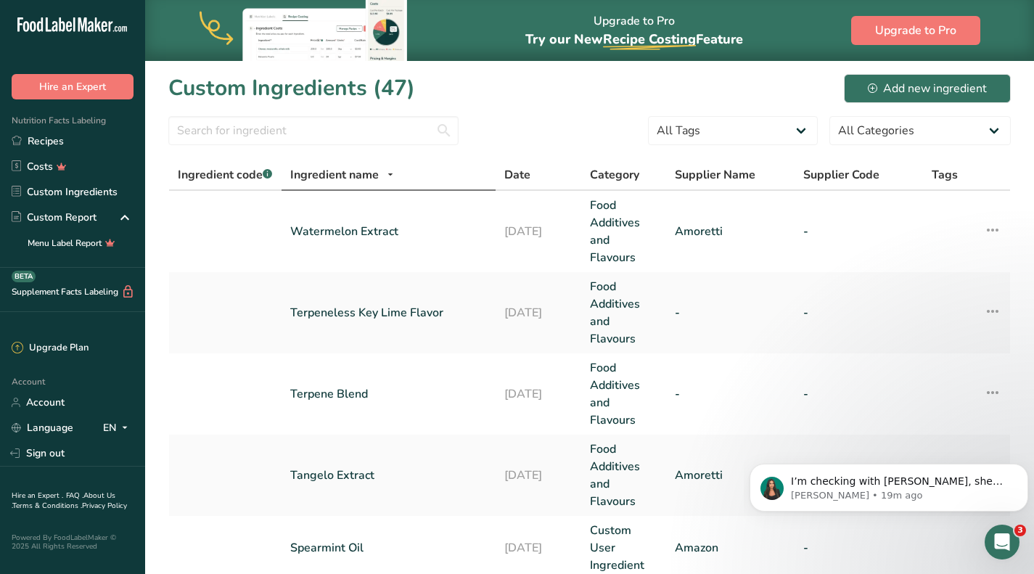
click at [390, 182] on icon at bounding box center [390, 175] width 12 height 18
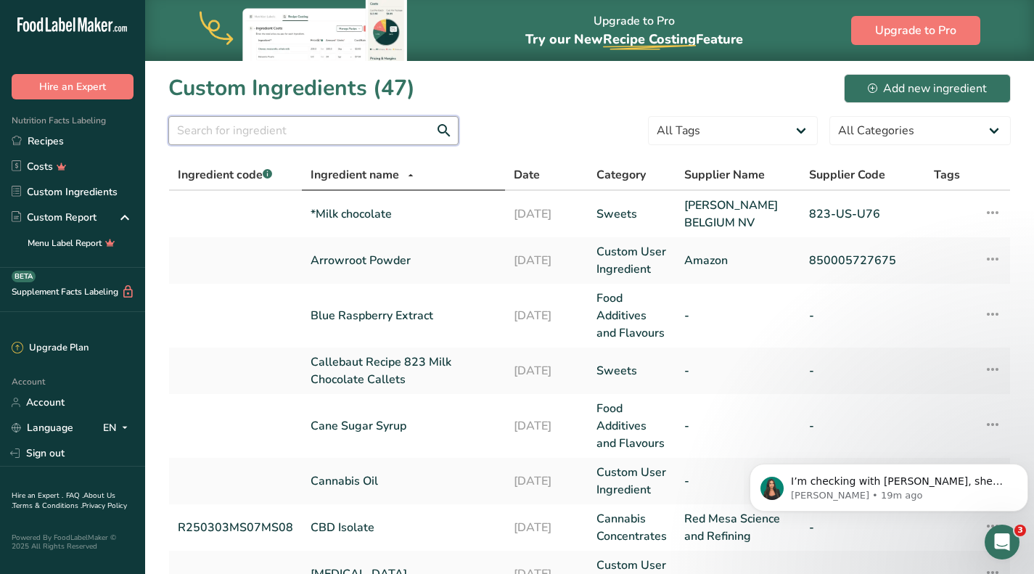
click at [352, 133] on input "text" at bounding box center [313, 130] width 290 height 29
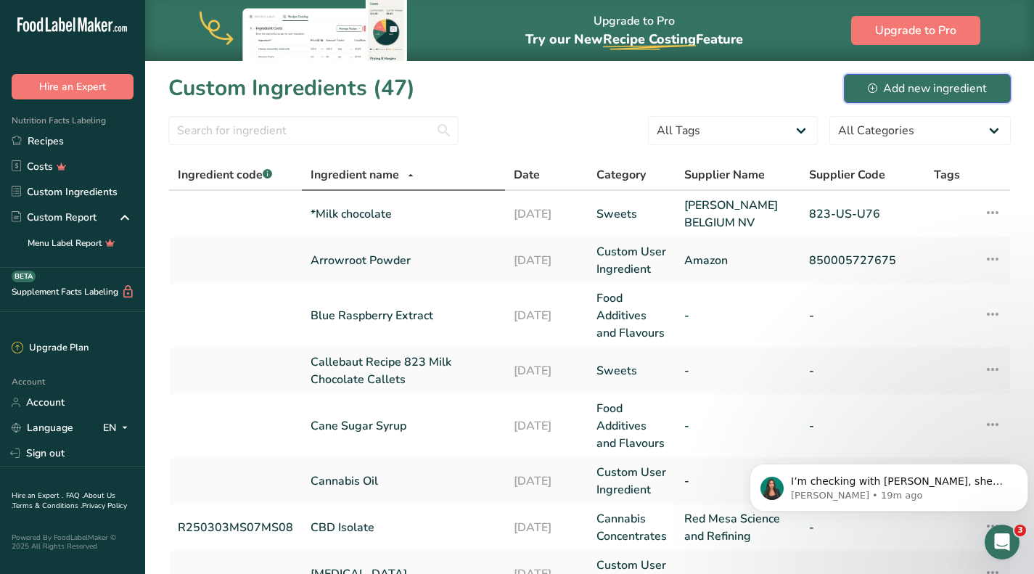
click at [907, 91] on div "Add new ingredient" at bounding box center [927, 88] width 119 height 17
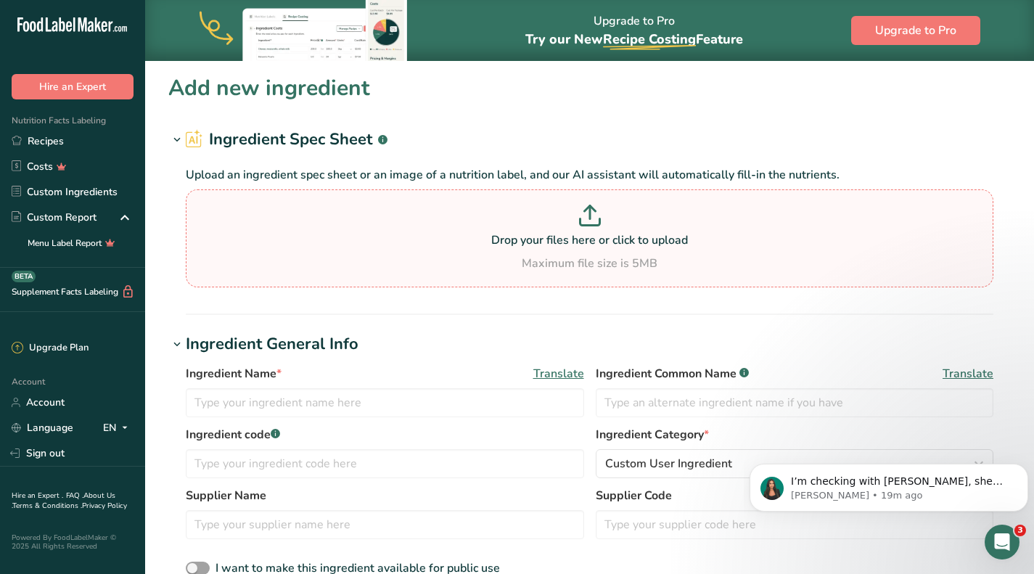
click at [588, 229] on p at bounding box center [589, 218] width 800 height 27
click at [588, 229] on input "Drop your files here or click to upload Maximum file size is 5MB" at bounding box center [589, 238] width 807 height 98
type input "C:\fakepath\B1 CBD FECO COA.pdf"
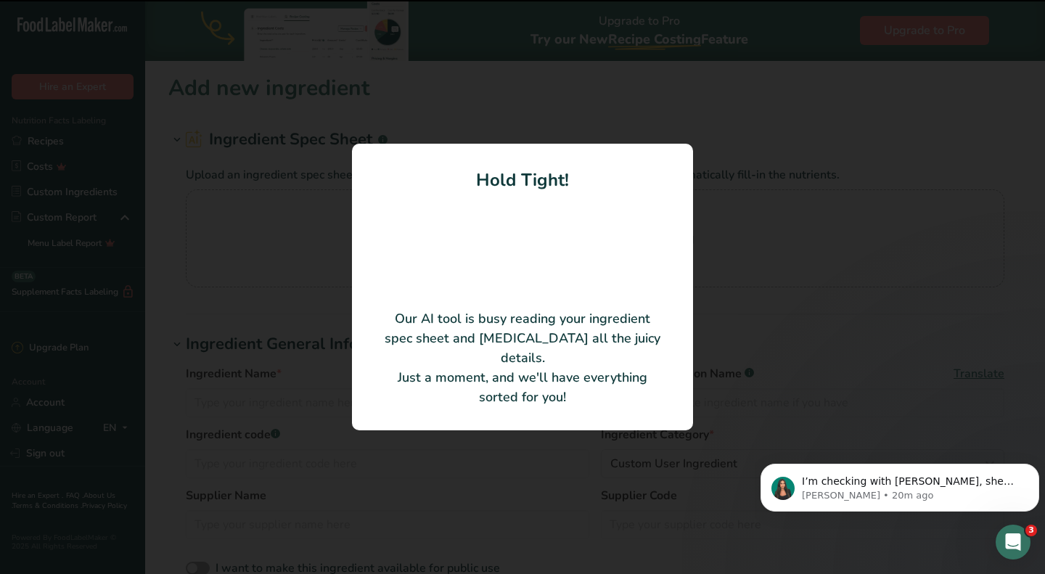
type input "CBD FECO BATCH 1"
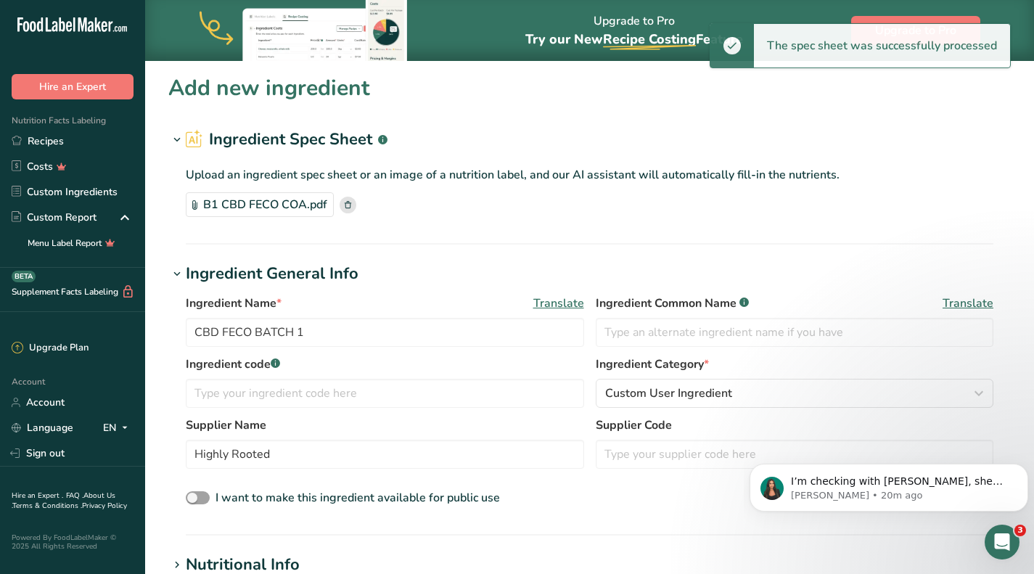
click at [361, 435] on div "Supplier Name Highly Rooted" at bounding box center [385, 442] width 398 height 52
click at [358, 443] on input "Highly Rooted" at bounding box center [385, 454] width 398 height 29
drag, startPoint x: 358, startPoint y: 443, endPoint x: 185, endPoint y: 449, distance: 172.8
click at [181, 447] on div "Ingredient Name * Translate CBD FECO BATCH 1 Ingredient Common Name .a-a{fill:#…" at bounding box center [589, 401] width 842 height 231
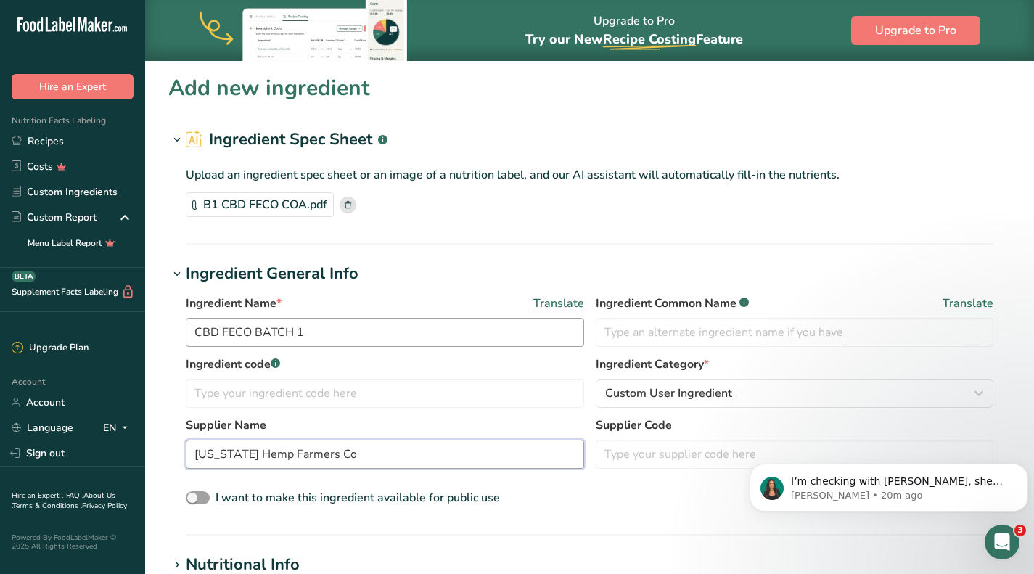
type input "Vermont Hemp Farmers Co"
drag, startPoint x: 313, startPoint y: 334, endPoint x: 250, endPoint y: 333, distance: 63.1
click at [250, 333] on input "CBD FECO BATCH 1" at bounding box center [385, 332] width 398 height 29
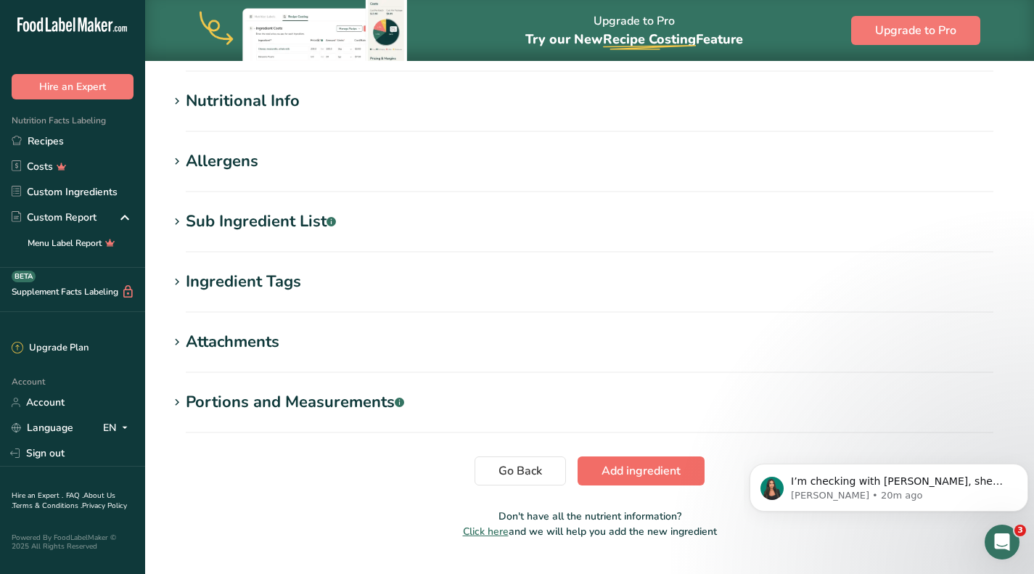
scroll to position [498, 0]
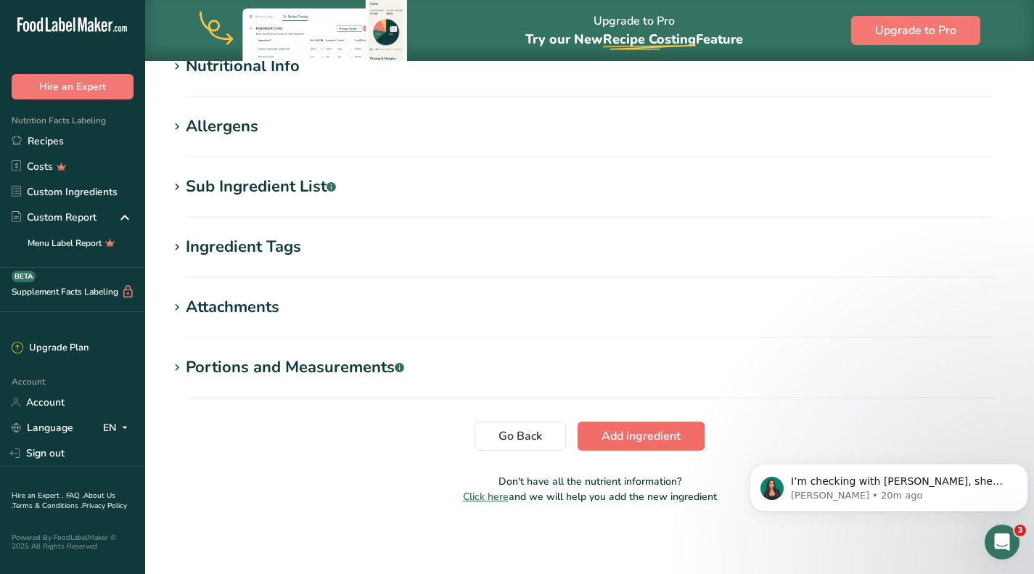
type input "CBD FECO"
click at [646, 433] on span "Add ingredient" at bounding box center [640, 435] width 79 height 17
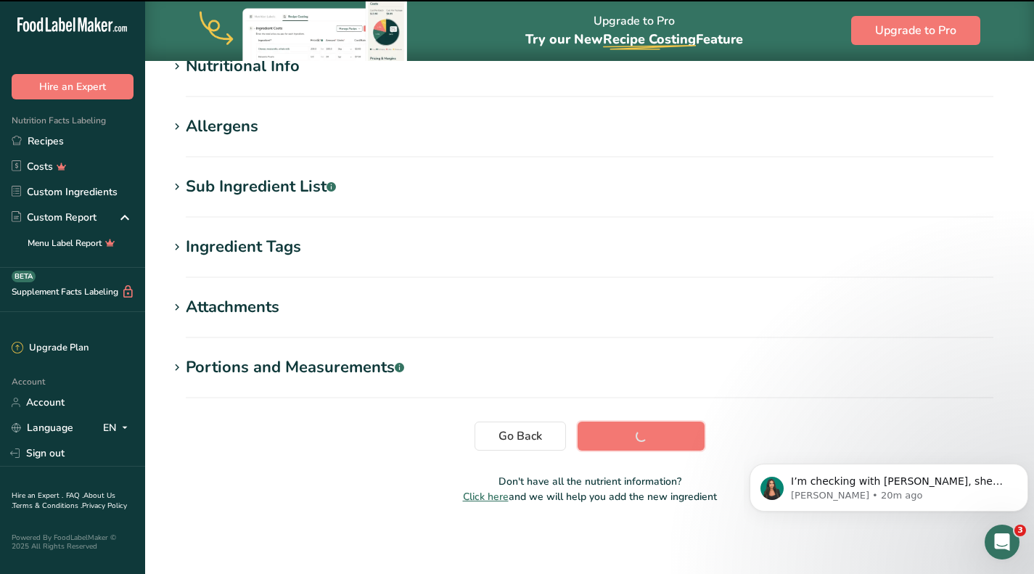
scroll to position [194, 0]
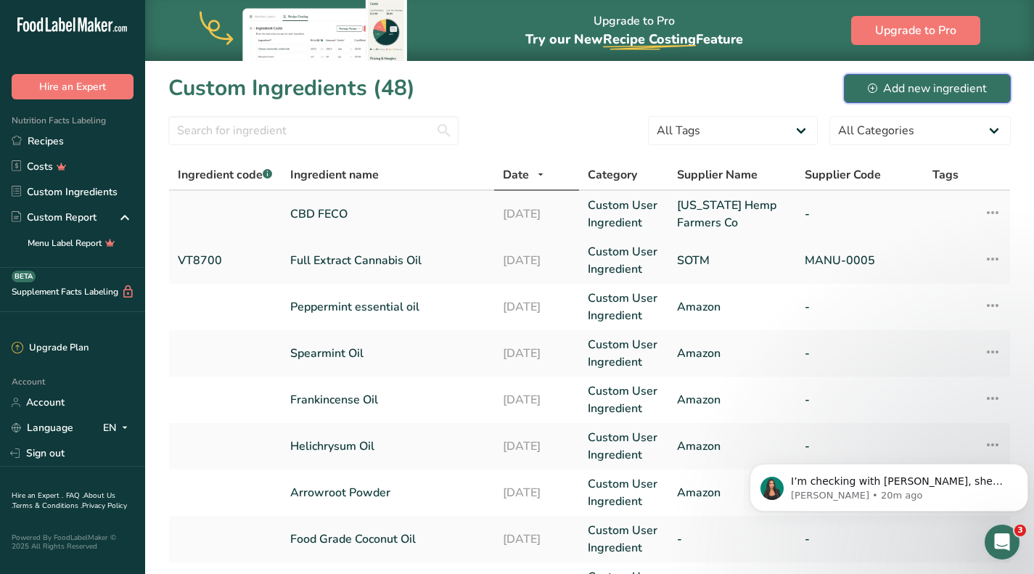
drag, startPoint x: 882, startPoint y: 87, endPoint x: 421, endPoint y: 202, distance: 474.7
click at [882, 87] on div "Add new ingredient" at bounding box center [927, 88] width 119 height 17
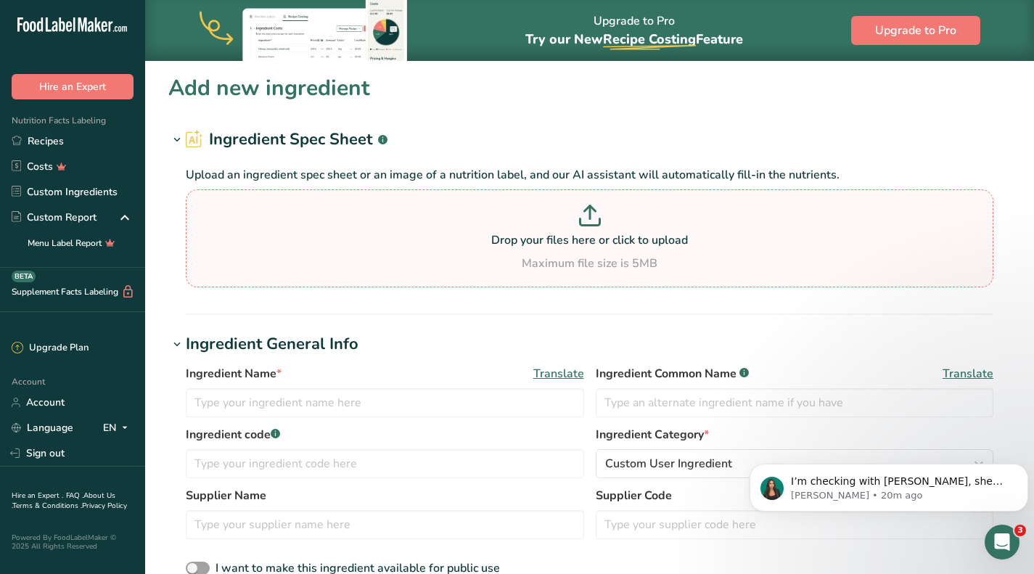
click at [630, 230] on p at bounding box center [589, 218] width 800 height 27
click at [630, 230] on input "Drop your files here or click to upload Maximum file size is 5MB" at bounding box center [589, 238] width 807 height 98
click at [599, 226] on icon at bounding box center [590, 222] width 20 height 7
click at [599, 226] on input "Drop your files here or click to upload Maximum file size is 5MB" at bounding box center [589, 238] width 807 height 98
type input "C:\fakepath\CBD Distillate Open Book Extracts BCA-000946-231108.pdf"
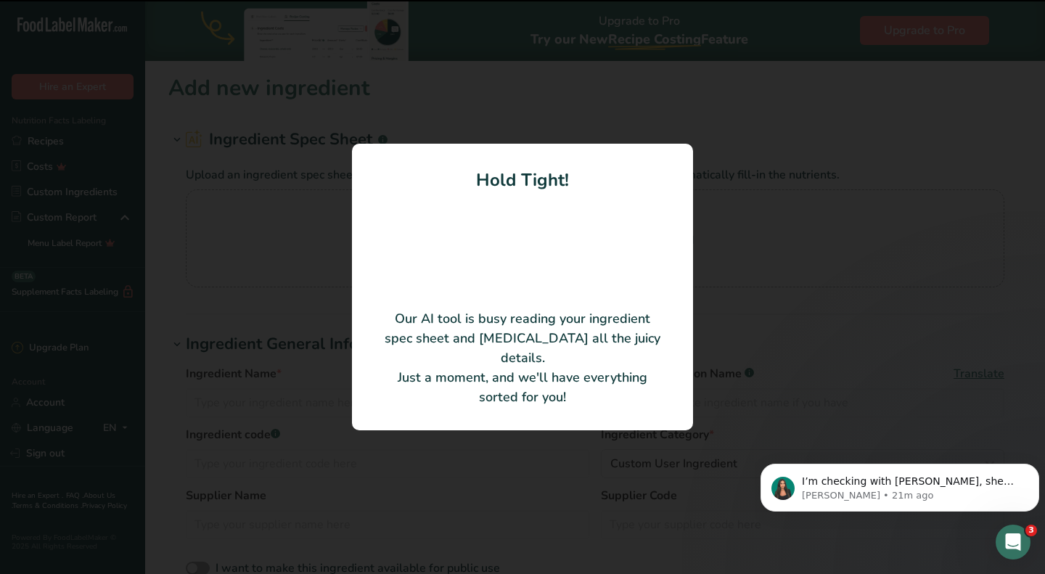
type input "FSD Homogenization - ITM000005"
type input "CA231109-007-013"
type input "Open Book Extracts"
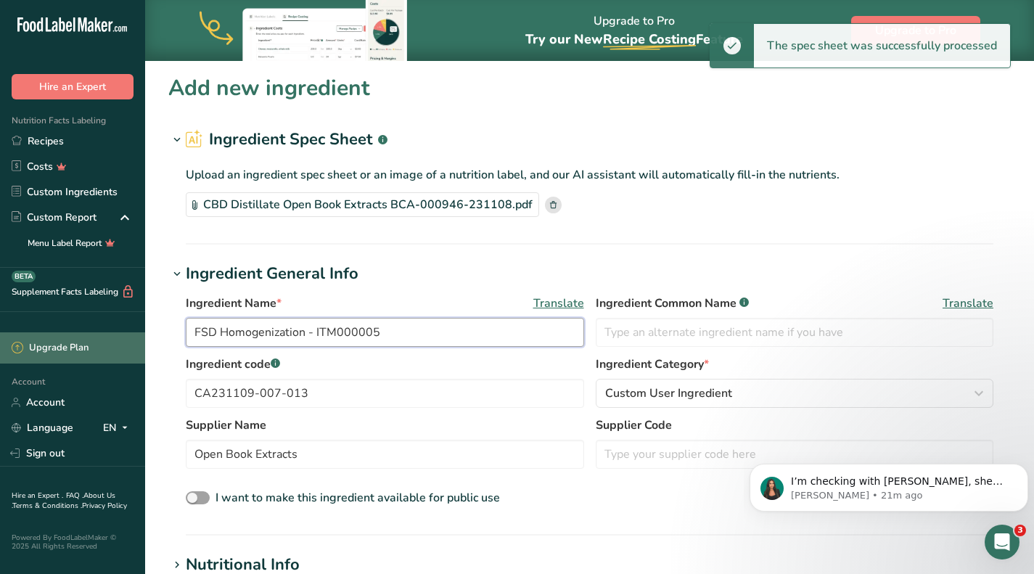
drag, startPoint x: 413, startPoint y: 337, endPoint x: 58, endPoint y: 337, distance: 354.8
click at [58, 337] on div ".a-20{fill:#fff;} Hire an Expert Nutrition Facts Labeling Recipes Costs Custom …" at bounding box center [517, 536] width 1034 height 1072
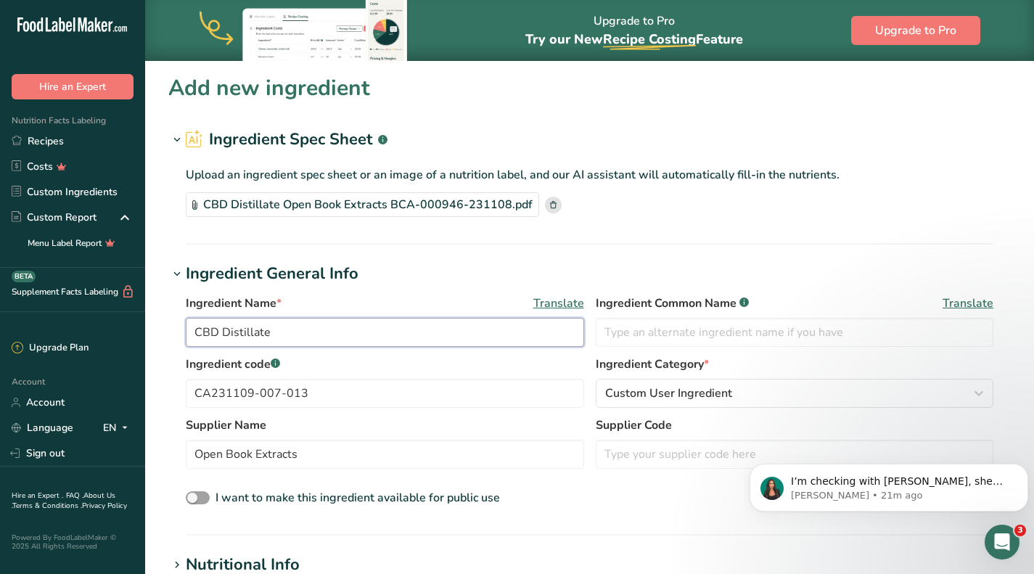
type input "CBD Distillate"
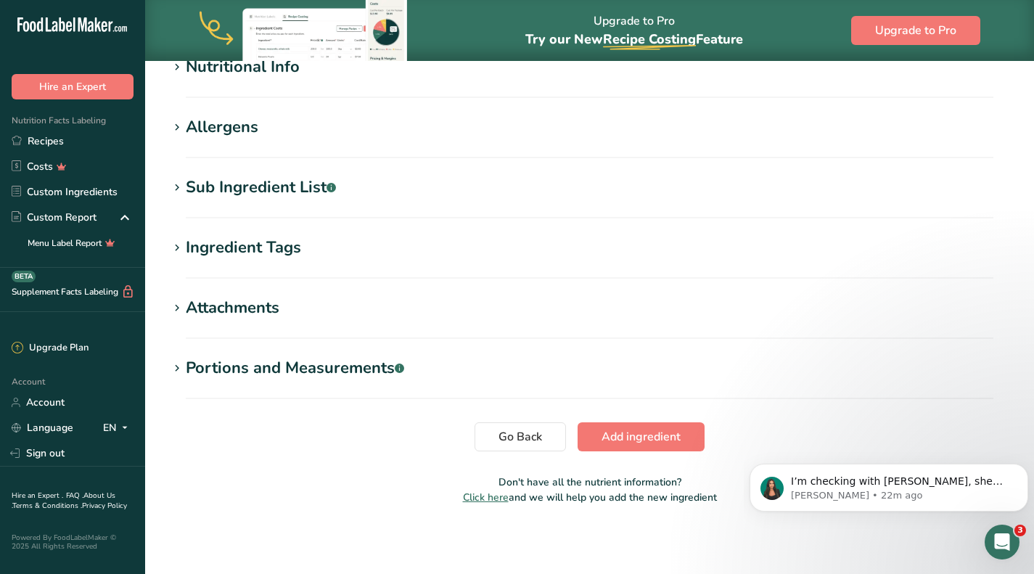
scroll to position [498, 0]
click at [654, 440] on span "Add ingredient" at bounding box center [640, 435] width 79 height 17
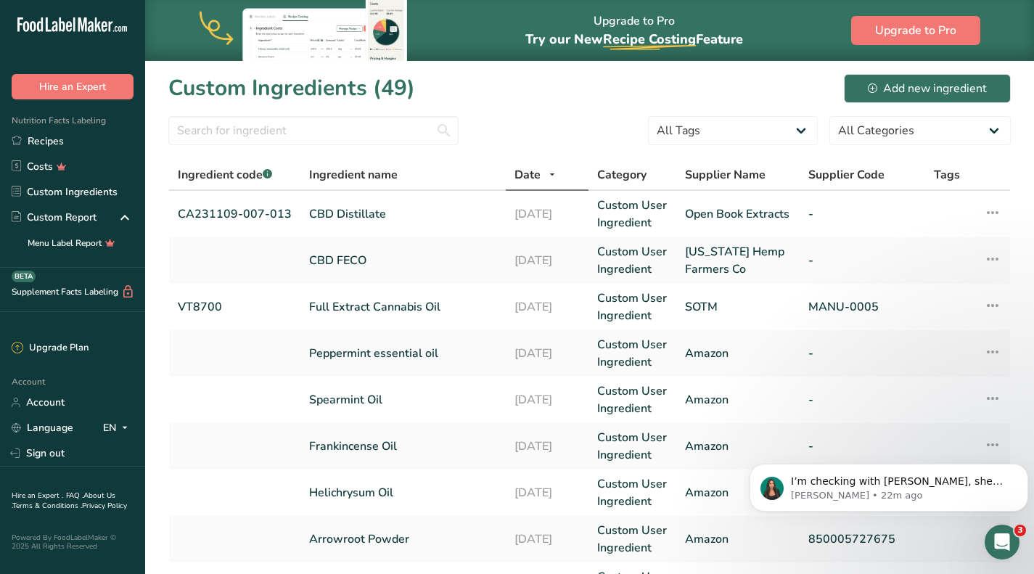
click at [1008, 530] on div "Open Intercom Messenger" at bounding box center [1002, 542] width 48 height 48
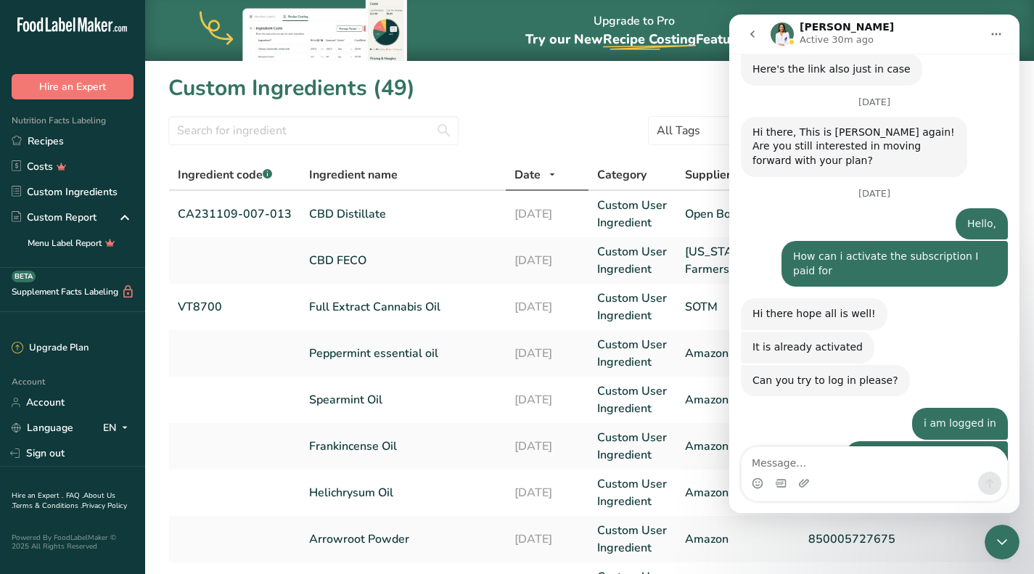
scroll to position [3130, 0]
click at [758, 36] on button "go back" at bounding box center [753, 34] width 28 height 28
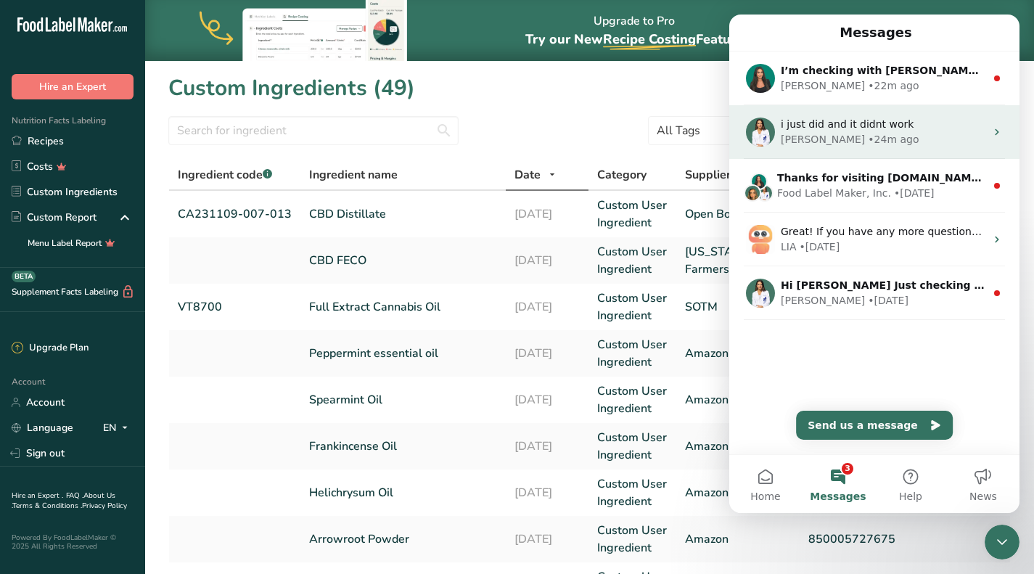
click at [827, 131] on div "i just did and it didnt work" at bounding box center [883, 124] width 205 height 15
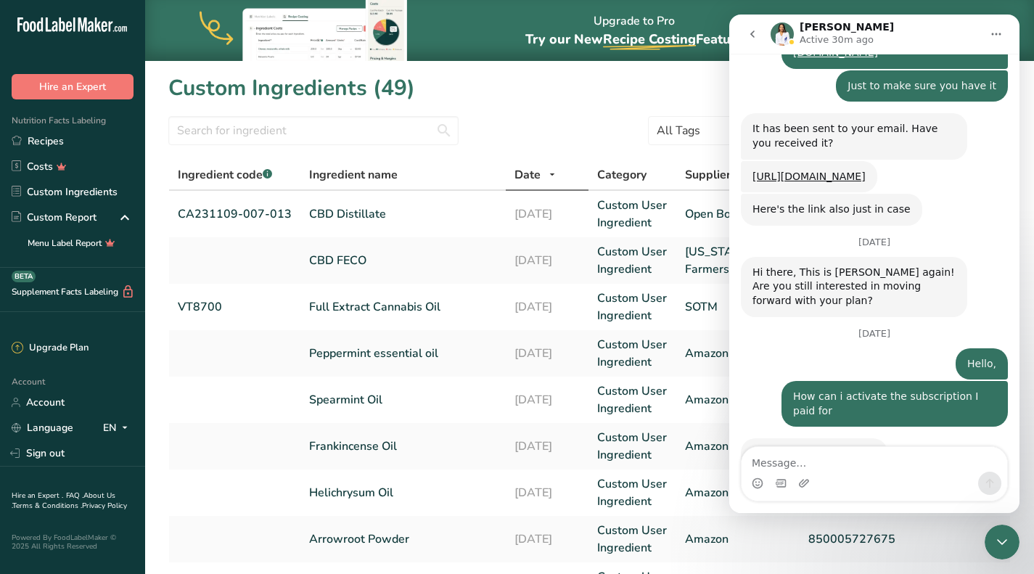
scroll to position [3130, 0]
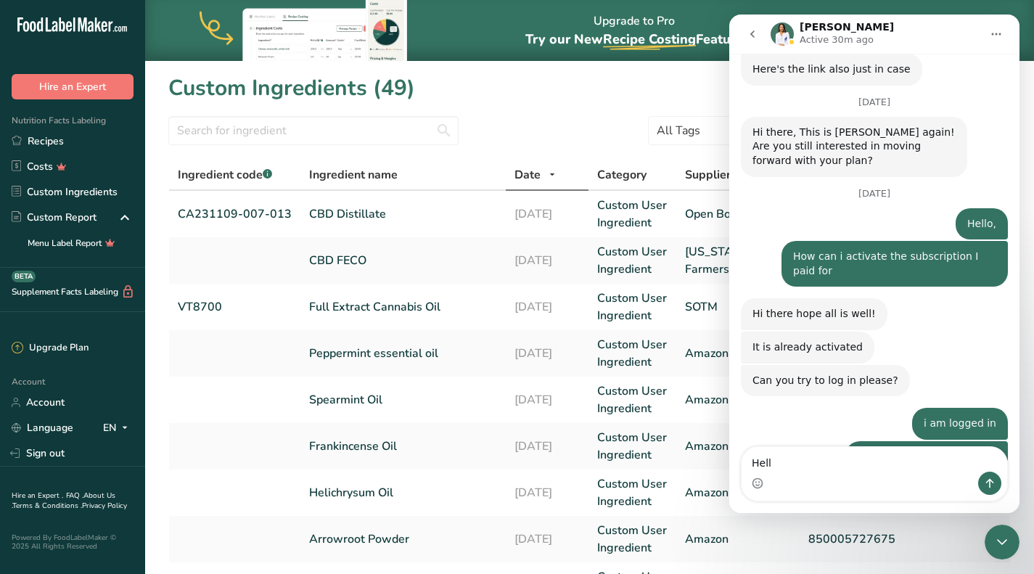
type textarea "Hello"
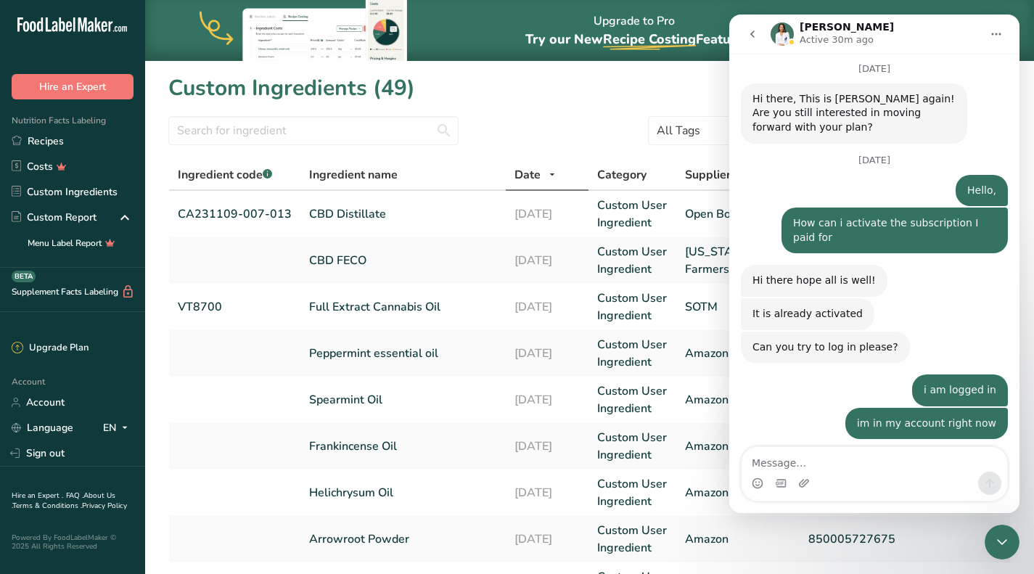
click at [997, 542] on icon "Close Intercom Messenger" at bounding box center [1001, 541] width 17 height 17
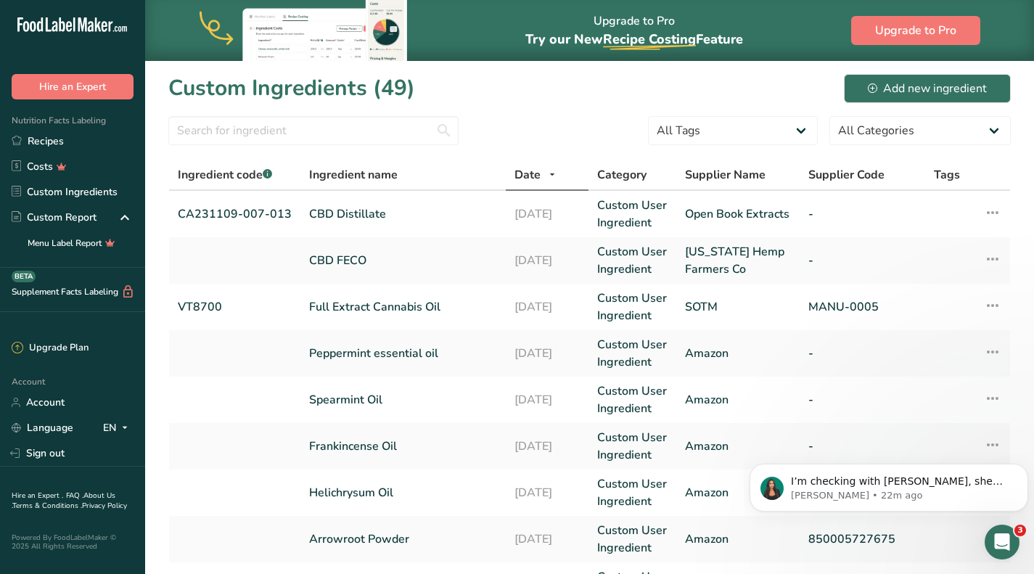
scroll to position [0, 0]
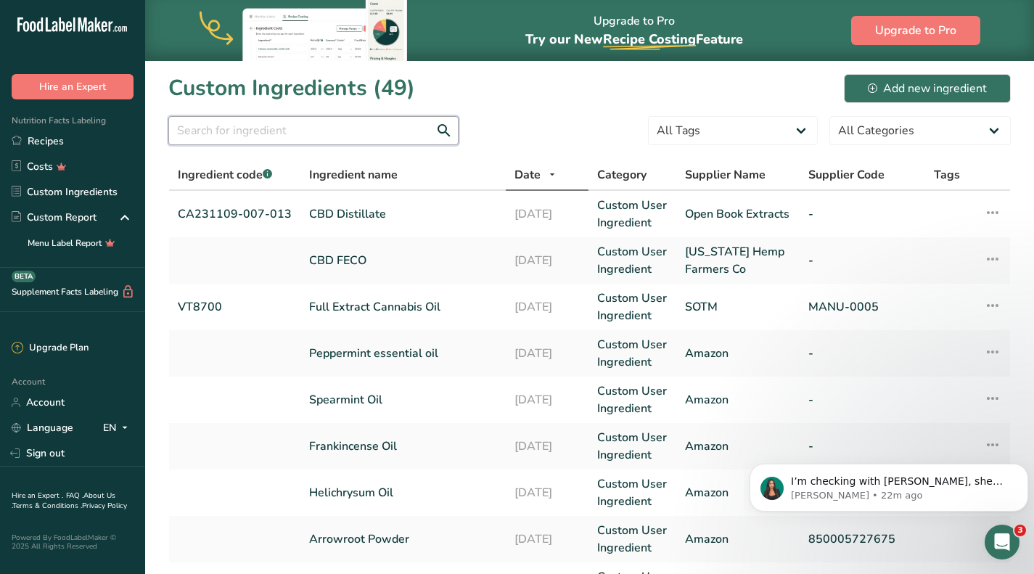
click at [255, 138] on input "text" at bounding box center [313, 130] width 290 height 29
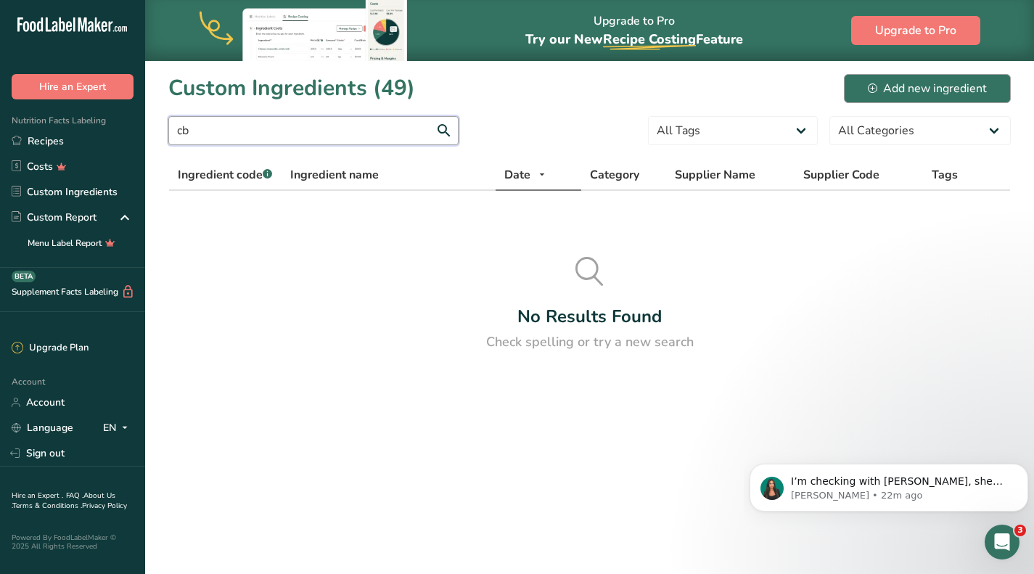
type input "c"
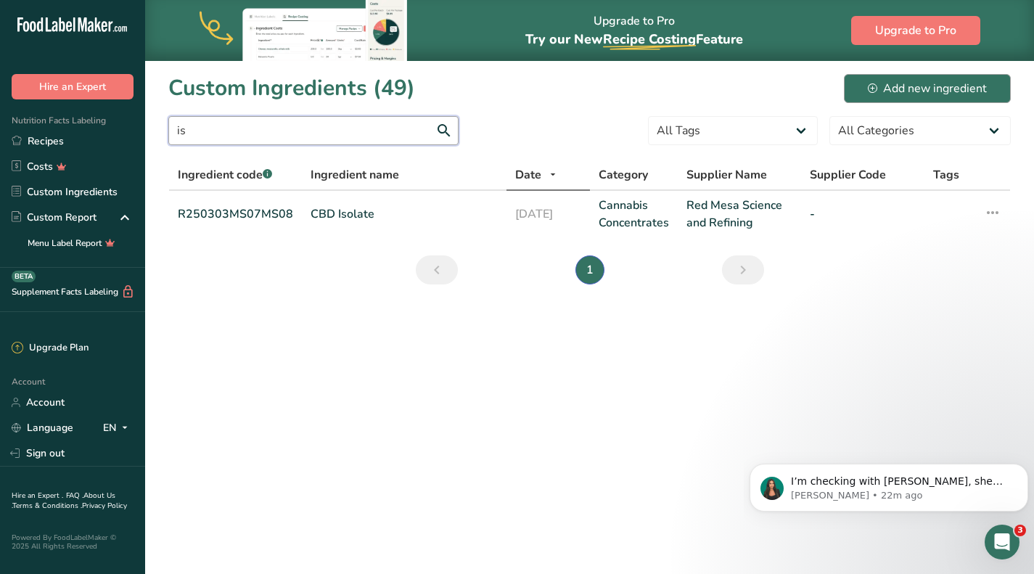
type input "i"
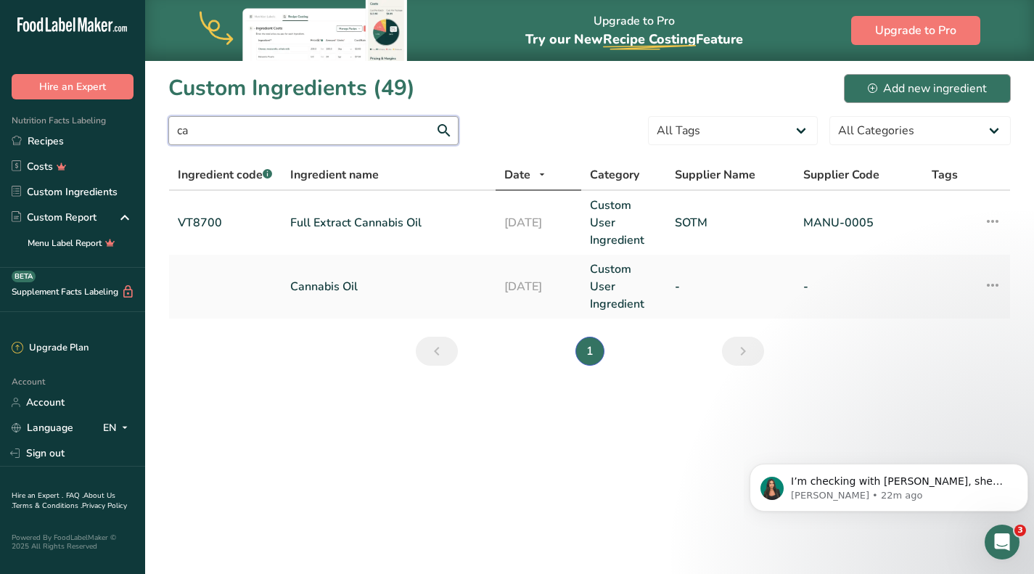
type input "c"
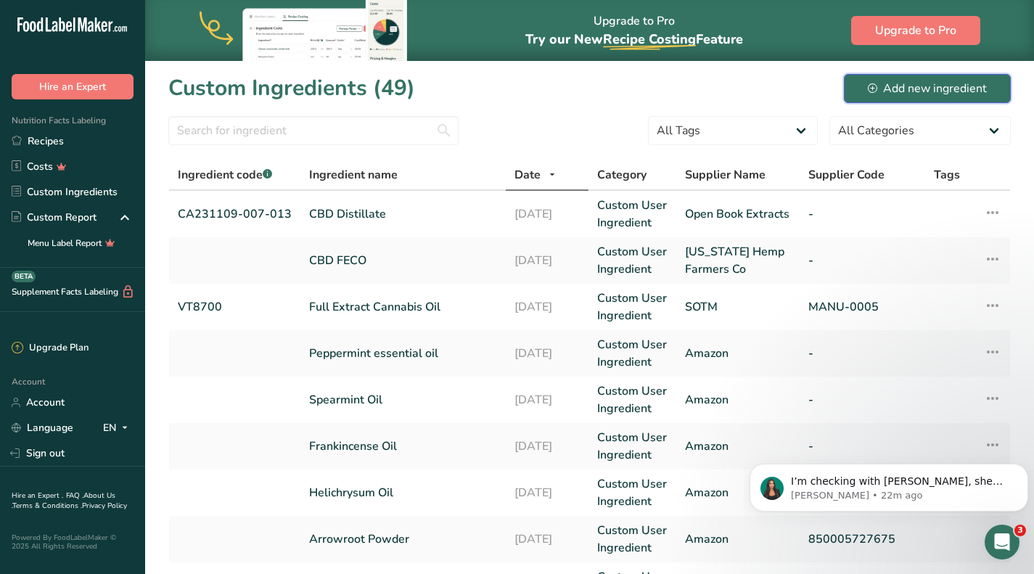
click at [971, 86] on div "Add new ingredient" at bounding box center [927, 88] width 119 height 17
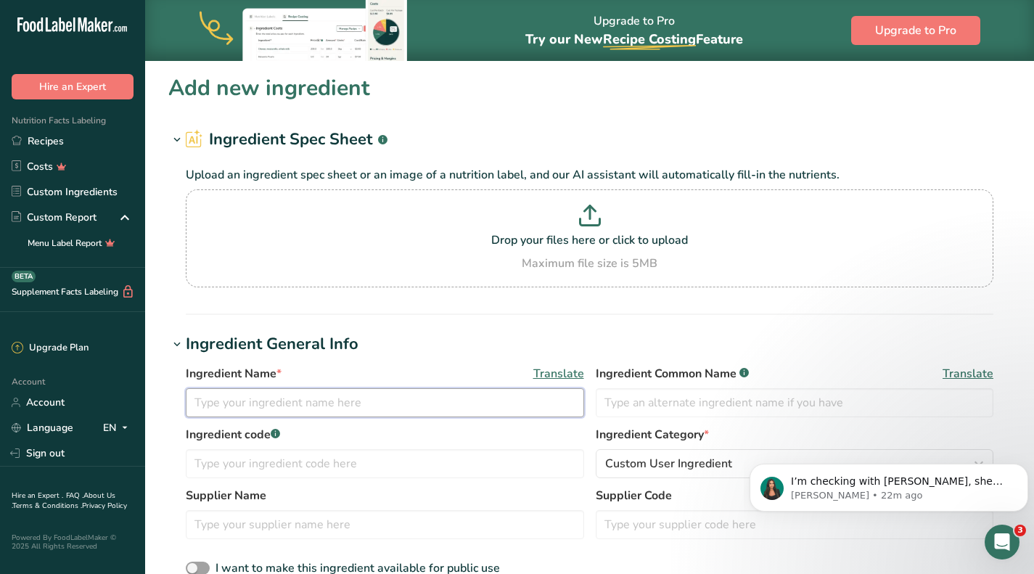
click at [327, 401] on input "text" at bounding box center [385, 402] width 398 height 29
type input "CBN Isolate"
click at [599, 226] on p at bounding box center [589, 218] width 800 height 27
click at [599, 226] on input "Drop your files here or click to upload Maximum file size is 5MB" at bounding box center [589, 238] width 807 height 98
type input "C:\fakepath\CBN DISTY RED MESA R240405SMS59.pdf"
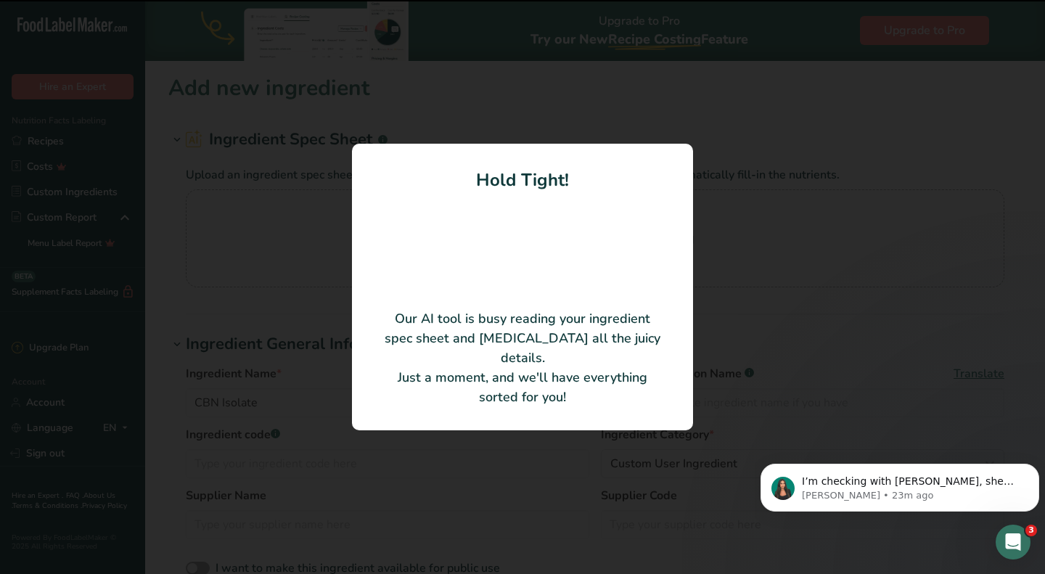
type input "CBN Distillate"
type input "Red Mesa Science and Refining"
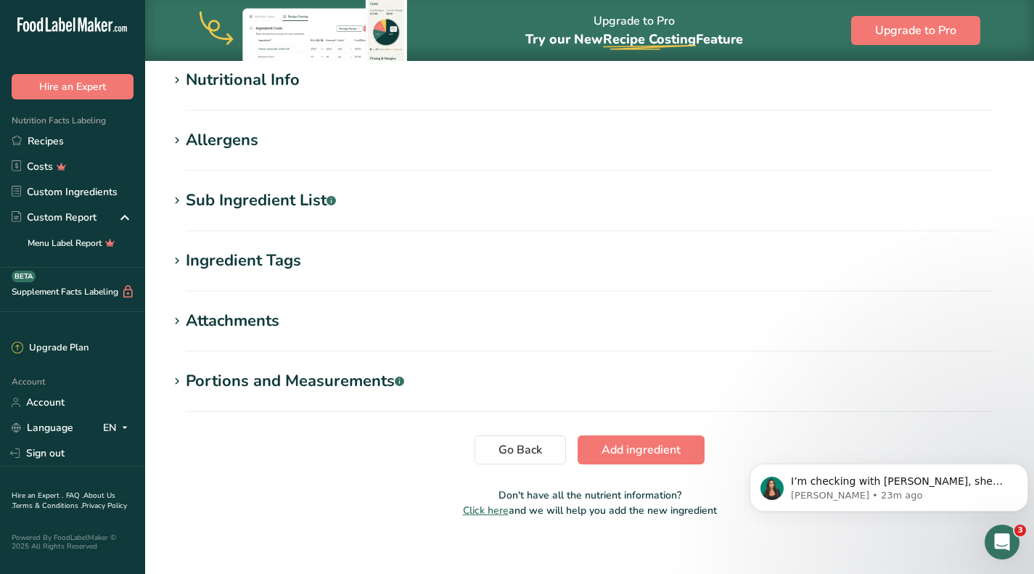
scroll to position [498, 0]
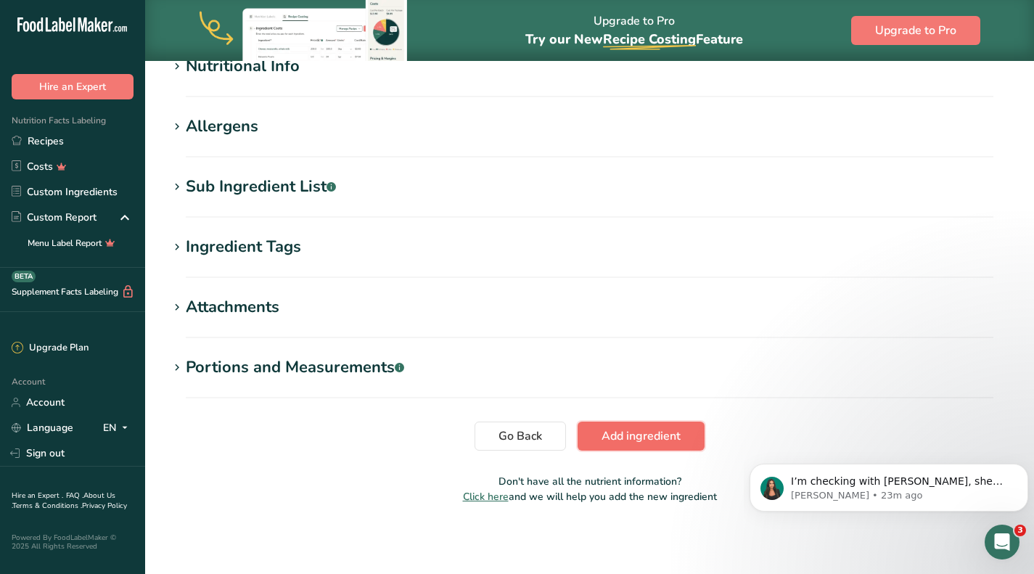
click at [661, 438] on span "Add ingredient" at bounding box center [640, 435] width 79 height 17
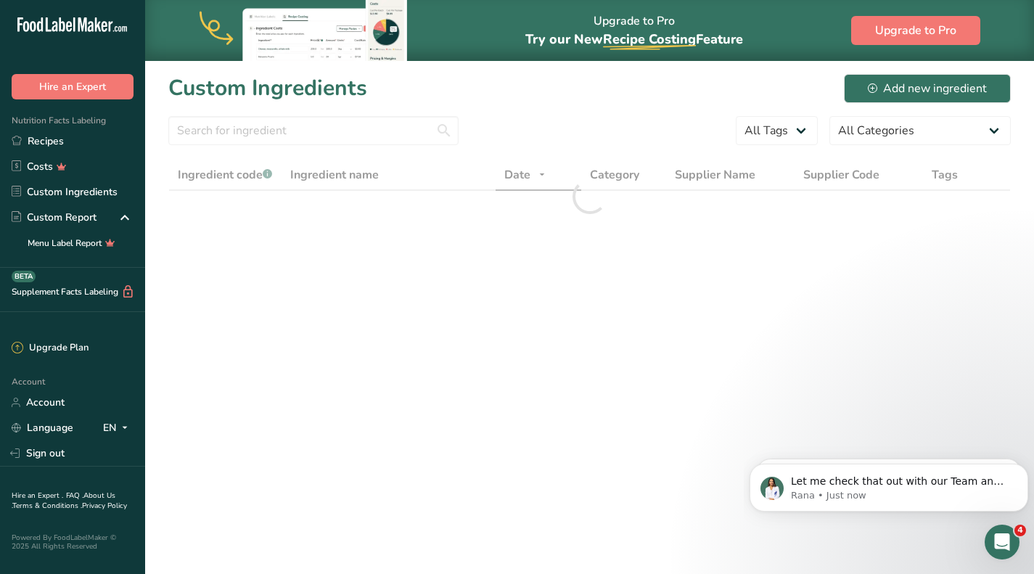
scroll to position [3220, 0]
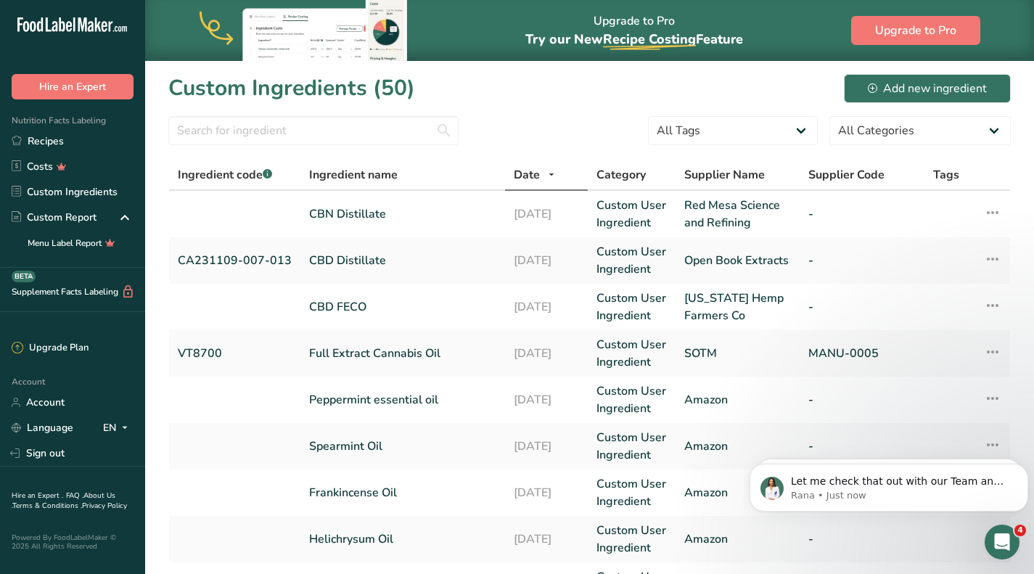
click at [1008, 538] on icon "Open Intercom Messenger" at bounding box center [1002, 542] width 24 height 24
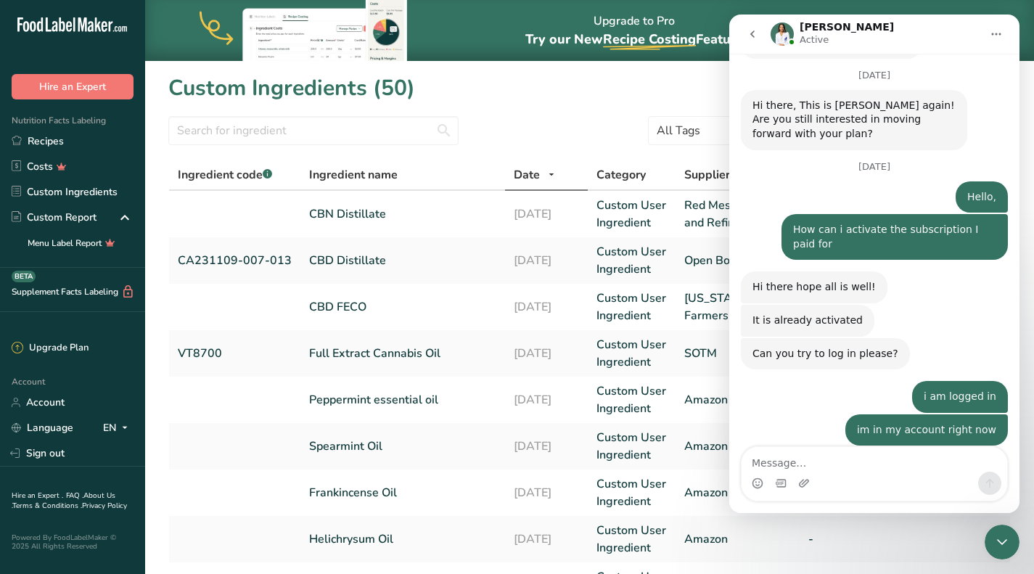
scroll to position [3244, 0]
